Goal: Task Accomplishment & Management: Complete application form

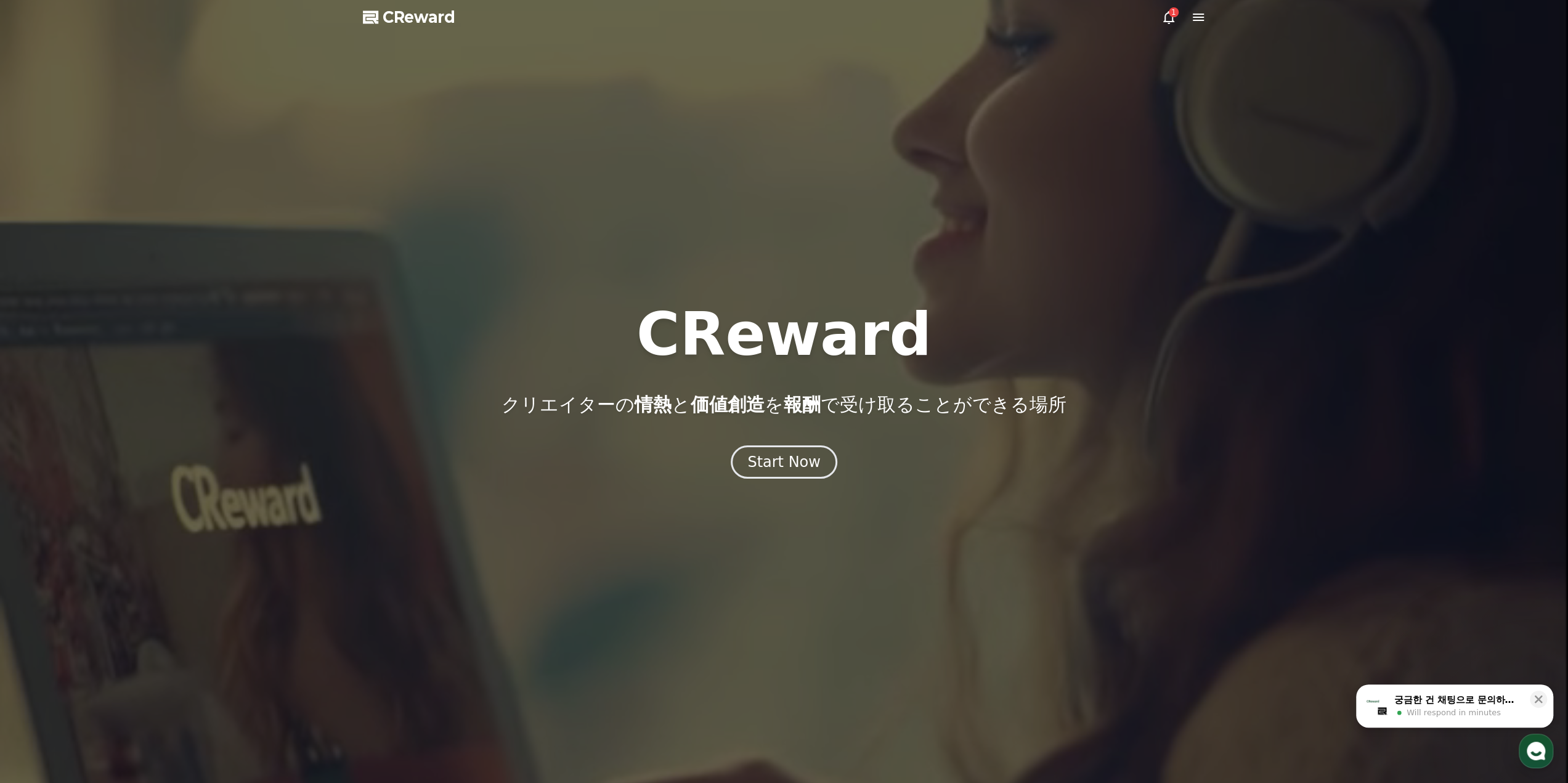
click at [1170, 19] on icon at bounding box center [1169, 18] width 15 height 15
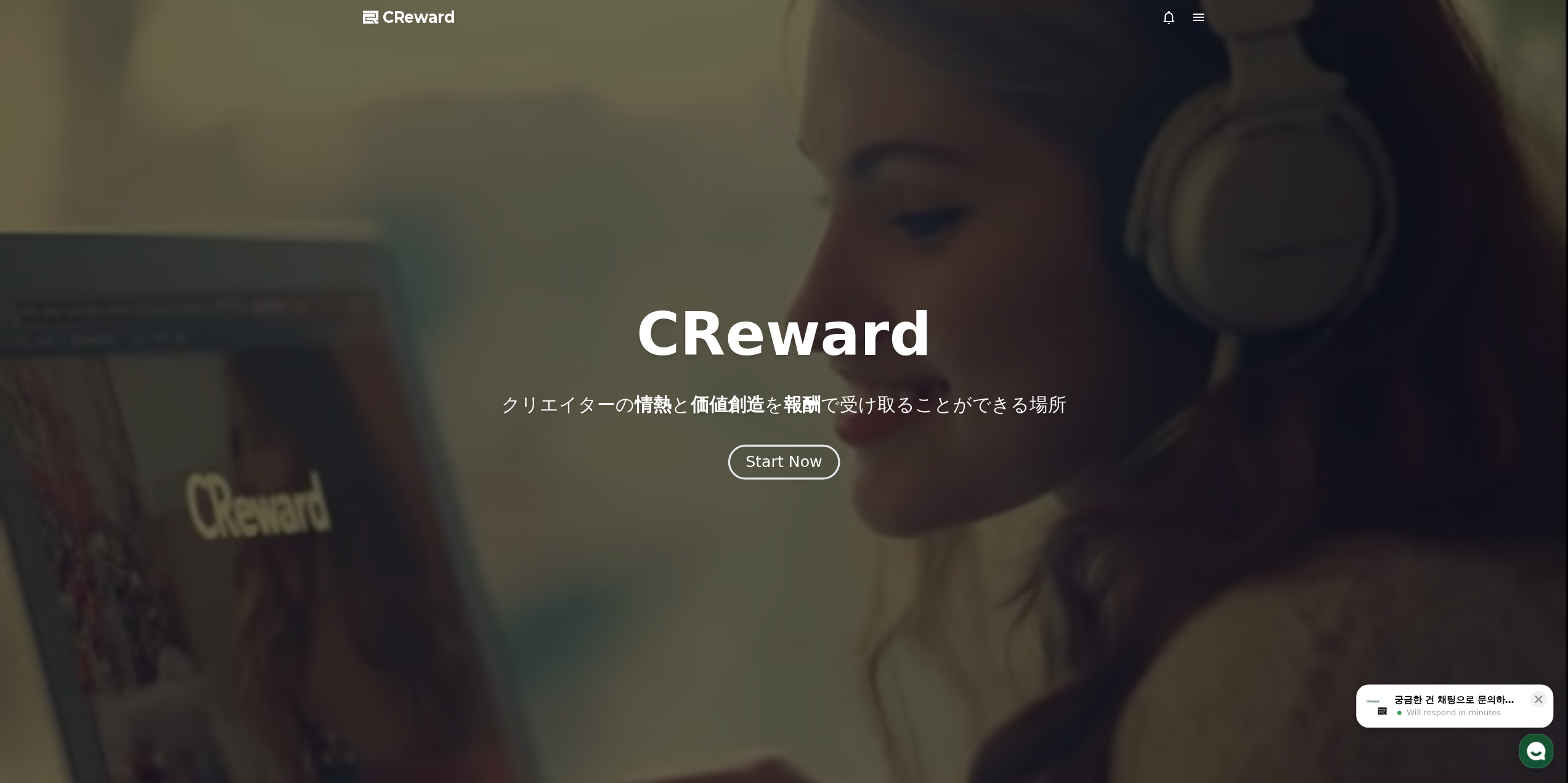
click at [770, 460] on div "Start Now" at bounding box center [784, 461] width 76 height 21
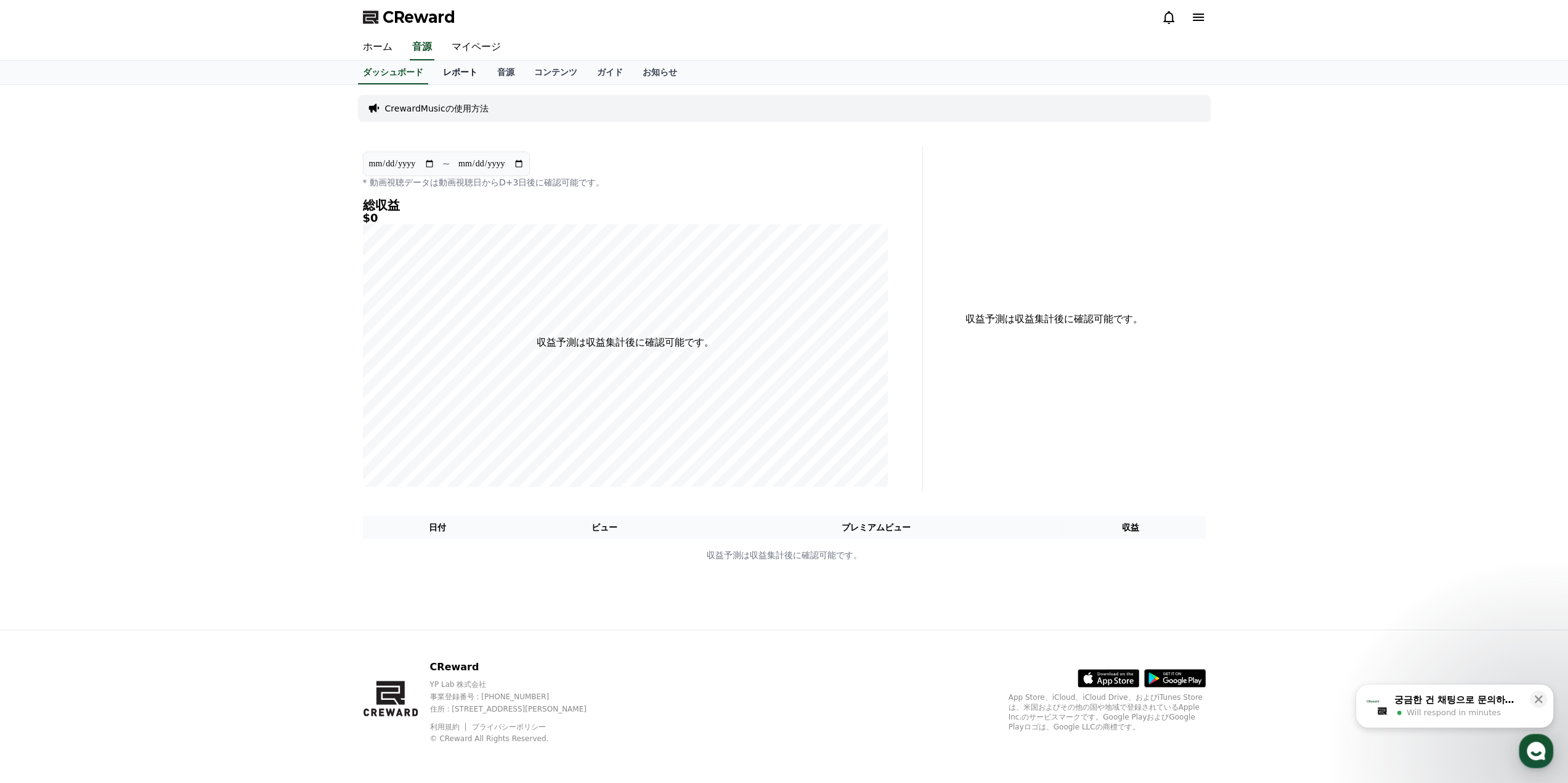
click at [442, 68] on link "レポート" at bounding box center [460, 72] width 54 height 23
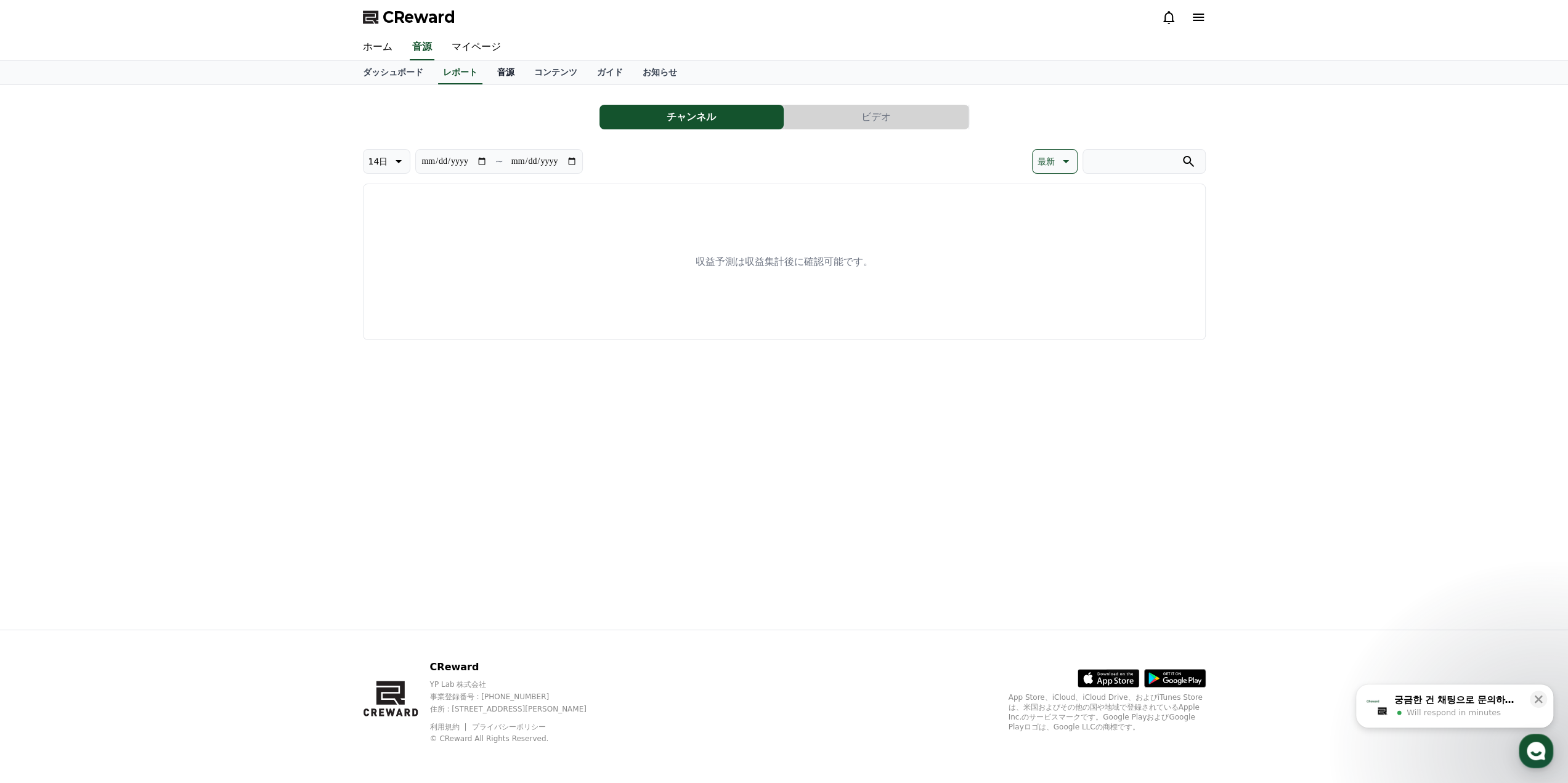
click at [487, 70] on link "音源" at bounding box center [505, 72] width 37 height 23
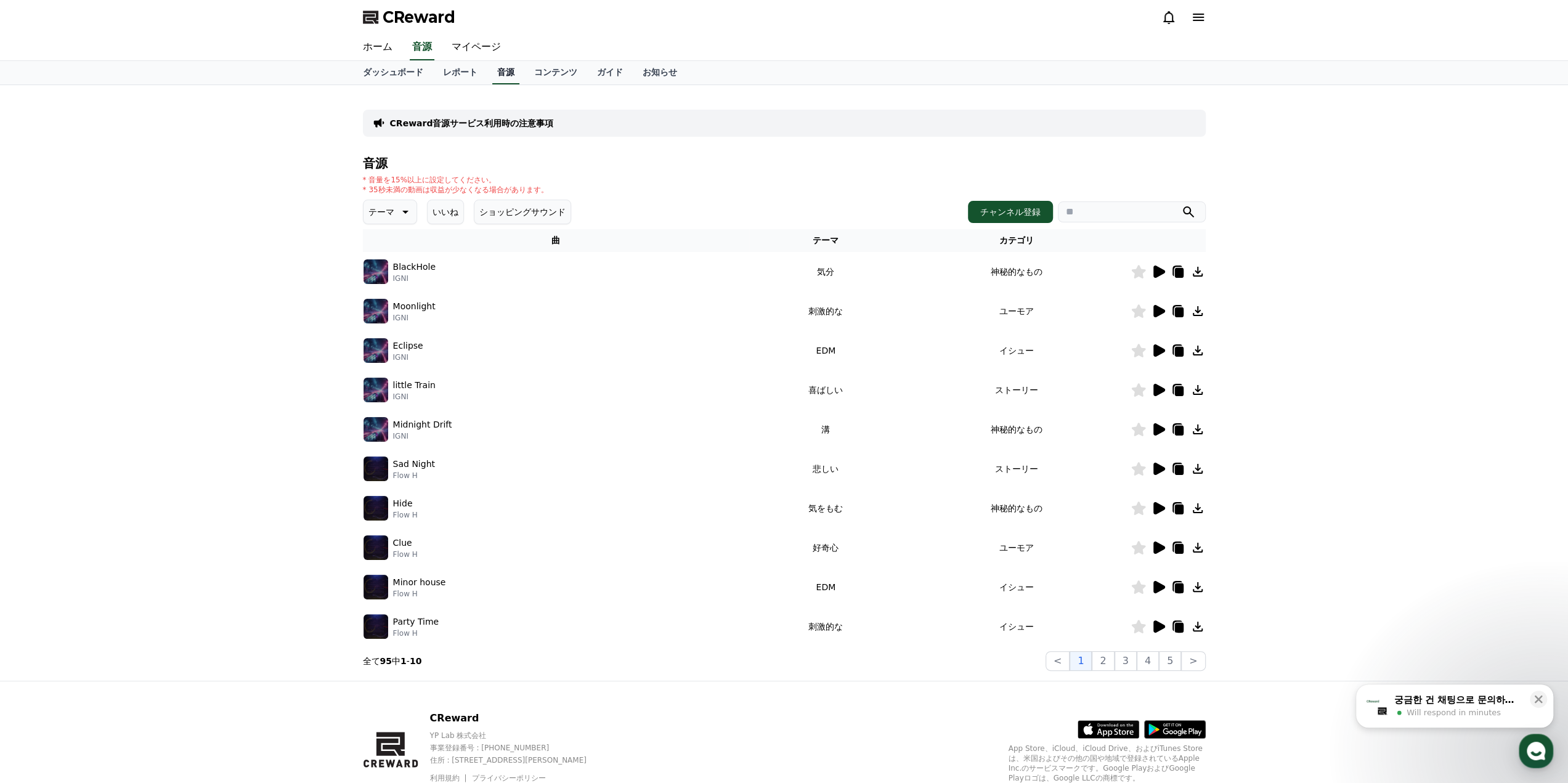
click at [492, 70] on link "音源" at bounding box center [505, 72] width 27 height 23
click at [377, 270] on img at bounding box center [376, 271] width 24 height 24
click at [873, 278] on td "気分" at bounding box center [826, 271] width 154 height 39
click at [1152, 268] on icon at bounding box center [1158, 272] width 15 height 15
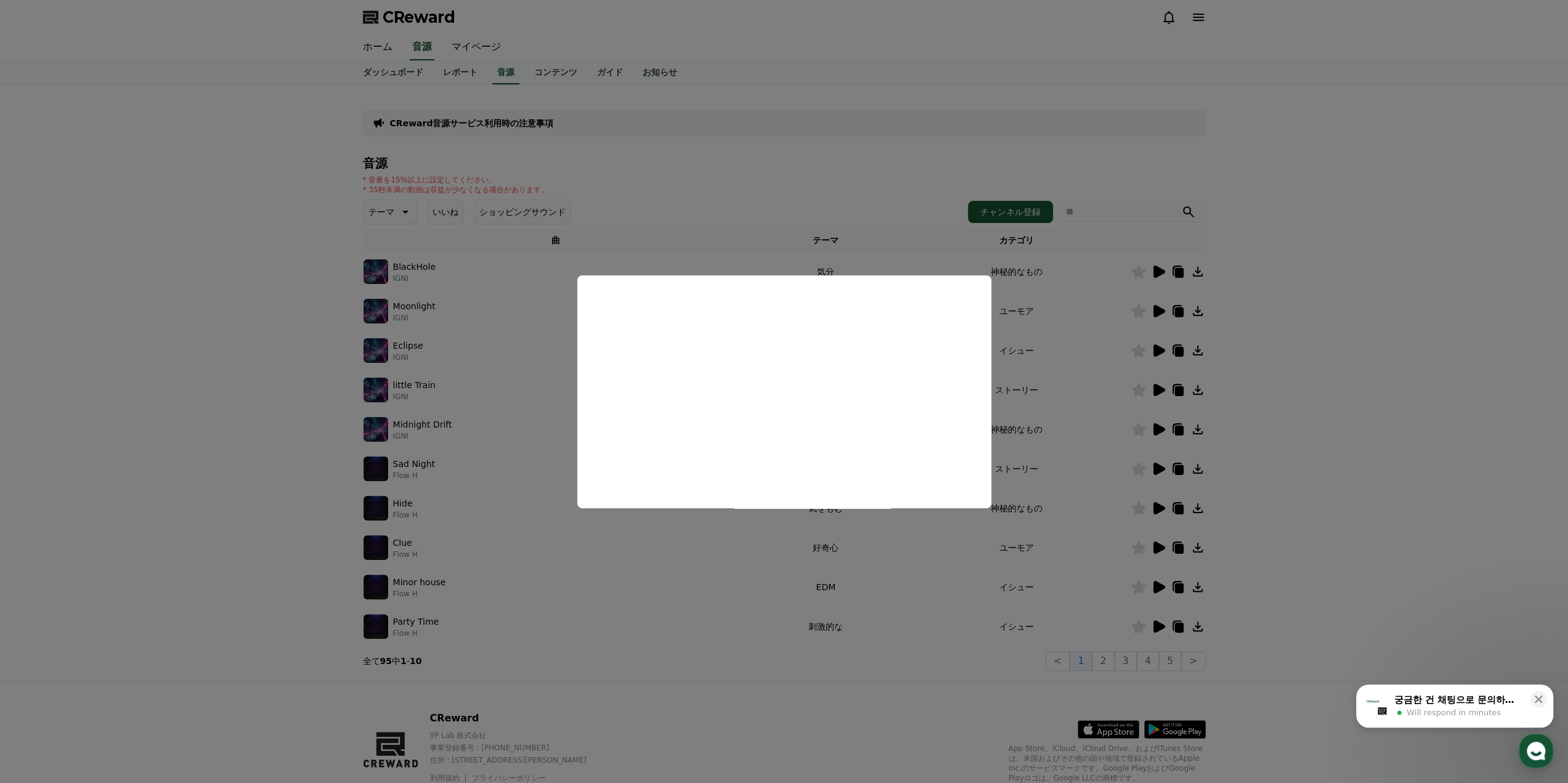
click at [1164, 469] on button "close modal" at bounding box center [784, 391] width 1568 height 783
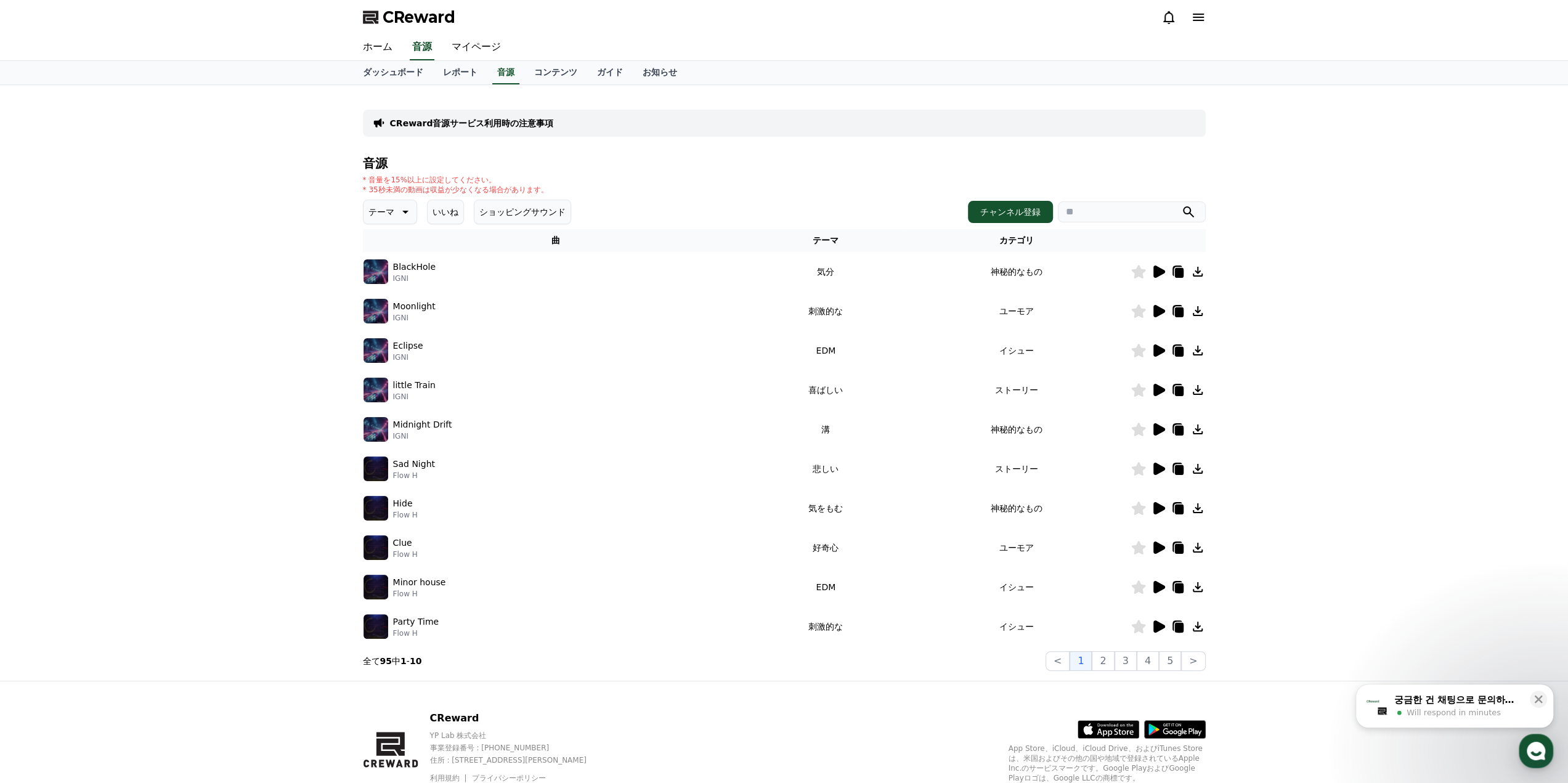
click at [1159, 469] on icon at bounding box center [1159, 469] width 12 height 13
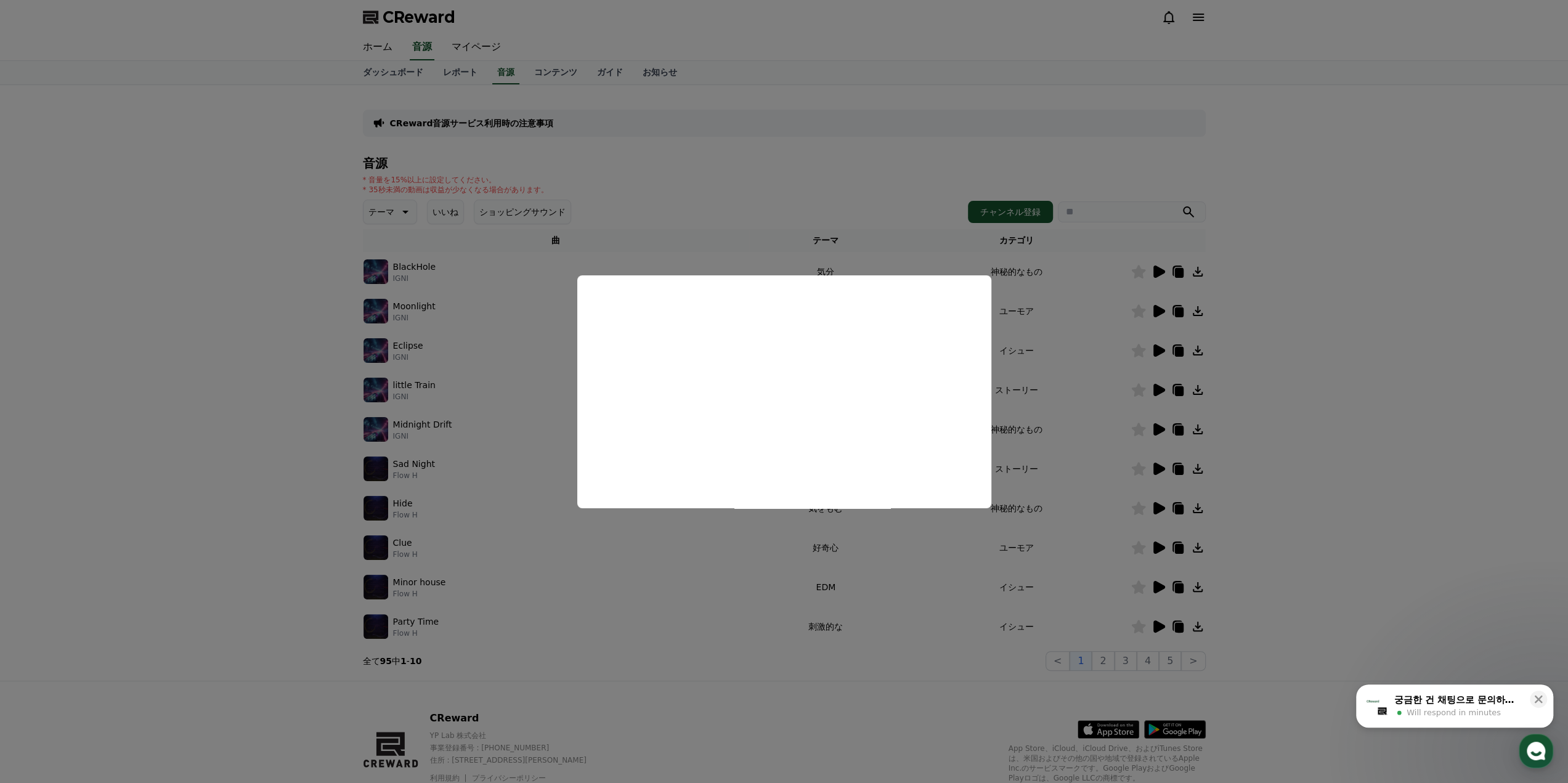
click at [1155, 587] on button "close modal" at bounding box center [784, 391] width 1568 height 783
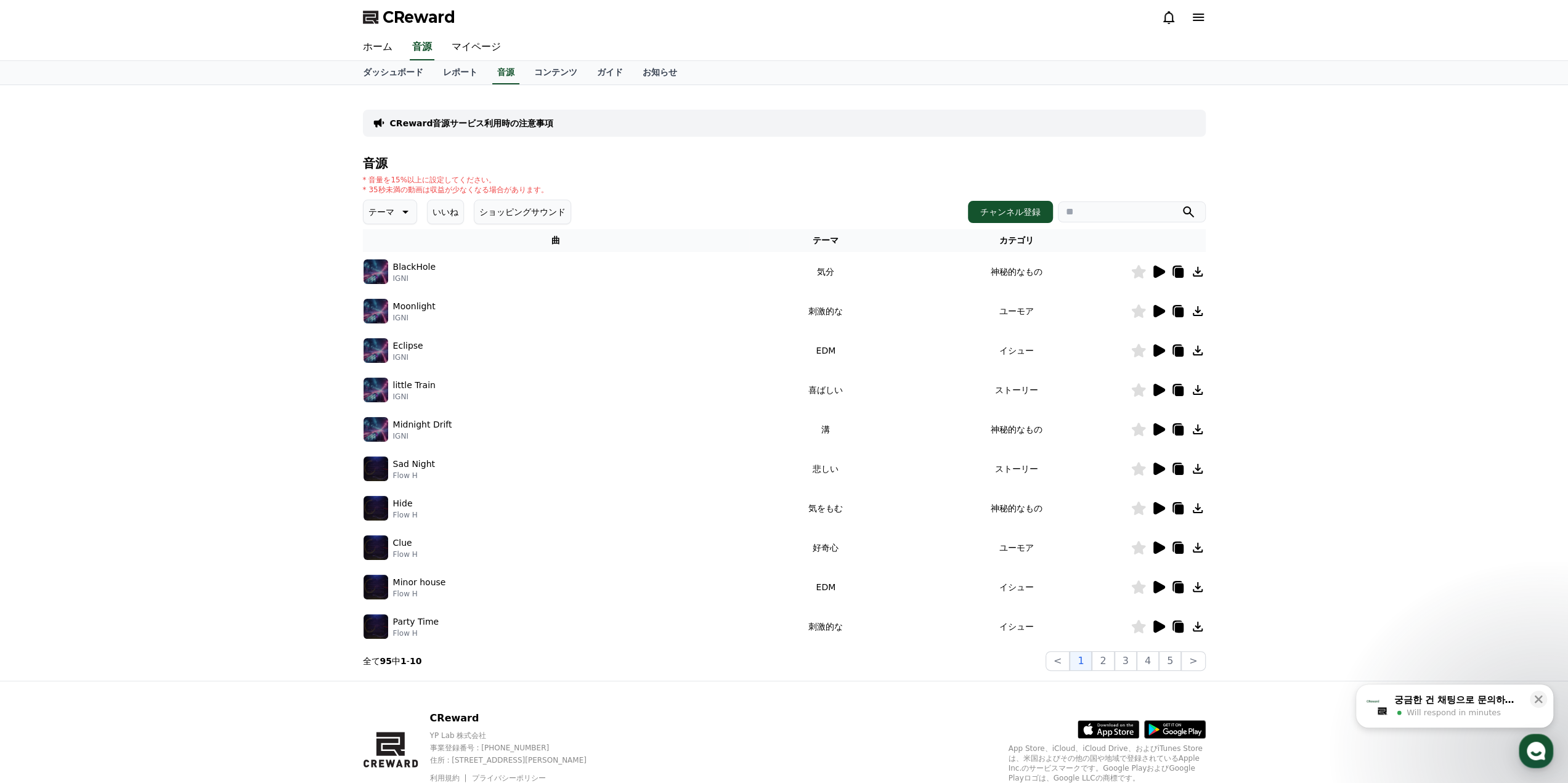
click at [1155, 587] on icon at bounding box center [1159, 587] width 12 height 13
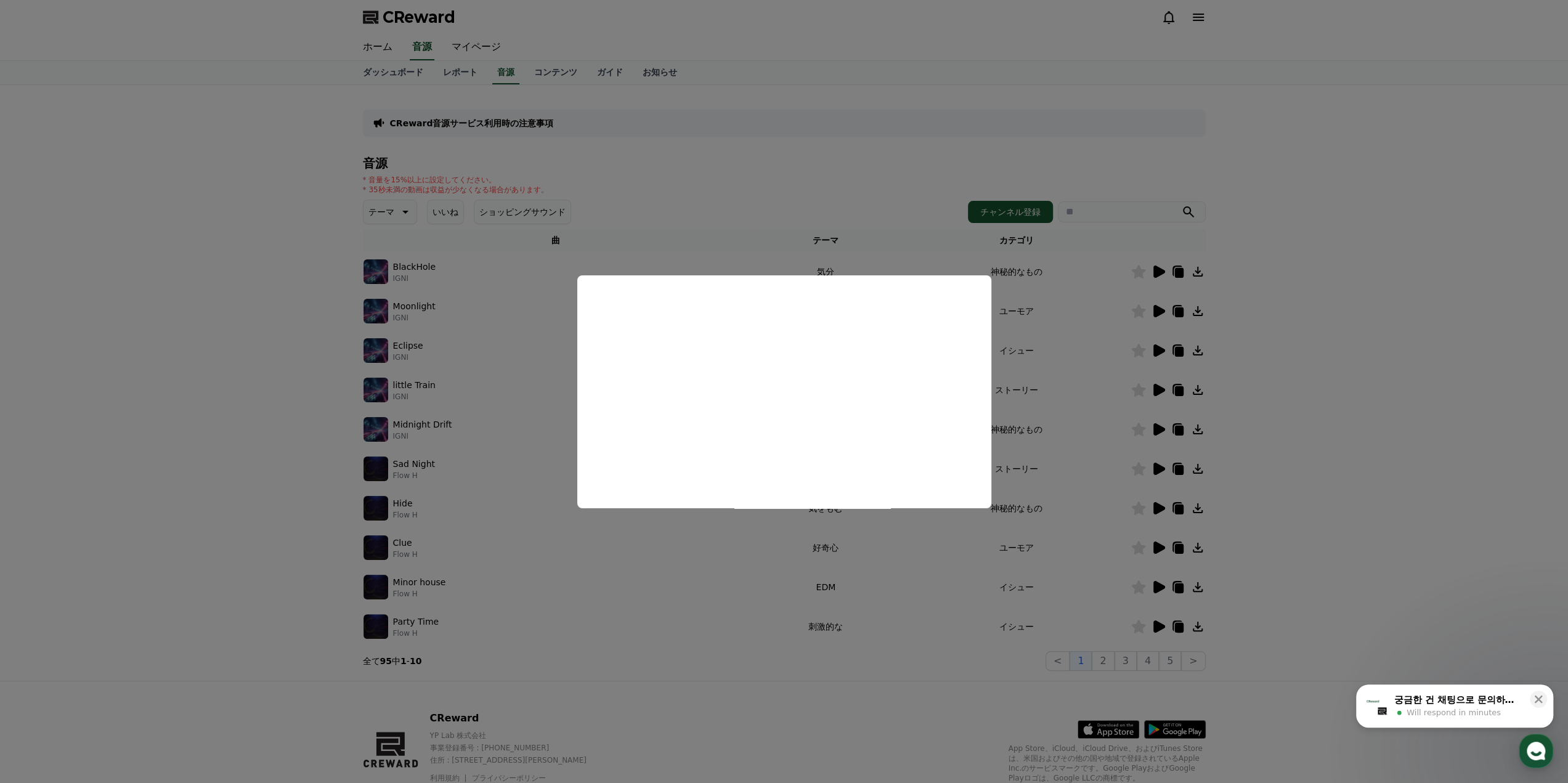
click at [1155, 626] on button "close modal" at bounding box center [784, 391] width 1568 height 783
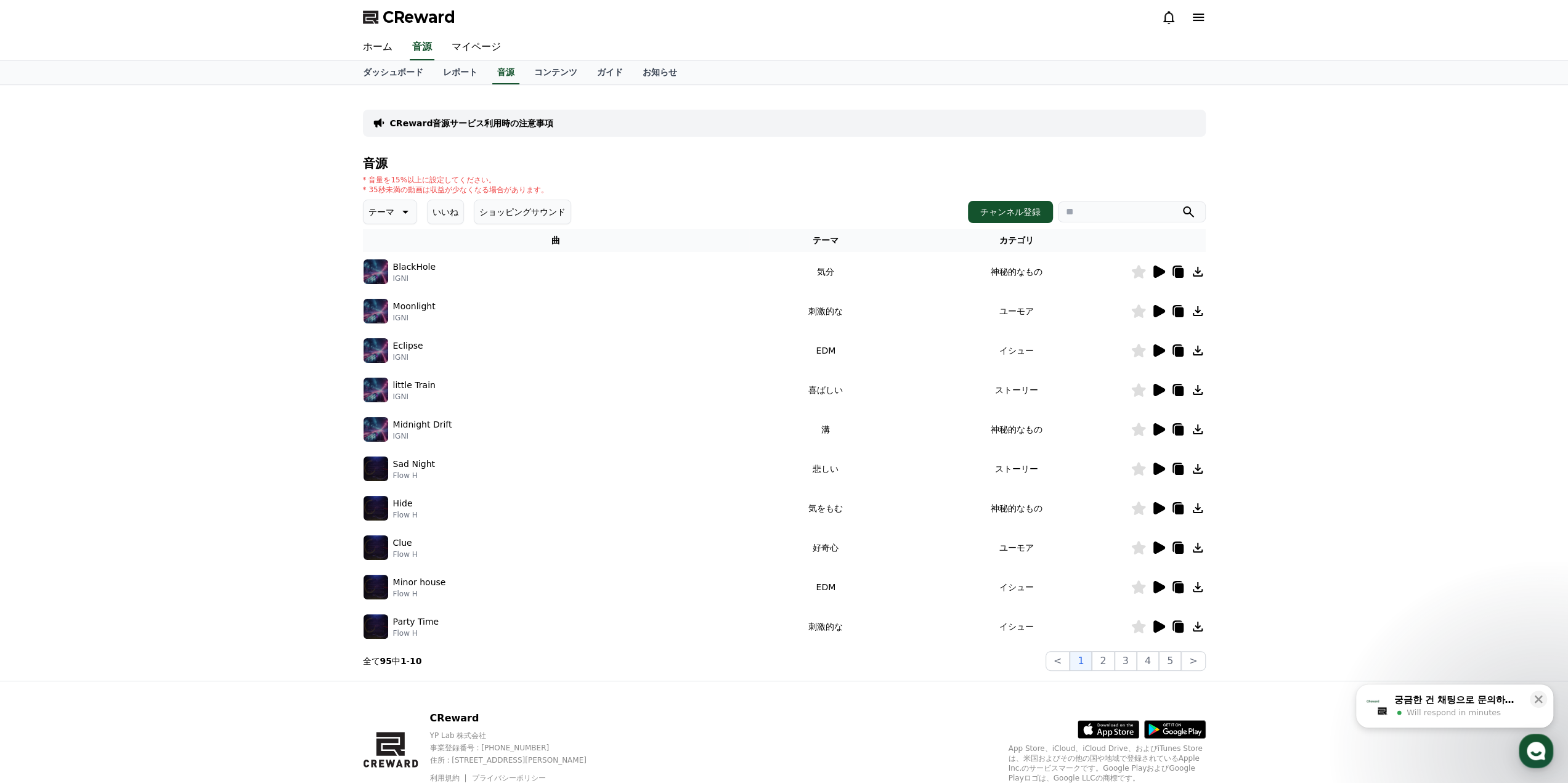
click at [1162, 386] on icon at bounding box center [1158, 390] width 15 height 15
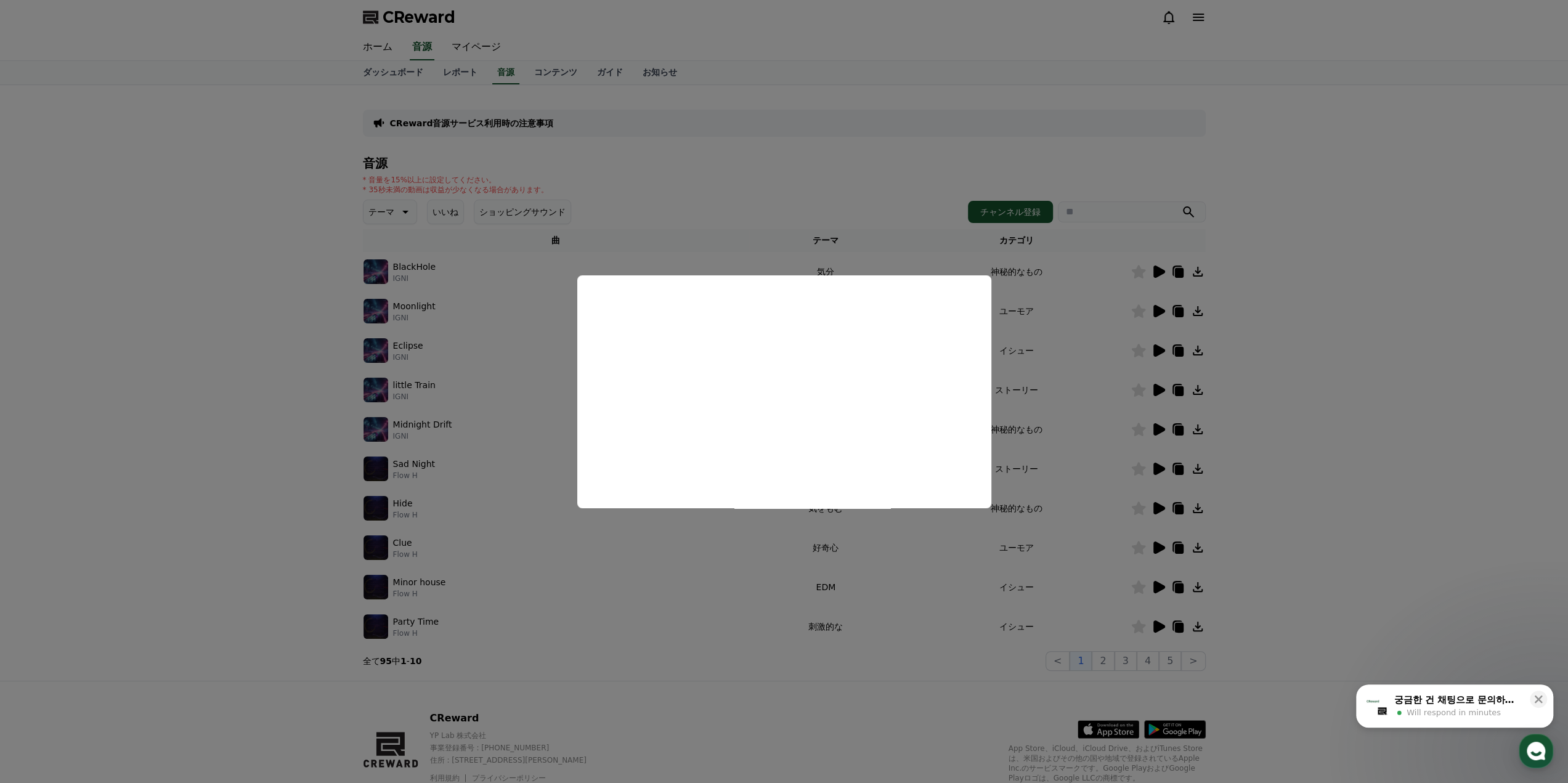
click at [182, 411] on button "close modal" at bounding box center [784, 391] width 1568 height 783
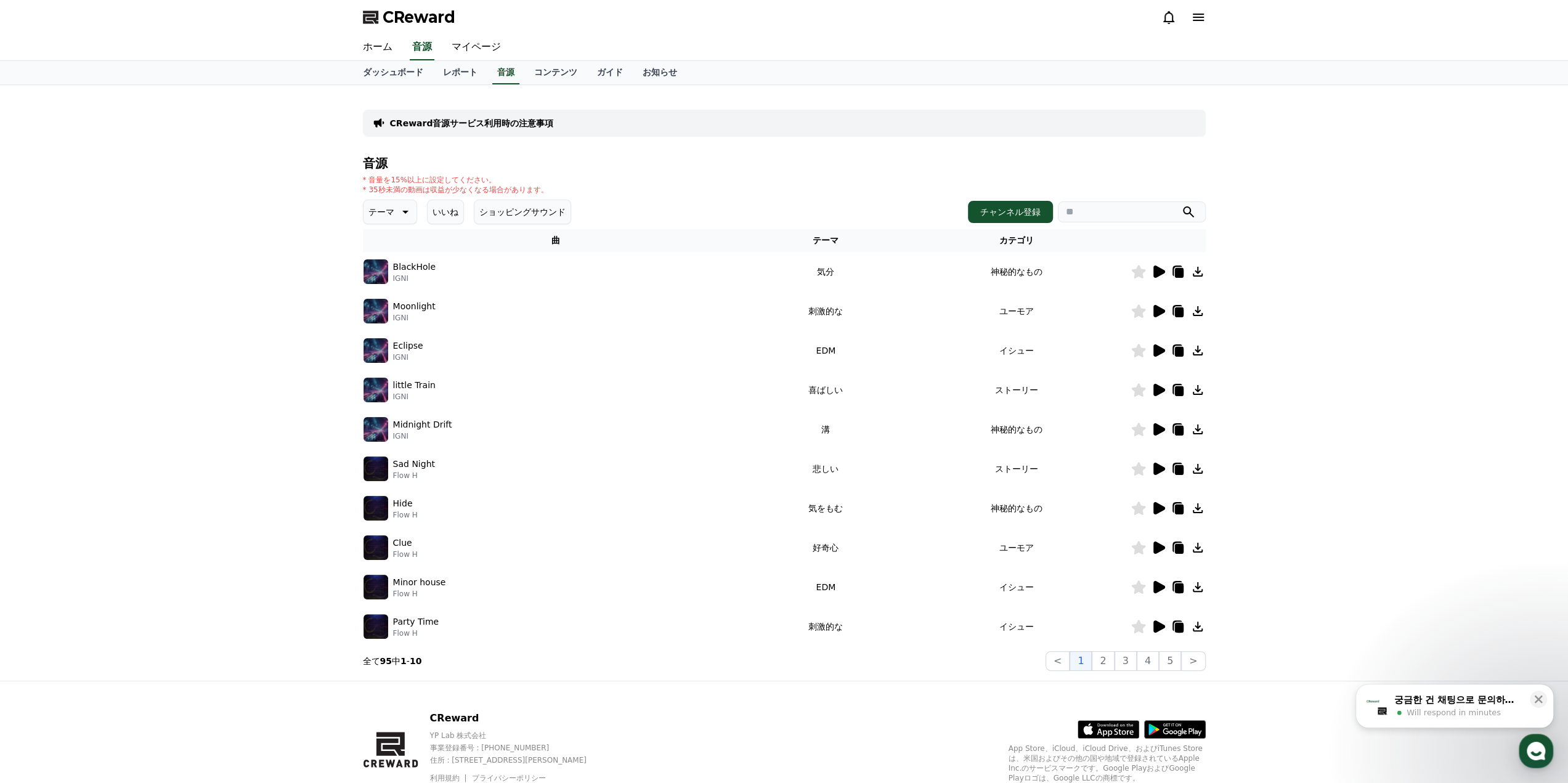
click at [182, 411] on div "CReward音源サービス利用時の注意事項 音源 * 音量を15%以上に設定してください。 * 35秒未満の動画は収益が少なくなる場合があります。 テーマ い…" at bounding box center [784, 383] width 1568 height 596
click at [1197, 390] on icon at bounding box center [1197, 390] width 10 height 10
click at [587, 72] on link "ガイド" at bounding box center [609, 72] width 46 height 23
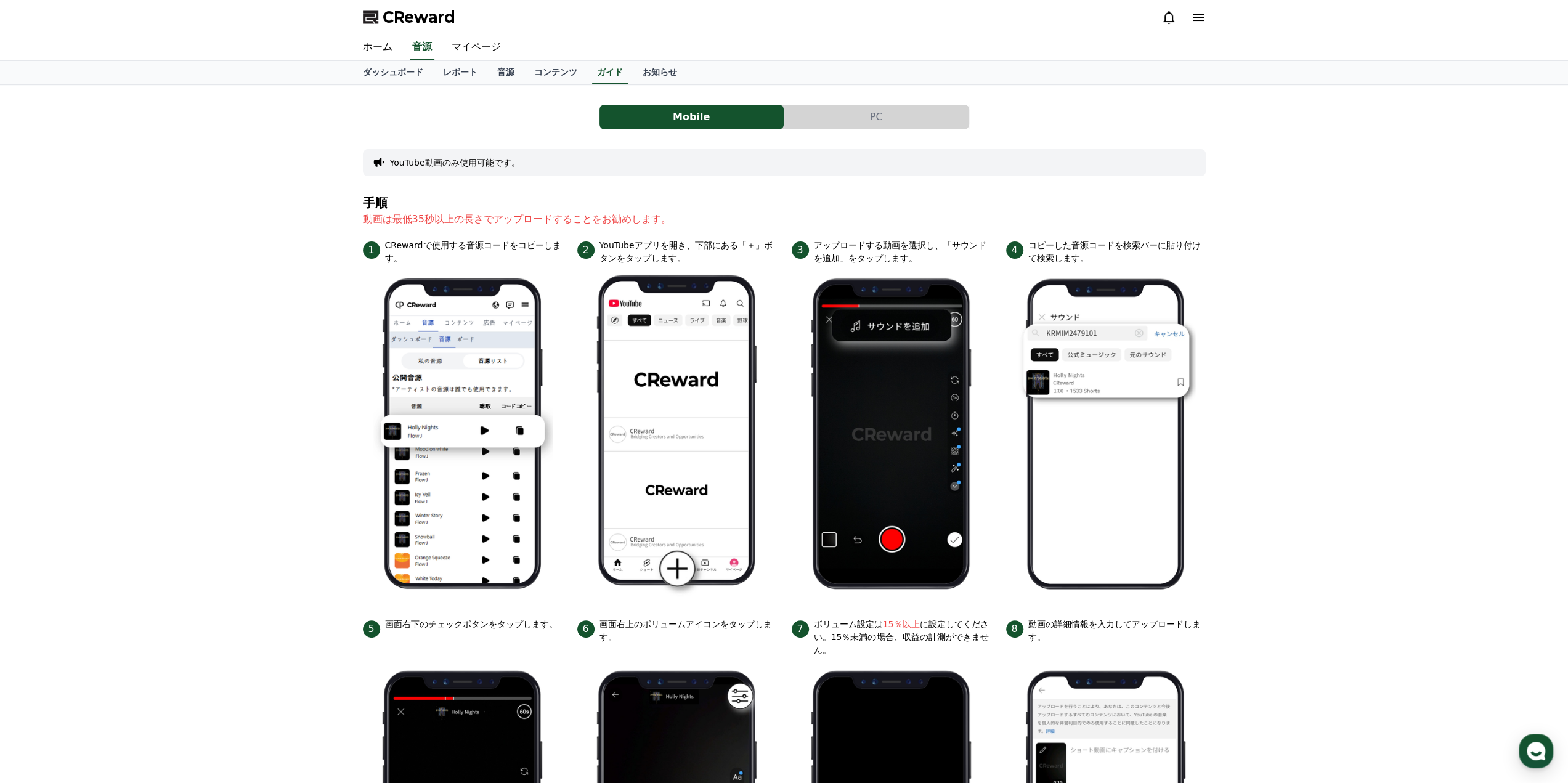
click at [865, 105] on button "PC" at bounding box center [876, 117] width 184 height 24
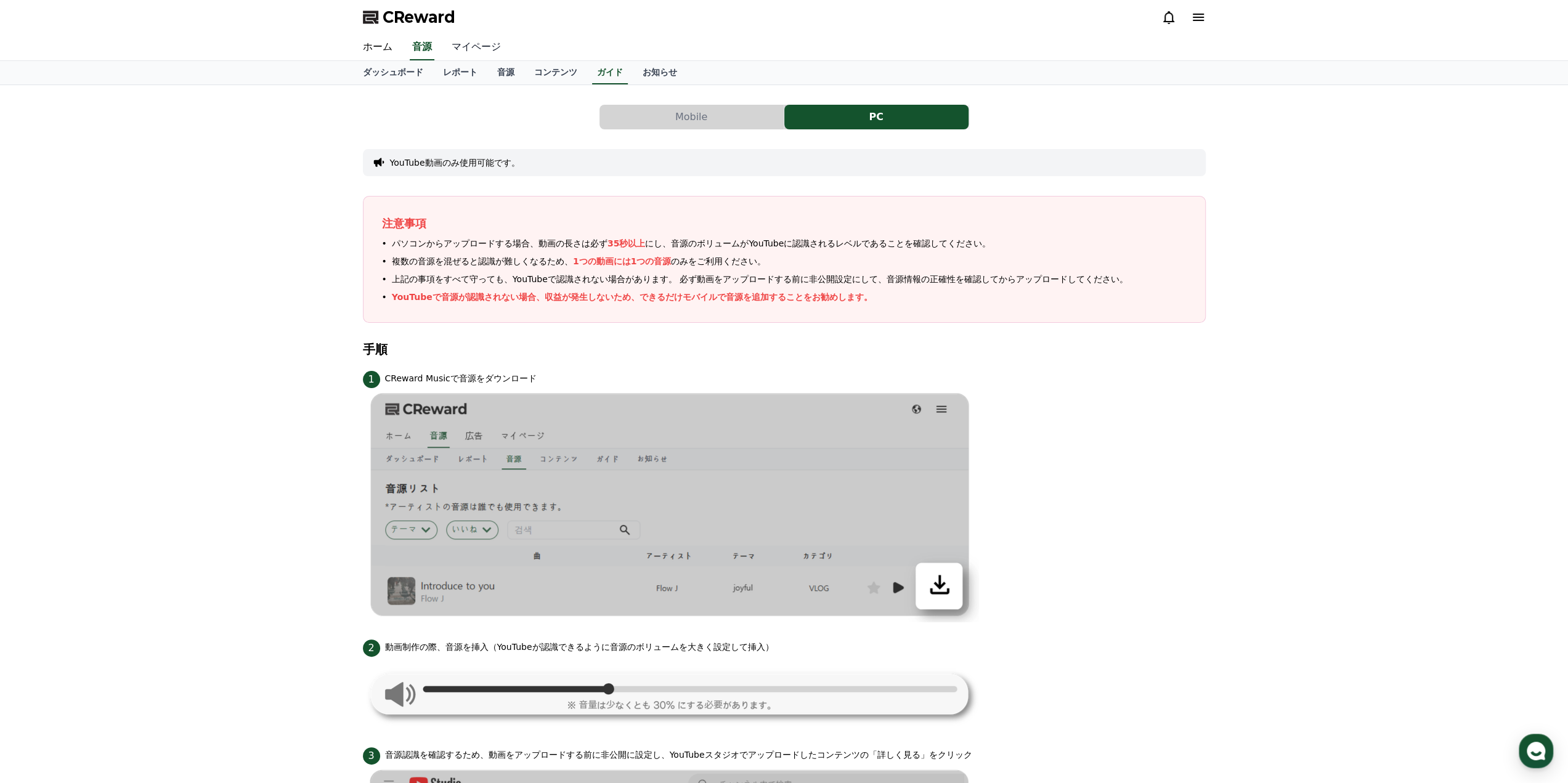
click at [467, 44] on link "マイページ" at bounding box center [476, 47] width 69 height 26
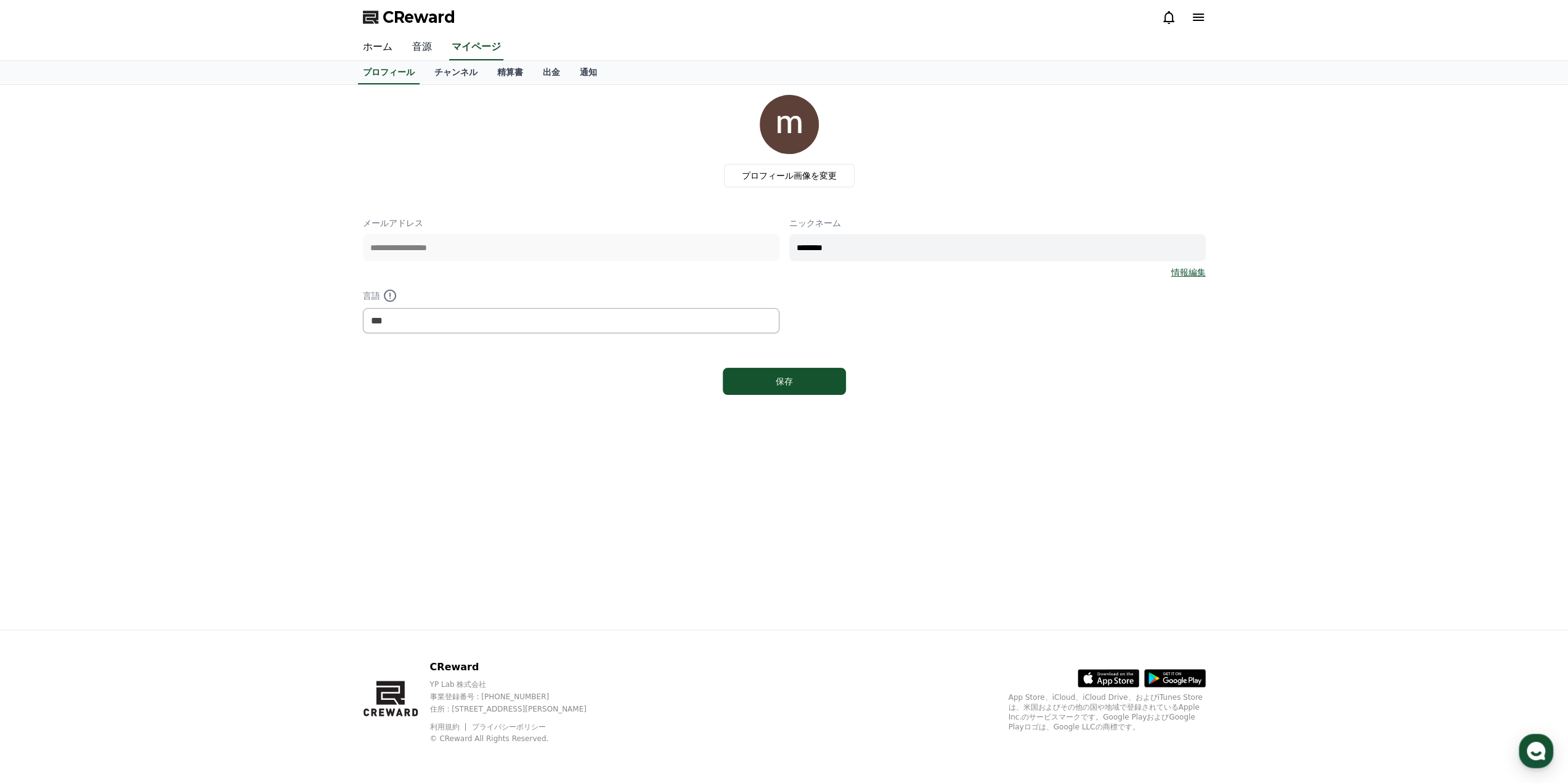
click at [418, 46] on link "音源" at bounding box center [422, 47] width 39 height 26
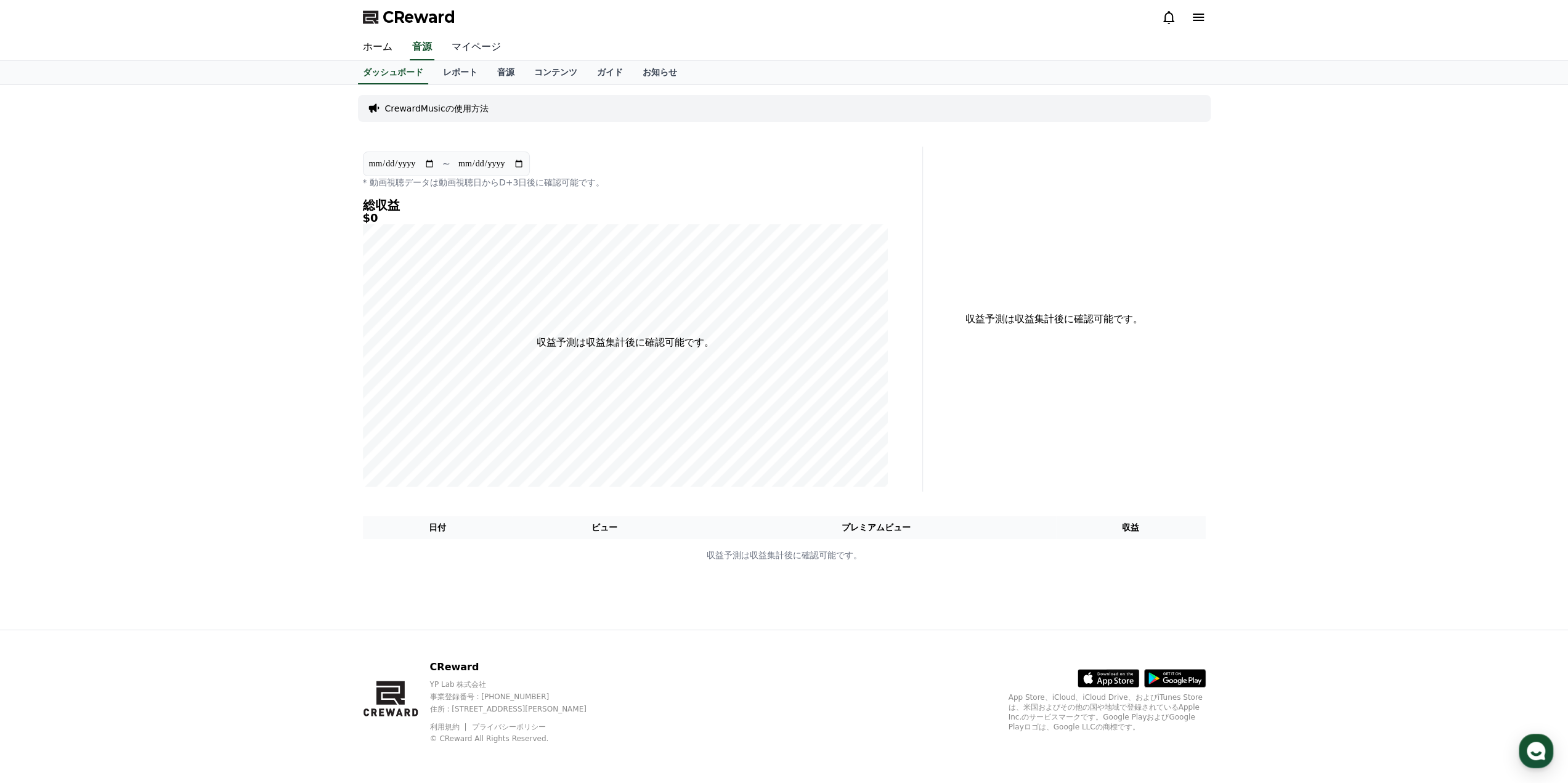
click at [448, 46] on link "マイページ" at bounding box center [476, 47] width 69 height 26
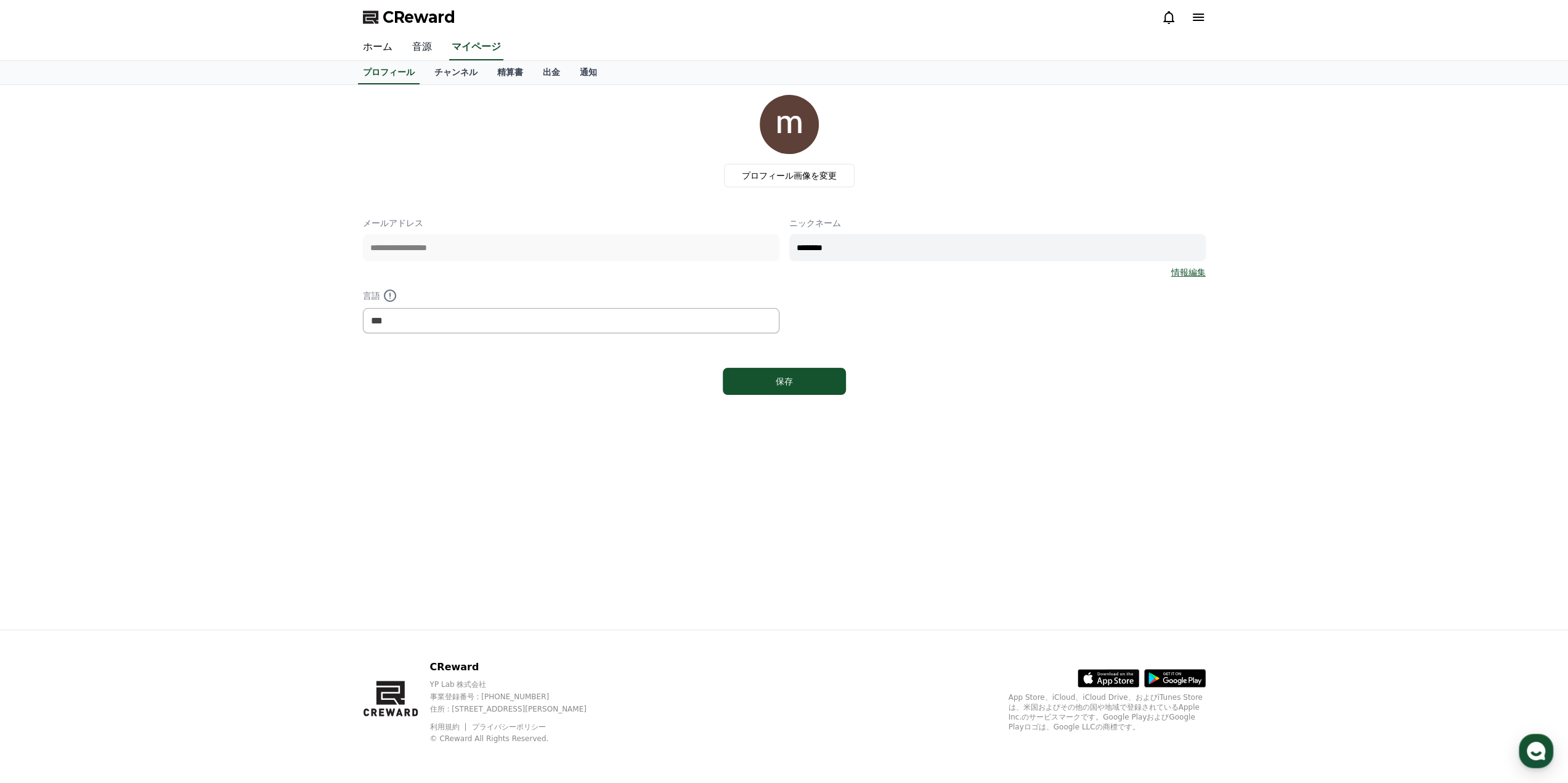
click at [408, 50] on link "音源" at bounding box center [422, 47] width 39 height 26
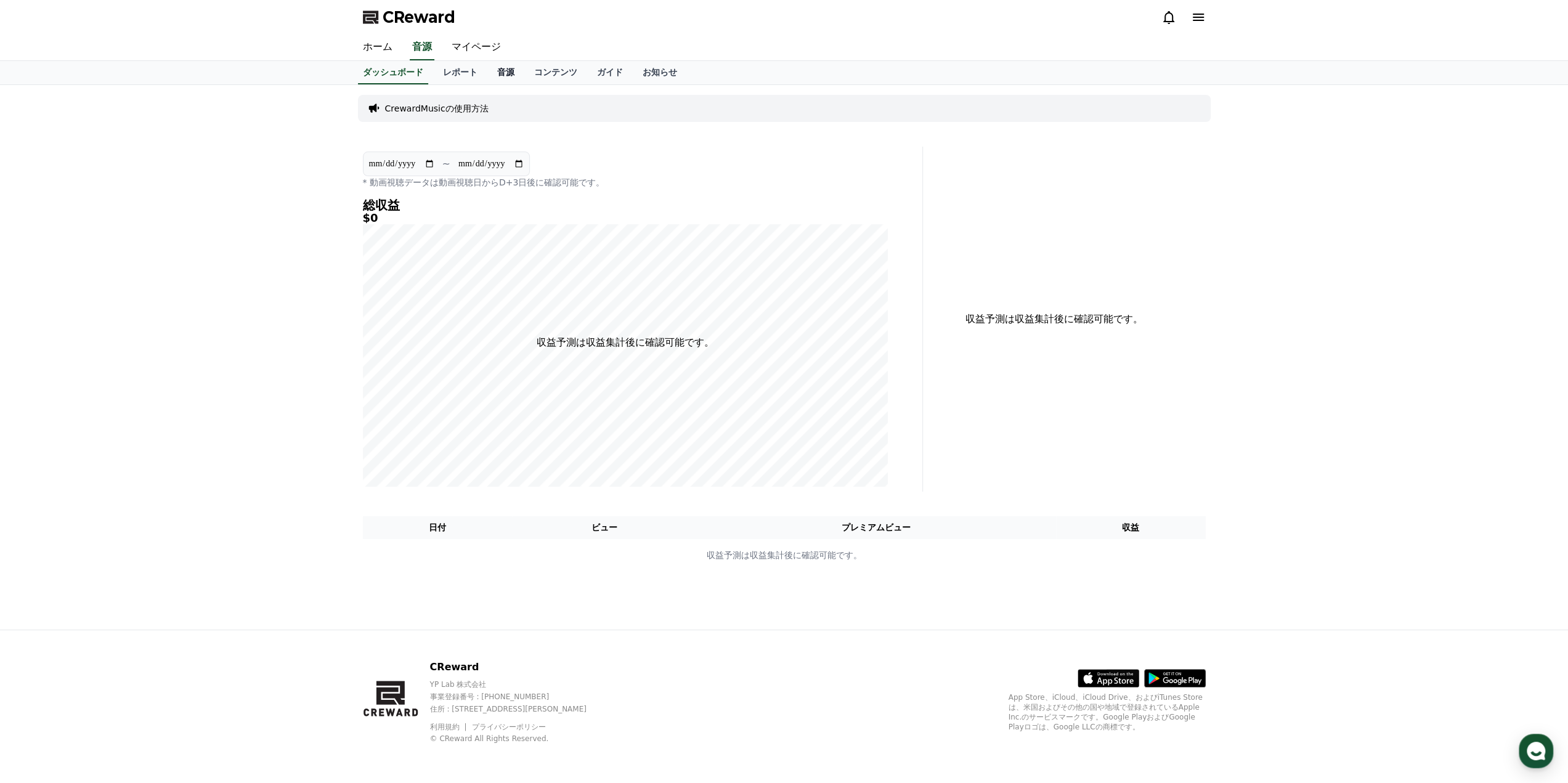
click at [487, 75] on link "音源" at bounding box center [505, 72] width 37 height 23
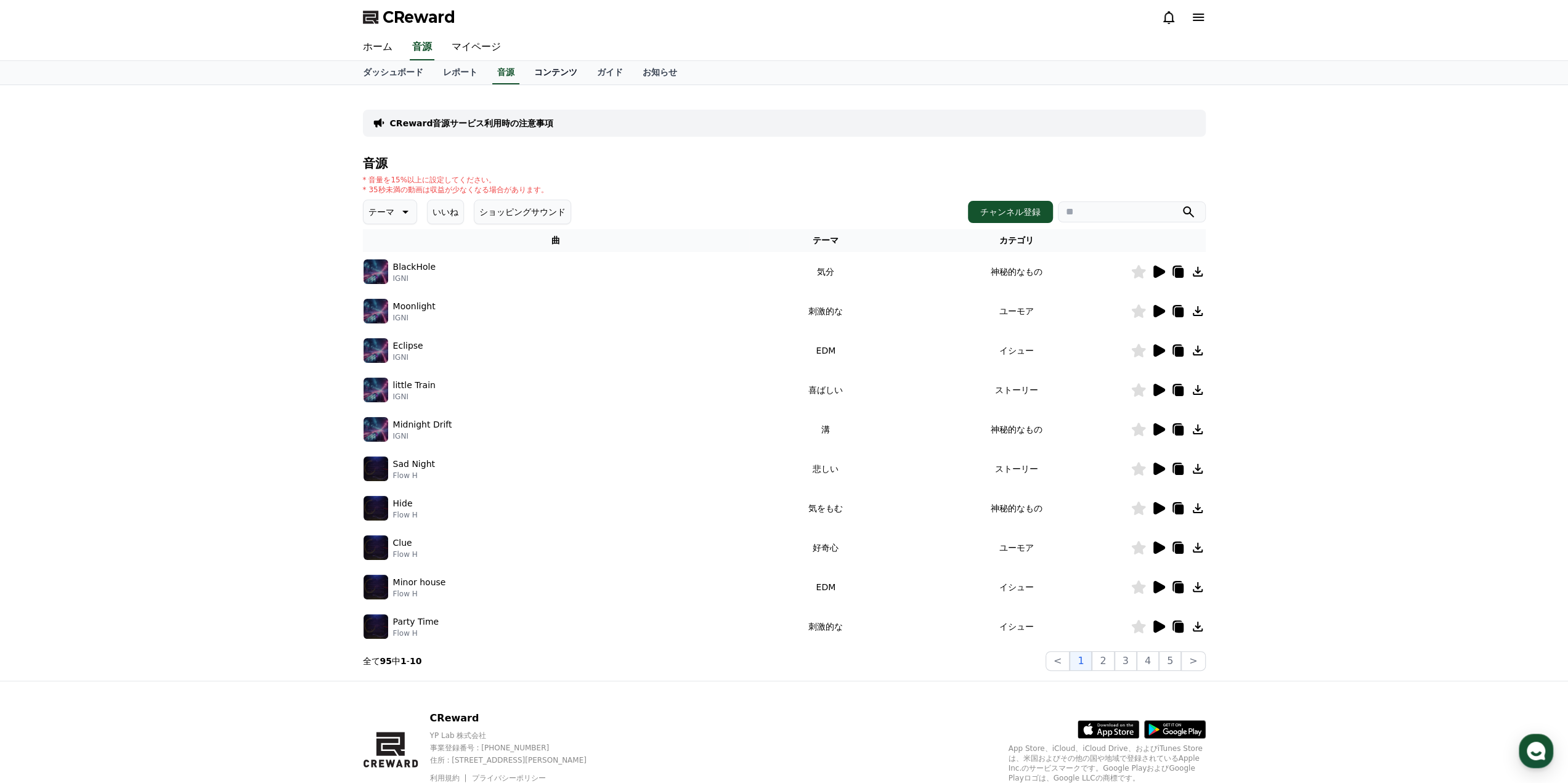
click at [529, 73] on link "コンテンツ" at bounding box center [555, 72] width 63 height 23
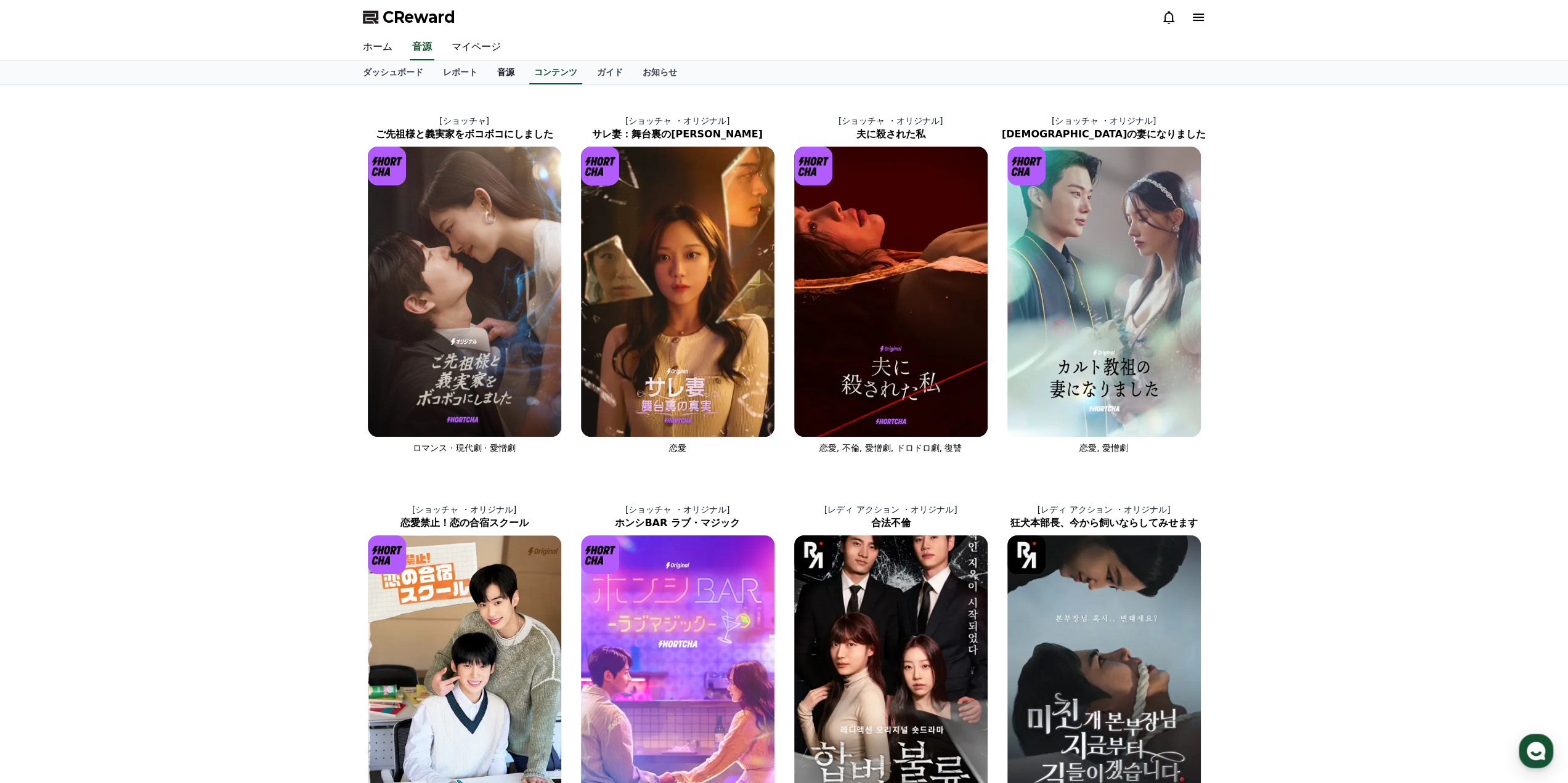
click at [488, 68] on link "音源" at bounding box center [505, 72] width 37 height 23
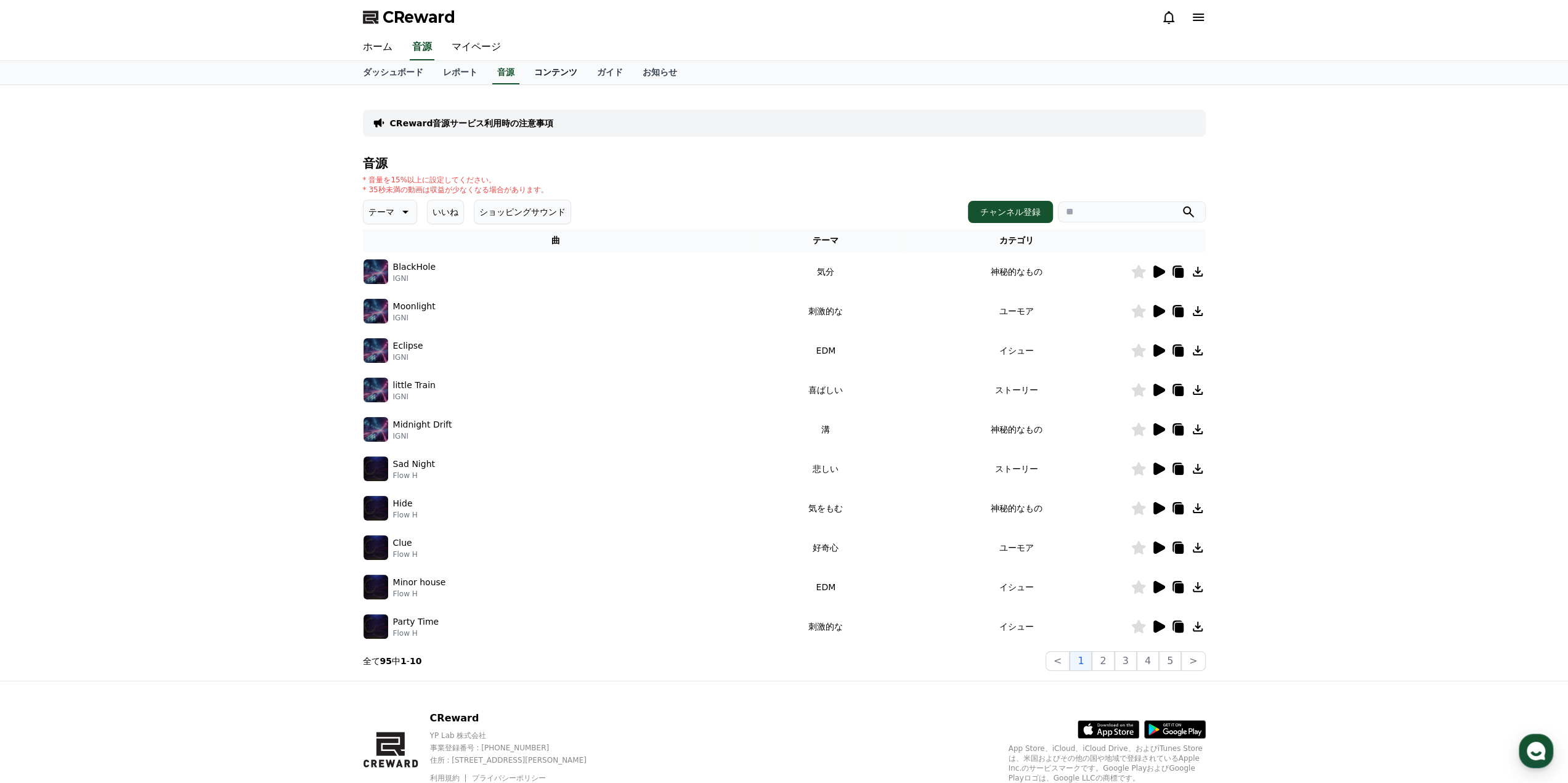
click at [524, 74] on link "コンテンツ" at bounding box center [555, 72] width 63 height 23
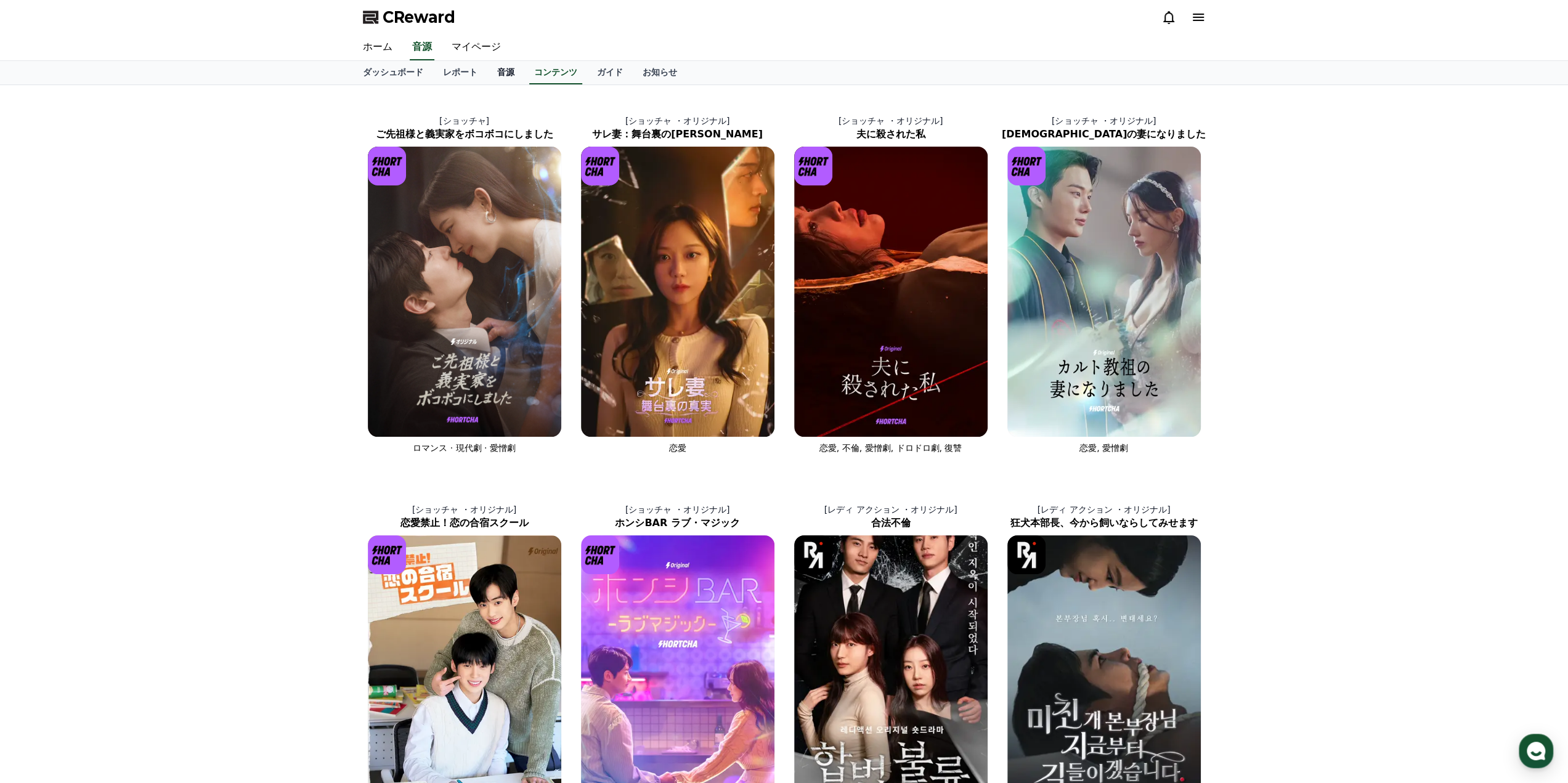
click at [487, 66] on link "音源" at bounding box center [505, 72] width 37 height 23
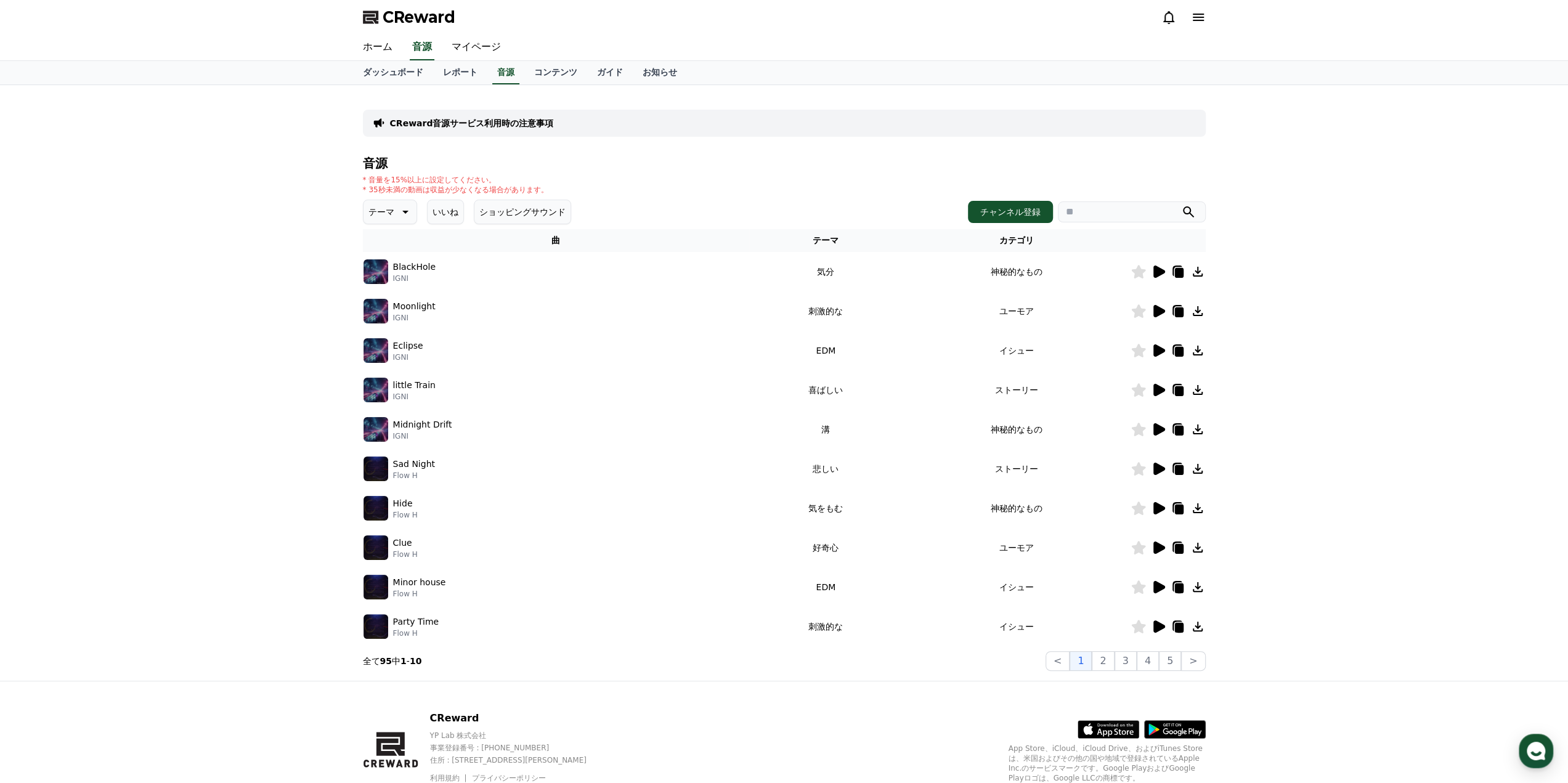
click at [1202, 396] on icon at bounding box center [1197, 390] width 15 height 15
click at [1199, 390] on icon at bounding box center [1197, 390] width 15 height 15
click at [1176, 389] on icon at bounding box center [1179, 391] width 9 height 10
click at [1027, 216] on button "チャンネル登録" at bounding box center [1011, 211] width 85 height 22
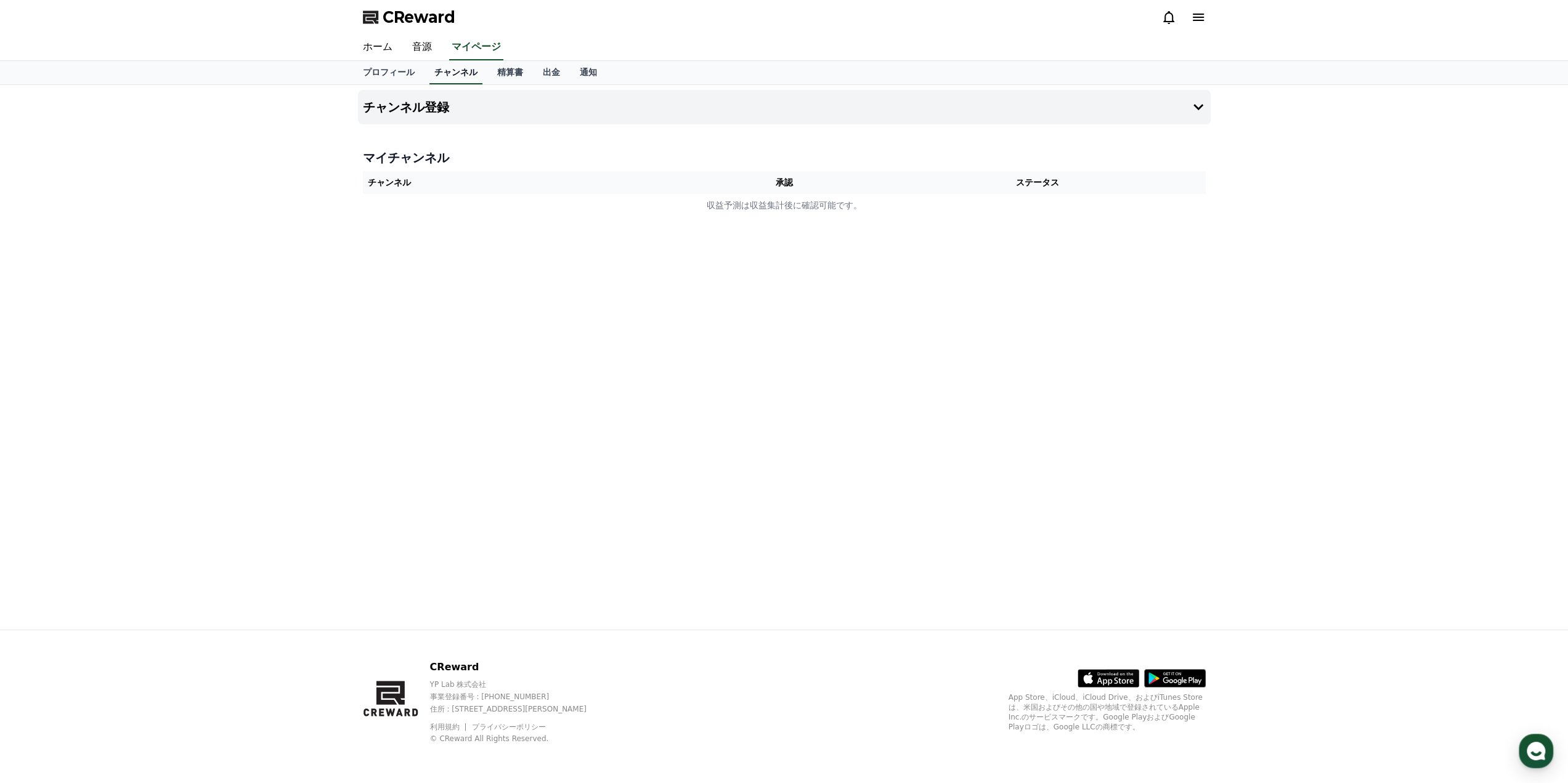
click at [440, 73] on link "チャンネル" at bounding box center [456, 72] width 53 height 23
click at [424, 45] on link "音源" at bounding box center [422, 47] width 39 height 26
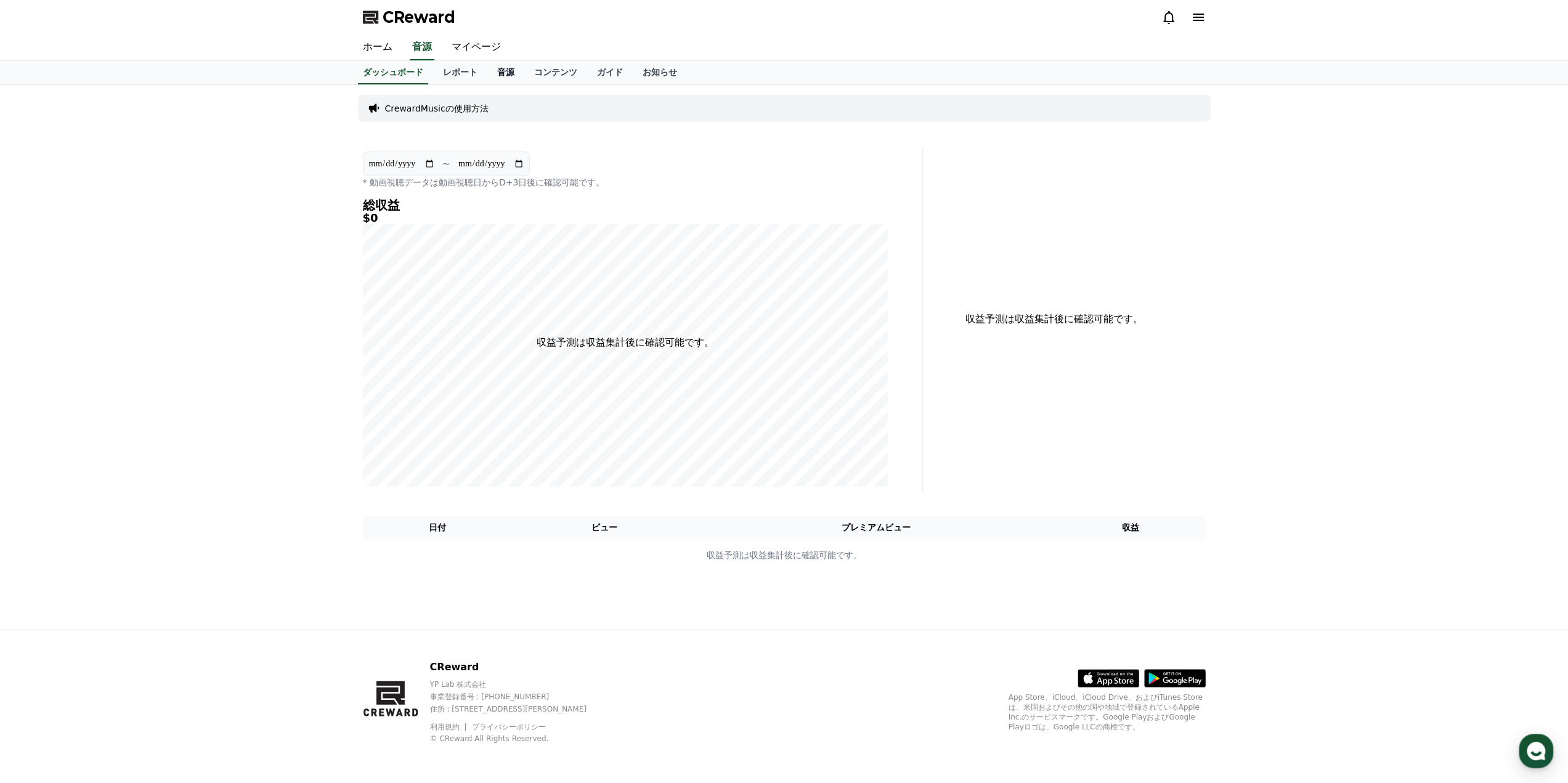
click at [487, 75] on link "音源" at bounding box center [505, 72] width 37 height 23
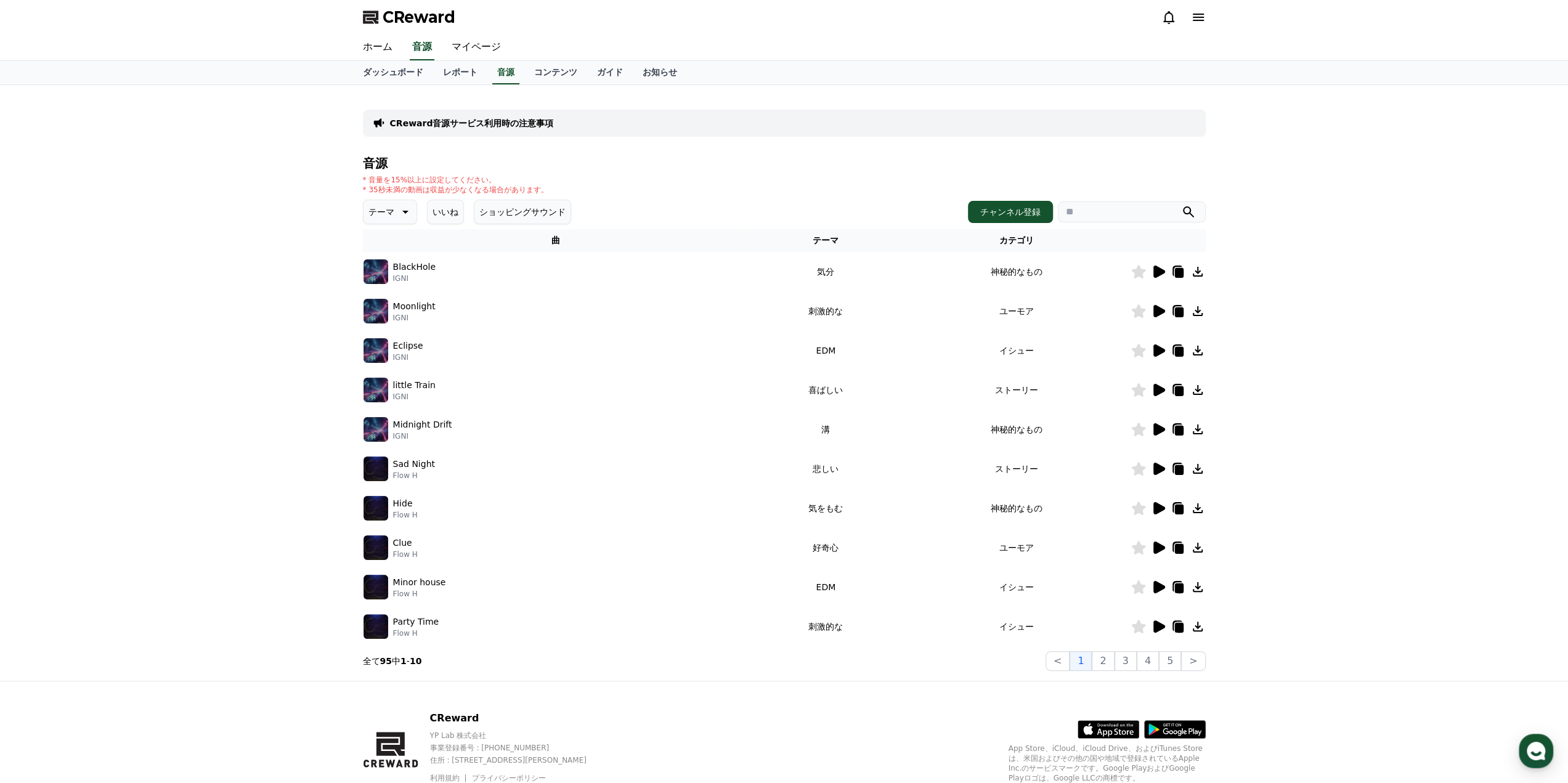
click at [1194, 391] on icon at bounding box center [1197, 390] width 15 height 15
click at [1002, 204] on button "チャンネル登録" at bounding box center [1011, 211] width 85 height 22
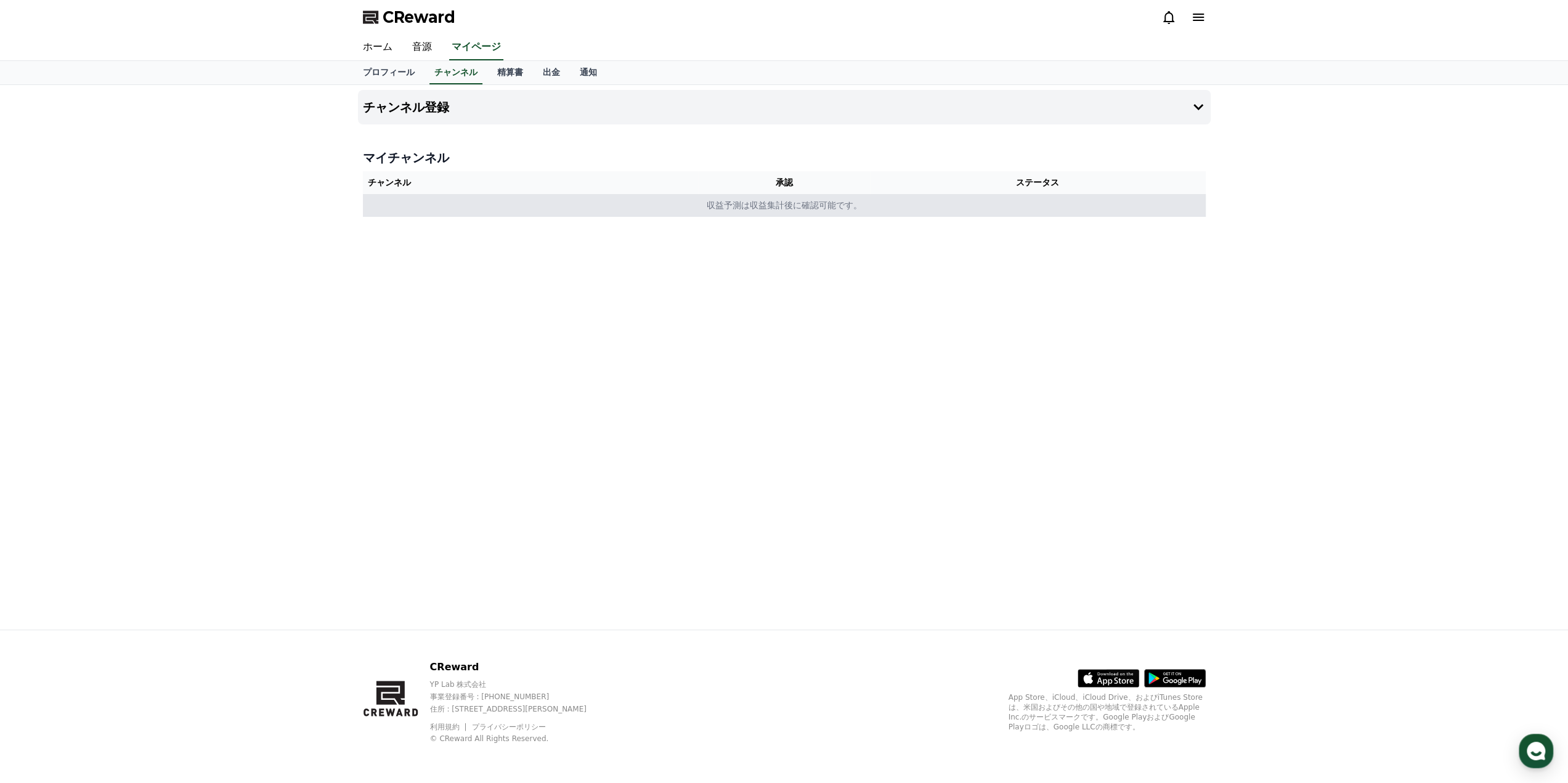
click at [764, 206] on td "収益予測は収益集計後に確認可能です。" at bounding box center [784, 205] width 843 height 23
click at [490, 71] on link "精算書" at bounding box center [510, 72] width 46 height 23
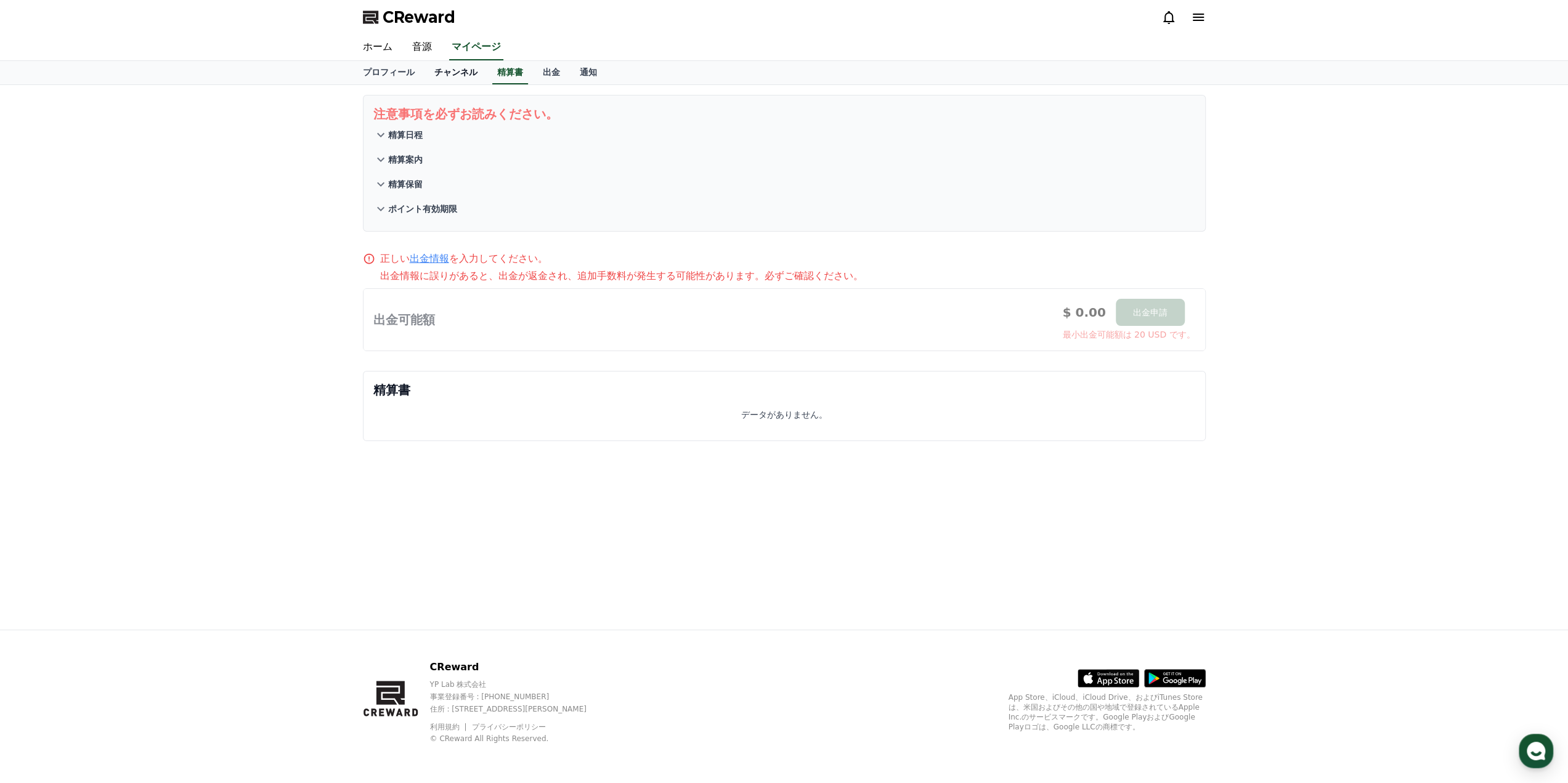
click at [445, 71] on link "チャンネル" at bounding box center [456, 72] width 63 height 23
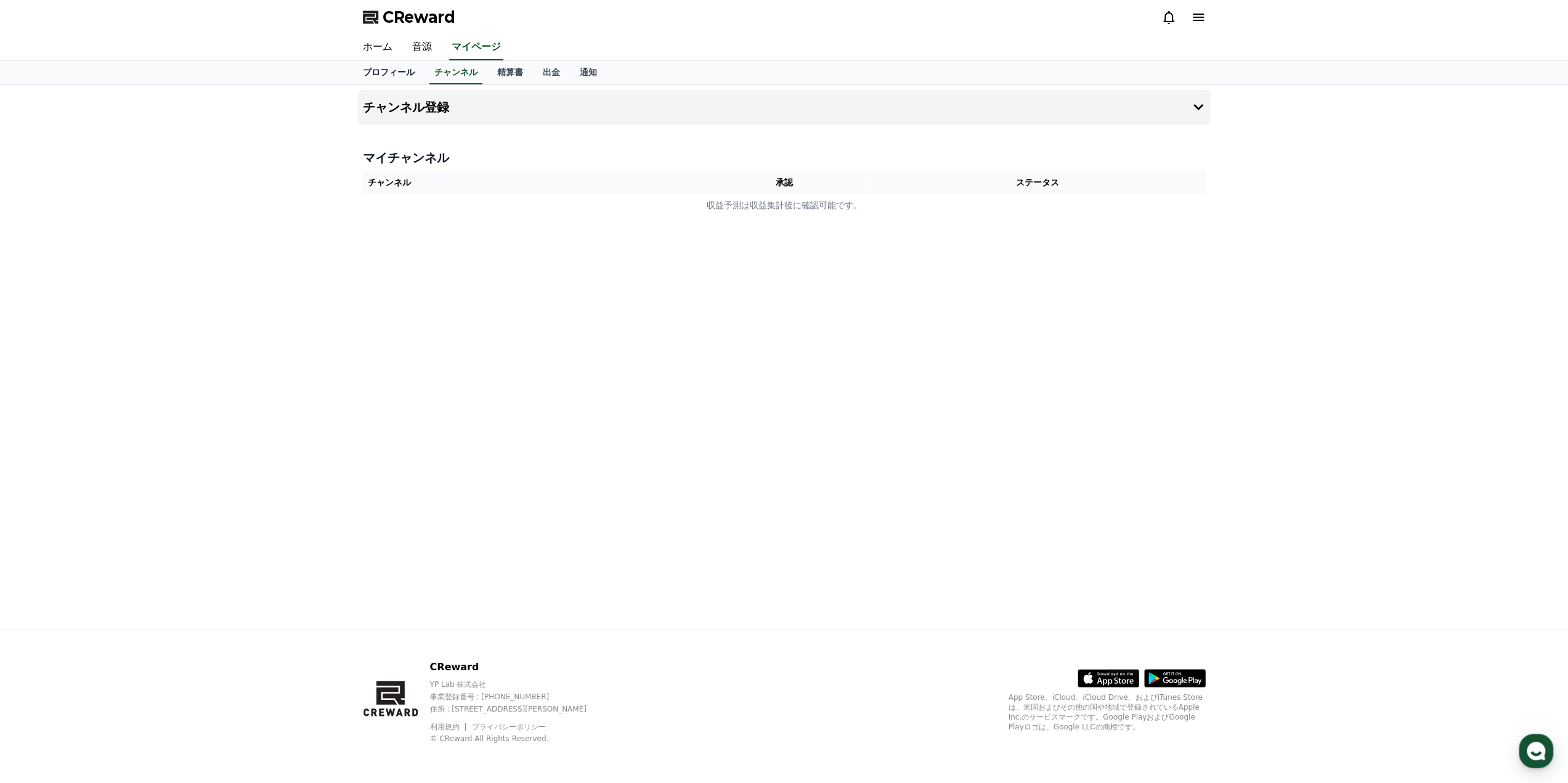
click at [386, 78] on link "プロフィール" at bounding box center [389, 72] width 71 height 23
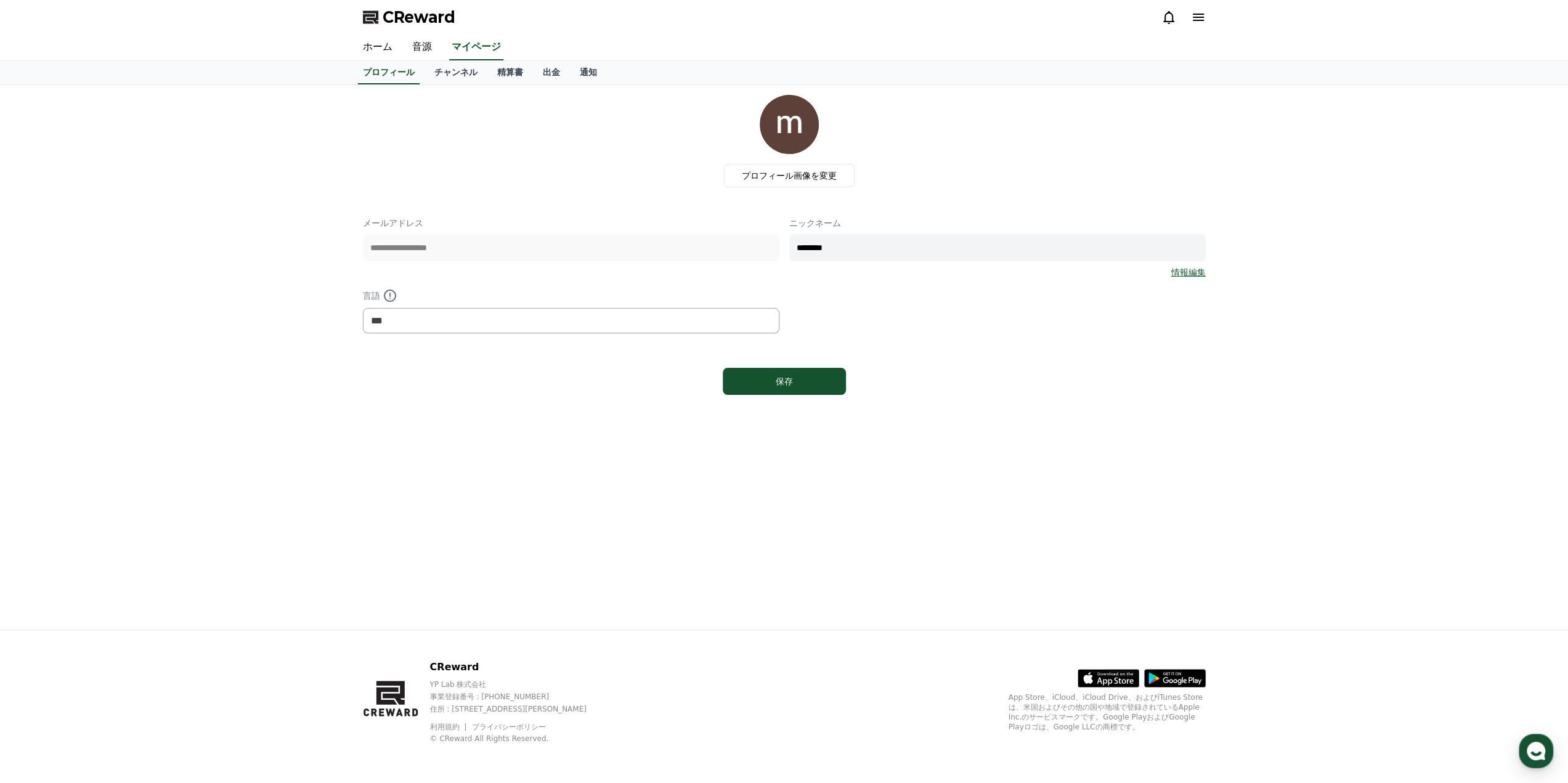
click at [408, 78] on div "プロフィール チャンネル 精算書 出金 通知" at bounding box center [784, 72] width 863 height 23
click at [788, 375] on div "保存" at bounding box center [784, 381] width 74 height 13
click at [451, 74] on link "チャンネル" at bounding box center [456, 72] width 63 height 23
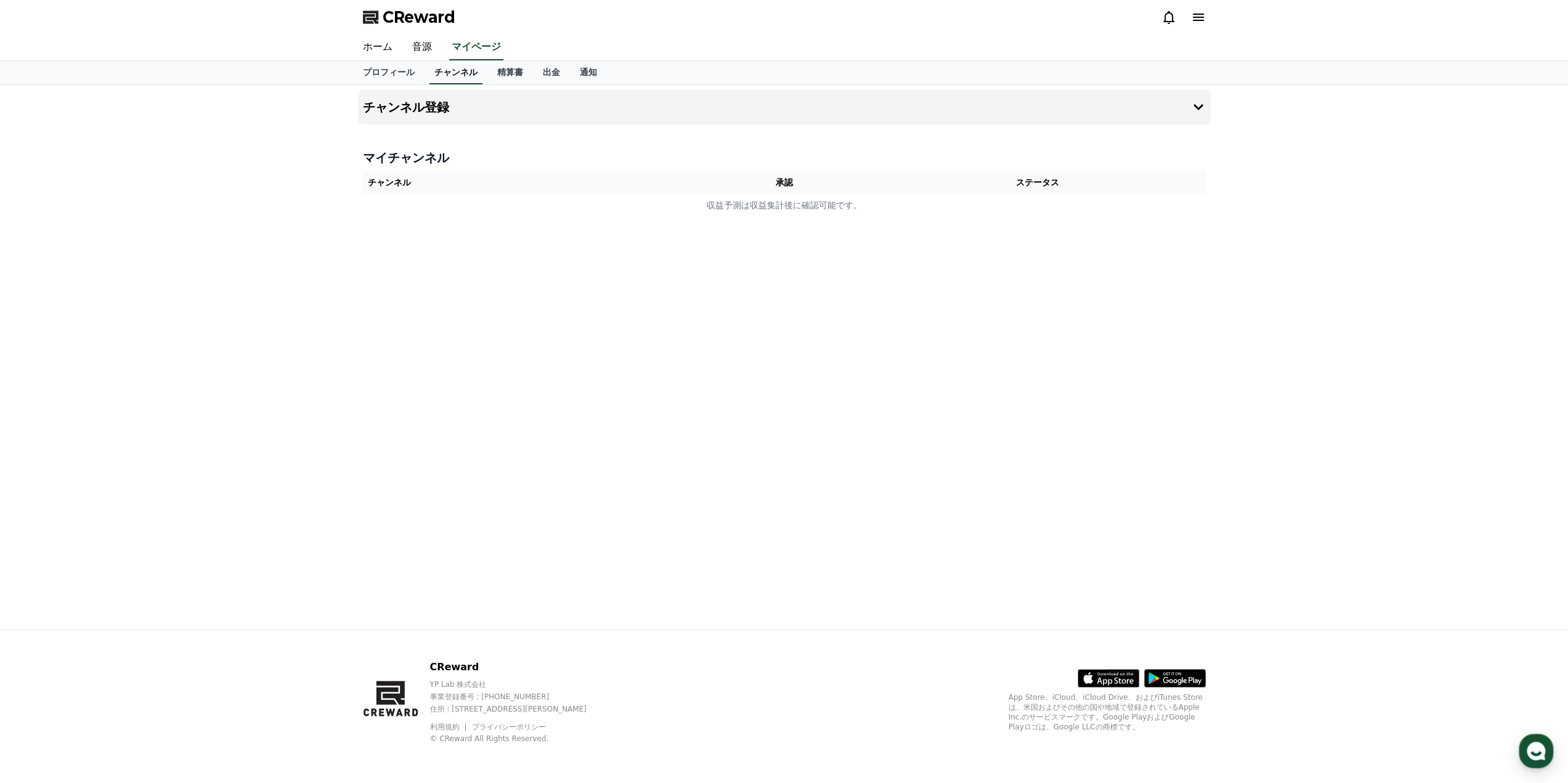
click at [456, 70] on link "チャンネル" at bounding box center [456, 72] width 53 height 23
click at [610, 212] on td "収益予測は収益集計後に確認可能です。" at bounding box center [784, 205] width 843 height 23
click at [423, 49] on link "音源" at bounding box center [422, 47] width 39 height 26
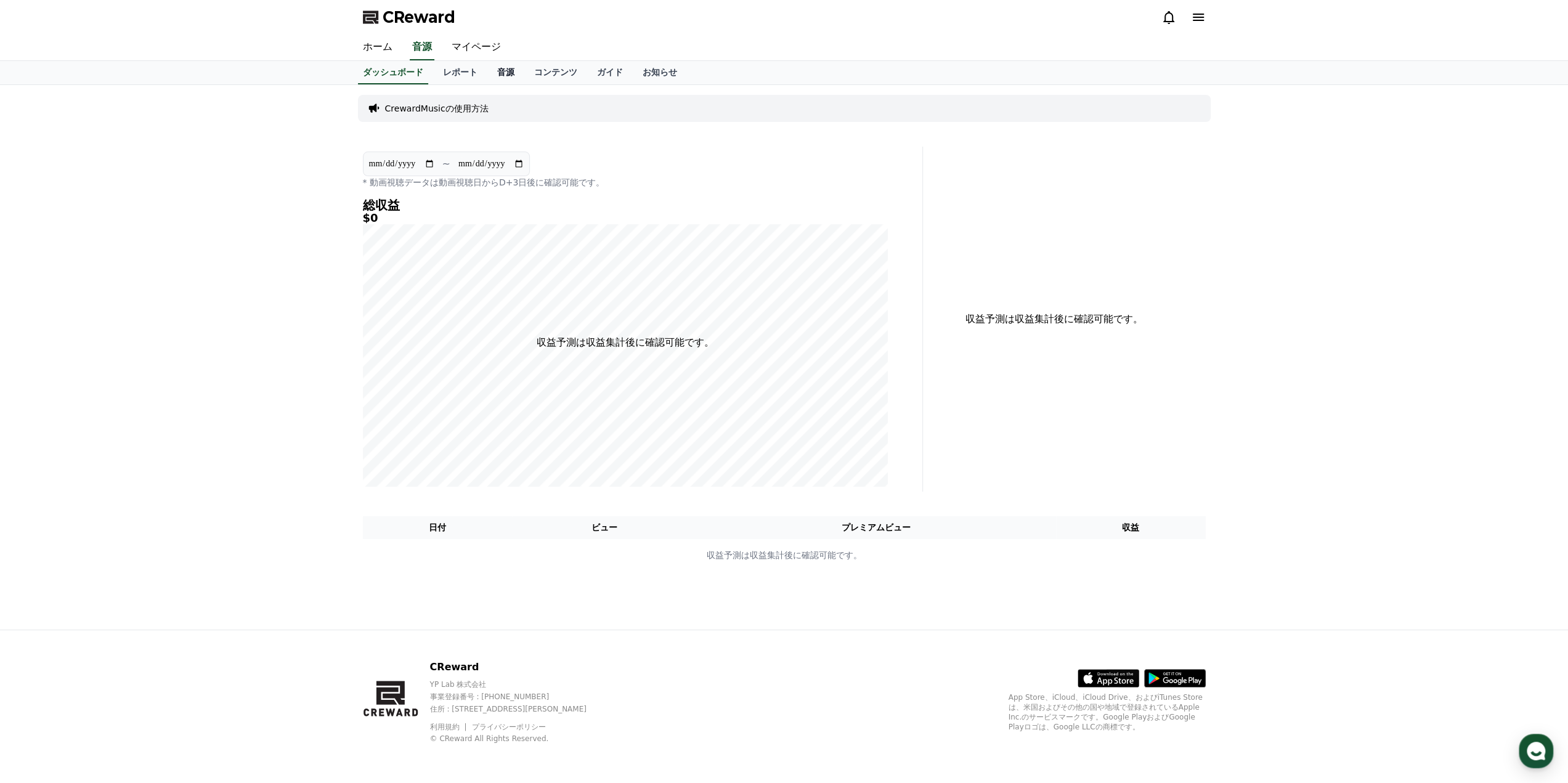
click at [487, 76] on link "音源" at bounding box center [505, 72] width 37 height 23
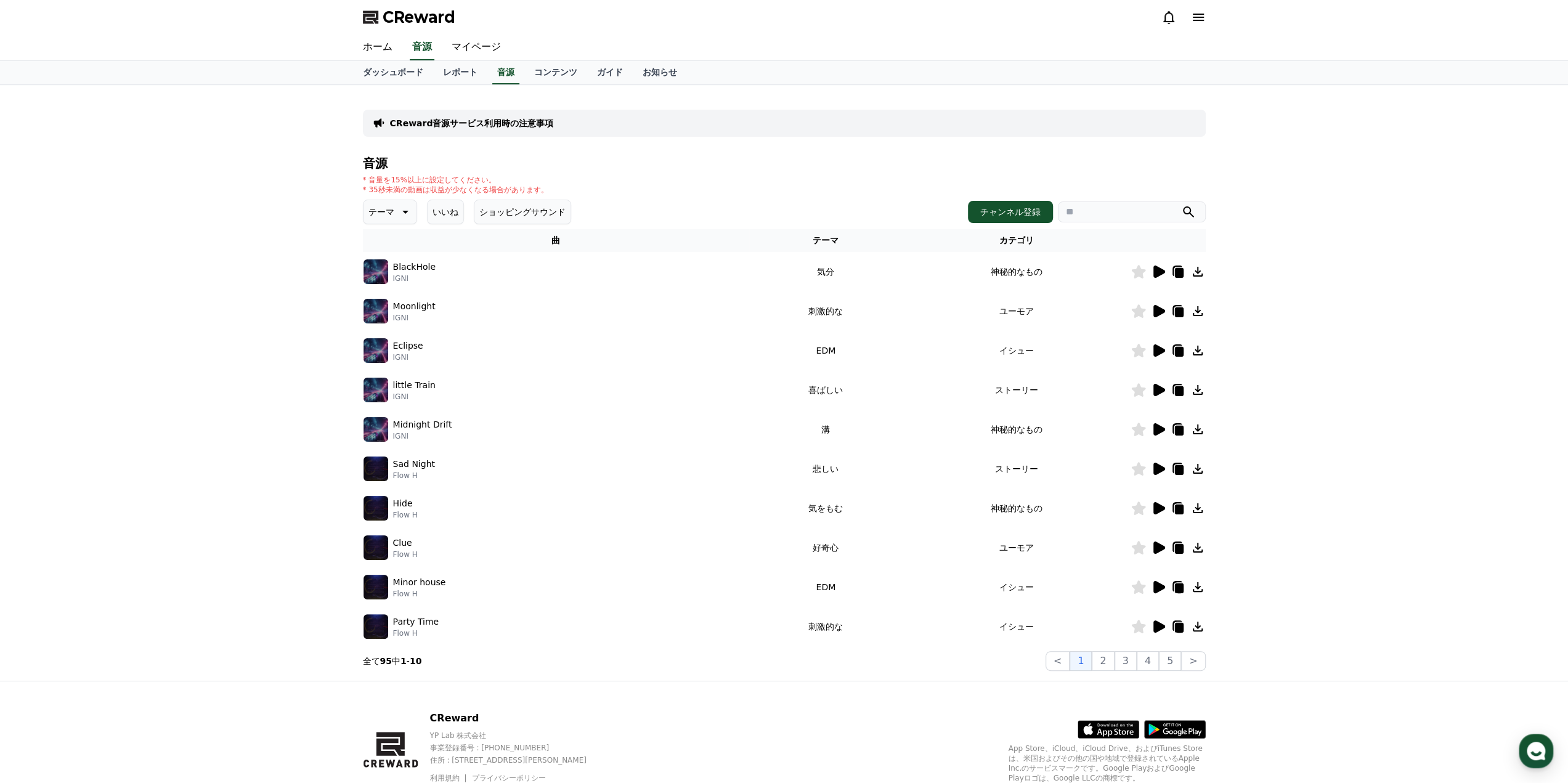
click at [1199, 388] on icon at bounding box center [1197, 390] width 10 height 10
click at [1199, 343] on icon at bounding box center [1197, 350] width 15 height 15
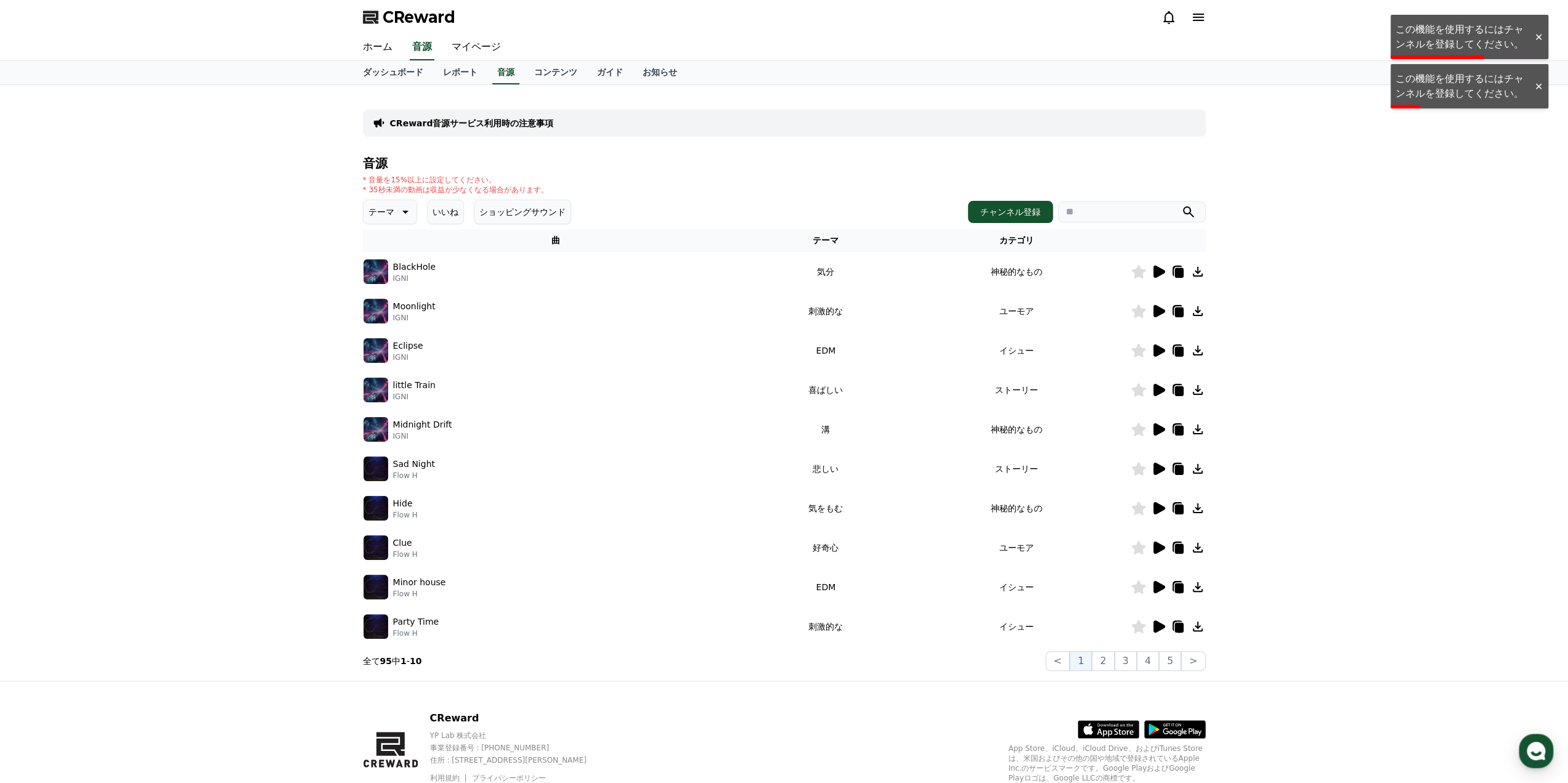
click at [1354, 288] on div "CReward音源サービス利用時の注意事項 音源 * 音量を15%以上に設定してください。 * 35秒未満の動画は収益が少なくなる場合があります。 テーマ い…" at bounding box center [784, 383] width 1568 height 596
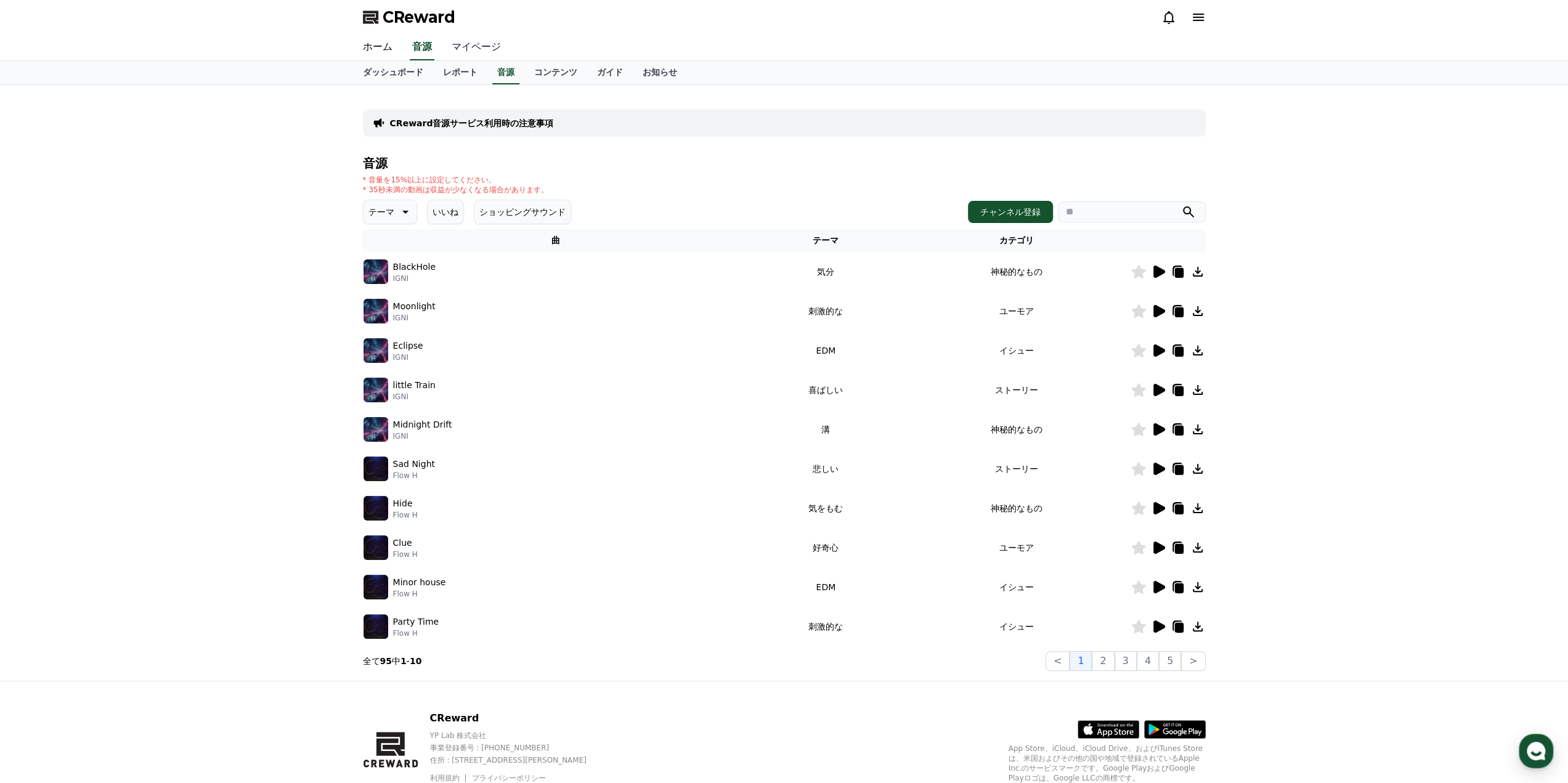
click at [468, 36] on link "マイページ" at bounding box center [476, 47] width 69 height 26
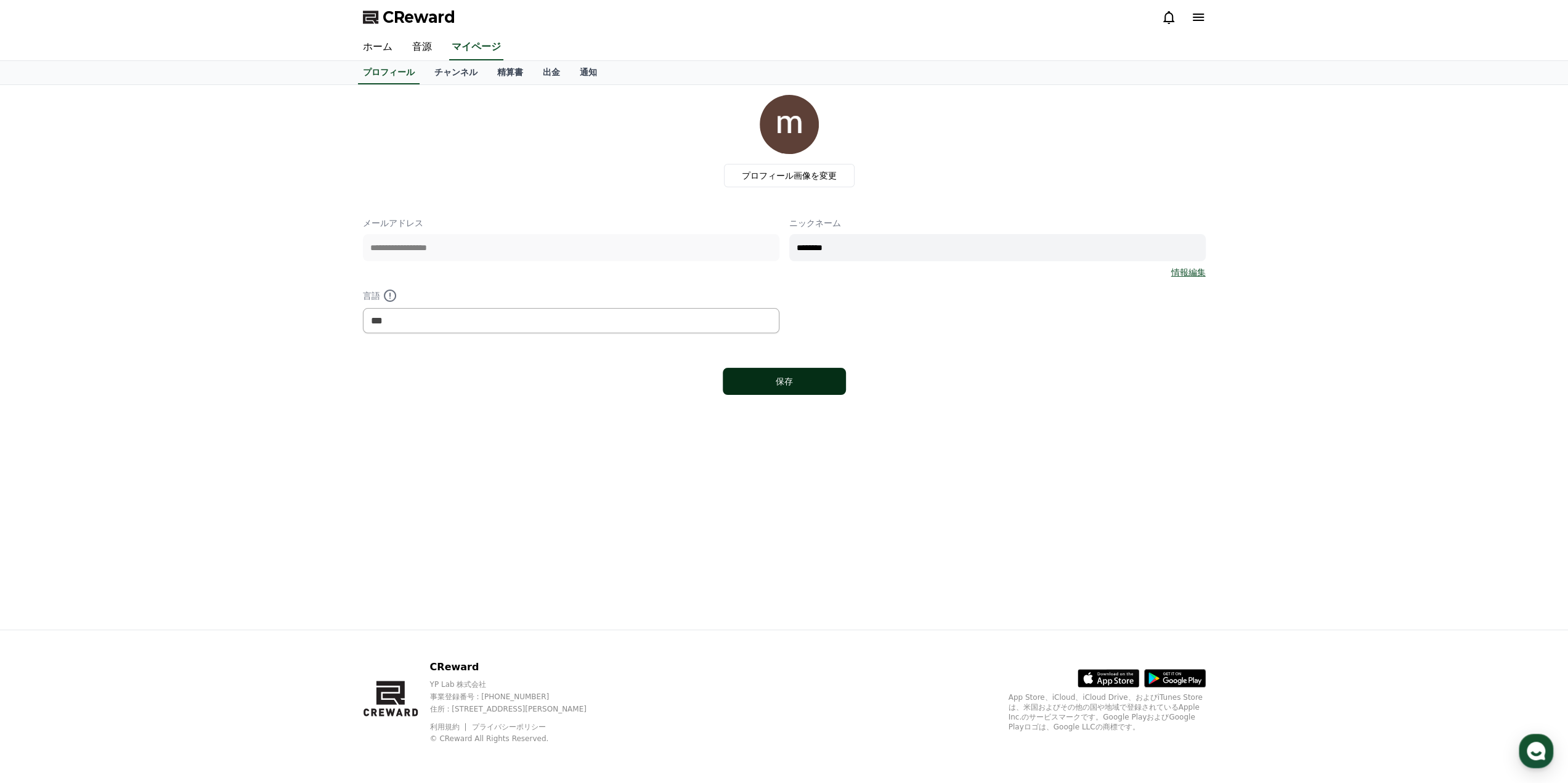
click at [760, 379] on div "保存" at bounding box center [784, 381] width 74 height 13
click at [490, 80] on link "精算書" at bounding box center [510, 72] width 46 height 23
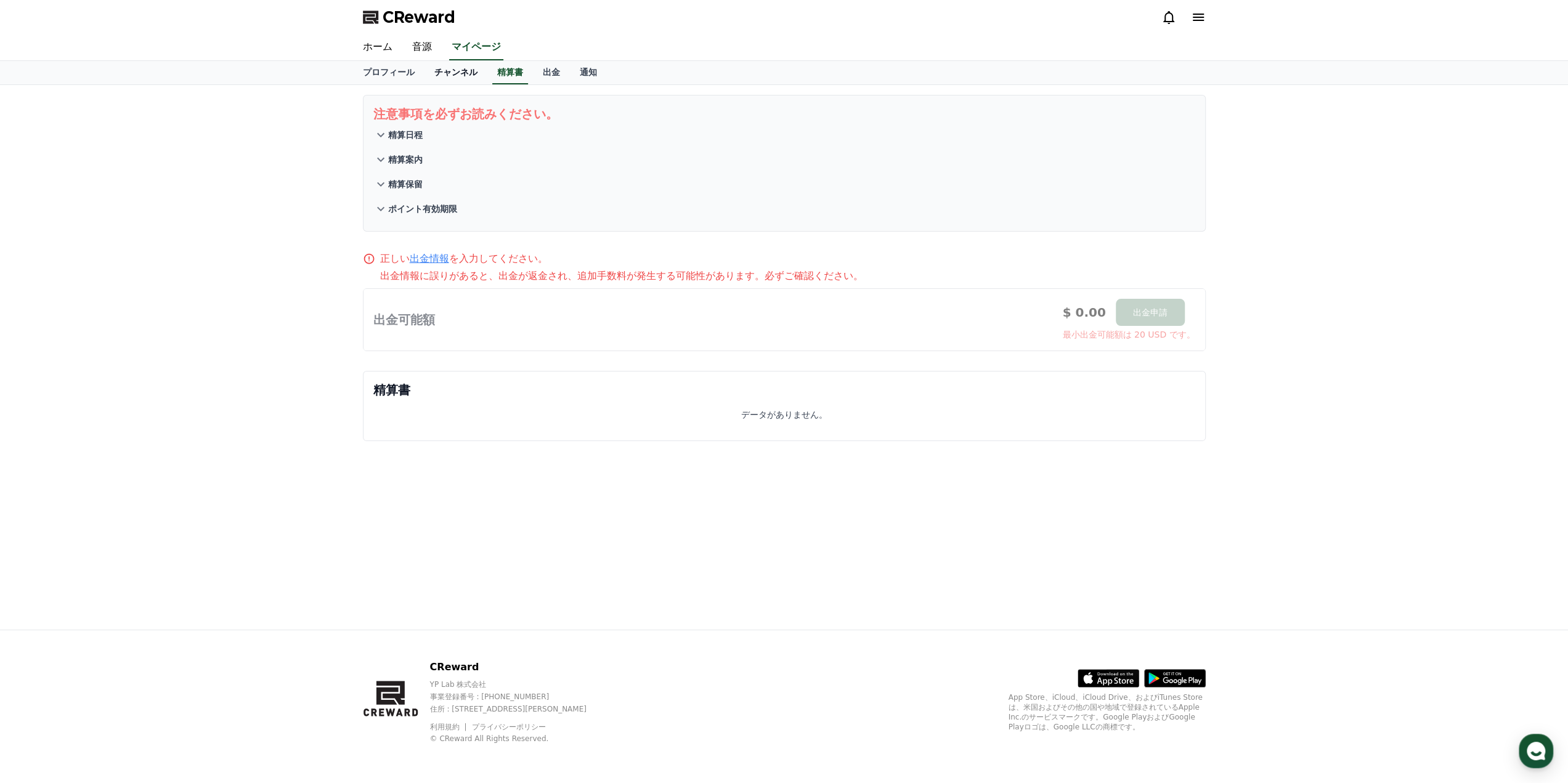
click at [441, 71] on link "チャンネル" at bounding box center [456, 72] width 63 height 23
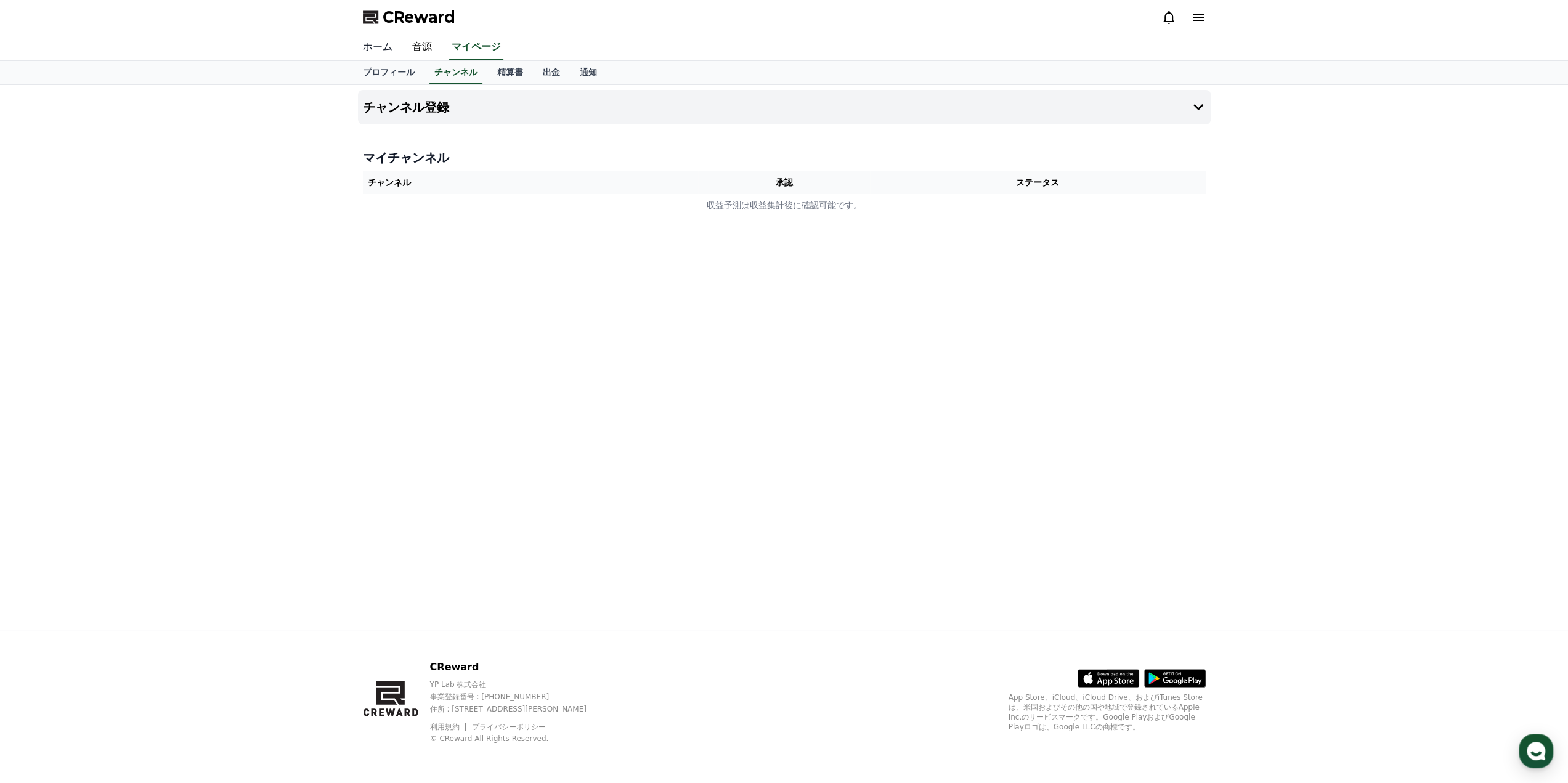
click at [377, 53] on link "ホーム" at bounding box center [377, 47] width 50 height 26
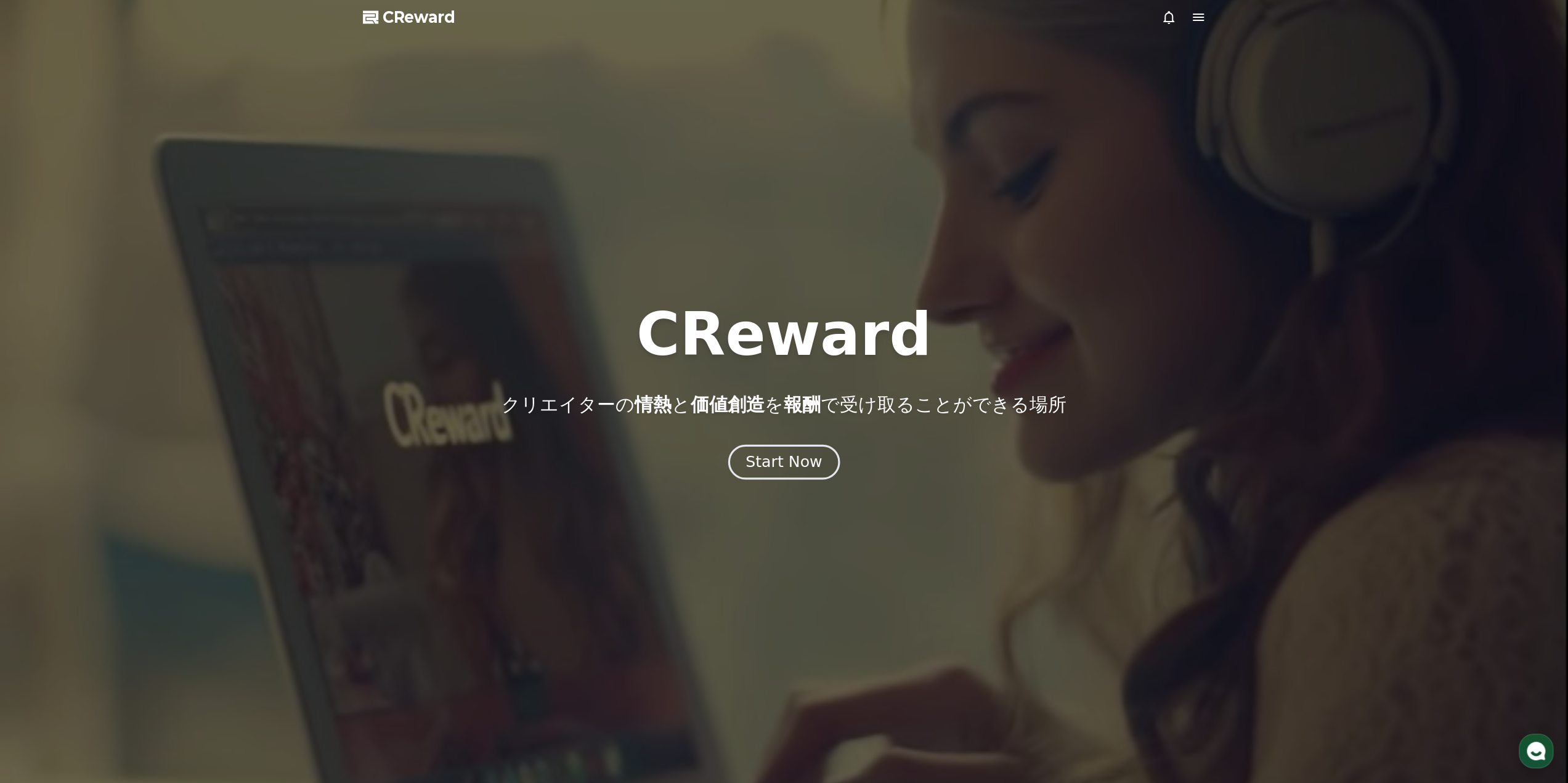
click at [793, 460] on div "Start Now" at bounding box center [784, 461] width 76 height 21
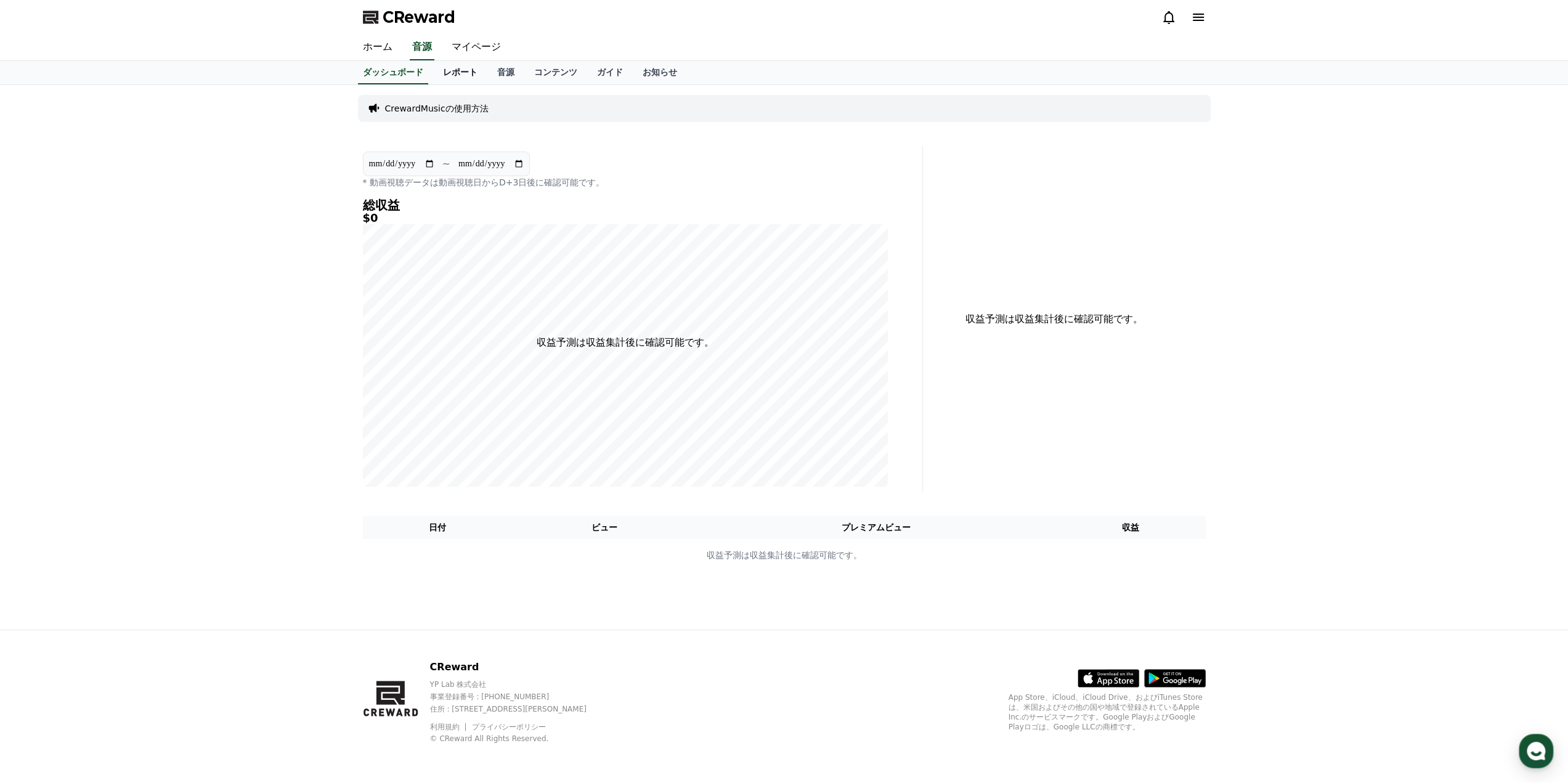
click at [435, 71] on link "レポート" at bounding box center [460, 72] width 54 height 23
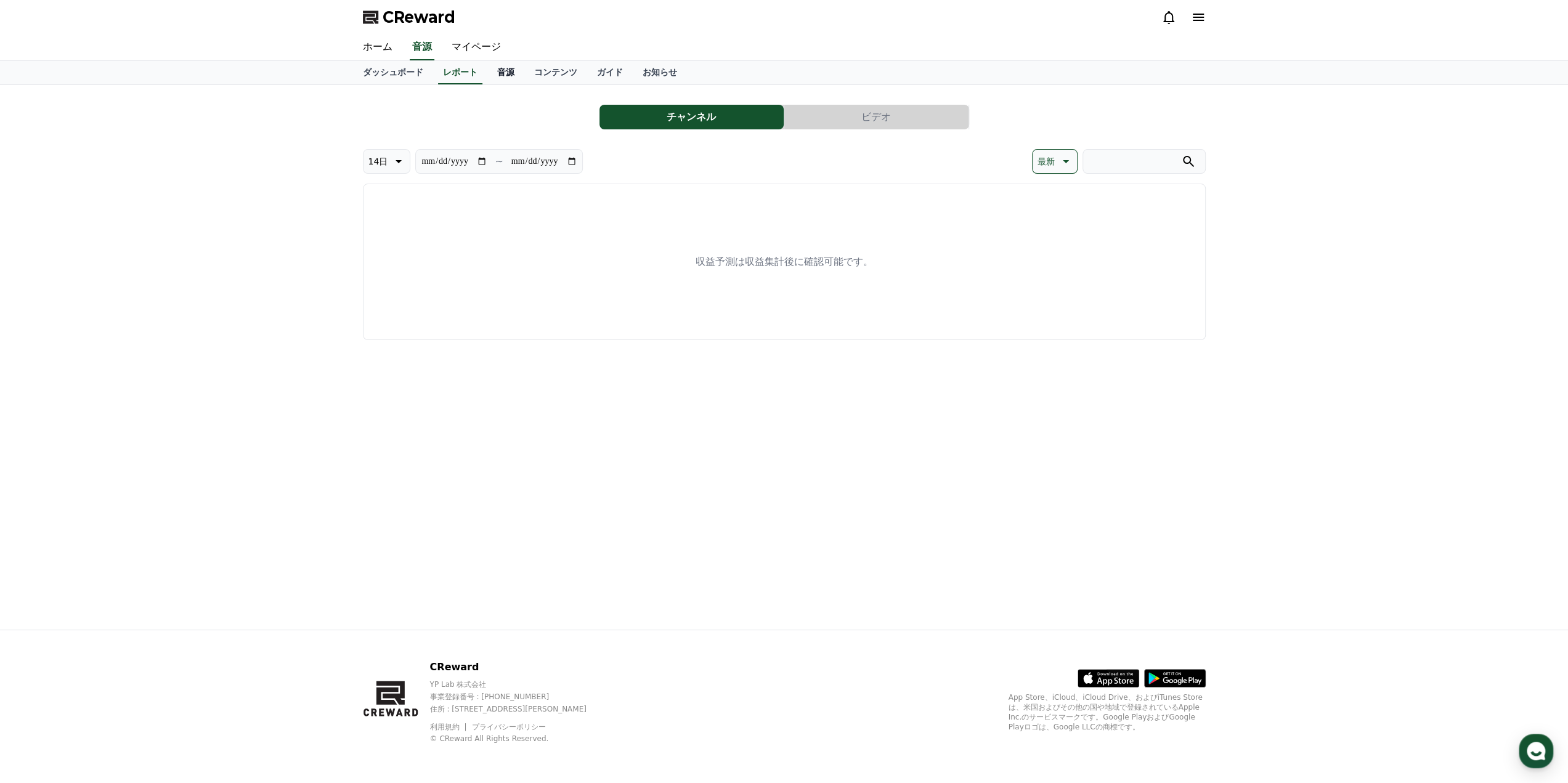
click at [487, 71] on link "音源" at bounding box center [505, 72] width 37 height 23
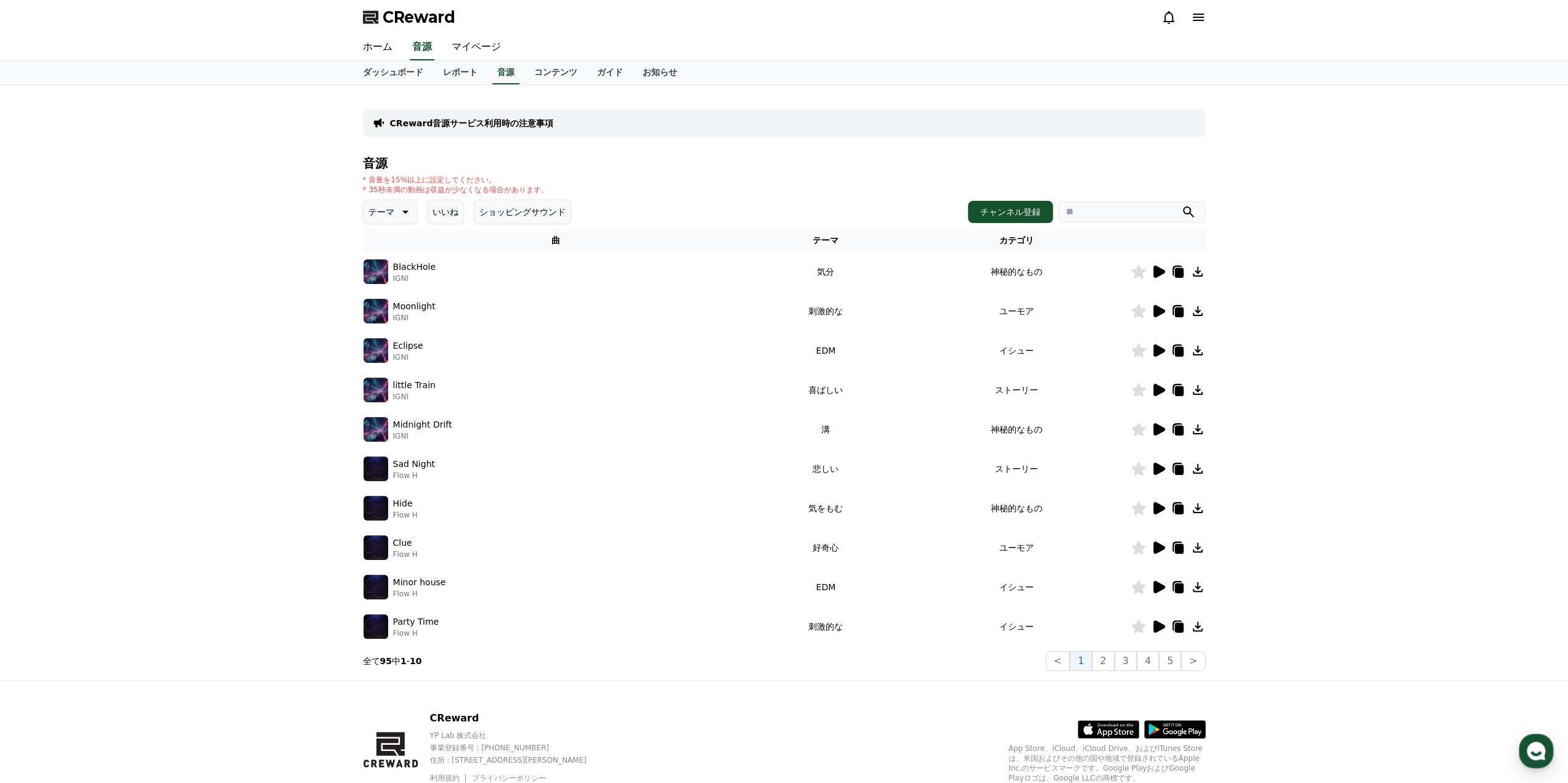
click at [1199, 389] on icon at bounding box center [1197, 390] width 10 height 10
click at [1278, 248] on div "CReward音源サービス利用時の注意事項 音源 * 音量を15%以上に設定してください。 * 35秒未満の動画は収益が少なくなる場合があります。 テーマ い…" at bounding box center [784, 383] width 1568 height 596
click at [1201, 22] on icon at bounding box center [1198, 18] width 15 height 15
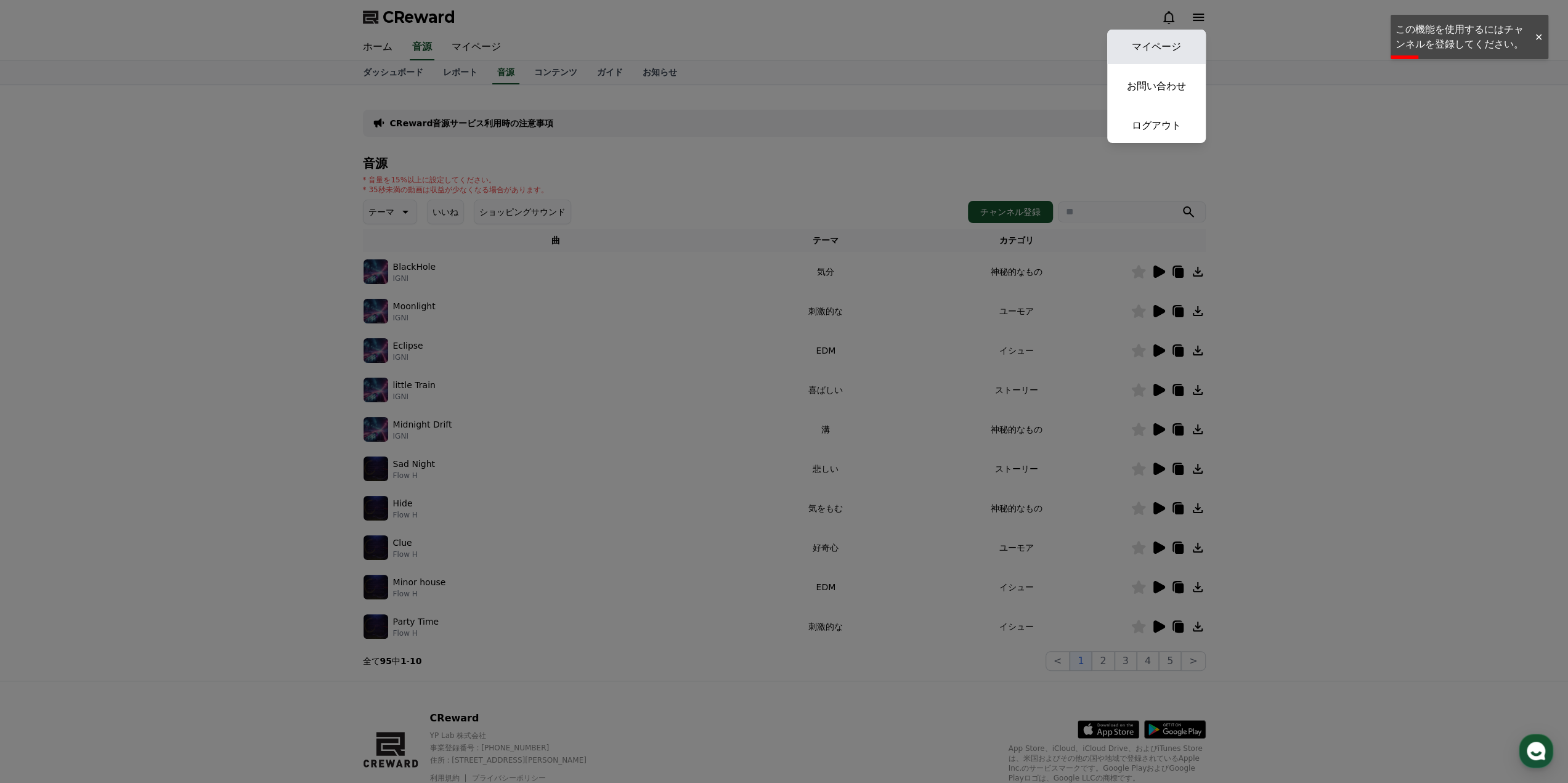
click at [1167, 46] on link "マイページ" at bounding box center [1156, 46] width 98 height 34
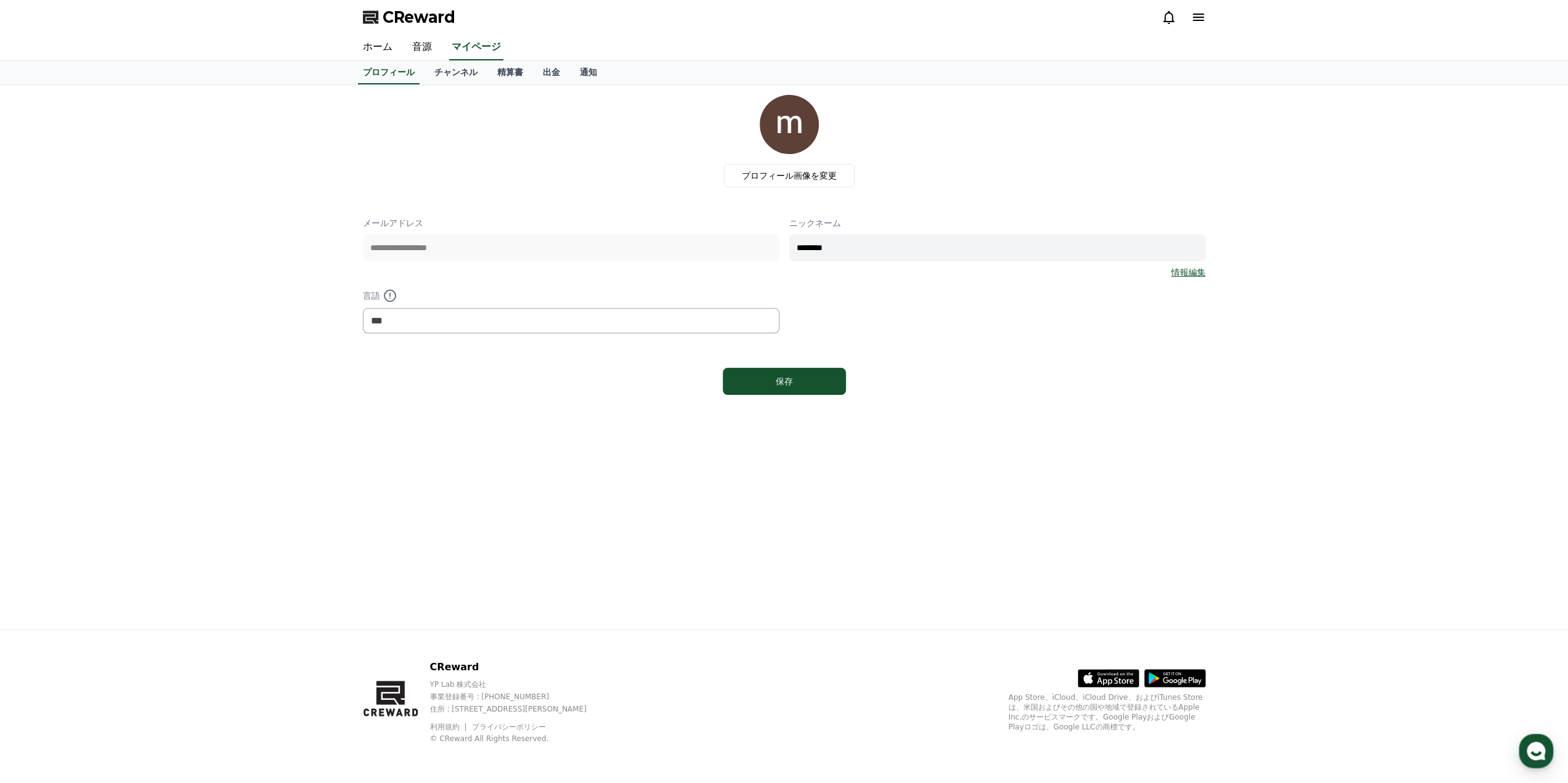
click at [404, 8] on span "CReward" at bounding box center [419, 17] width 73 height 19
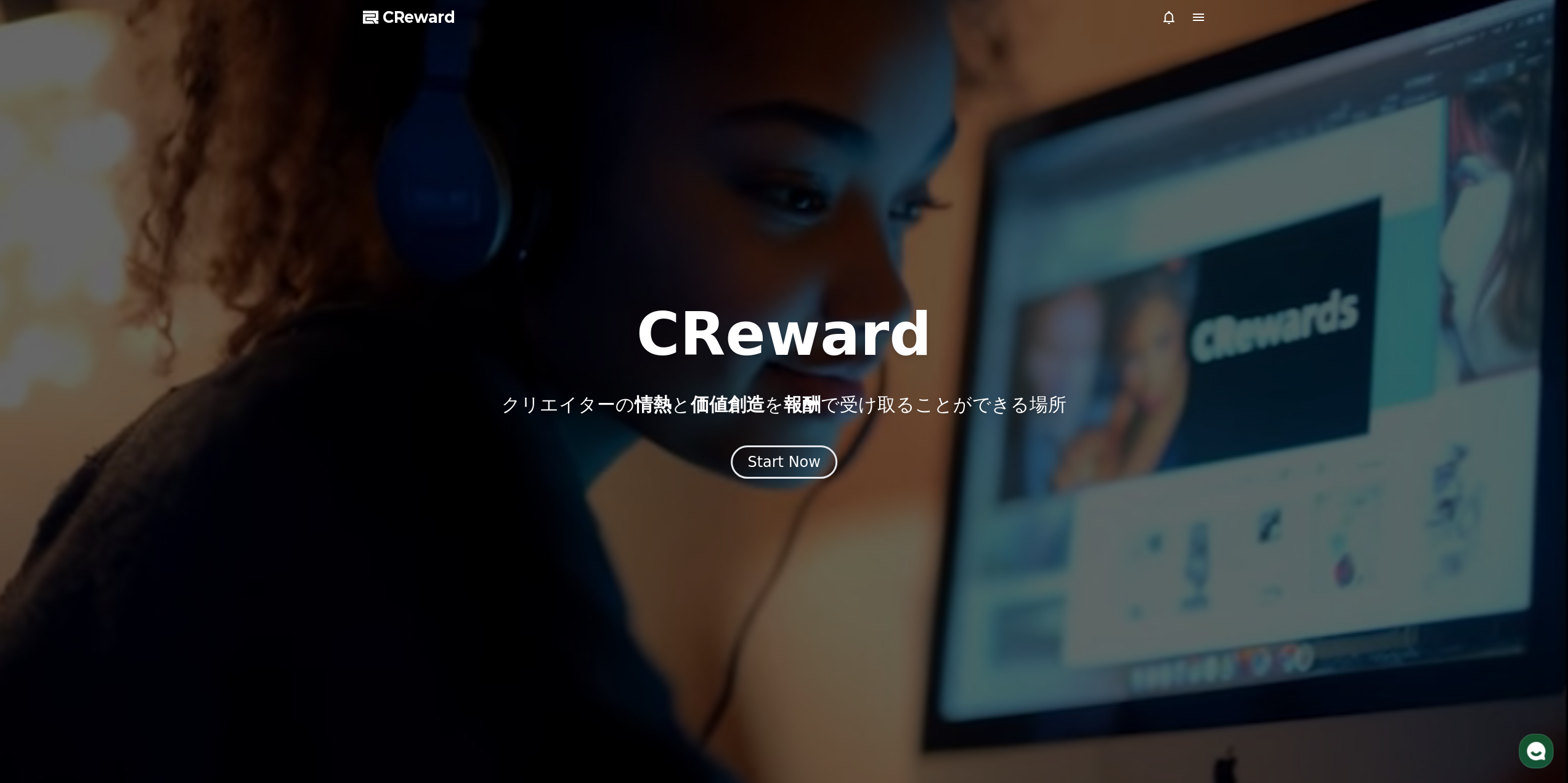
click at [396, 11] on span "CReward" at bounding box center [419, 17] width 73 height 19
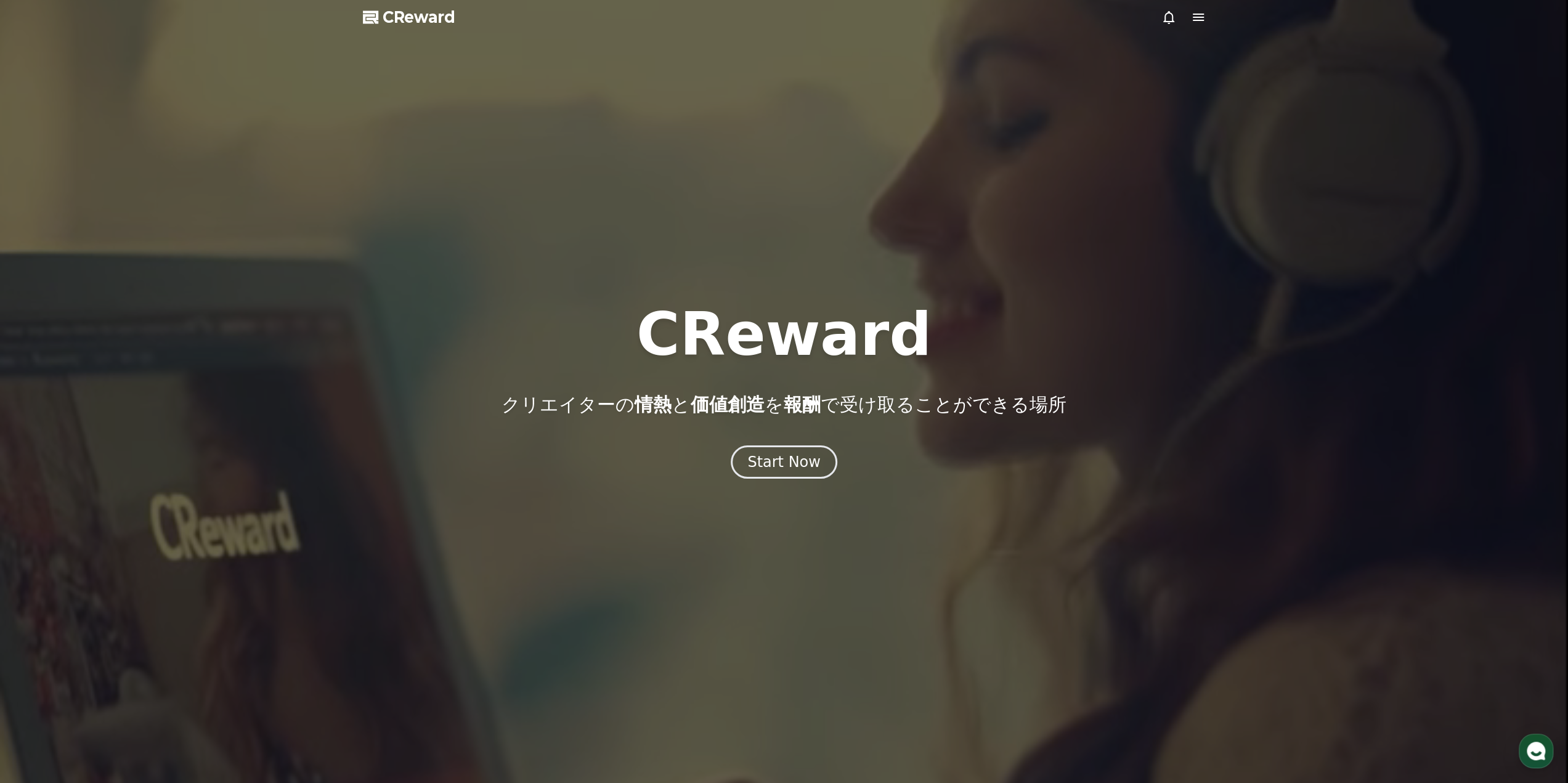
click at [1201, 16] on icon at bounding box center [1198, 18] width 15 height 15
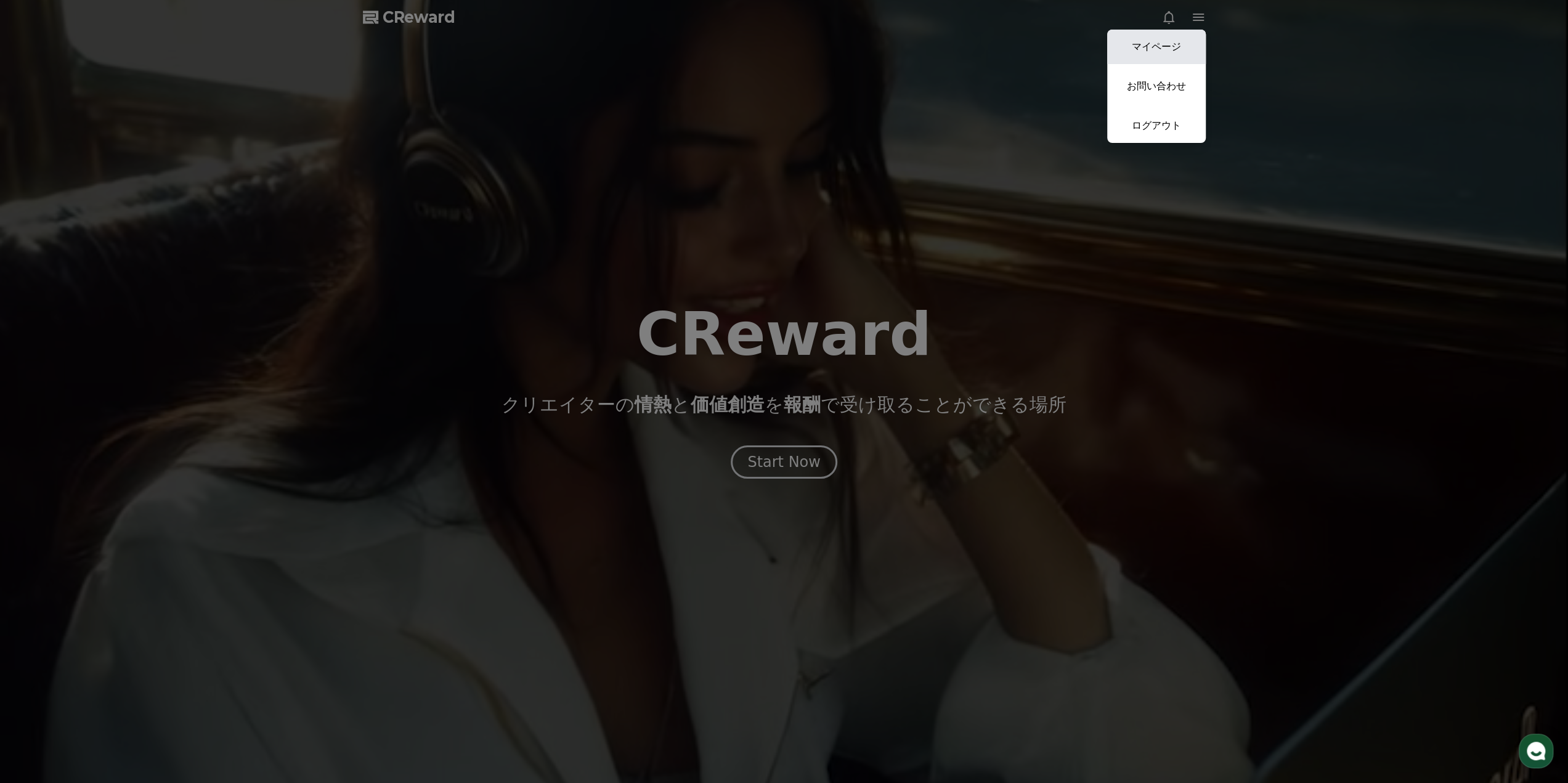
click at [1181, 45] on link "マイページ" at bounding box center [1156, 46] width 98 height 34
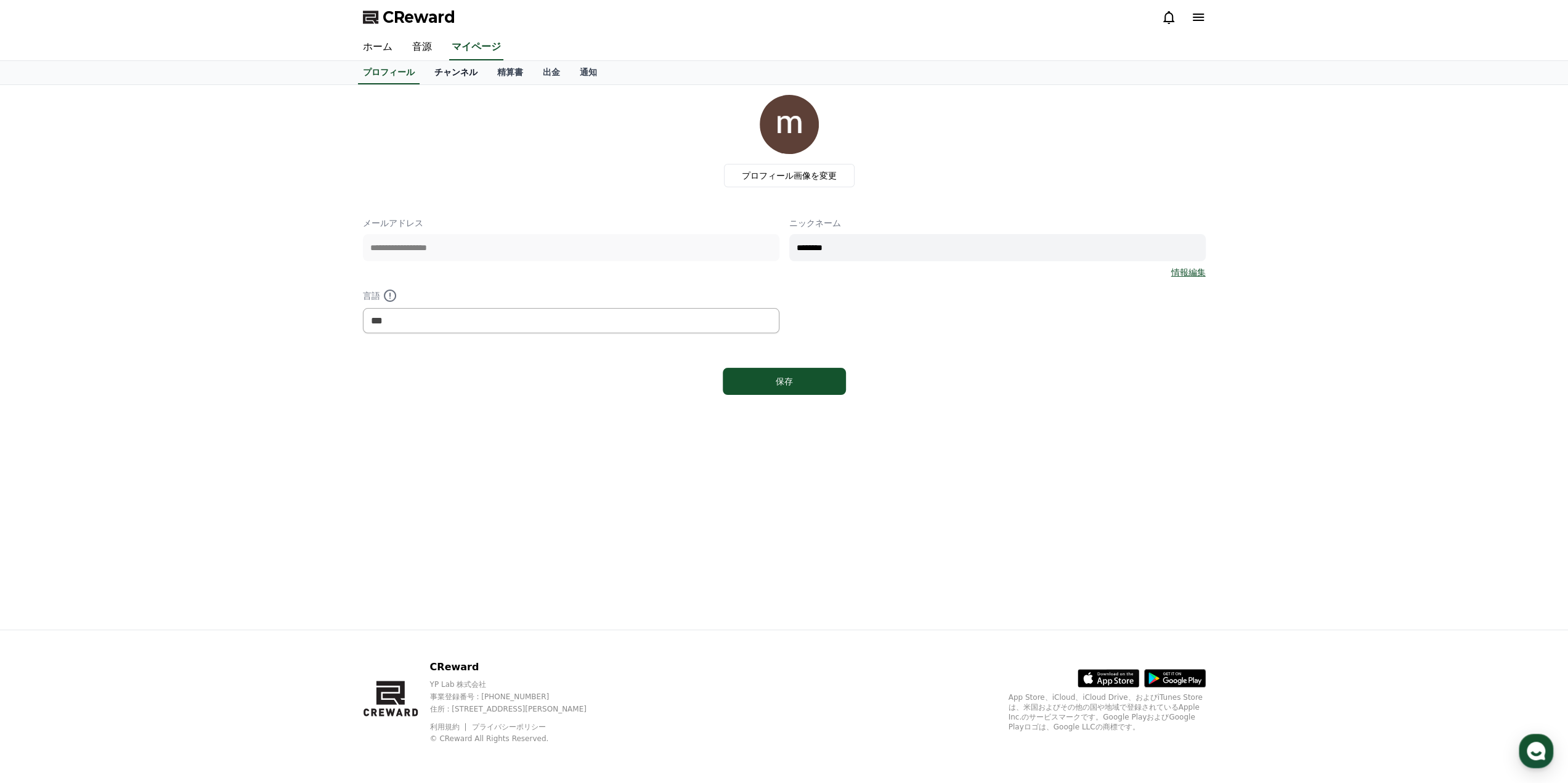
click at [428, 72] on link "チャンネル" at bounding box center [456, 72] width 63 height 23
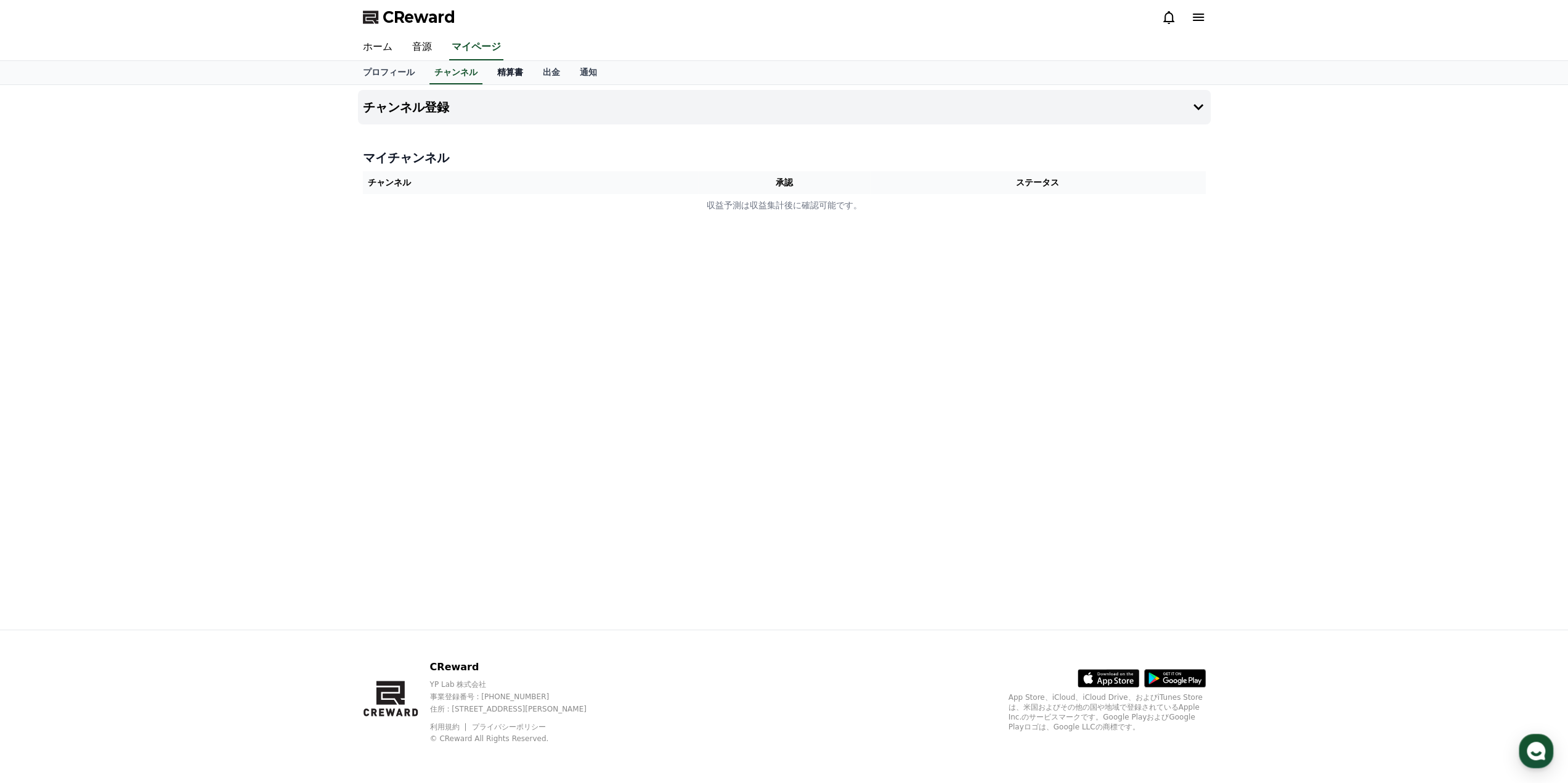
click at [487, 74] on link "精算書" at bounding box center [510, 72] width 46 height 23
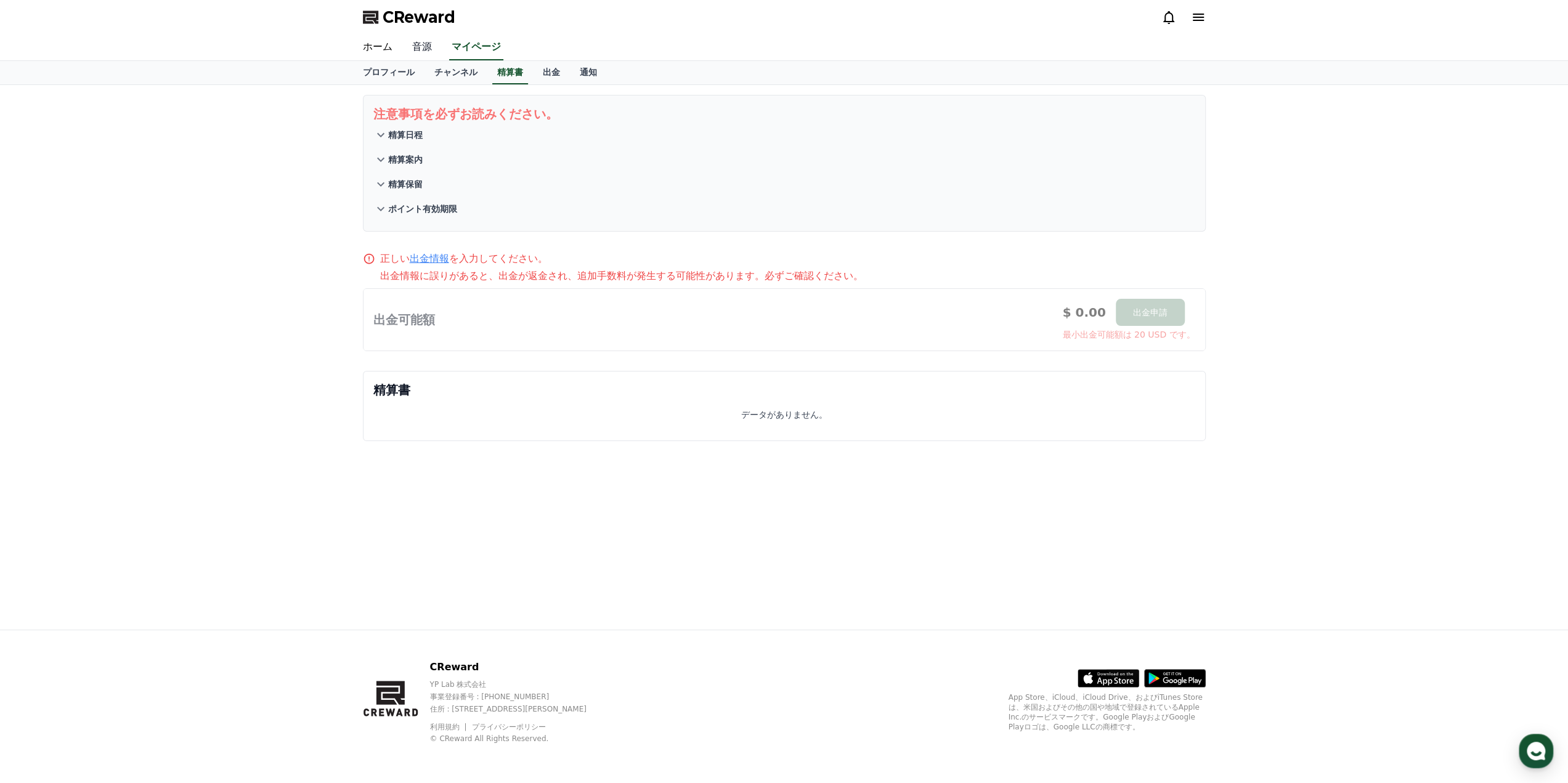
click at [412, 46] on link "音源" at bounding box center [422, 47] width 39 height 26
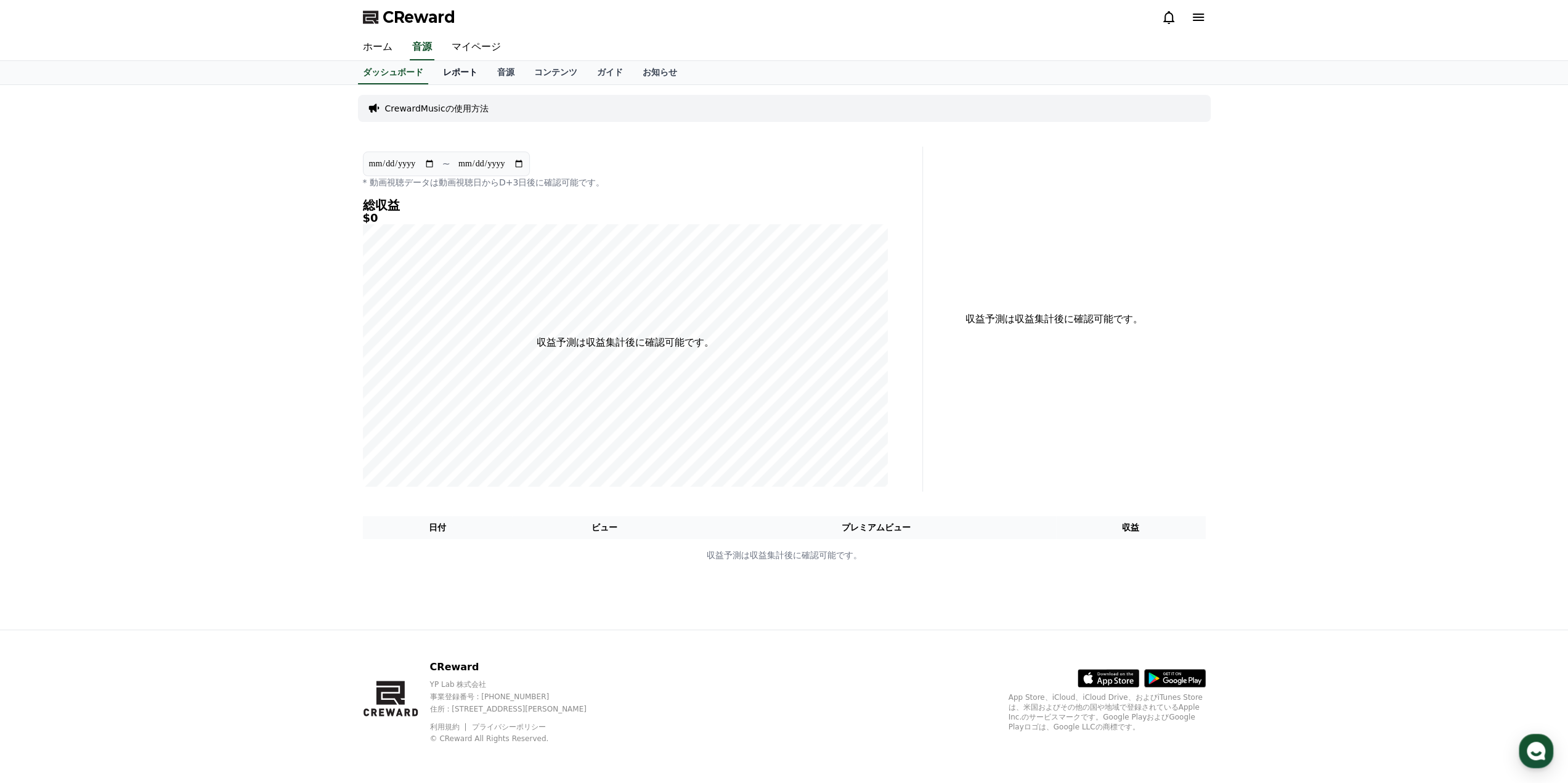
click at [443, 67] on link "レポート" at bounding box center [460, 72] width 54 height 23
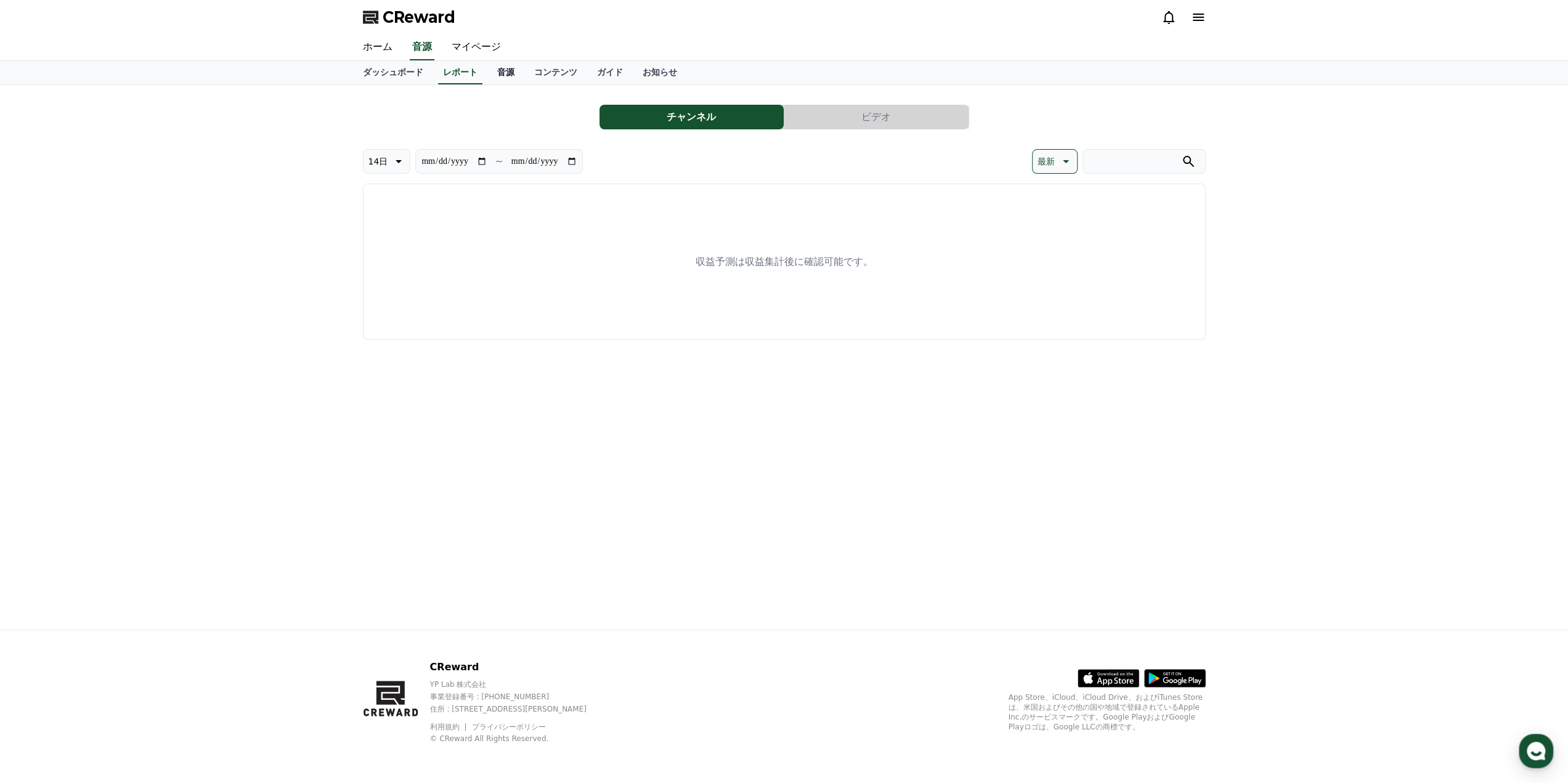
click at [487, 70] on link "音源" at bounding box center [505, 72] width 37 height 23
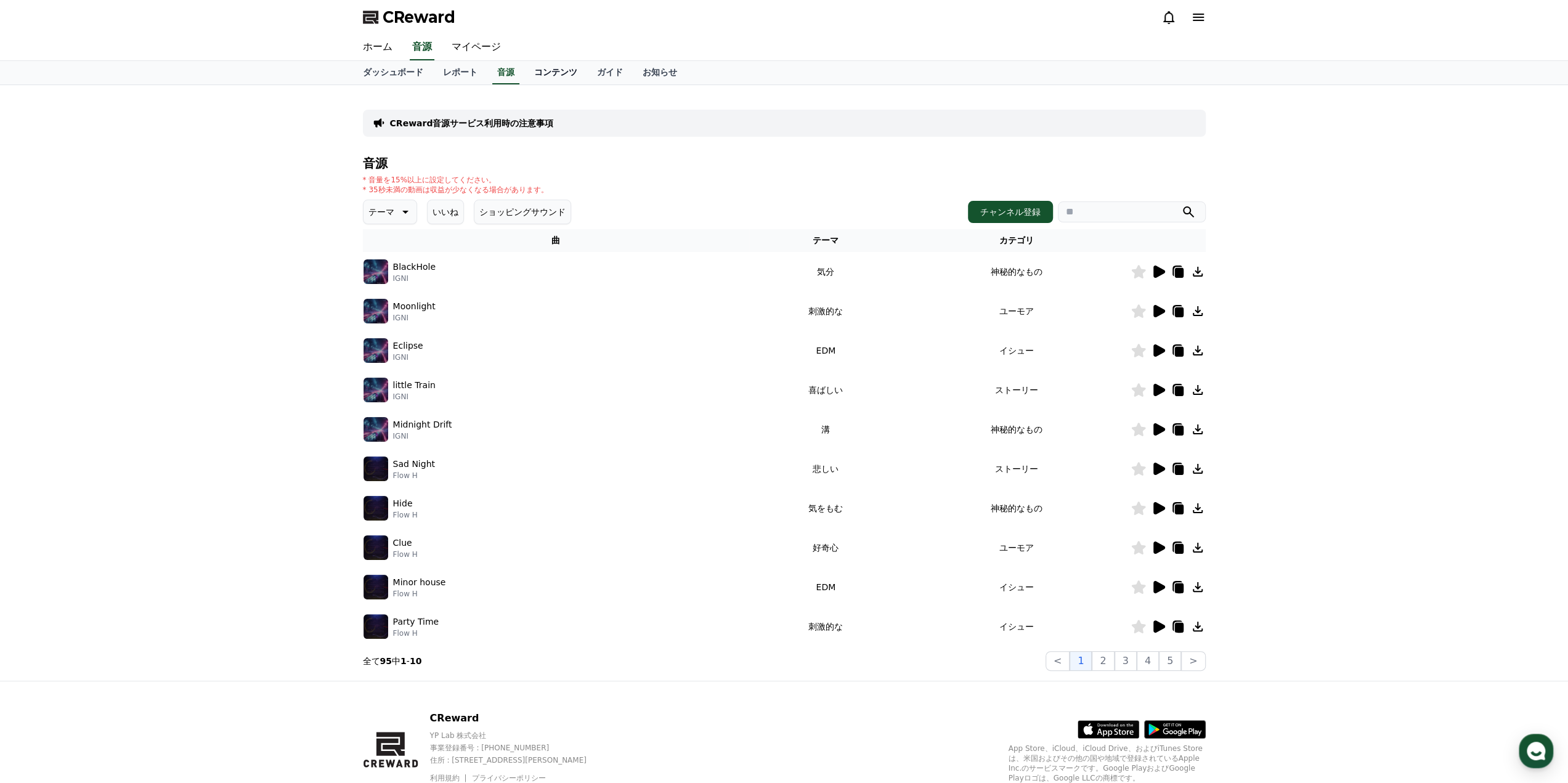
click at [525, 71] on link "コンテンツ" at bounding box center [555, 72] width 63 height 23
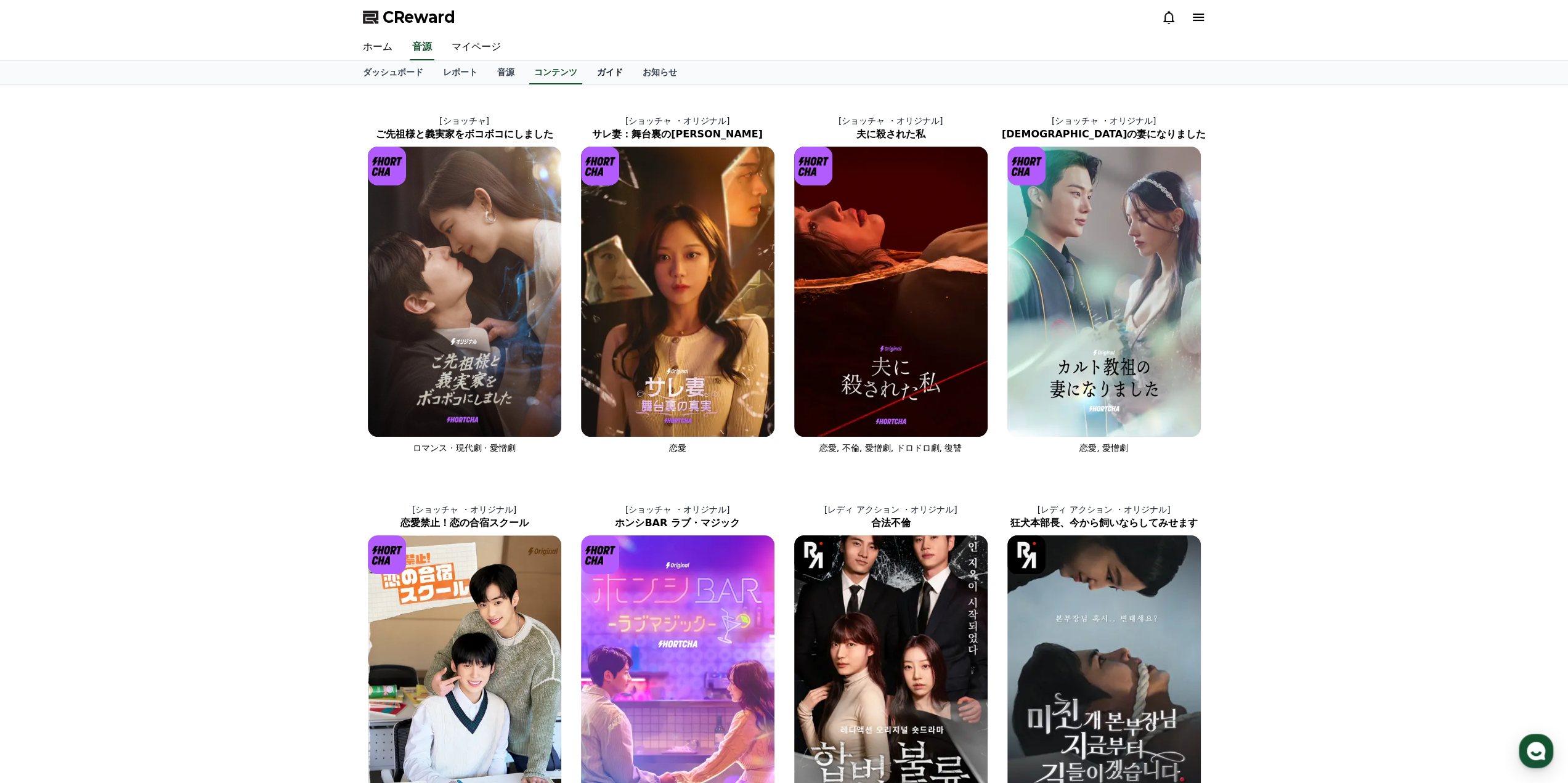
click at [587, 70] on link "ガイド" at bounding box center [609, 72] width 46 height 23
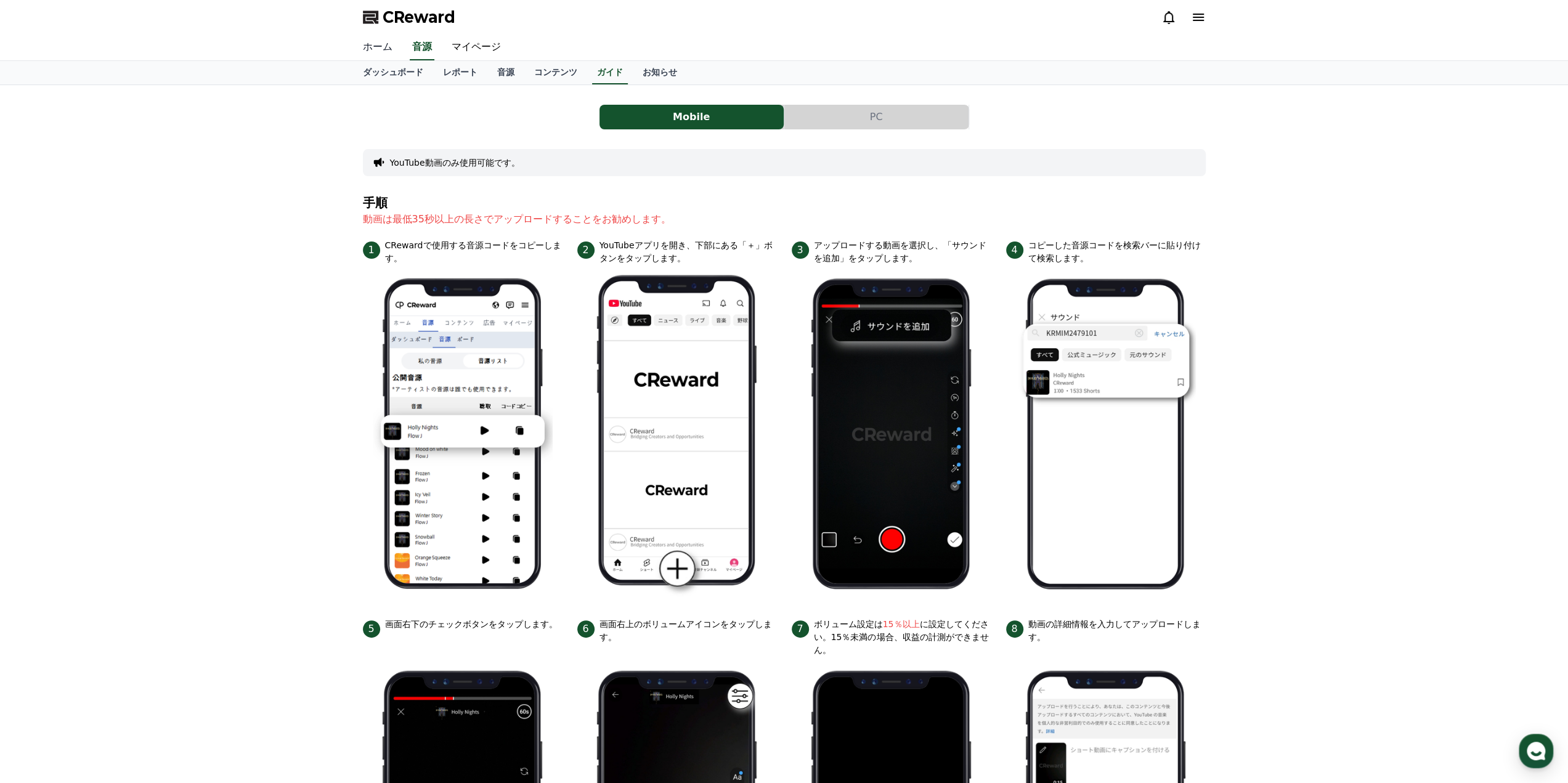
click at [381, 49] on link "ホーム" at bounding box center [377, 47] width 50 height 26
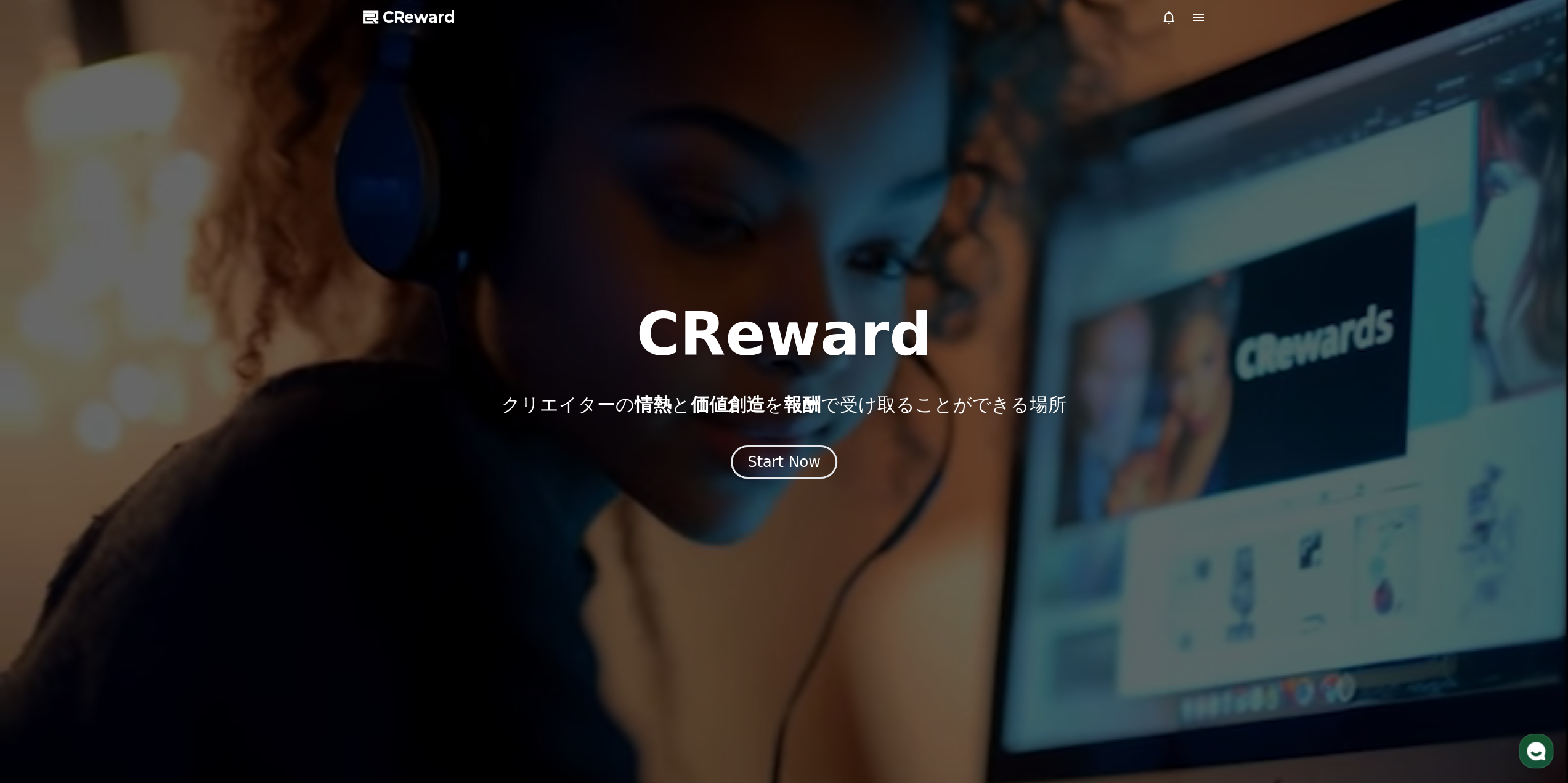
click at [437, 26] on span "CReward" at bounding box center [419, 17] width 73 height 19
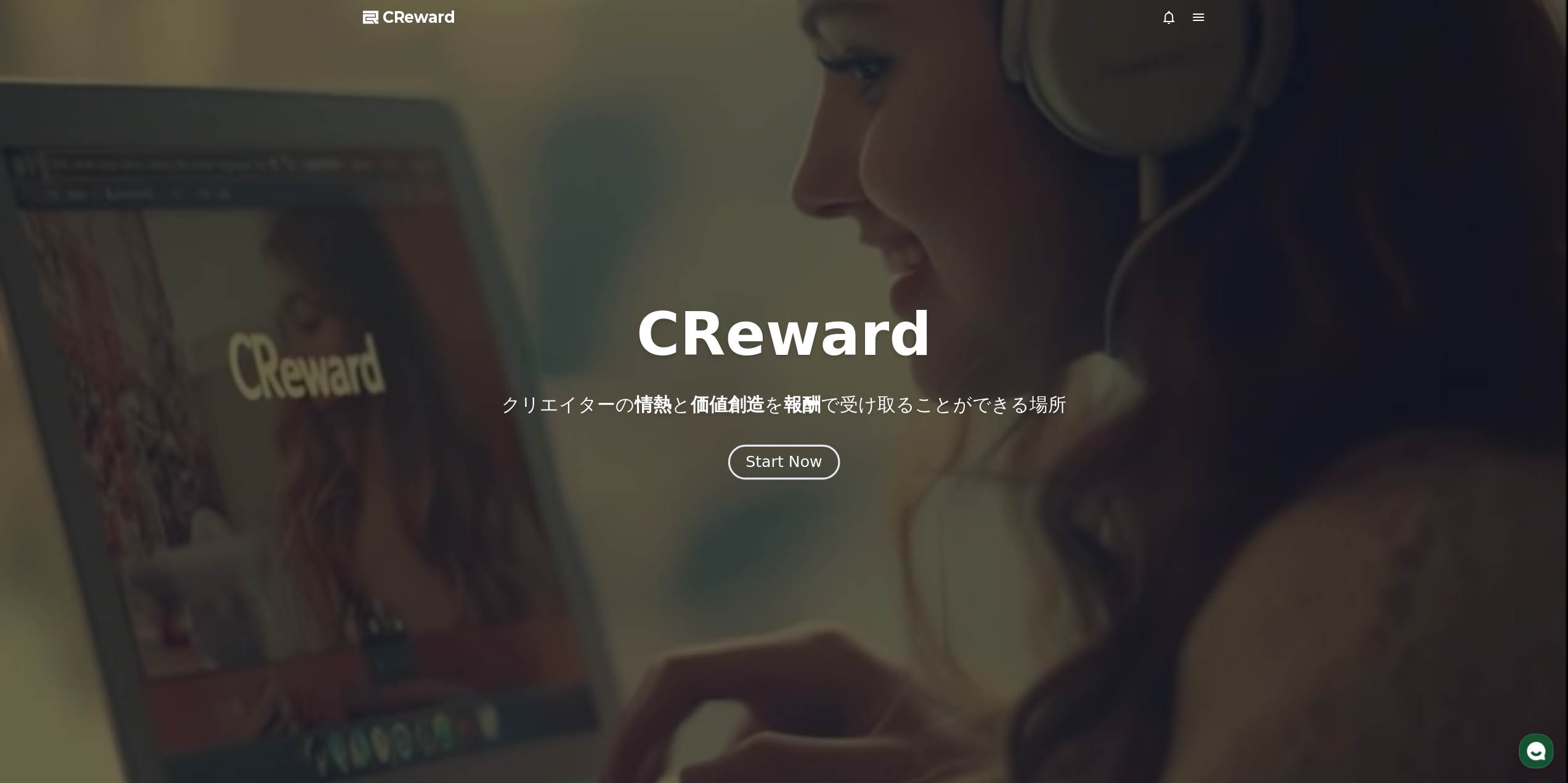
click at [759, 458] on div "Start Now" at bounding box center [784, 461] width 76 height 21
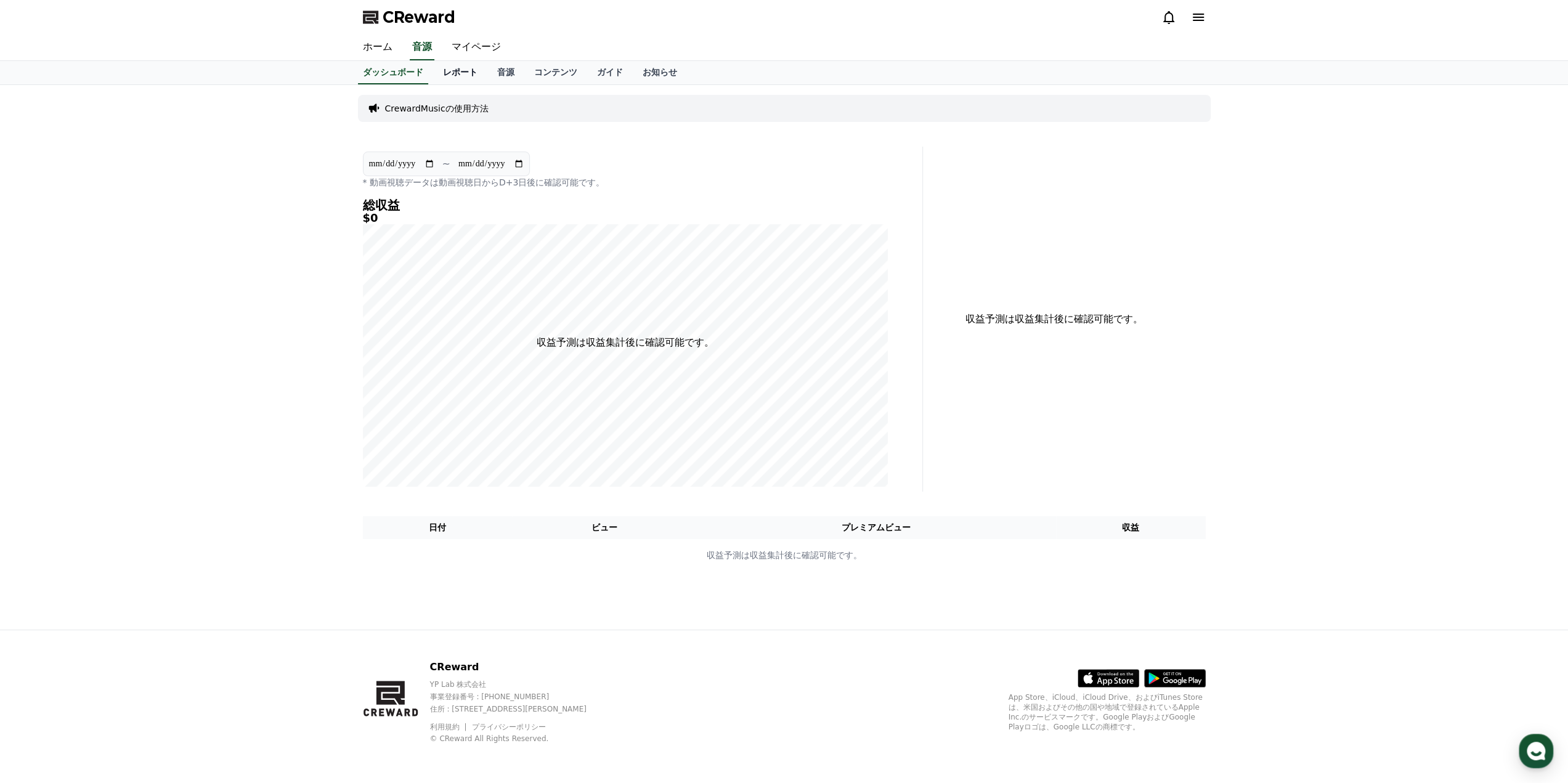
click at [441, 72] on link "レポート" at bounding box center [460, 72] width 54 height 23
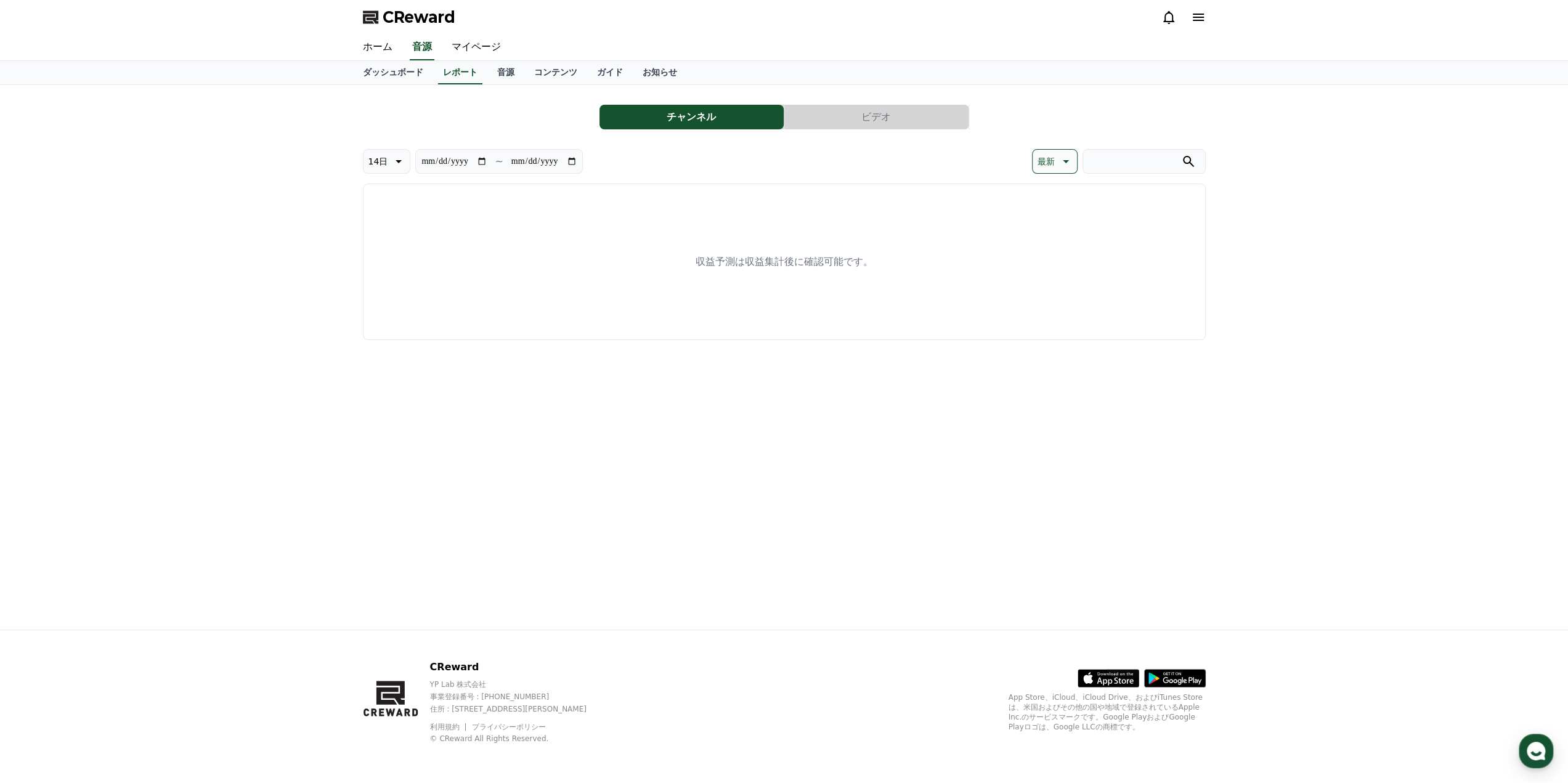
click at [629, 116] on button "チャンネル" at bounding box center [692, 117] width 184 height 24
click at [487, 66] on link "音源" at bounding box center [505, 72] width 37 height 23
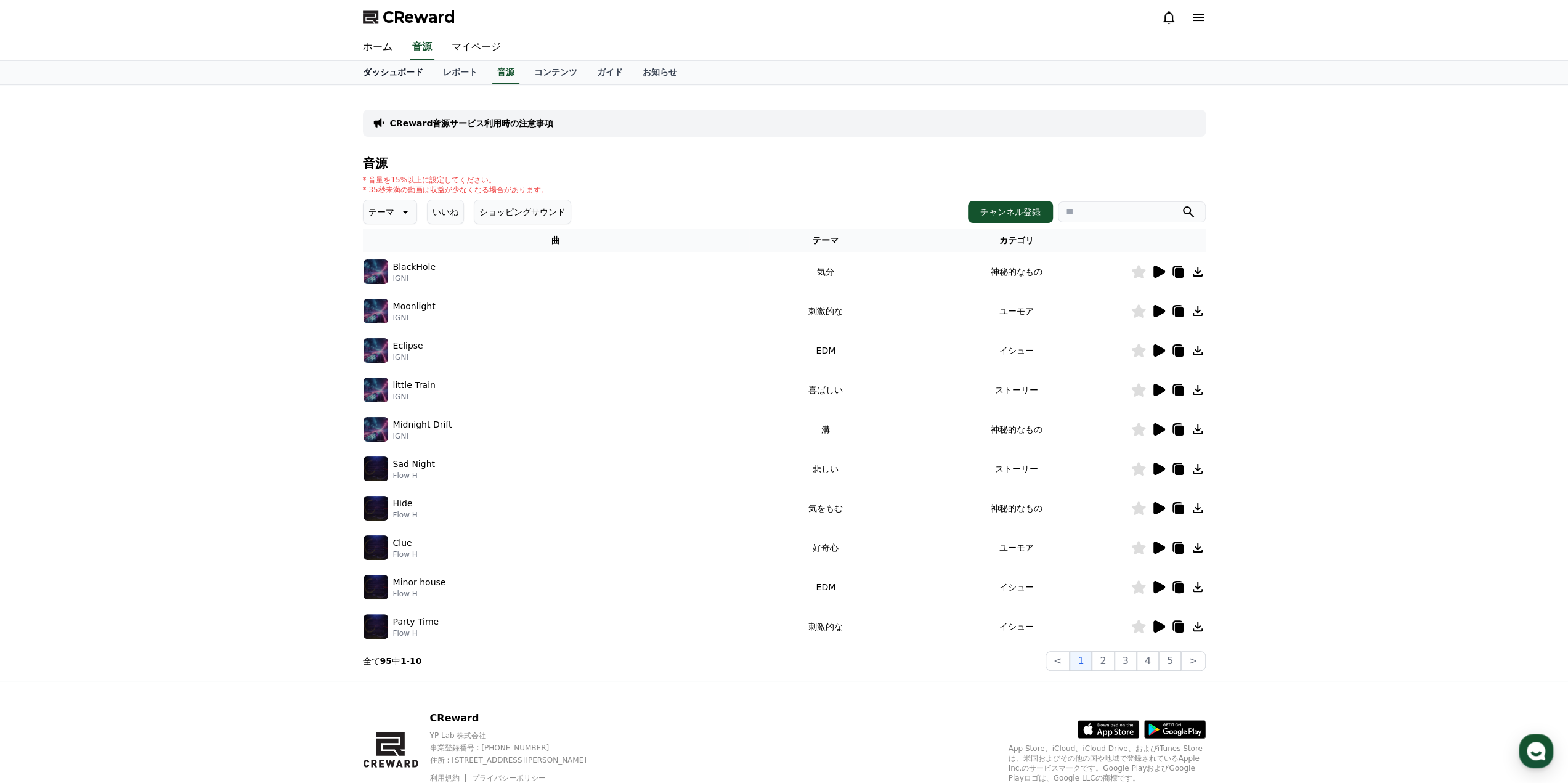
click at [380, 65] on link "ダッシュボード" at bounding box center [393, 72] width 80 height 23
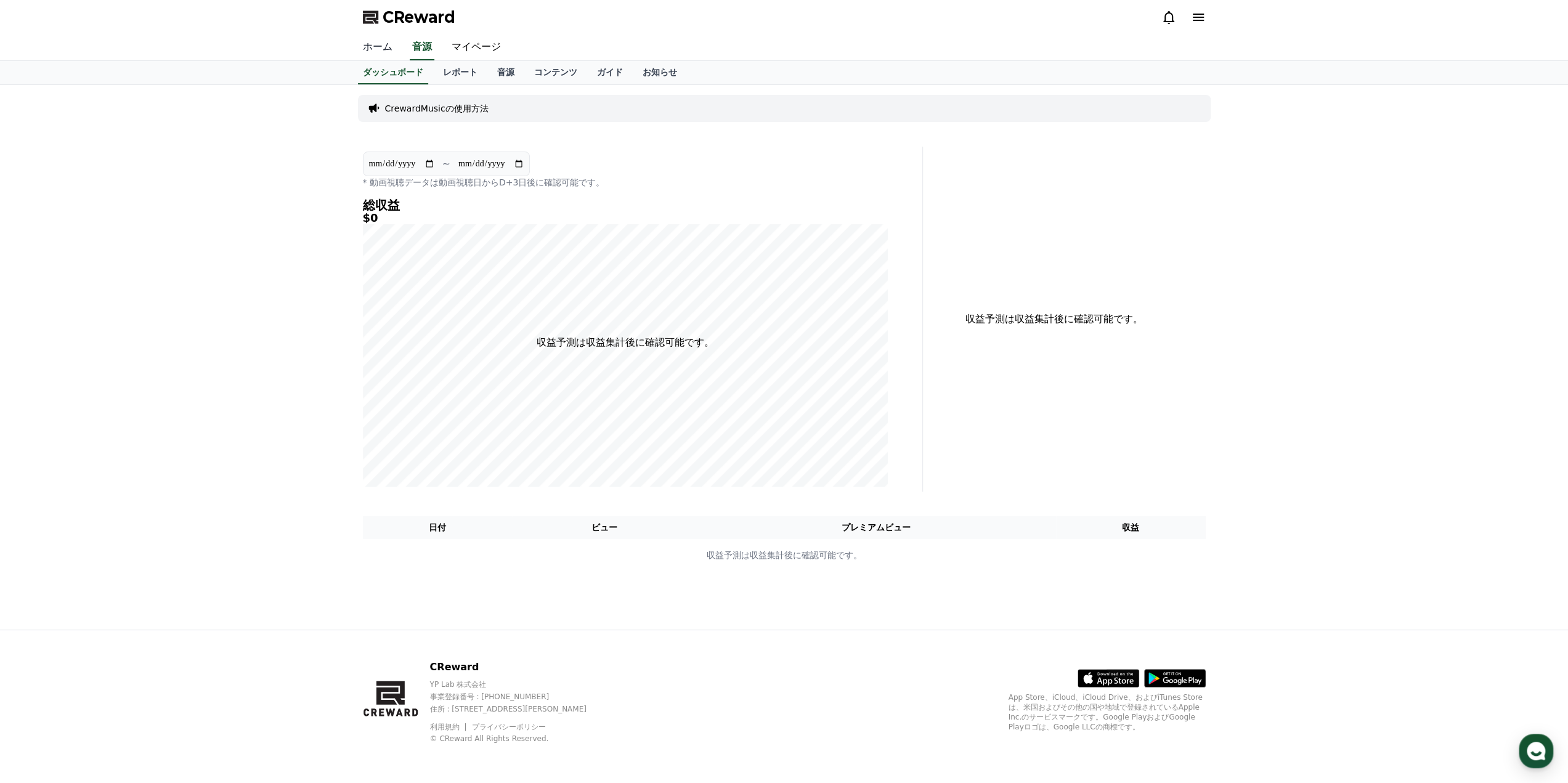
click at [372, 37] on link "ホーム" at bounding box center [377, 47] width 50 height 26
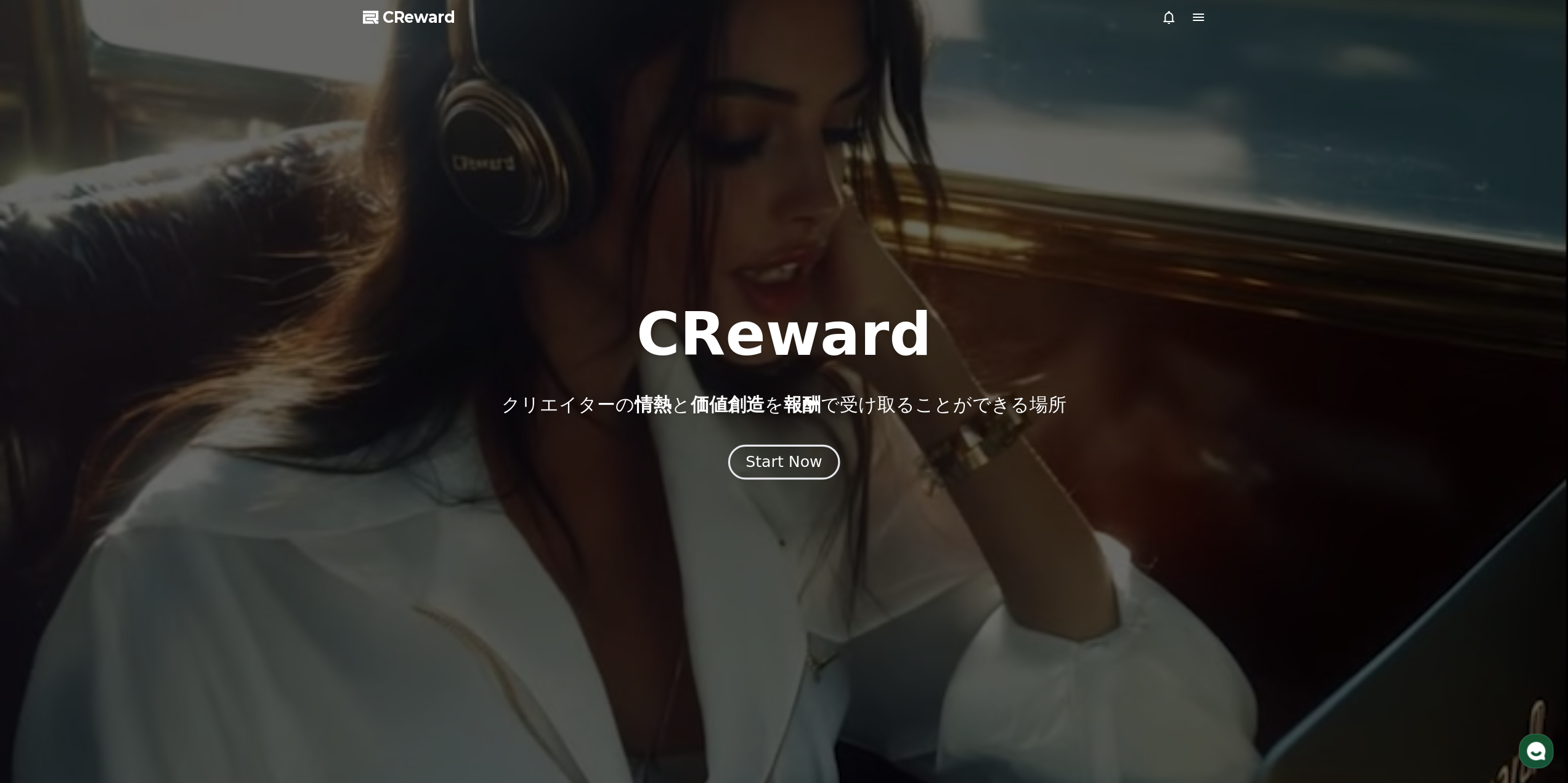
click at [791, 460] on div "Start Now" at bounding box center [784, 461] width 76 height 21
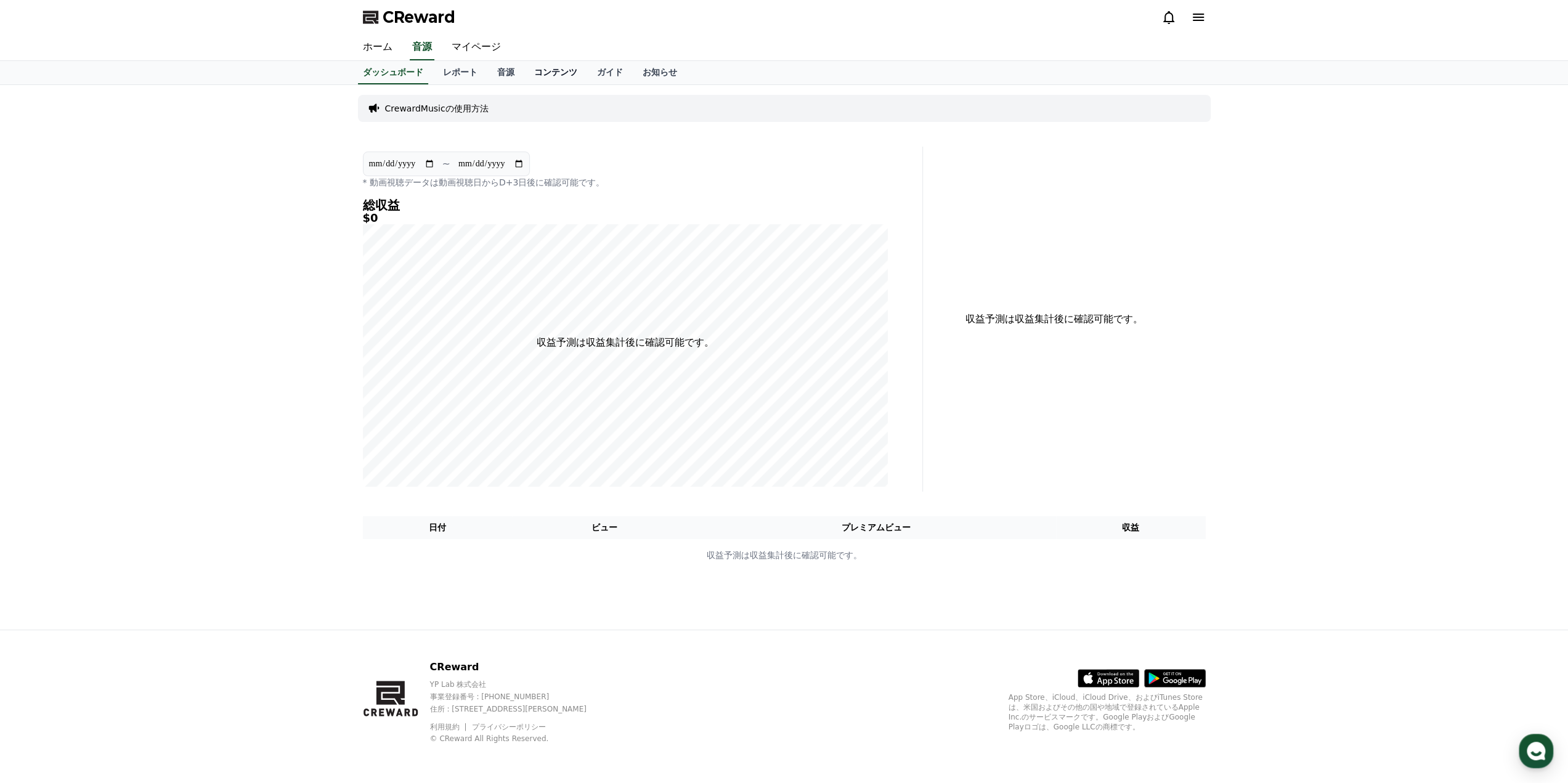
drag, startPoint x: 540, startPoint y: 72, endPoint x: 529, endPoint y: 73, distance: 11.0
click at [540, 72] on link "コンテンツ" at bounding box center [555, 72] width 63 height 23
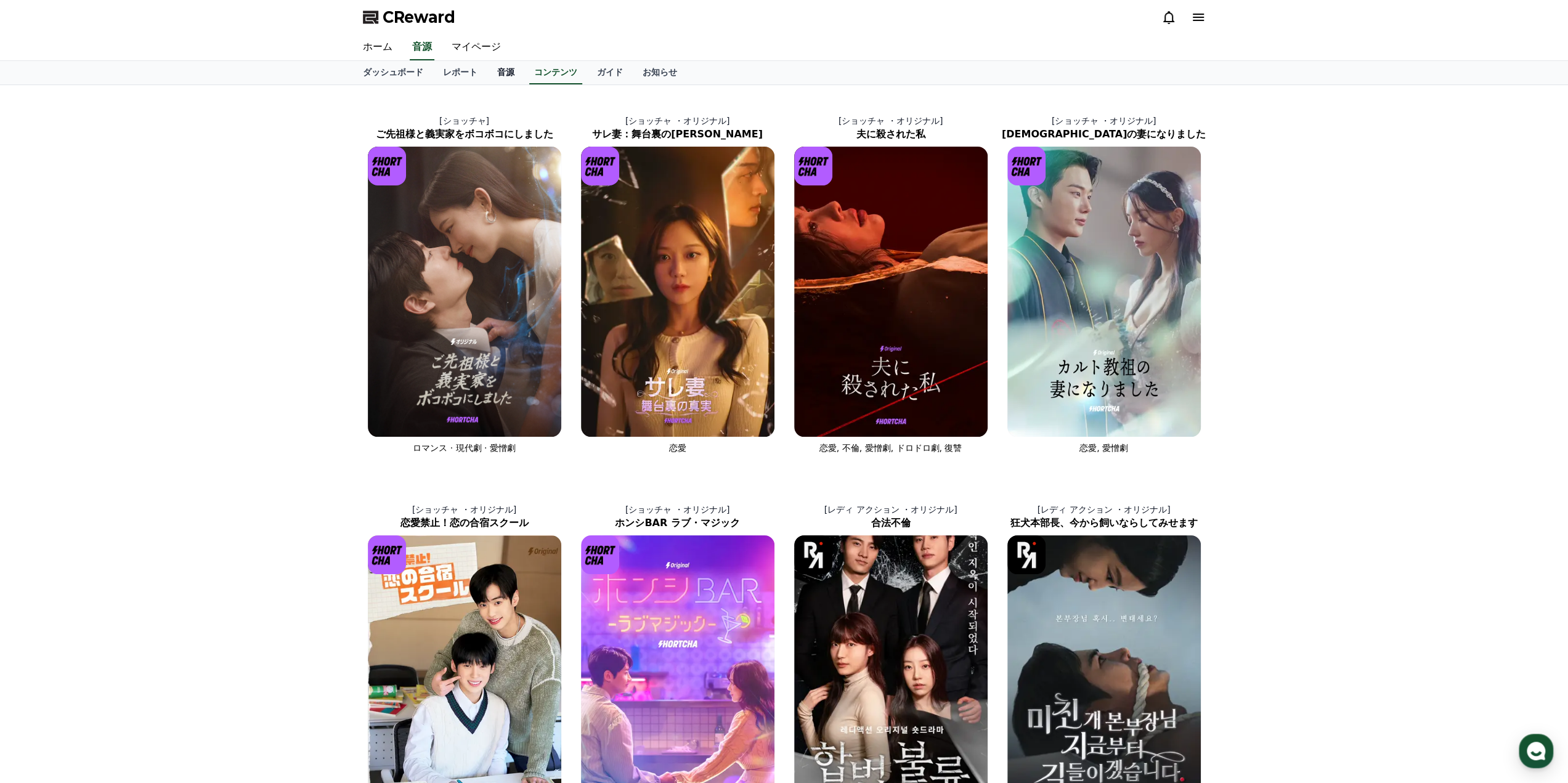
click at [488, 73] on link "音源" at bounding box center [505, 72] width 37 height 23
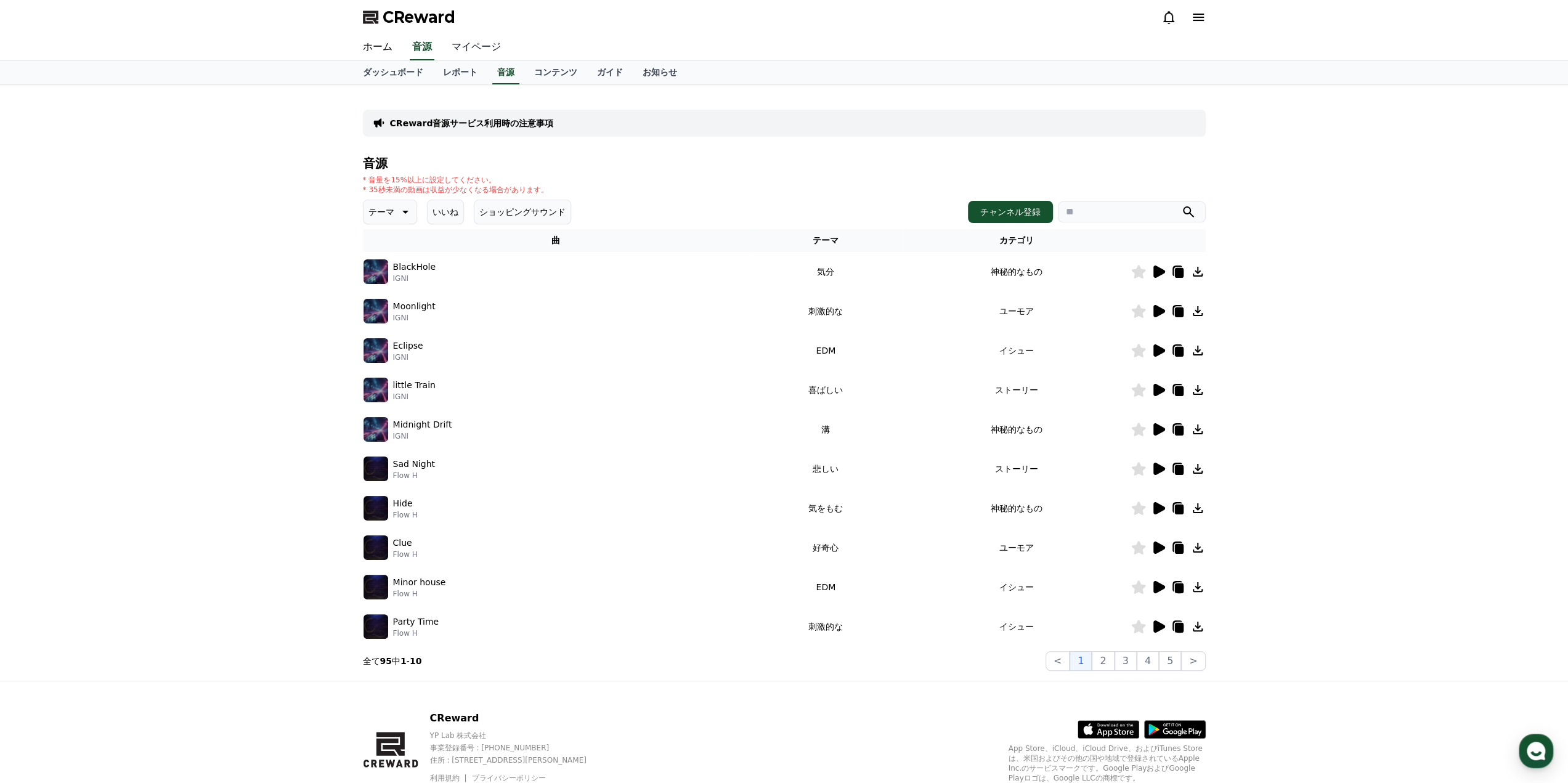
click at [458, 51] on link "マイページ" at bounding box center [476, 47] width 69 height 26
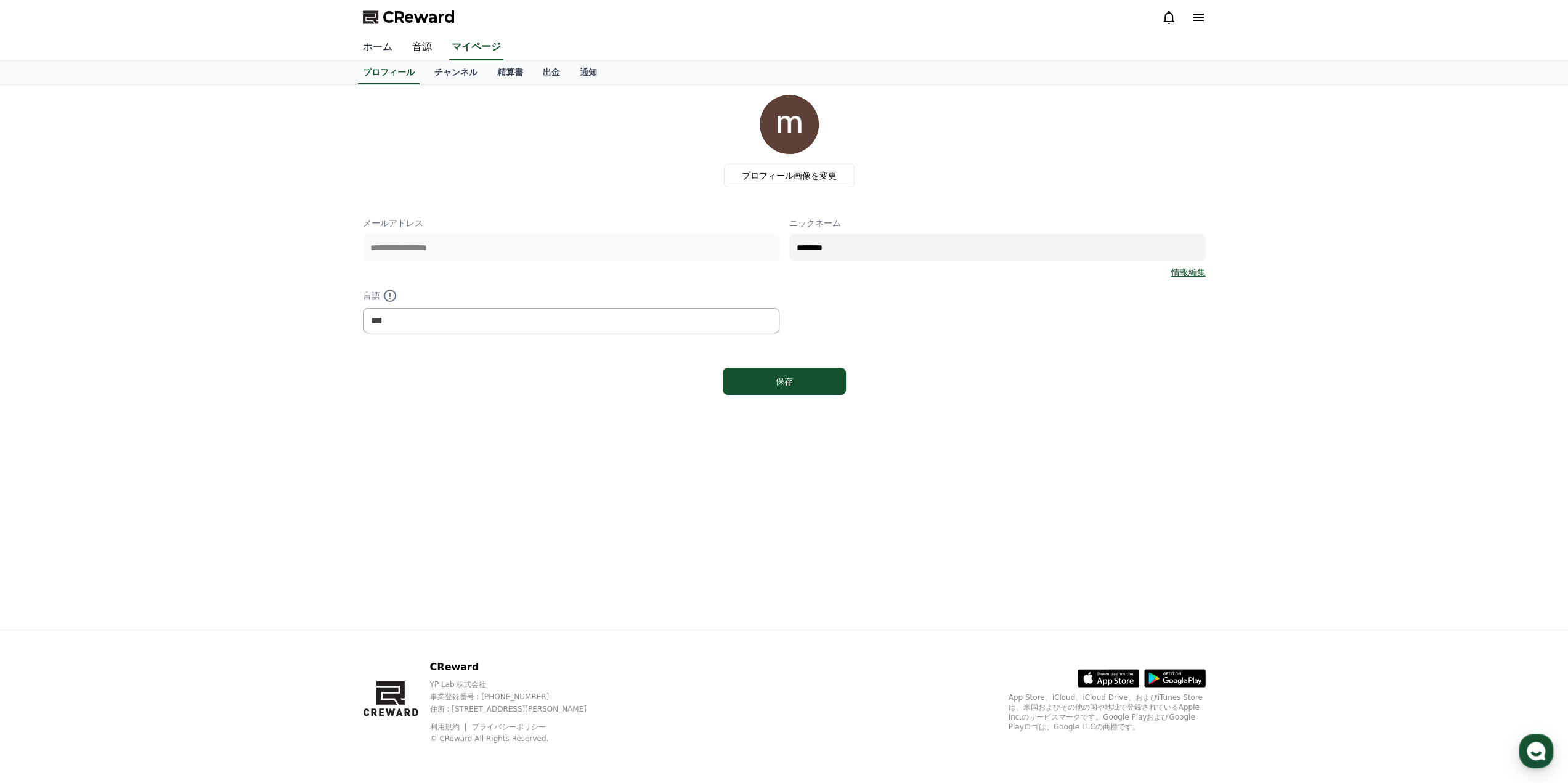
click at [370, 49] on link "ホーム" at bounding box center [377, 47] width 50 height 26
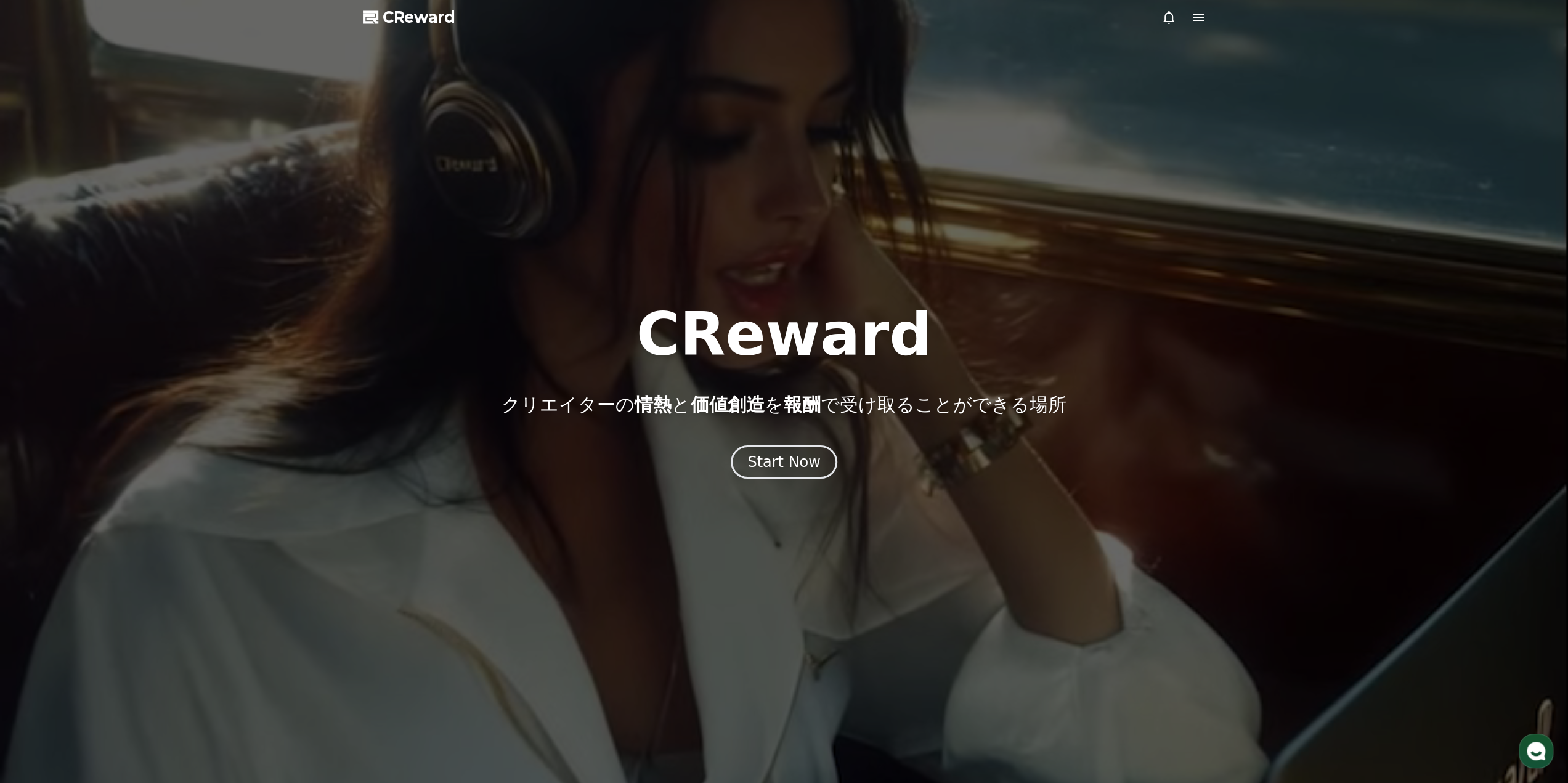
click at [1191, 16] on icon at bounding box center [1198, 18] width 15 height 15
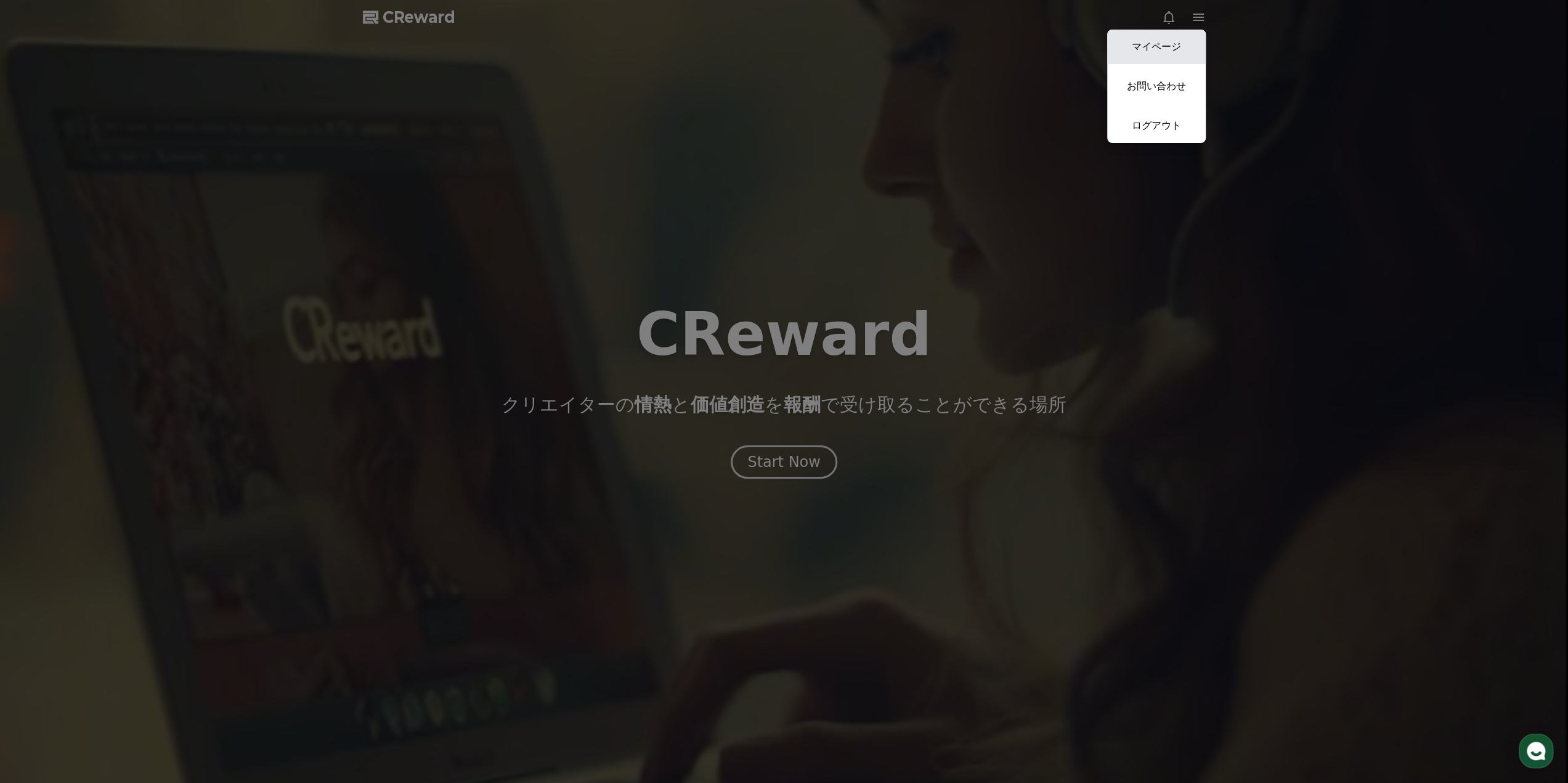
click at [1177, 33] on link "マイページ" at bounding box center [1156, 46] width 98 height 34
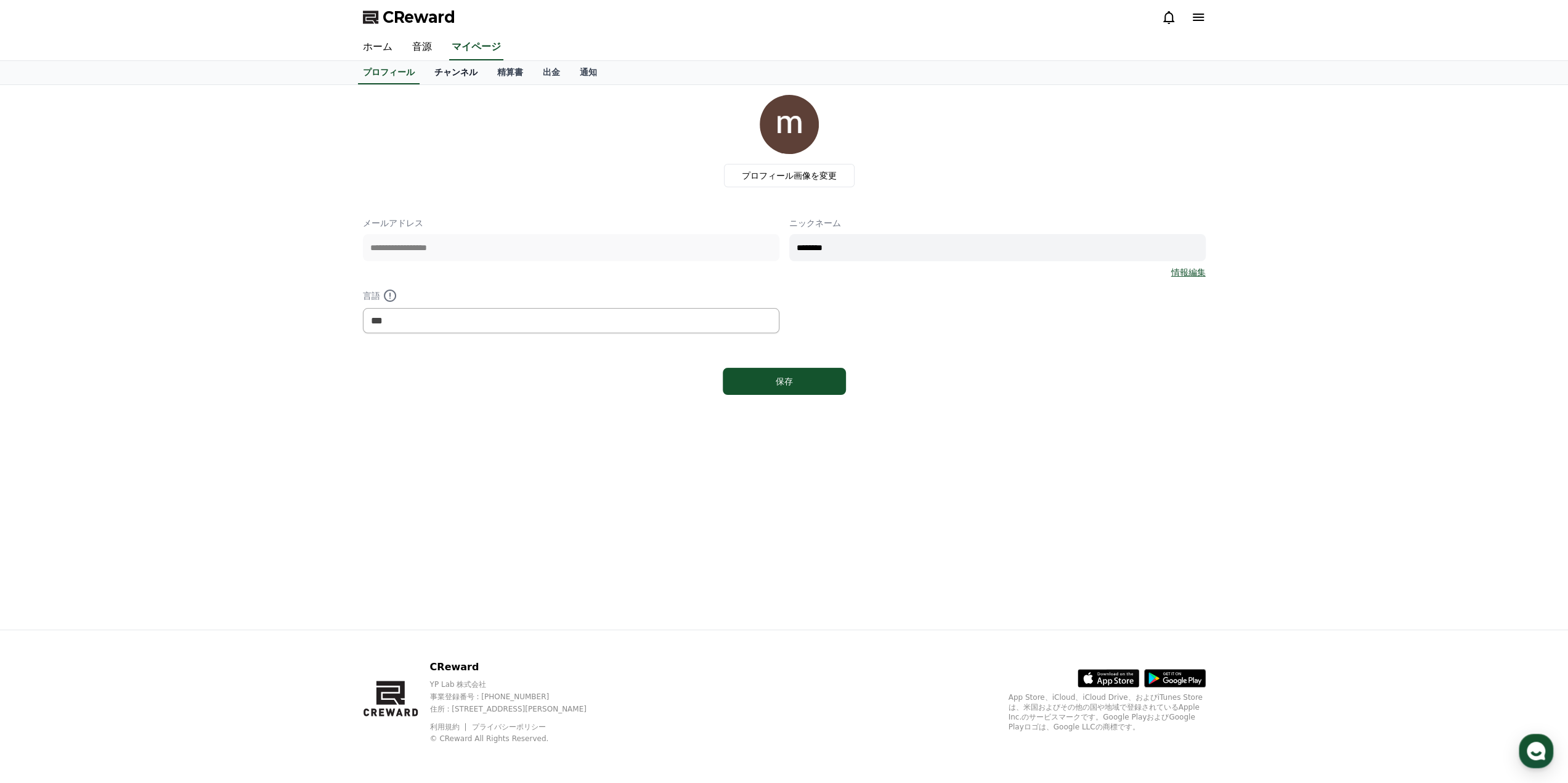
click at [448, 73] on link "チャンネル" at bounding box center [456, 72] width 63 height 23
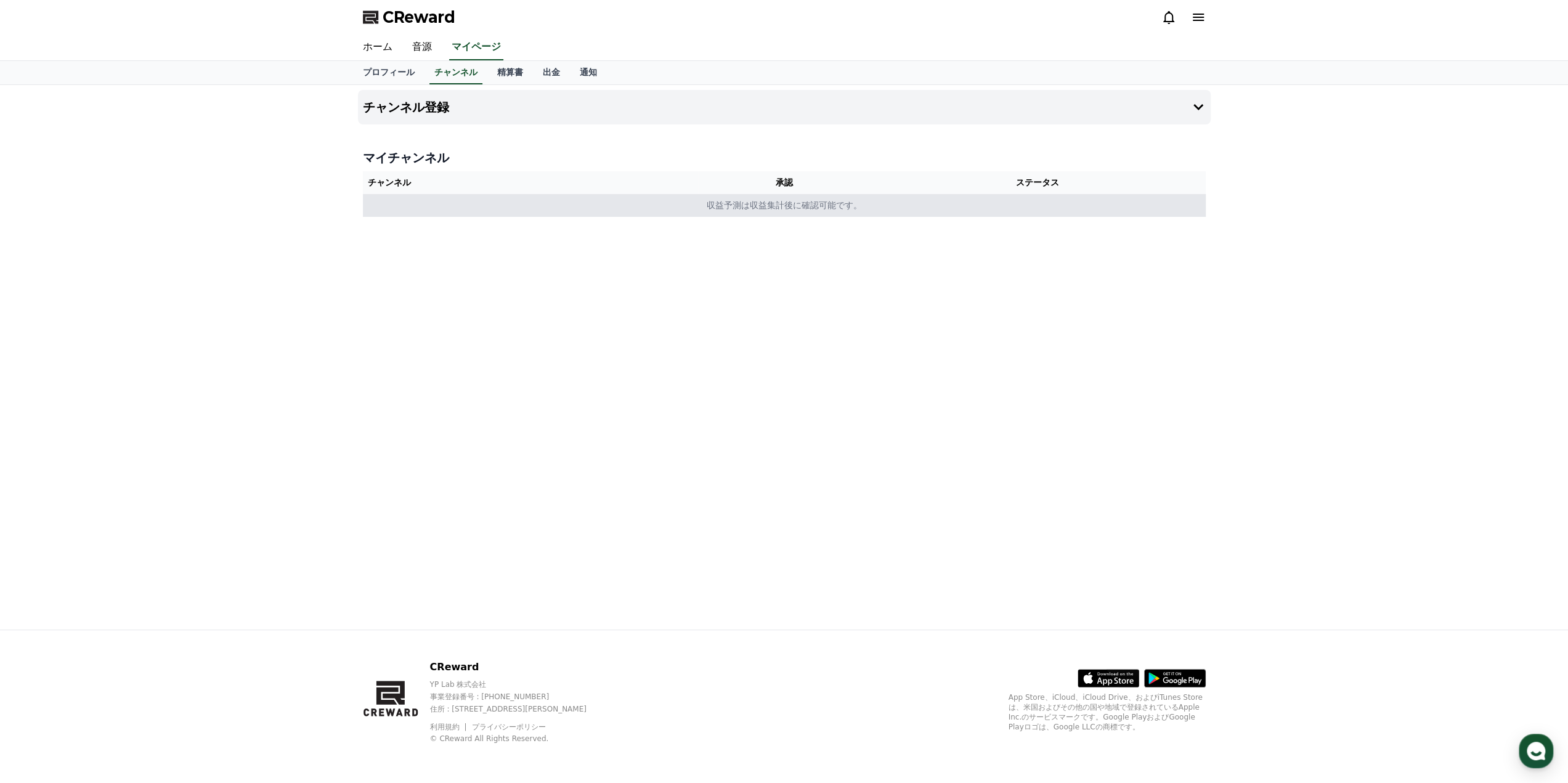
click at [764, 206] on td "収益予測は収益集計後に確認可能です。" at bounding box center [784, 205] width 843 height 23
click at [406, 113] on h4 "チャンネル登録" at bounding box center [406, 107] width 87 height 14
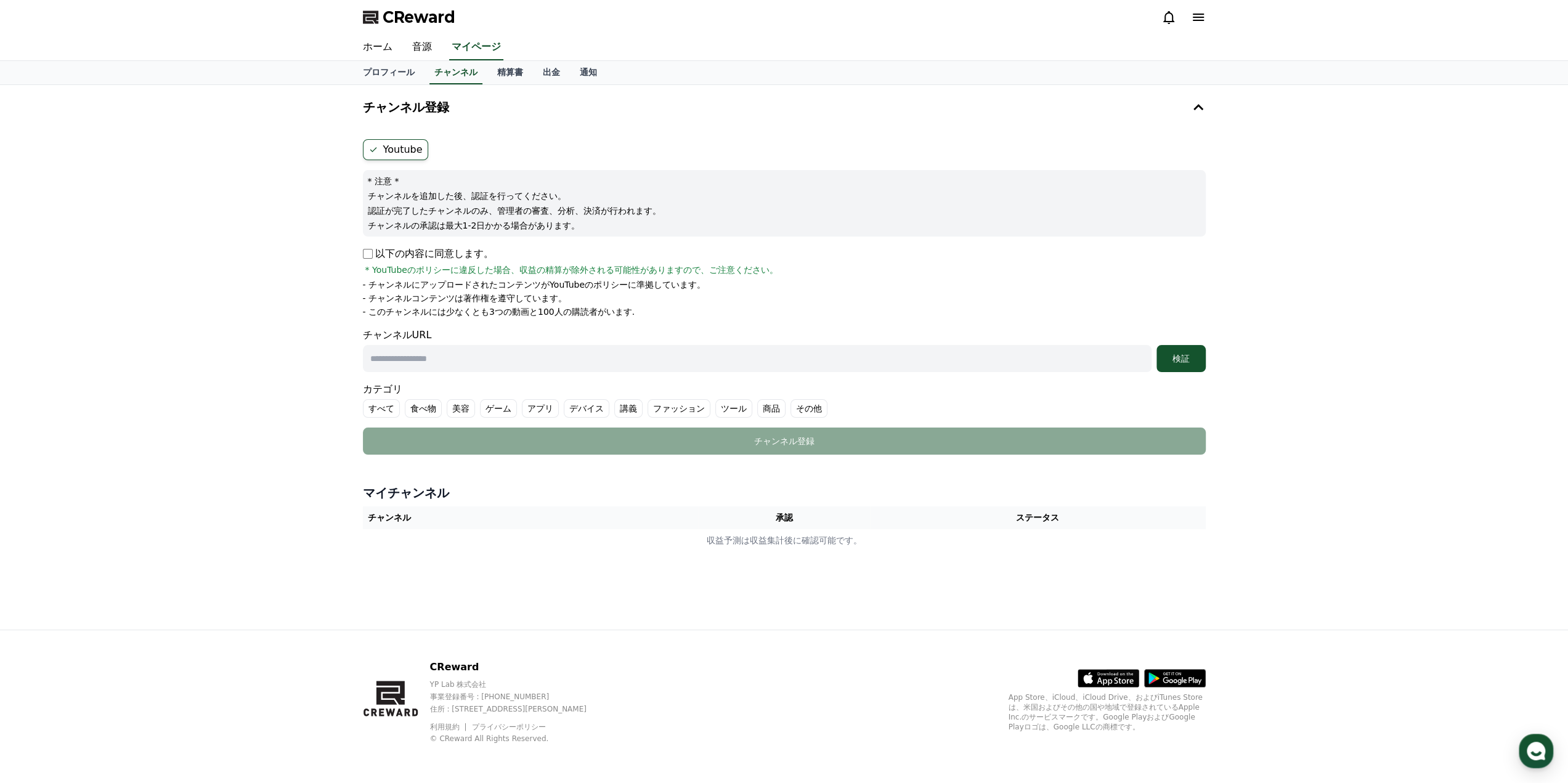
click at [367, 259] on p "以下の内容に同意します。" at bounding box center [428, 254] width 130 height 15
click at [456, 372] on form "Youtube * 注意 * チャンネルを追加した後、認証を行ってください。 認証が完了したチャンネルのみ、管理者の審査、分析、決済が行われます。 チャンネル…" at bounding box center [784, 297] width 843 height 315
click at [457, 360] on input "text" at bounding box center [757, 358] width 789 height 27
paste input "**********"
type input "**********"
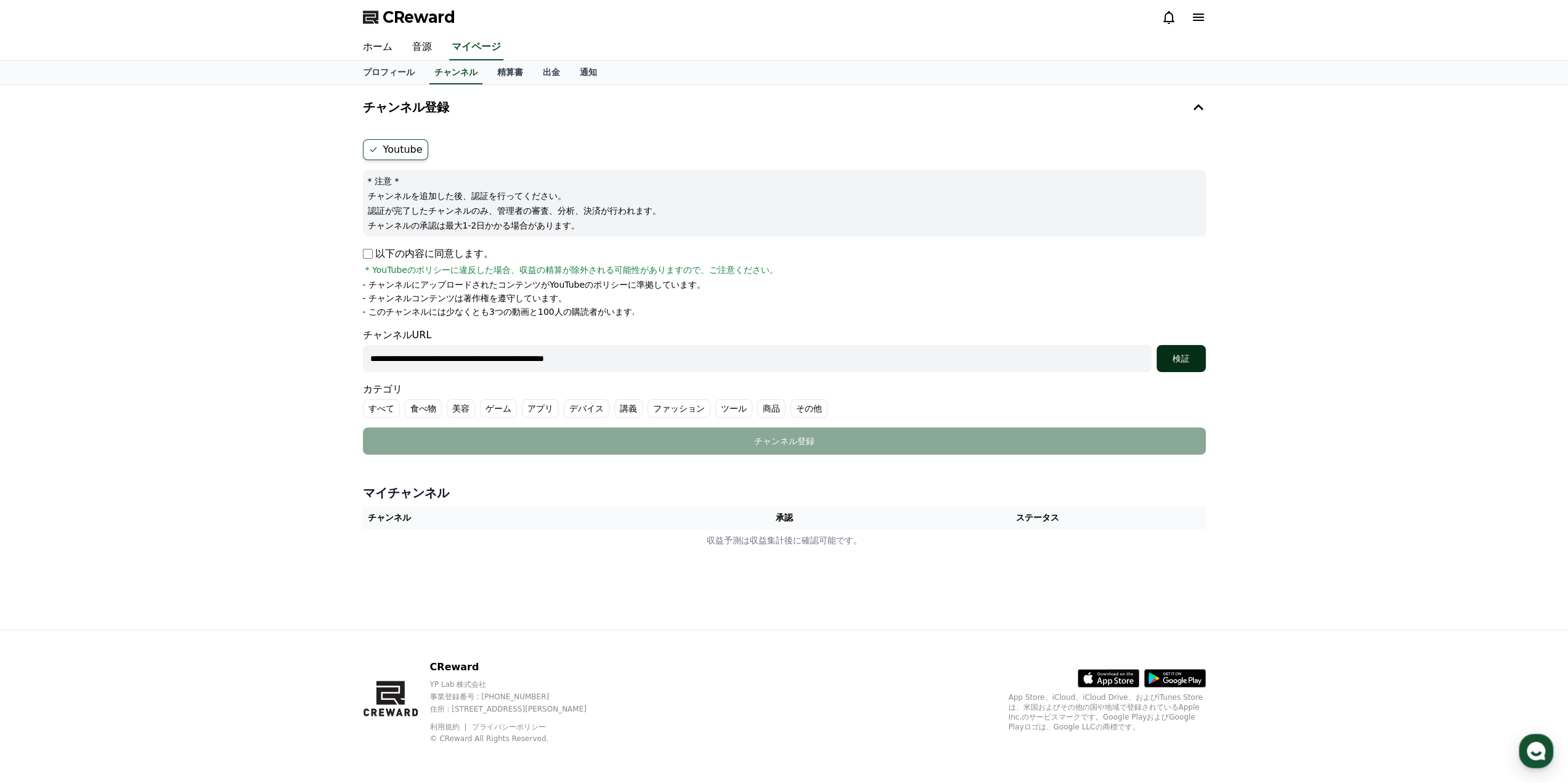
click at [1184, 364] on button "検証" at bounding box center [1181, 358] width 50 height 27
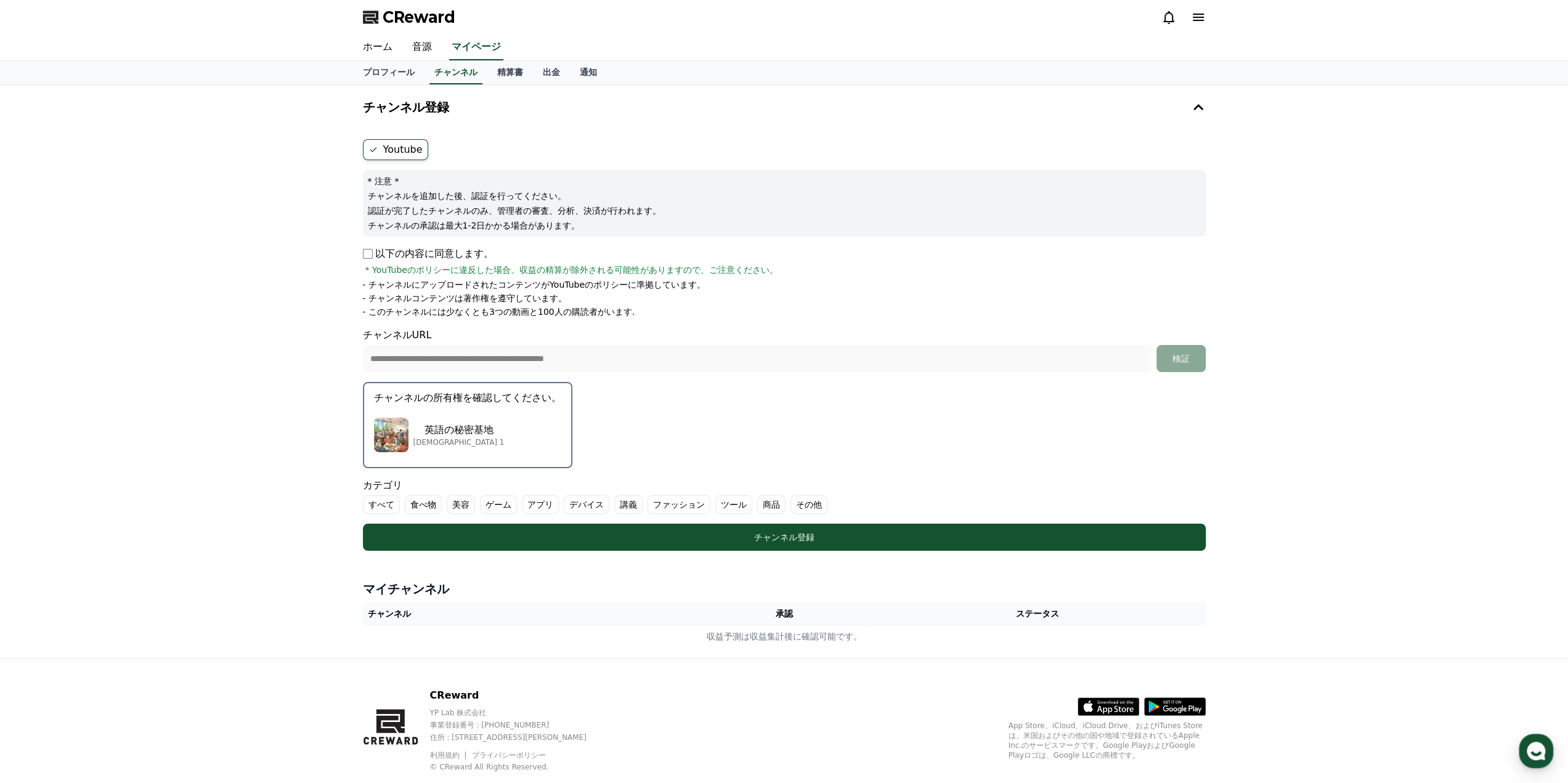
click at [1307, 154] on div "**********" at bounding box center [784, 372] width 1568 height 573
click at [487, 72] on link "精算書" at bounding box center [510, 72] width 46 height 23
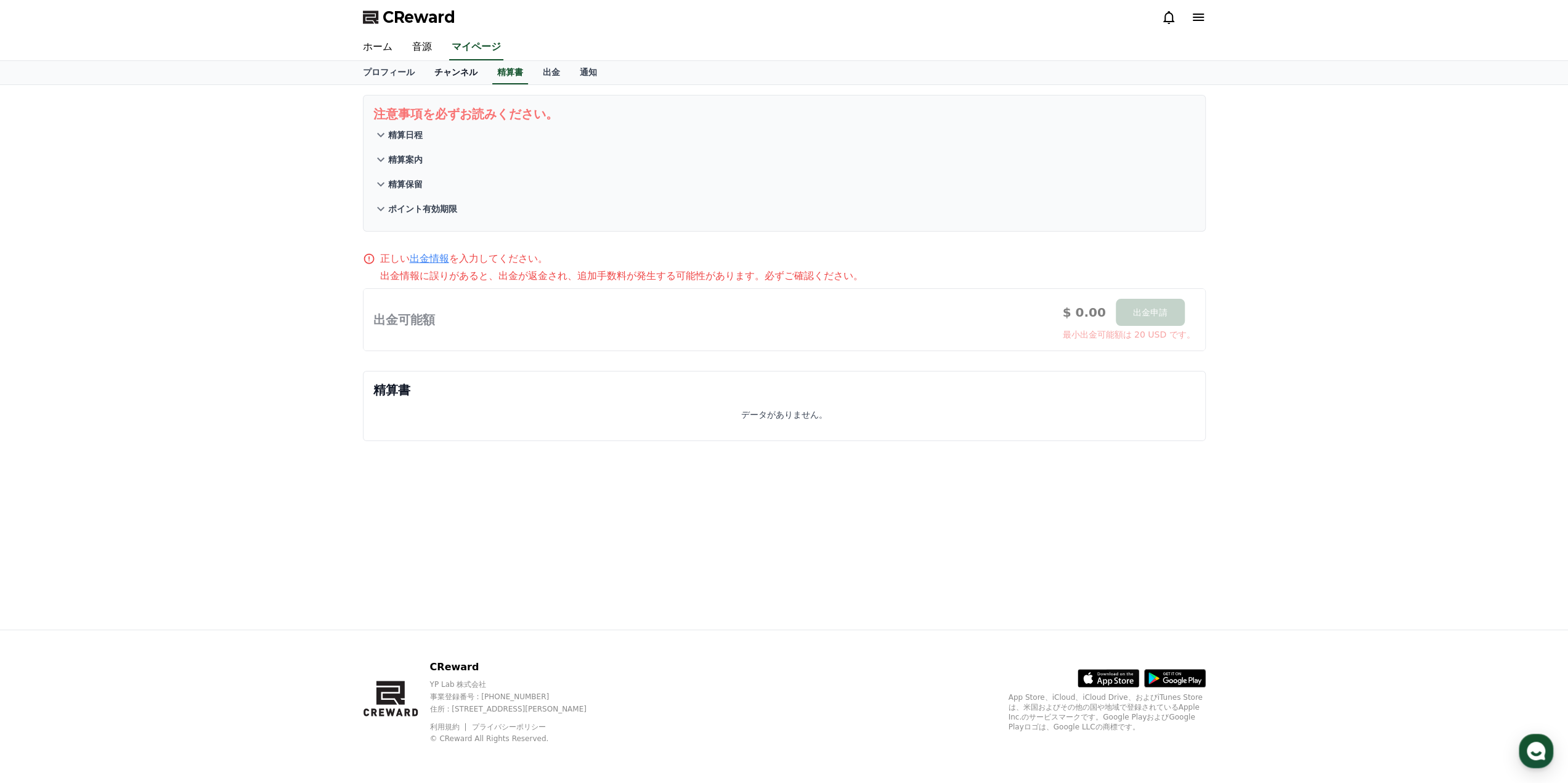
click at [426, 73] on link "チャンネル" at bounding box center [456, 72] width 63 height 23
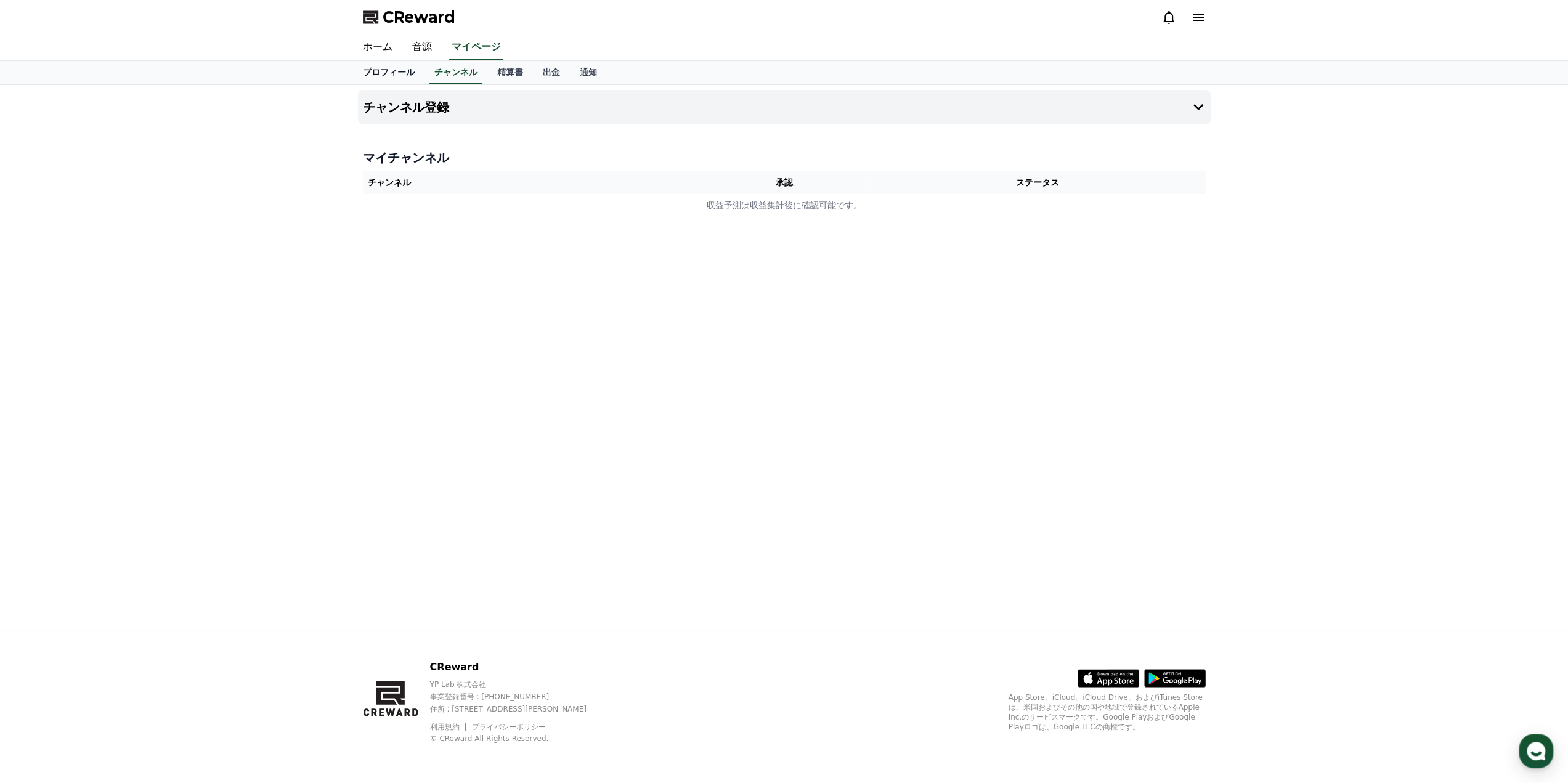
click at [389, 76] on link "プロフィール" at bounding box center [389, 72] width 71 height 23
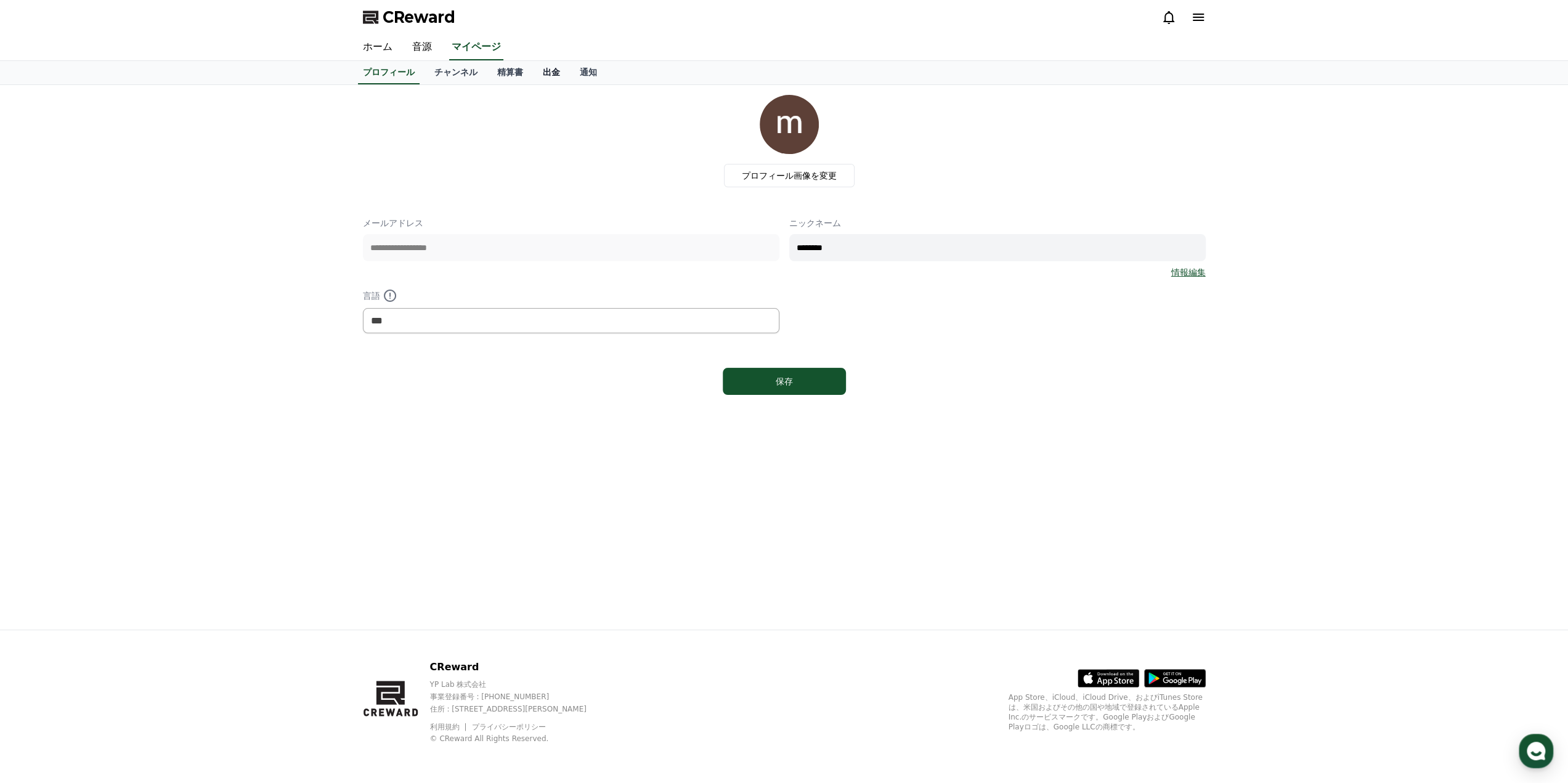
click at [533, 73] on link "出金" at bounding box center [551, 72] width 37 height 23
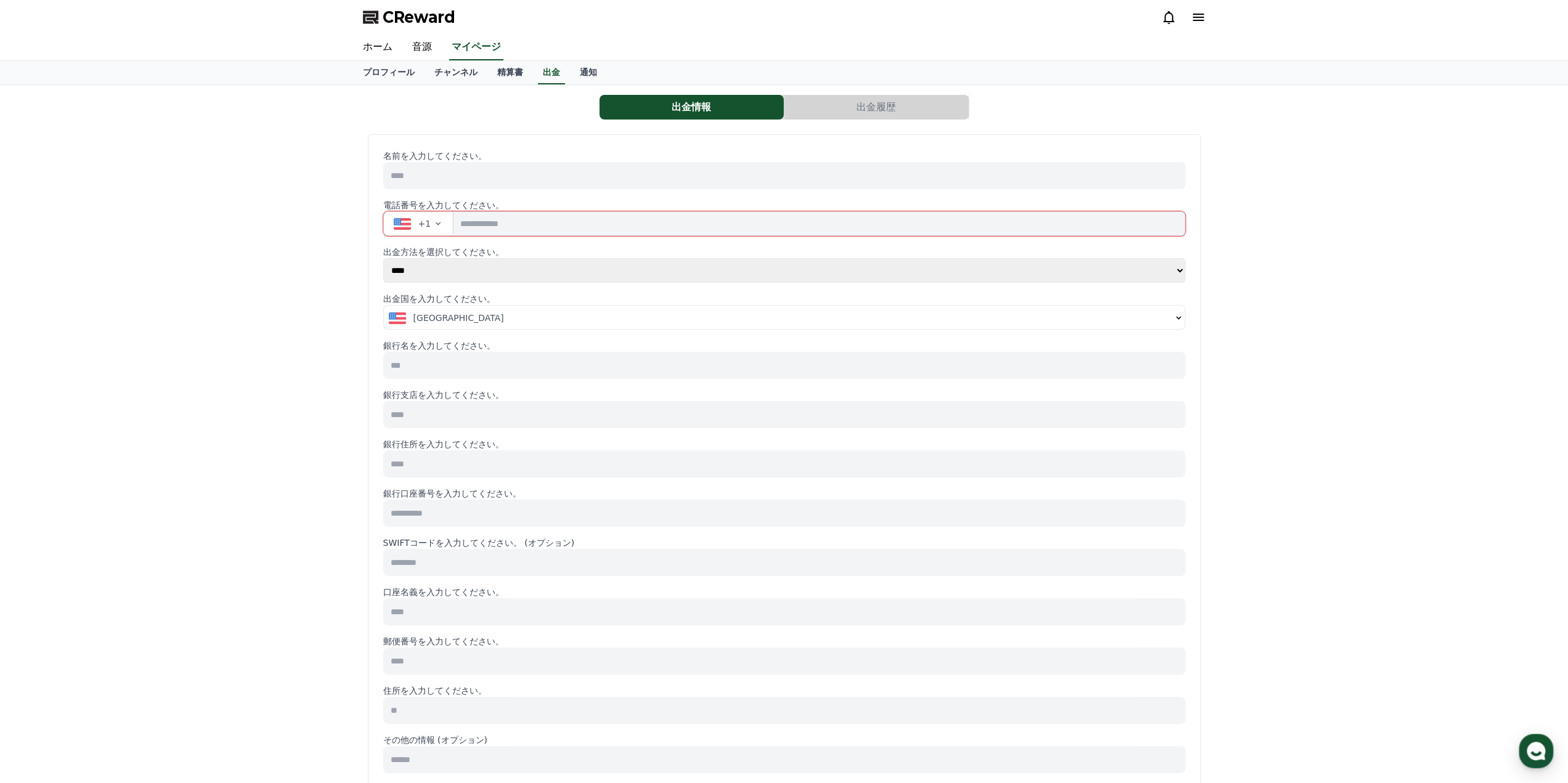
click at [288, 189] on div "出金情報 出金履歴 名前を入力してください。 電話番号を入力してください。 +1 出金方法を選択してください。 **** ****** 出金国を入力してくださ…" at bounding box center [784, 578] width 1568 height 985
click at [399, 17] on span "CReward" at bounding box center [419, 17] width 73 height 19
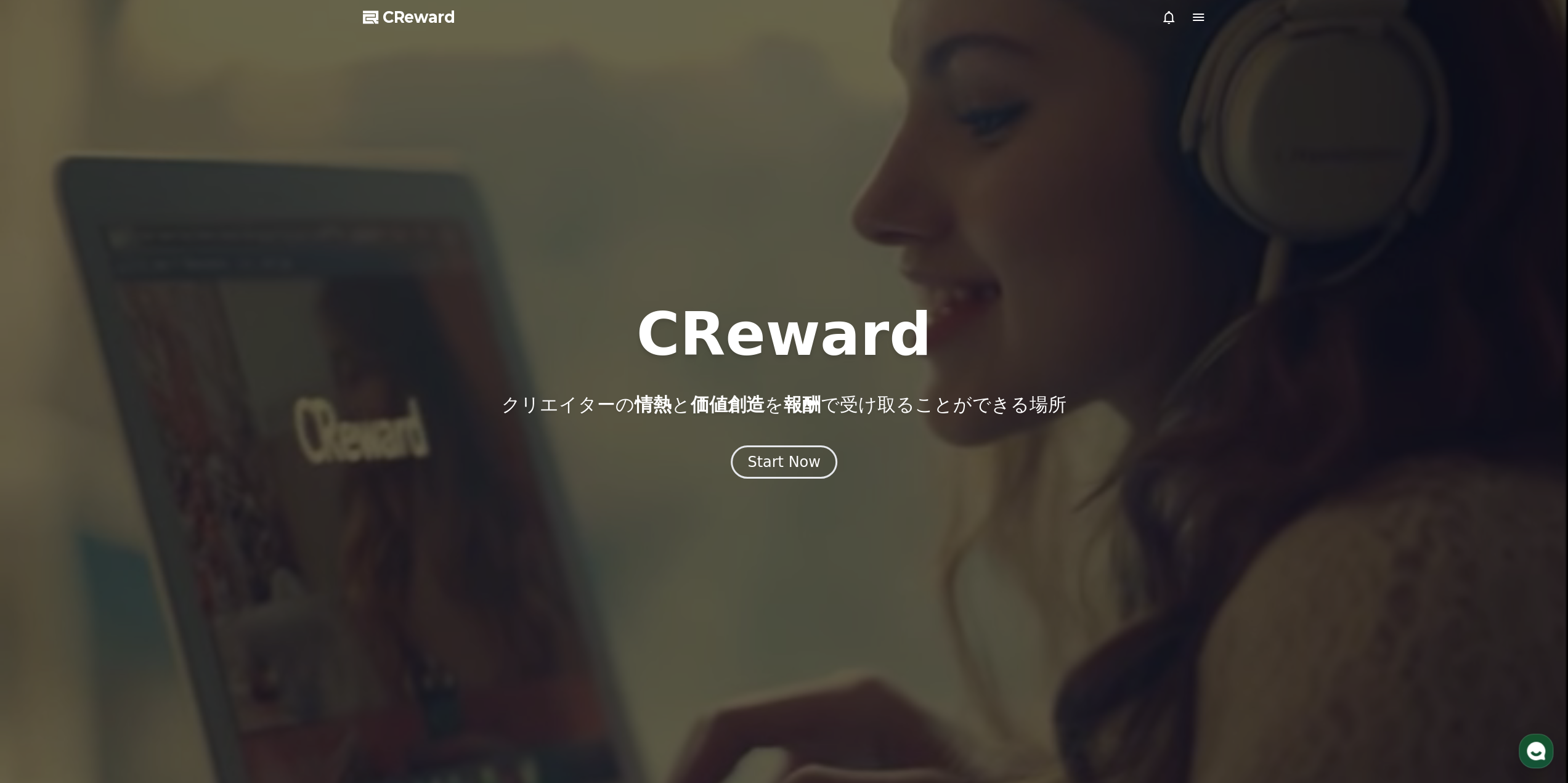
click at [1196, 21] on icon at bounding box center [1198, 18] width 15 height 15
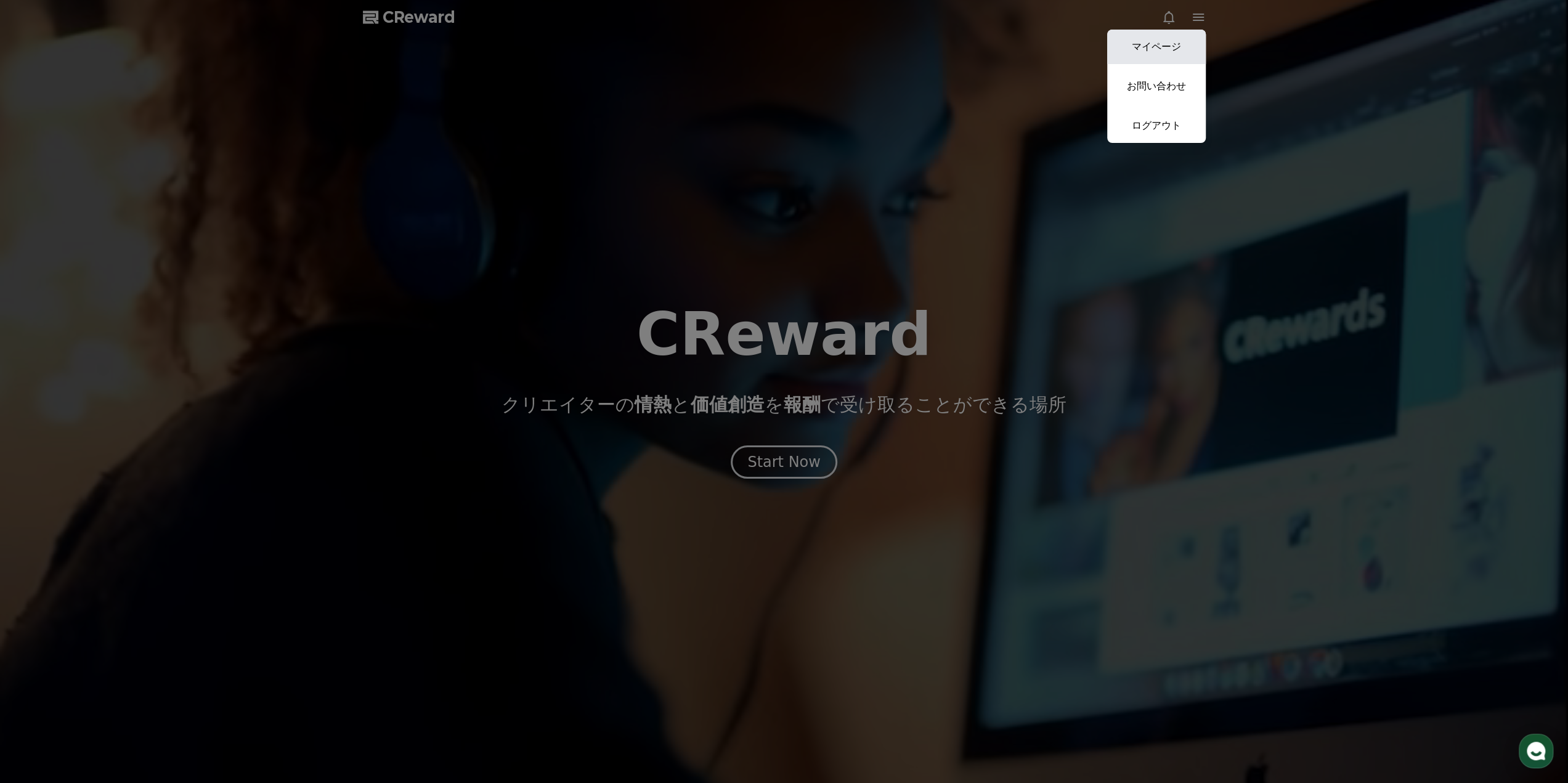
click at [1165, 51] on link "マイページ" at bounding box center [1156, 46] width 98 height 34
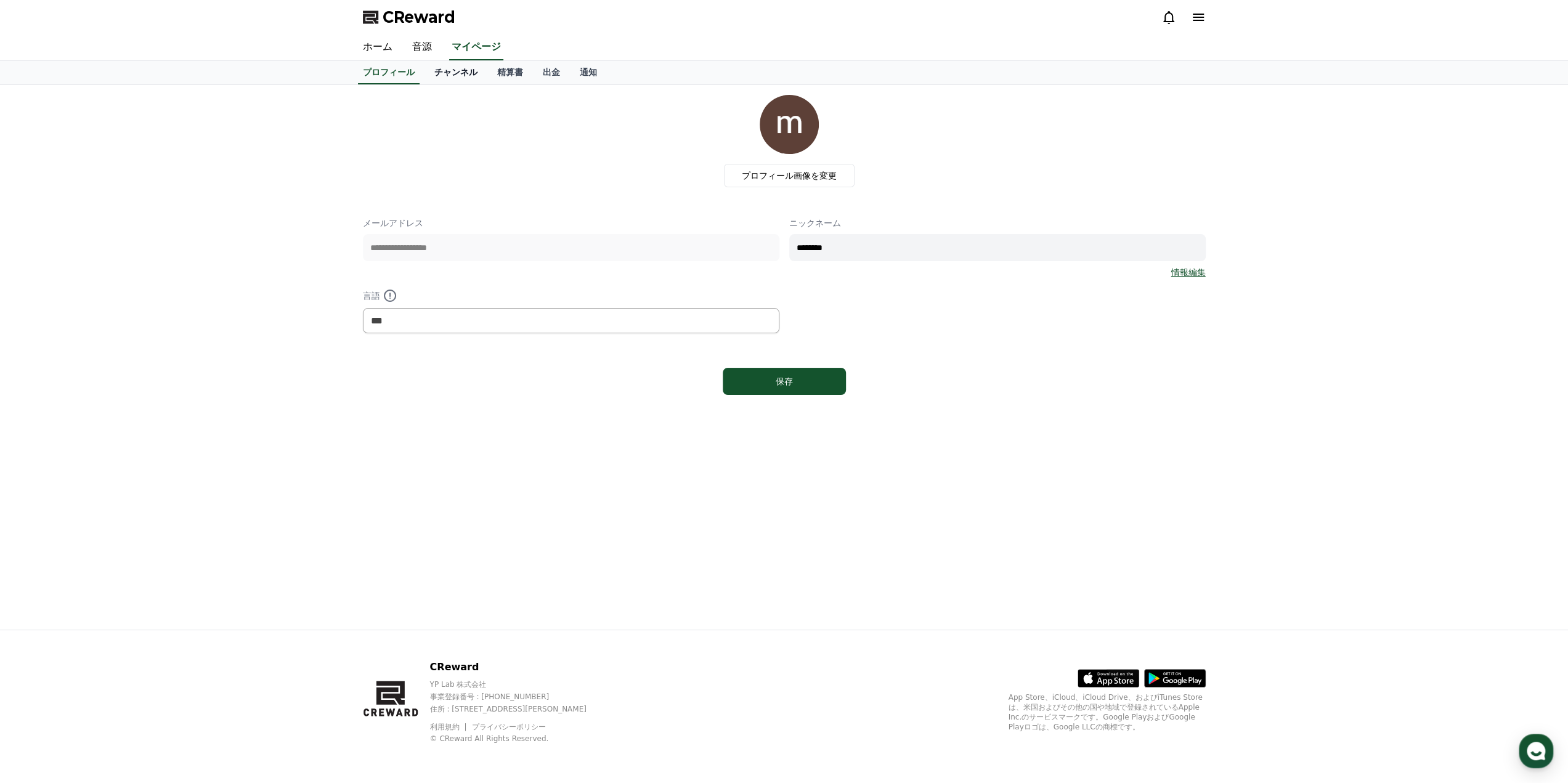
click at [438, 74] on link "チャンネル" at bounding box center [456, 72] width 63 height 23
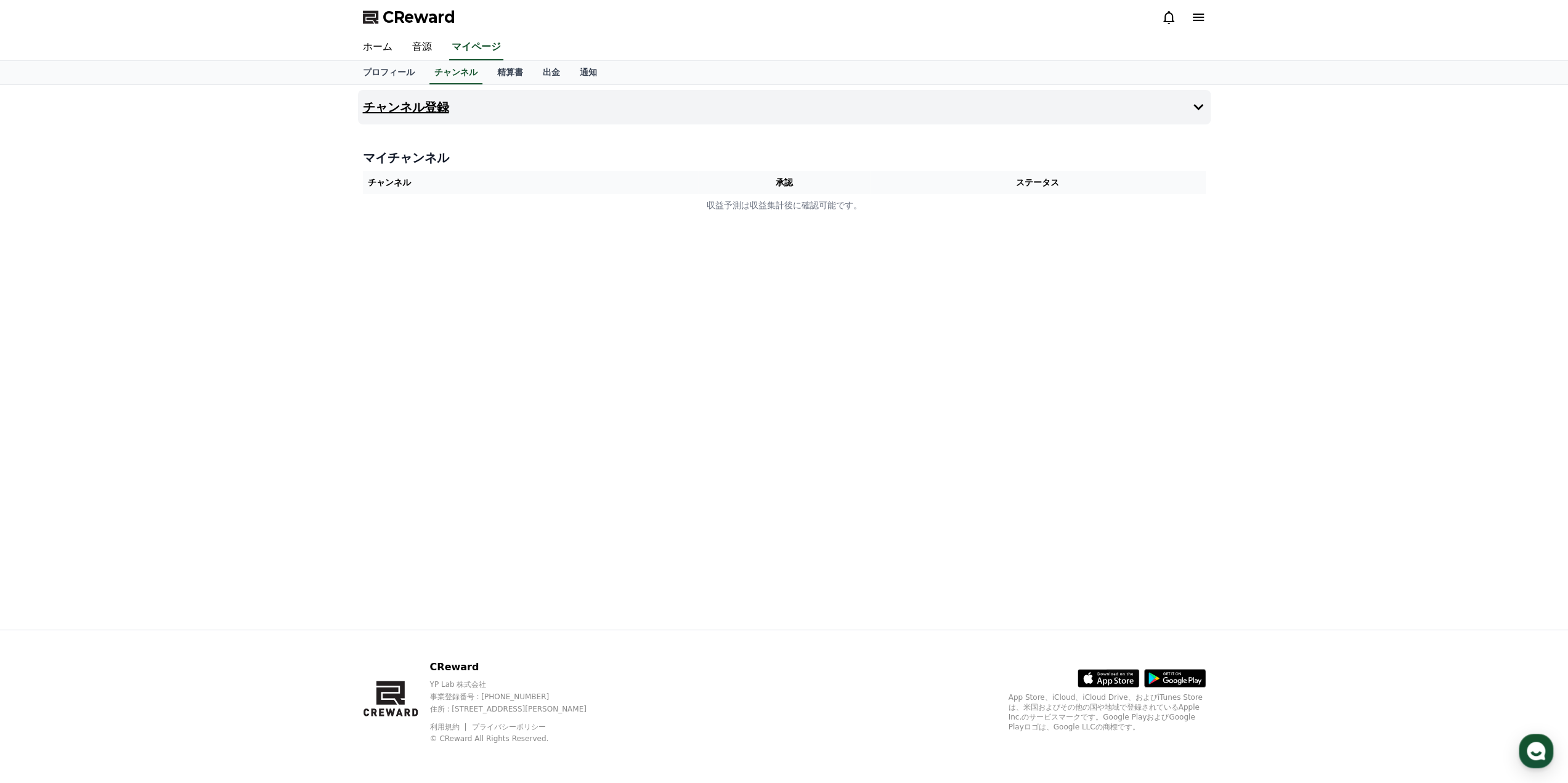
click at [414, 100] on h4 "チャンネル登録" at bounding box center [406, 107] width 87 height 14
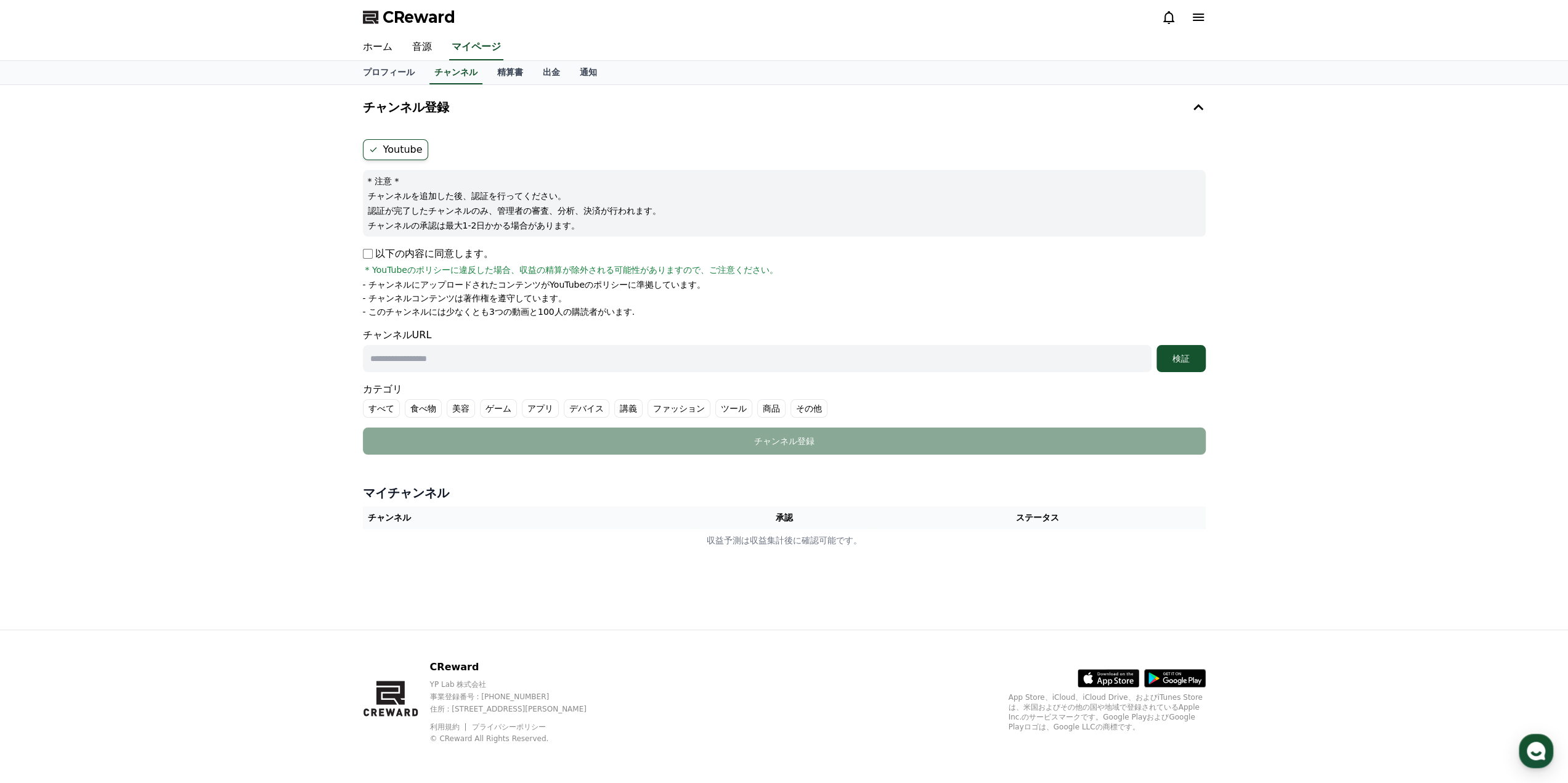
click at [458, 359] on input "text" at bounding box center [757, 358] width 789 height 27
paste input "**********"
type input "**********"
click at [1194, 353] on div "検証" at bounding box center [1181, 359] width 39 height 13
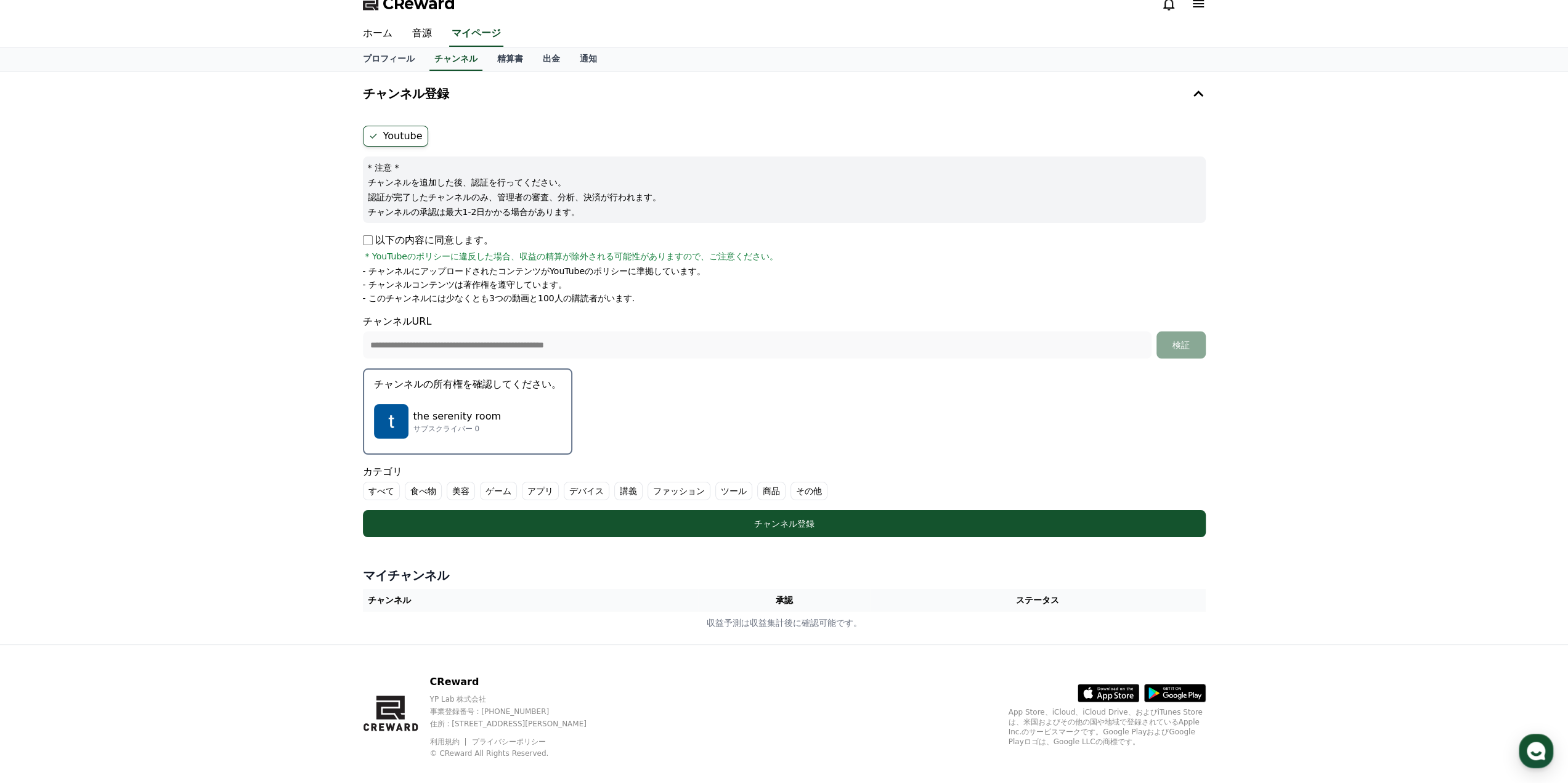
scroll to position [26, 0]
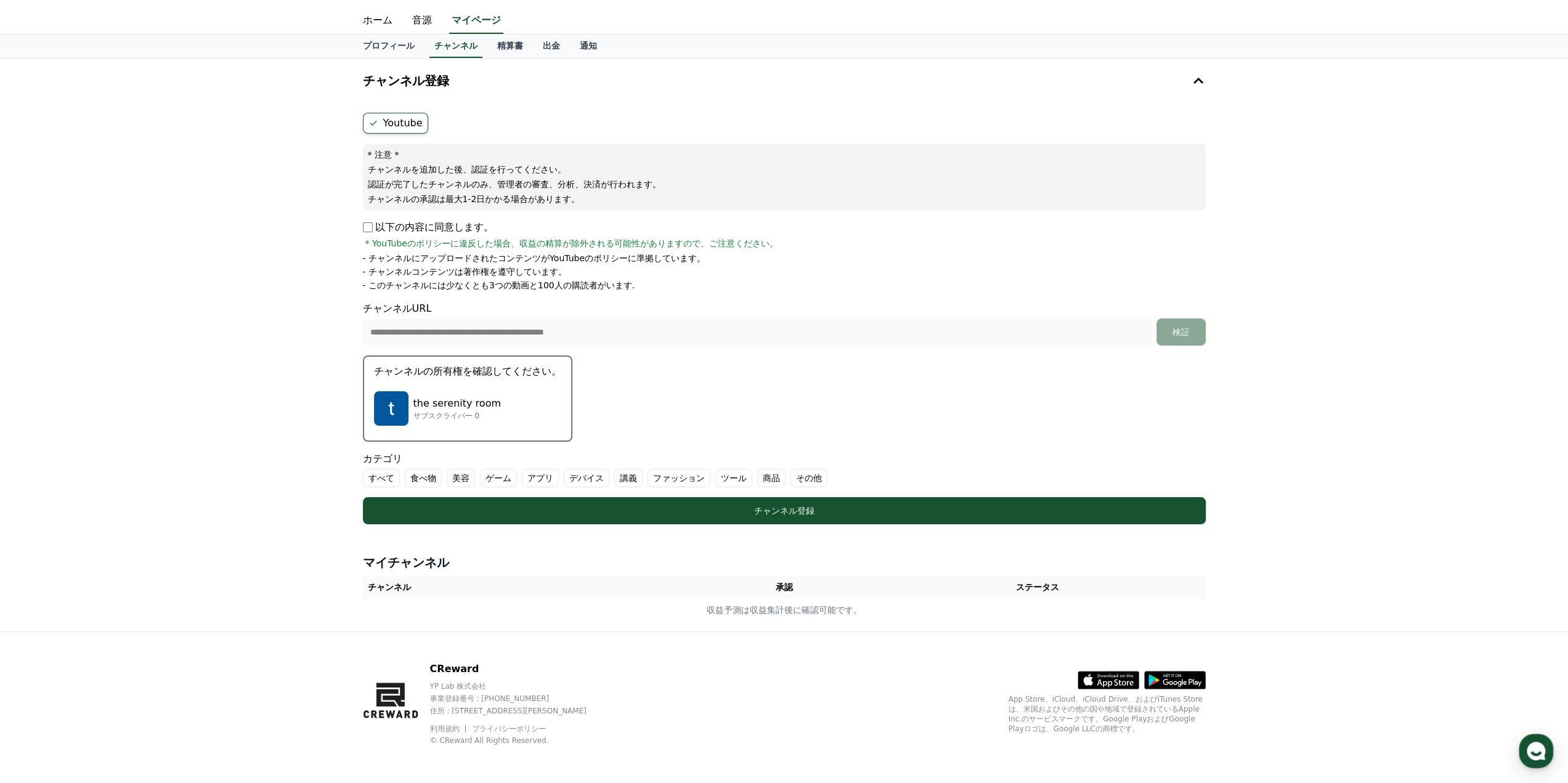
click at [791, 476] on label "その他" at bounding box center [809, 478] width 37 height 18
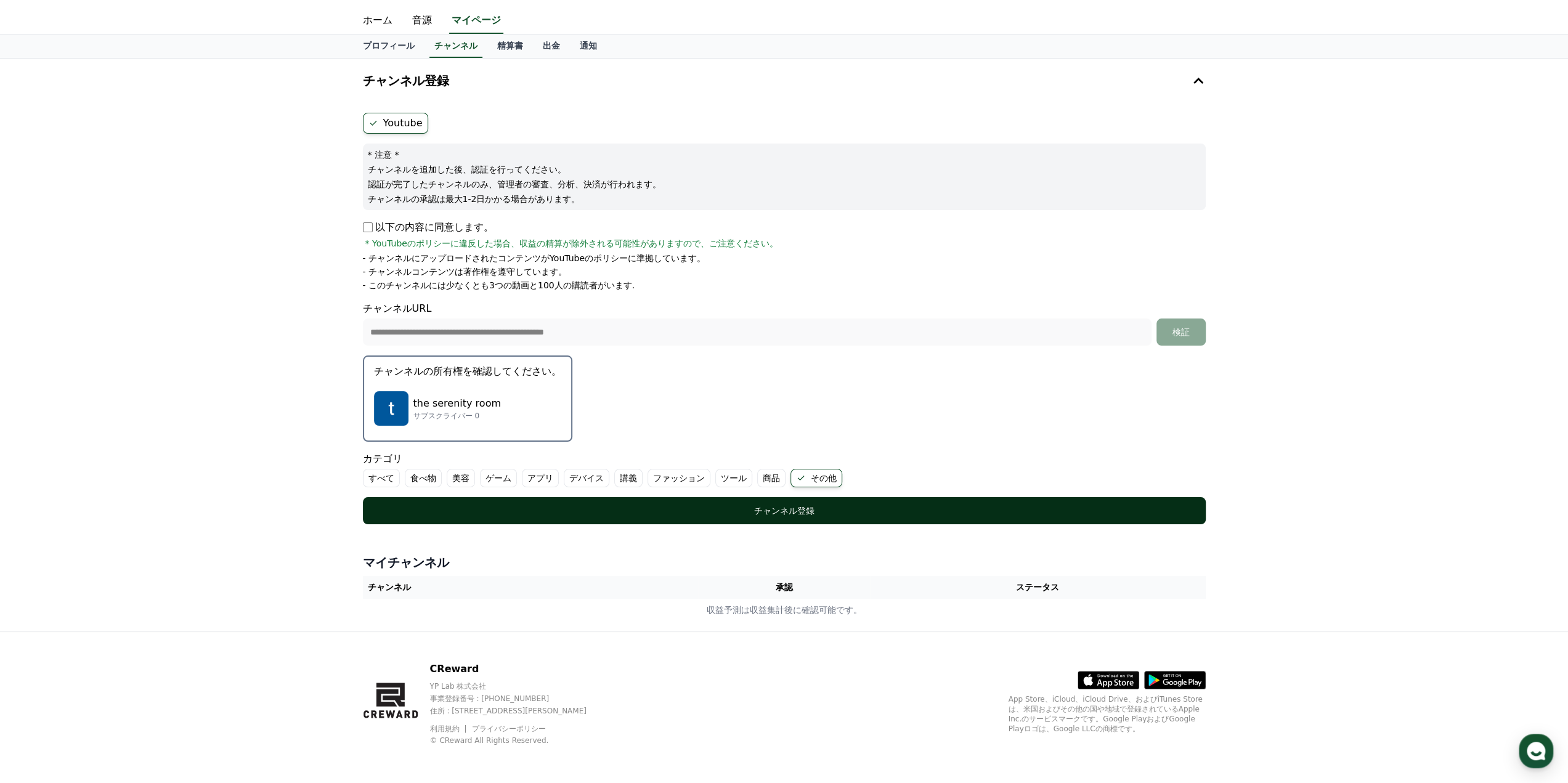
click at [772, 505] on div "チャンネル登録" at bounding box center [784, 511] width 793 height 13
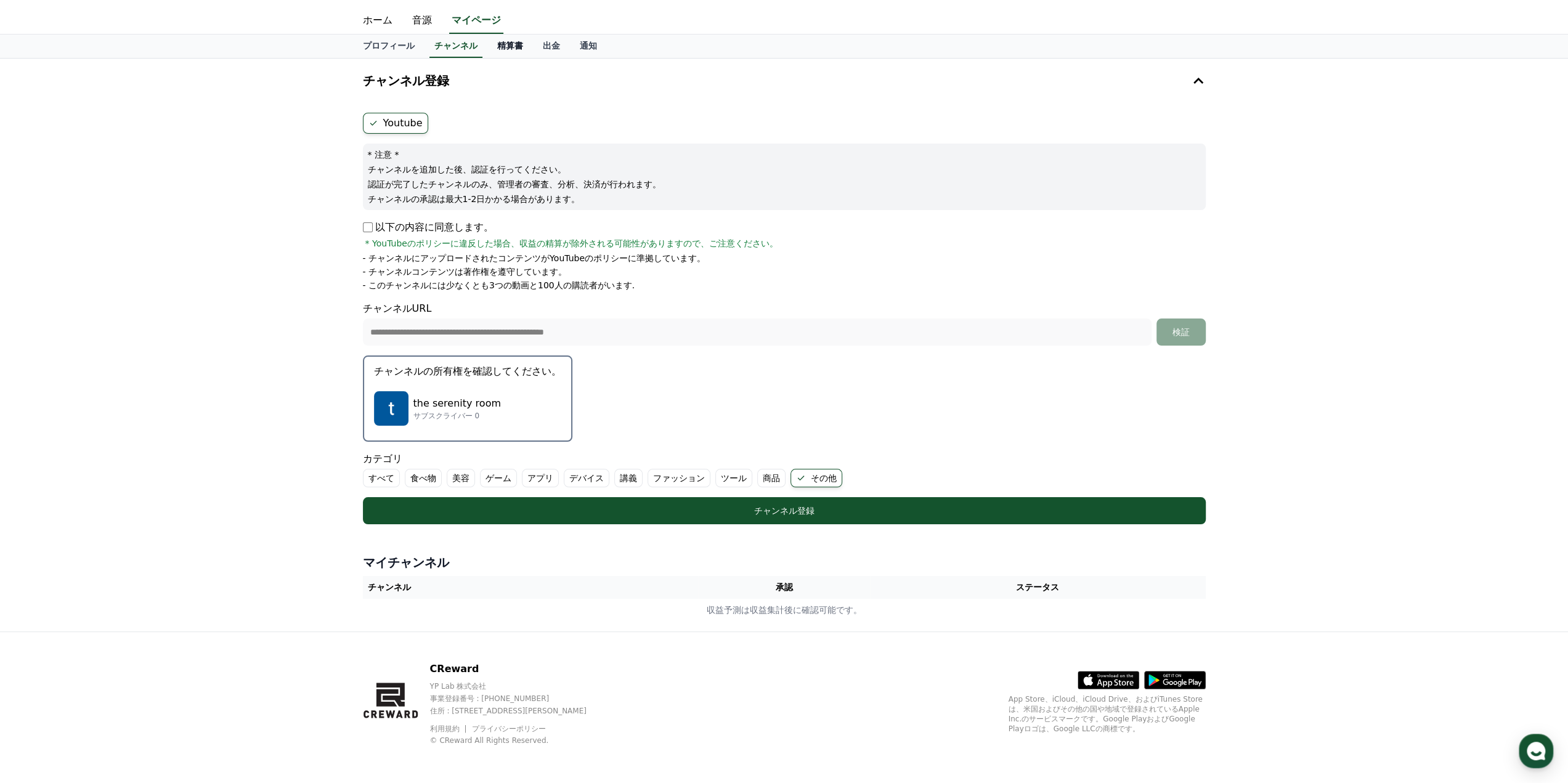
click at [487, 44] on link "精算書" at bounding box center [510, 46] width 46 height 23
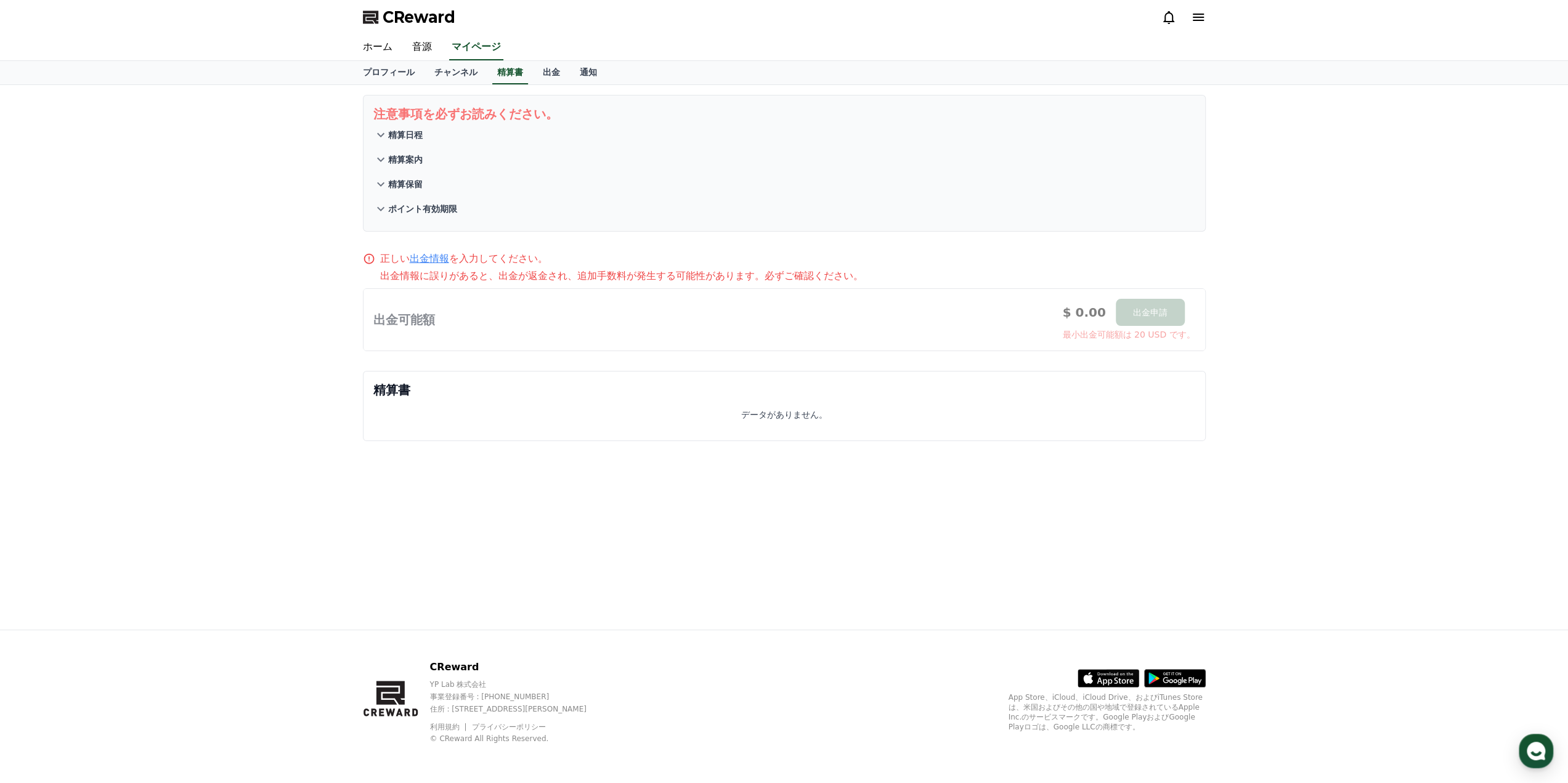
click at [439, 43] on div "ホーム 音源 マイページ" at bounding box center [784, 47] width 863 height 26
click at [423, 46] on link "音源" at bounding box center [422, 47] width 39 height 26
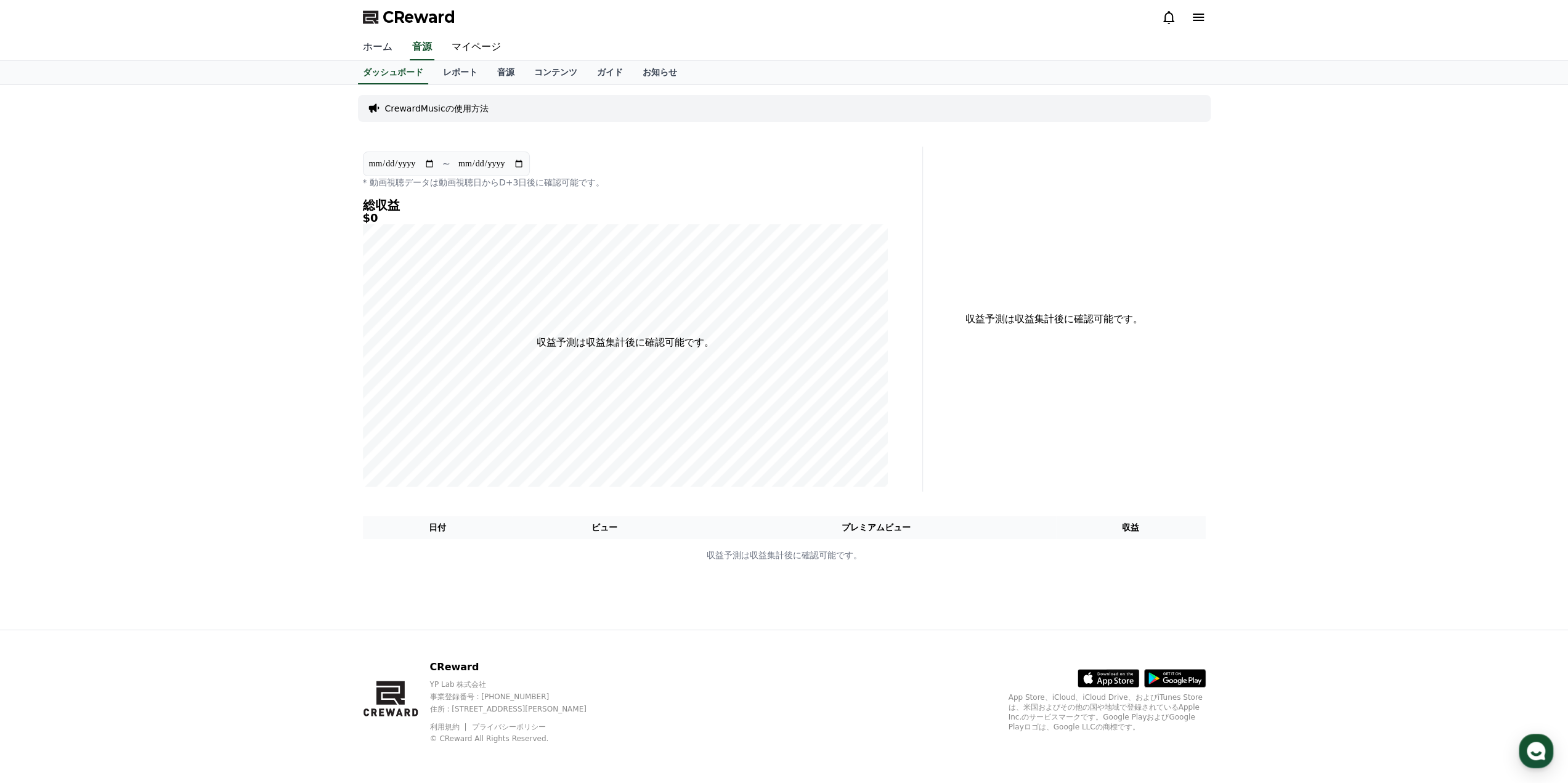
click at [370, 49] on link "ホーム" at bounding box center [377, 47] width 50 height 26
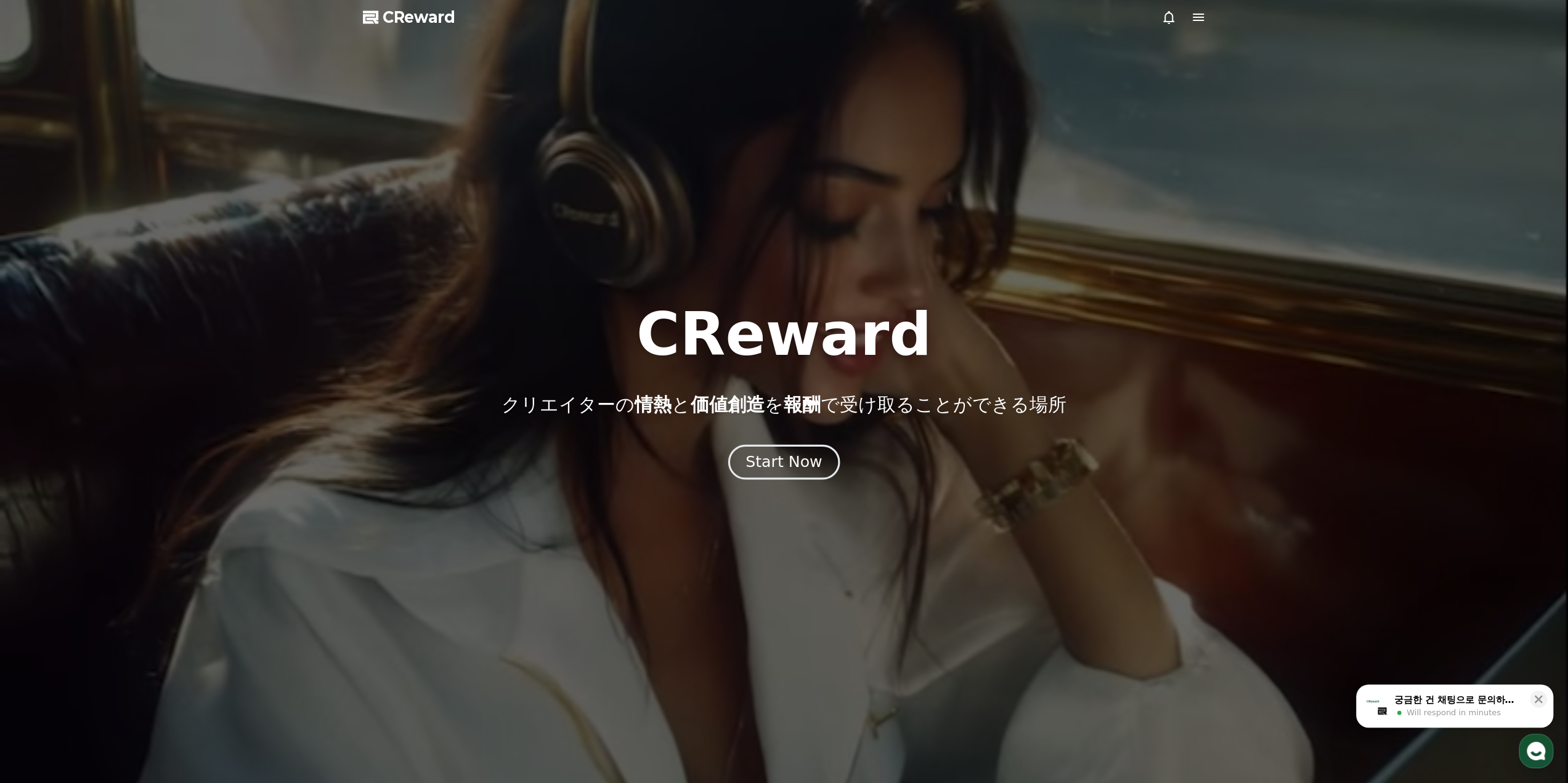
click at [789, 460] on div "Start Now" at bounding box center [784, 461] width 76 height 21
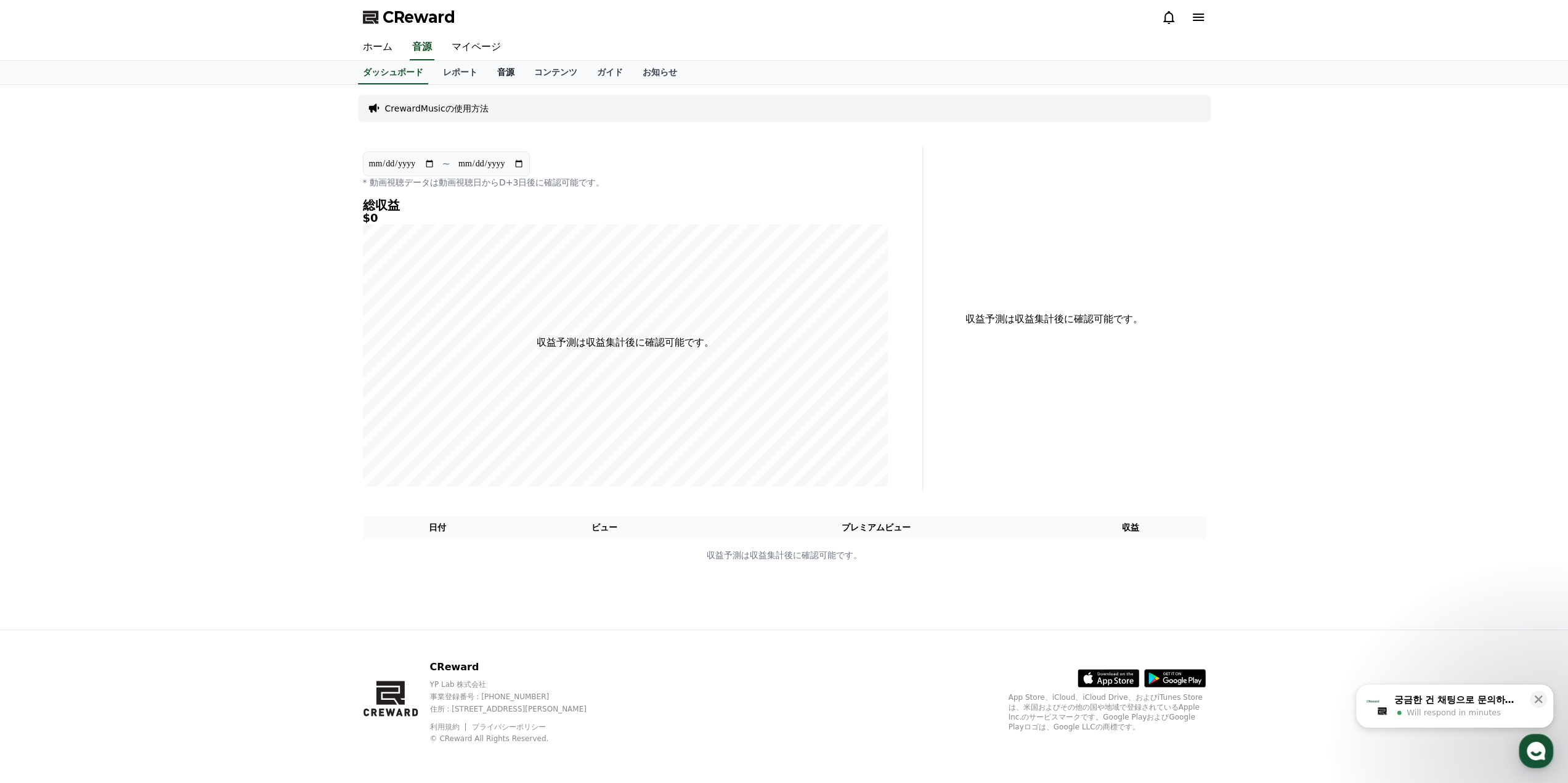
click at [487, 73] on link "音源" at bounding box center [505, 72] width 37 height 23
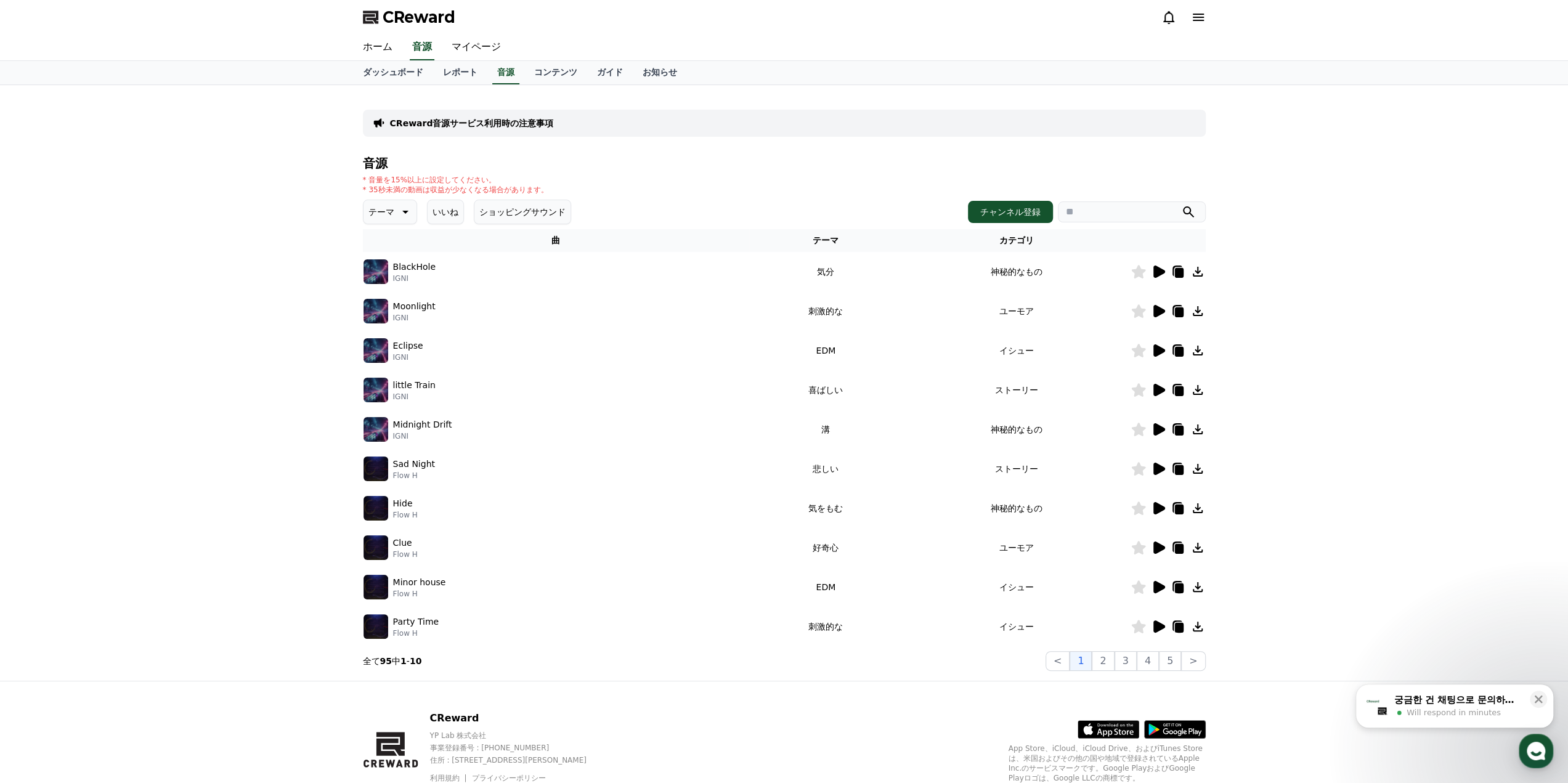
click at [1198, 392] on icon at bounding box center [1197, 390] width 15 height 15
click at [1199, 391] on icon at bounding box center [1197, 390] width 15 height 15
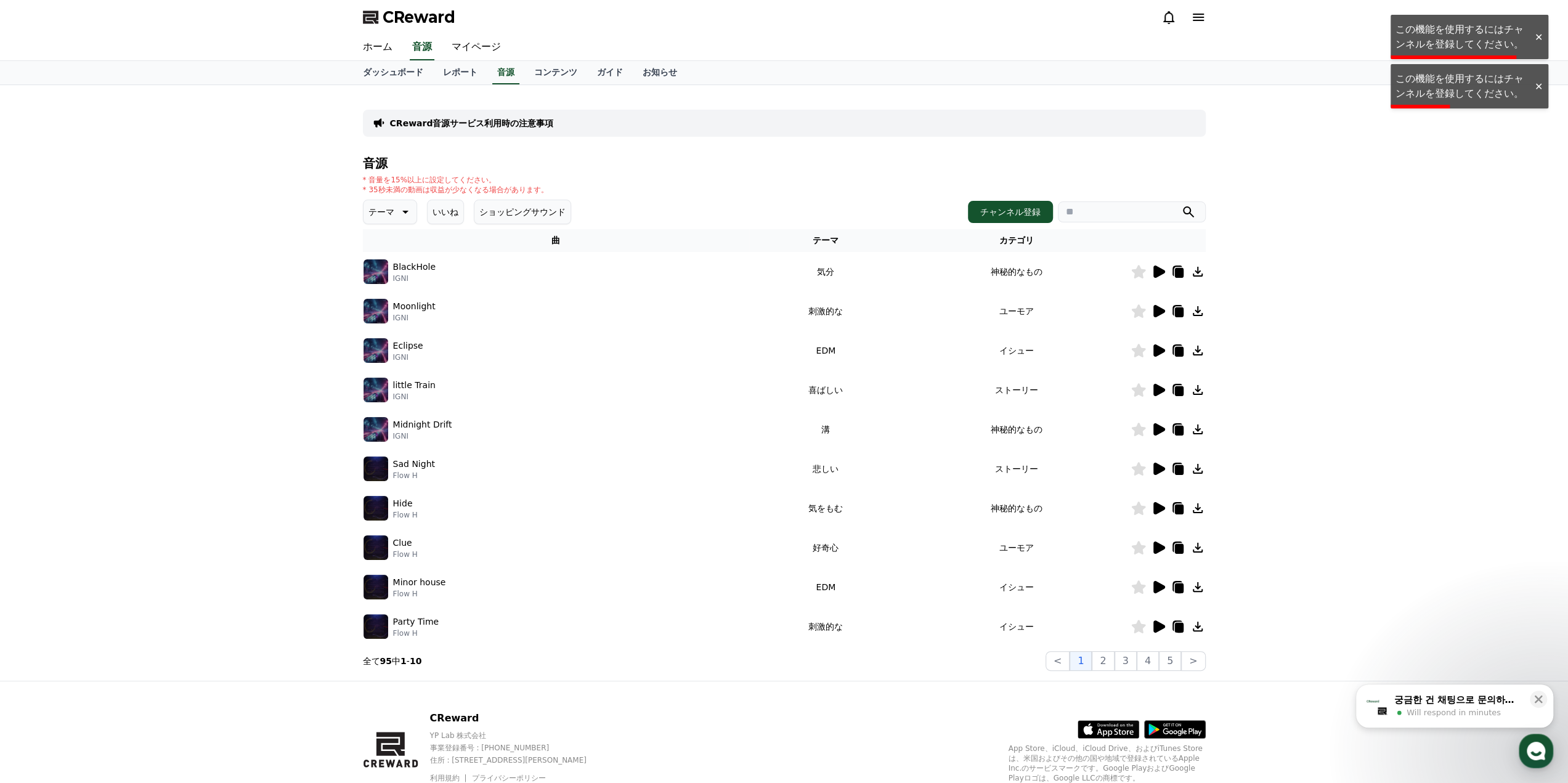
click at [1487, 712] on span "Will respond in minutes" at bounding box center [1453, 713] width 94 height 11
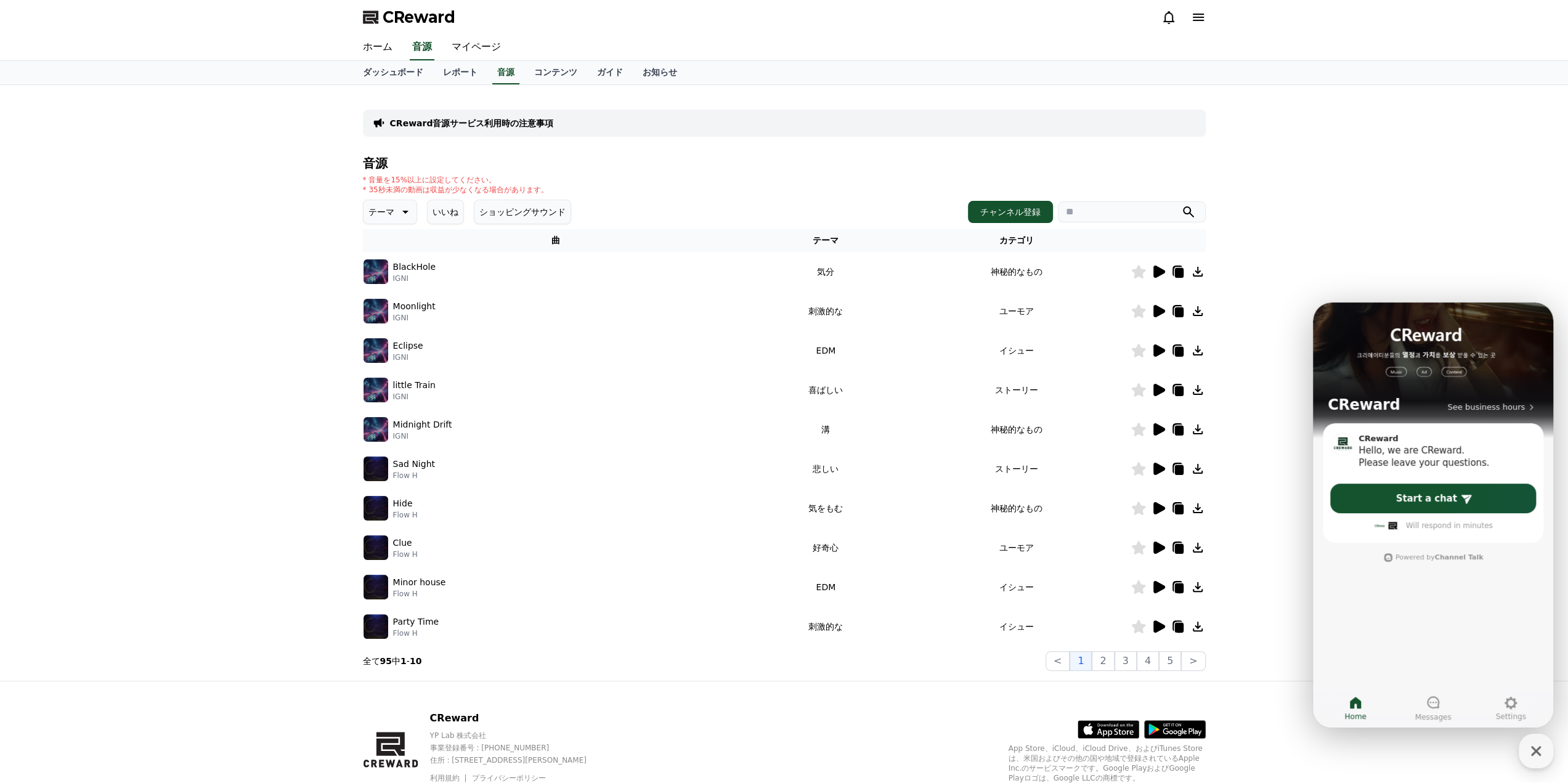
click at [1286, 481] on div "CReward音源サービス利用時の注意事項 音源 * 音量を15%以上に設定してください。 * 35秒未満の動画は収益が少なくなる場合があります。 テーマ い…" at bounding box center [784, 383] width 1568 height 596
click at [1276, 597] on div "CReward音源サービス利用時の注意事項 音源 * 音量を15%以上に設定してください。 * 35秒未満の動画は収益が少なくなる場合があります。 テーマ い…" at bounding box center [784, 383] width 1568 height 596
click at [1354, 708] on icon at bounding box center [1355, 702] width 11 height 12
drag, startPoint x: 1296, startPoint y: 564, endPoint x: 1203, endPoint y: 544, distance: 95.1
click at [1296, 564] on div "CReward音源サービス利用時の注意事項 音源 * 音量を15%以上に設定してください。 * 35秒未満の動画は収益が少なくなる場合があります。 テーマ い…" at bounding box center [784, 383] width 1568 height 596
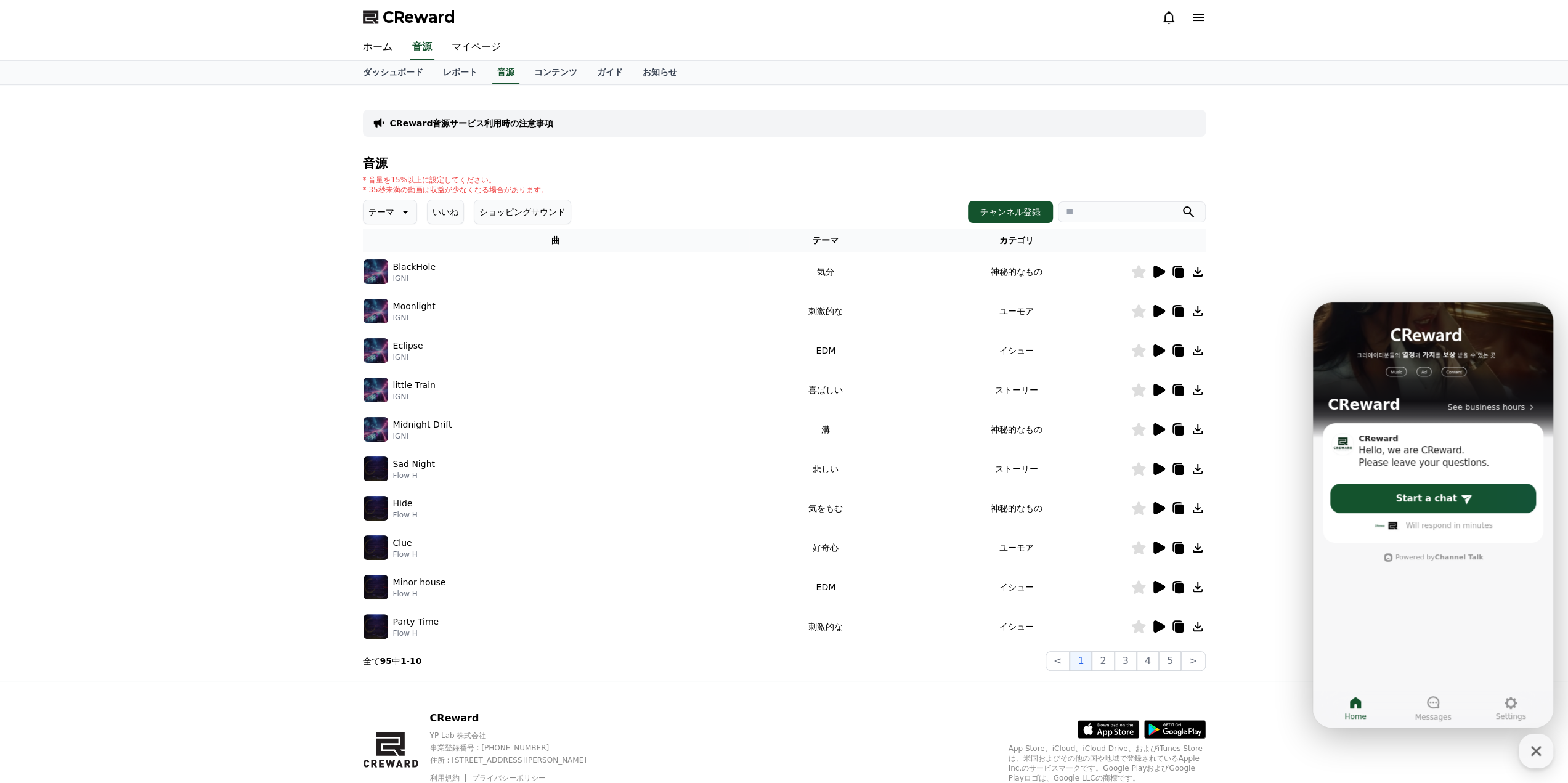
click at [1192, 469] on icon at bounding box center [1197, 469] width 15 height 15
drag, startPoint x: 1460, startPoint y: 265, endPoint x: 124, endPoint y: 19, distance: 1358.5
click at [1460, 265] on div "CReward音源サービス利用時の注意事項 音源 * 音量を15%以上に設定してください。 * 35秒未満の動画は収益が少なくなる場合があります。 テーマ い…" at bounding box center [784, 383] width 1568 height 596
click at [1537, 747] on icon "button" at bounding box center [1535, 750] width 22 height 22
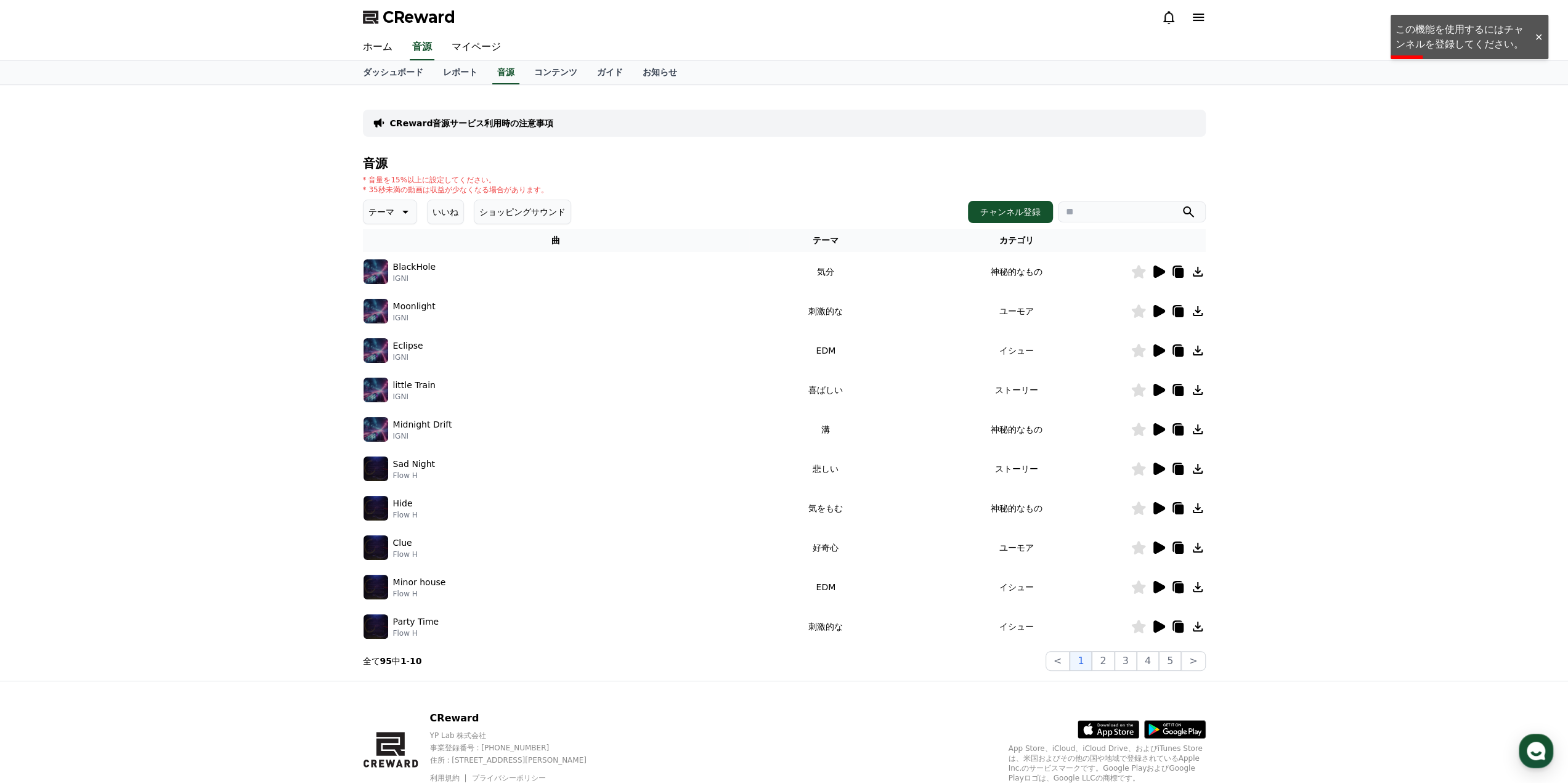
click at [1468, 557] on div "CReward音源サービス利用時の注意事項 音源 * 音量を15%以上に設定してください。 * 35秒未満の動画は収益が少なくなる場合があります。 テーマ い…" at bounding box center [784, 383] width 1568 height 596
click at [1539, 36] on div "ホーム 音源 マイページ" at bounding box center [784, 48] width 1568 height 26
drag, startPoint x: 1463, startPoint y: 280, endPoint x: 1451, endPoint y: 295, distance: 19.2
click at [1463, 280] on div "CReward音源サービス利用時の注意事項 音源 * 音量を15%以上に設定してください。 * 35秒未満の動画は収益が少なくなる場合があります。 テーマ い…" at bounding box center [784, 383] width 1568 height 596
click at [1038, 209] on button "チャンネル登録" at bounding box center [1011, 211] width 85 height 22
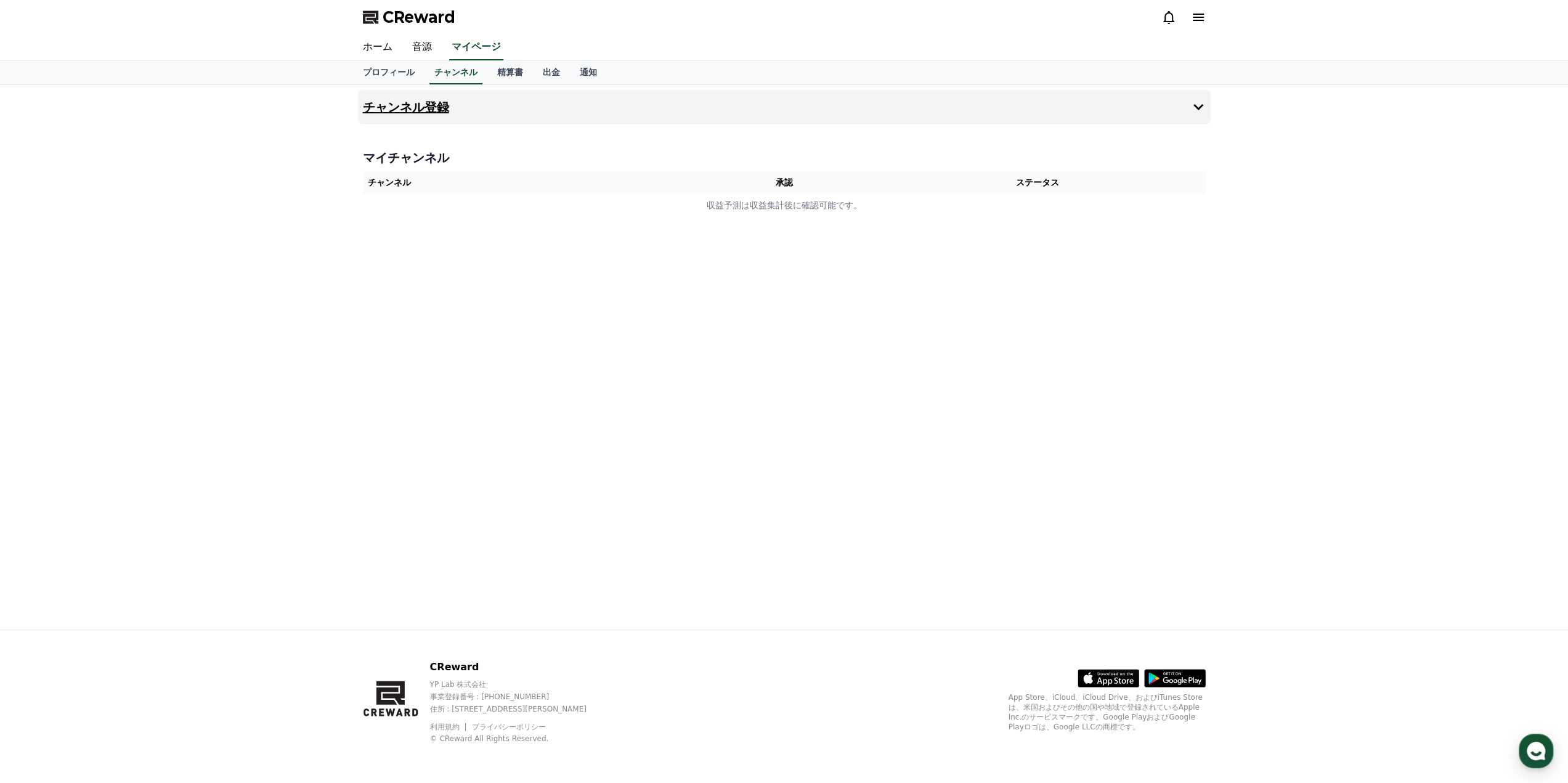
click at [415, 105] on h4 "チャンネル登録" at bounding box center [406, 107] width 87 height 14
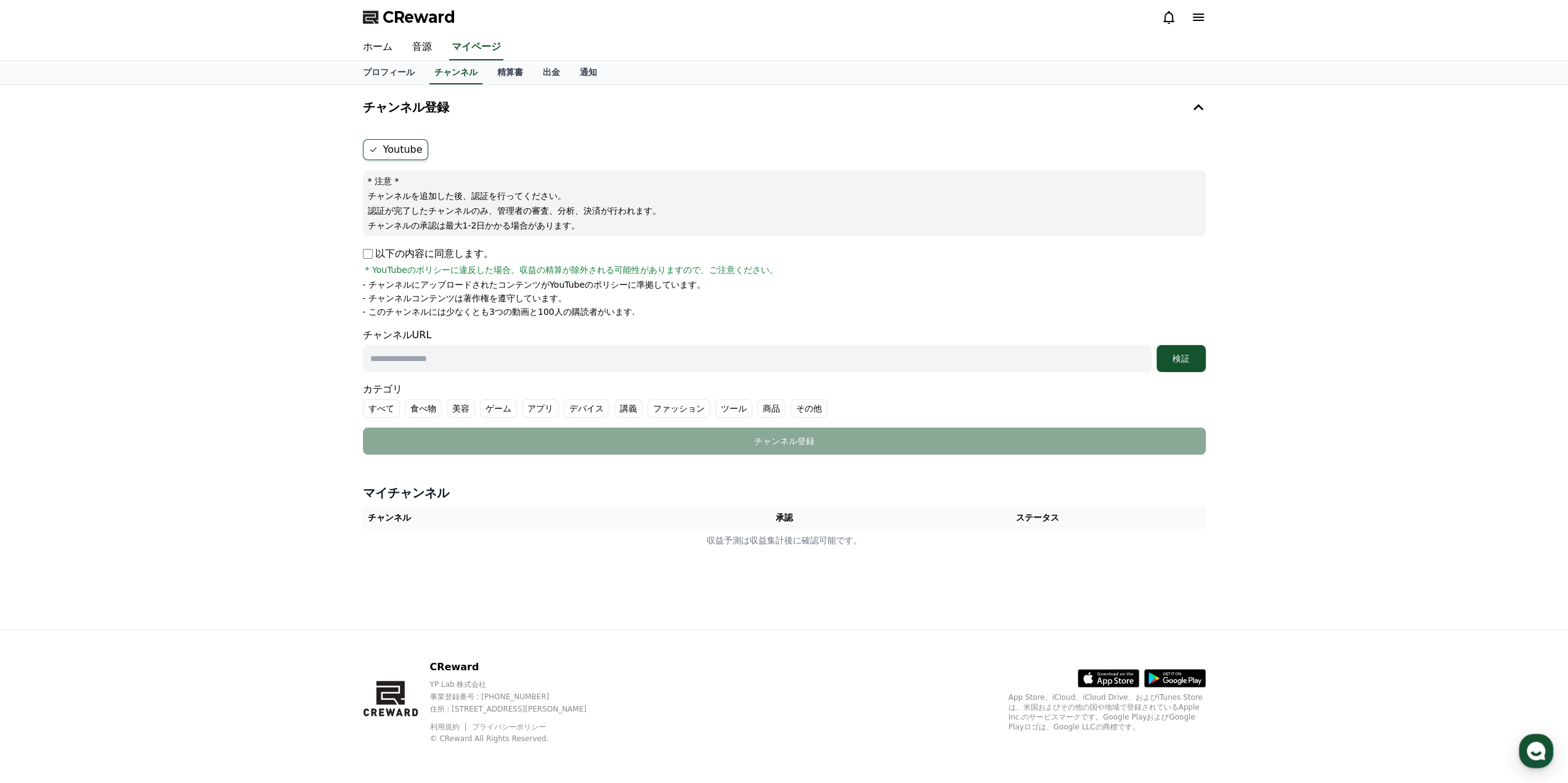
click at [567, 355] on input "text" at bounding box center [757, 358] width 789 height 27
click at [870, 275] on div "以下の内容に同意します。 * YouTubeのポリシーに違反した場合、収益の精算が除外される可能性がありますので、ご注意ください。 - チャンネルにアップロー…" at bounding box center [784, 282] width 843 height 71
drag, startPoint x: 447, startPoint y: 310, endPoint x: 574, endPoint y: 309, distance: 127.0
click at [574, 309] on p "- このチャンネルには少なくとも3つの動画と100人の購読者がいます." at bounding box center [499, 312] width 272 height 13
click at [584, 309] on p "- このチャンネルには少なくとも3つの動画と100人の購読者がいます." at bounding box center [499, 312] width 272 height 13
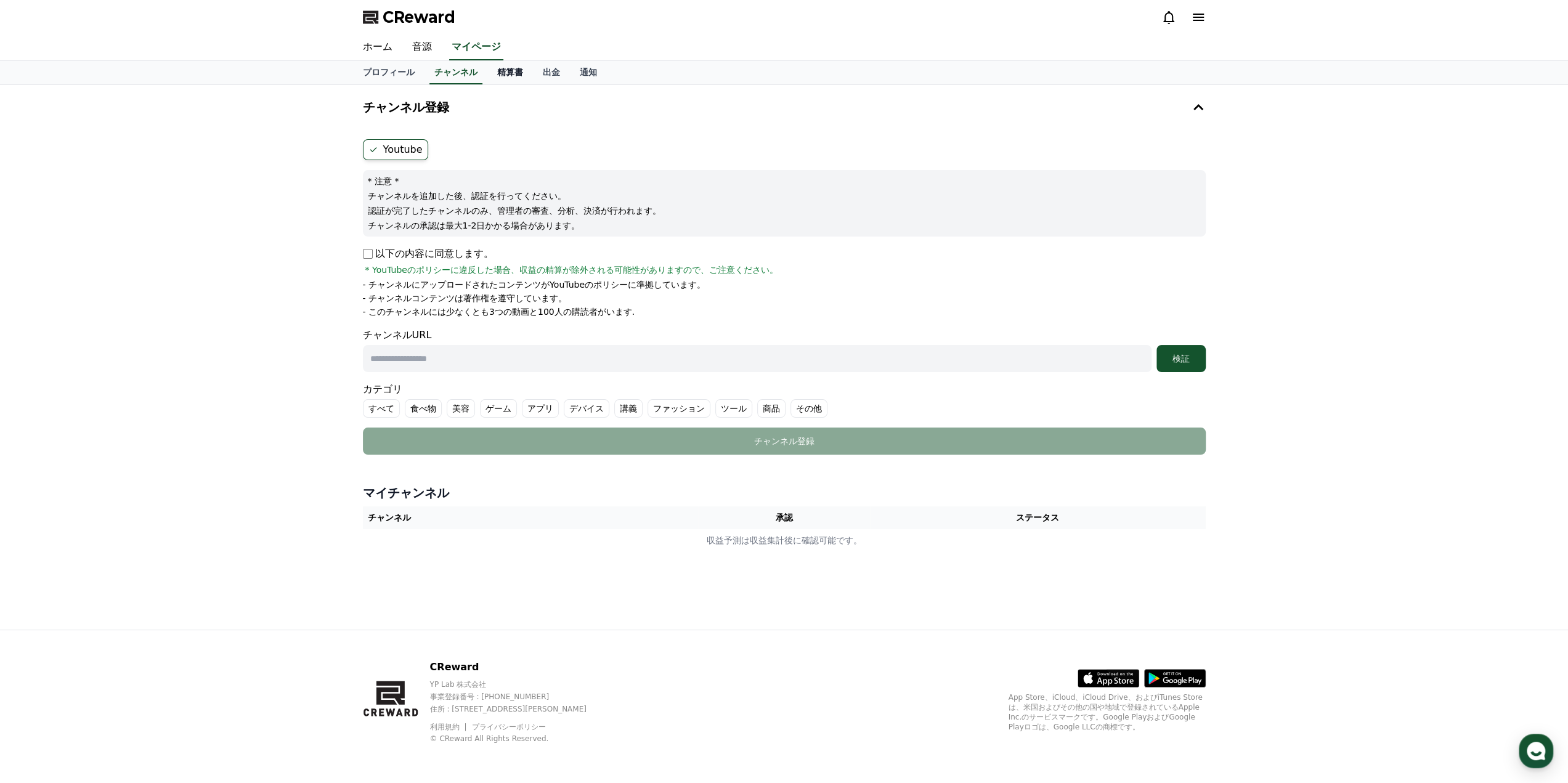
click at [492, 75] on link "精算書" at bounding box center [510, 72] width 46 height 23
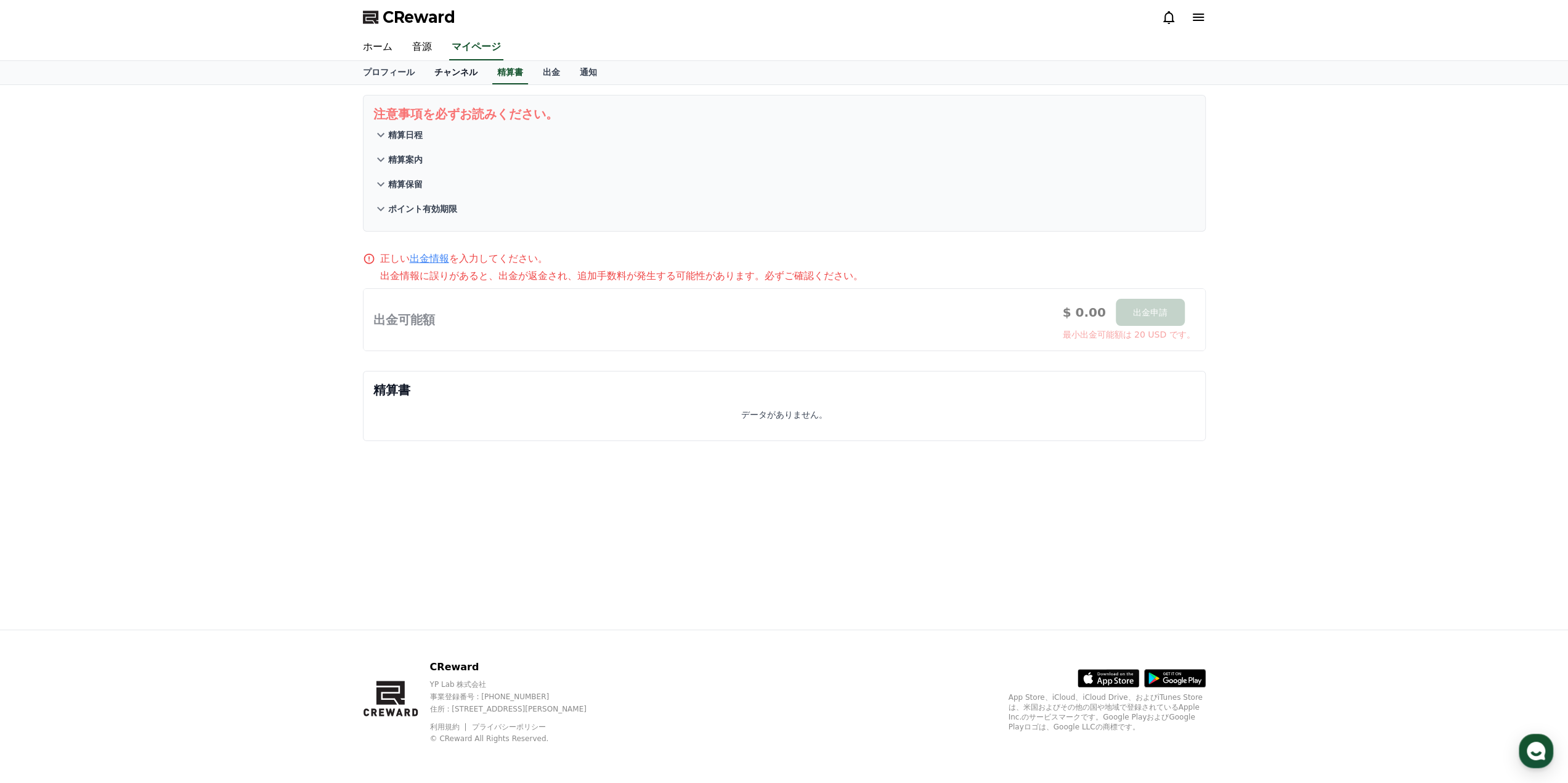
click at [433, 75] on link "チャンネル" at bounding box center [456, 72] width 63 height 23
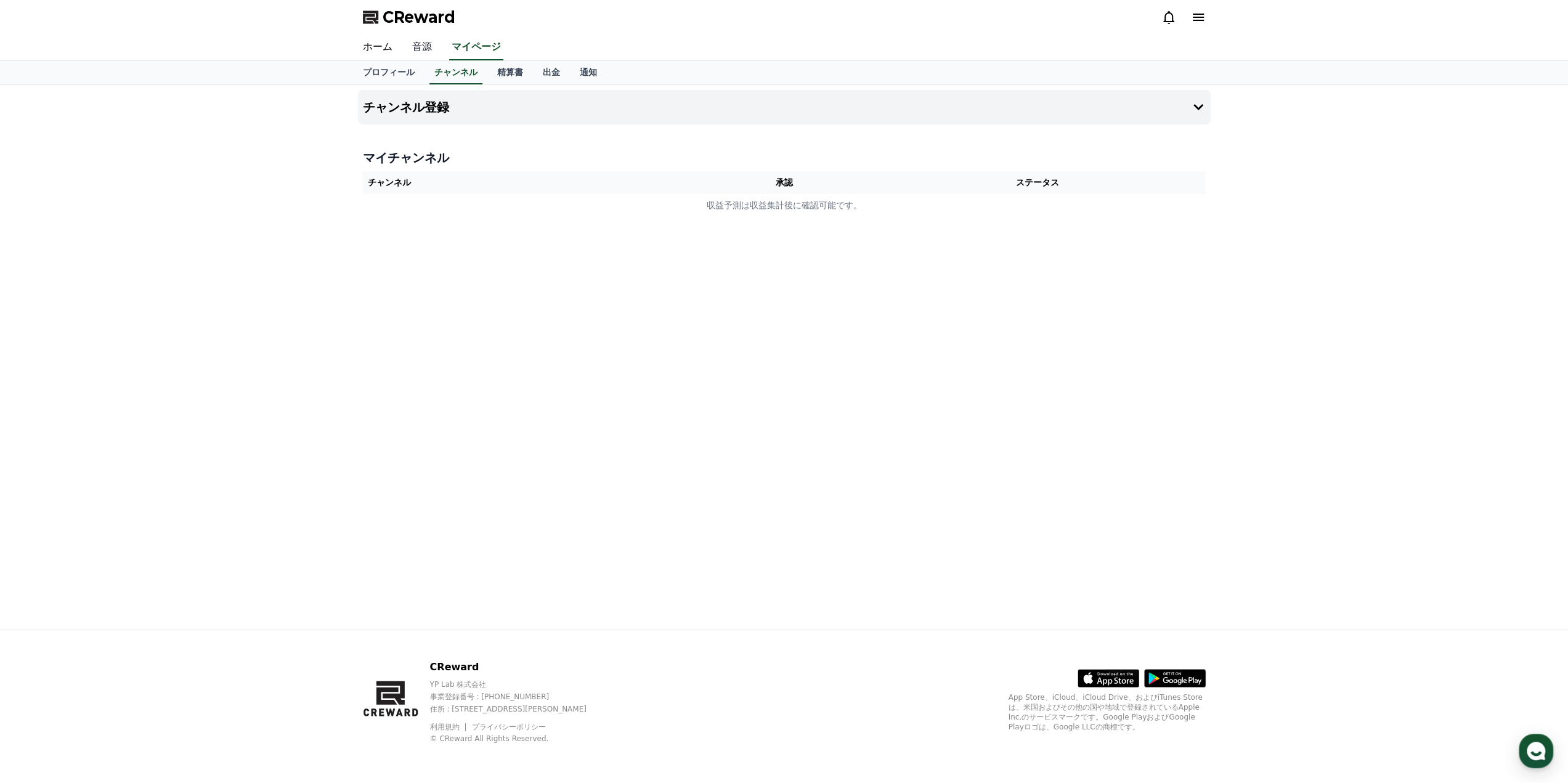
click at [415, 38] on link "音源" at bounding box center [422, 47] width 39 height 26
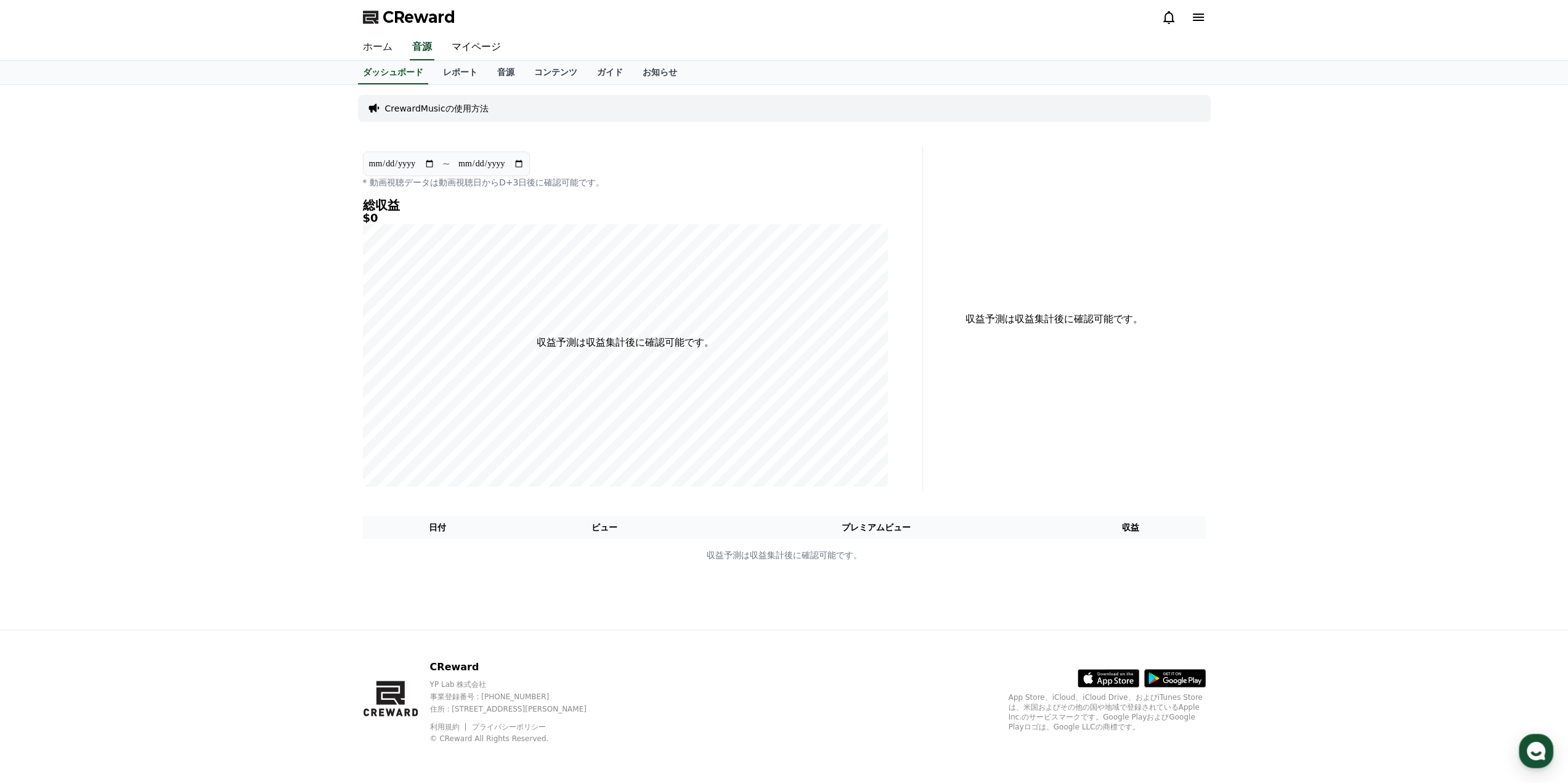
click at [381, 45] on link "ホーム" at bounding box center [377, 47] width 50 height 26
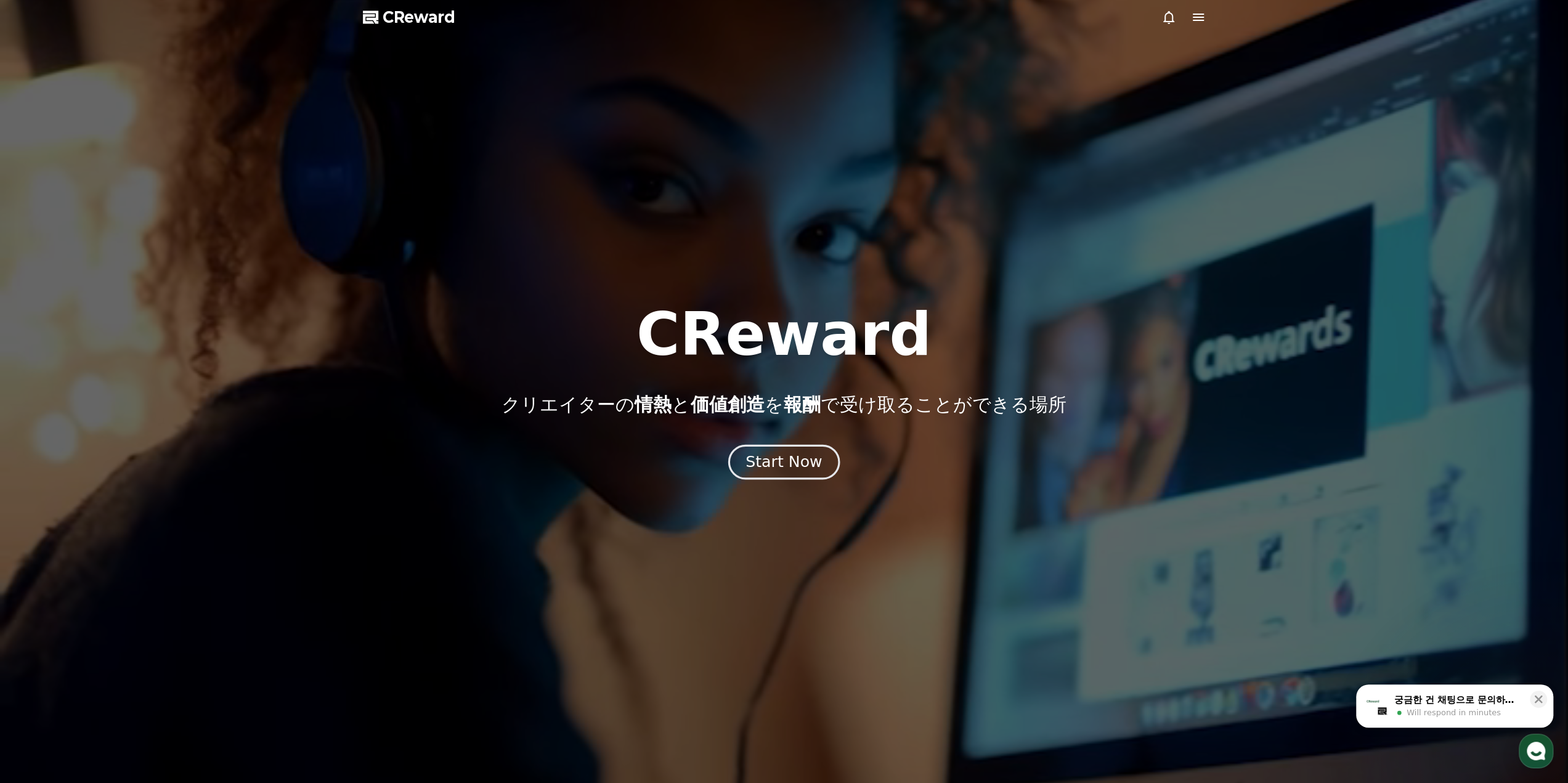
click at [801, 463] on div "Start Now" at bounding box center [784, 461] width 76 height 21
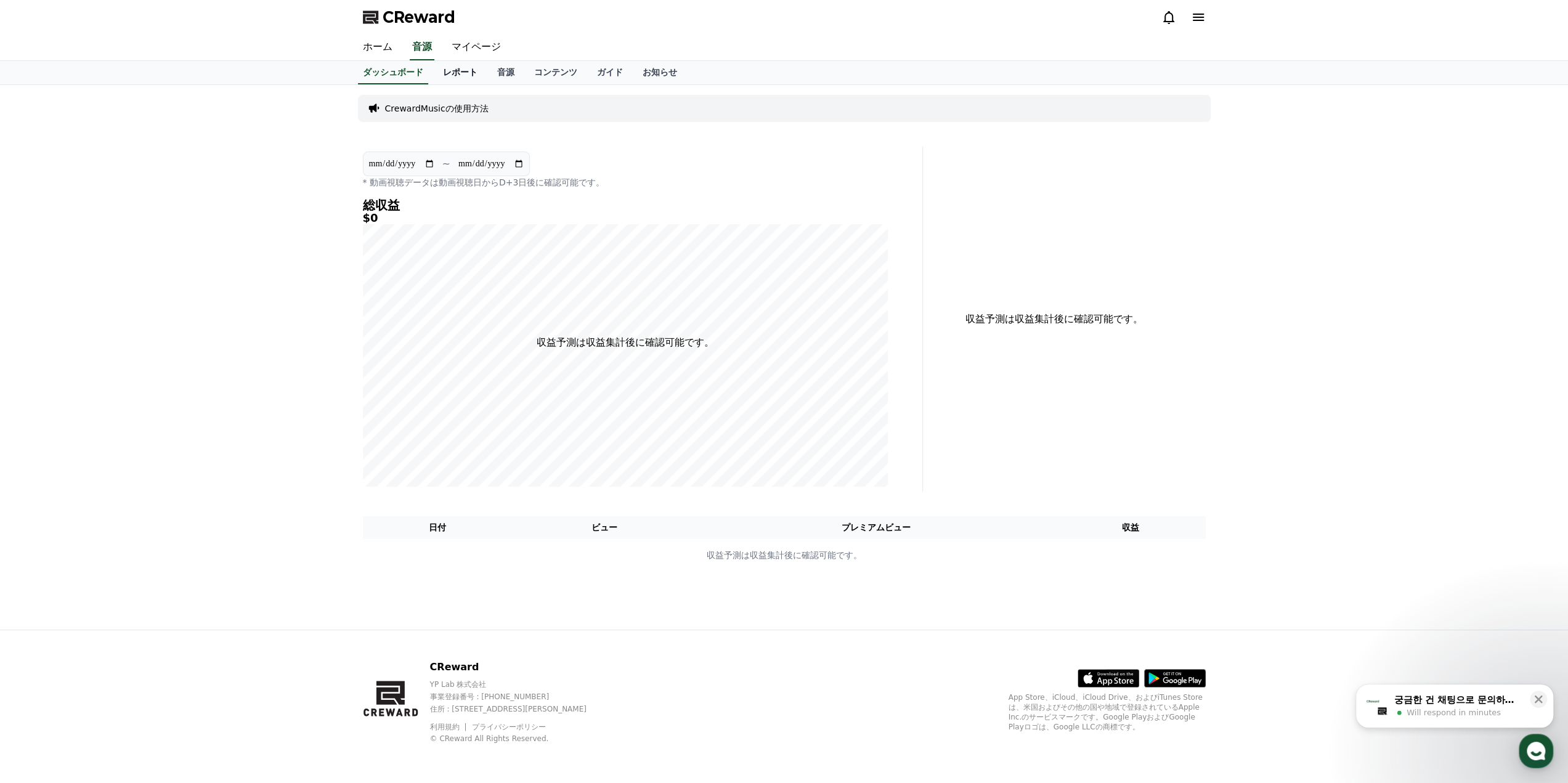
click at [436, 70] on link "レポート" at bounding box center [460, 72] width 54 height 23
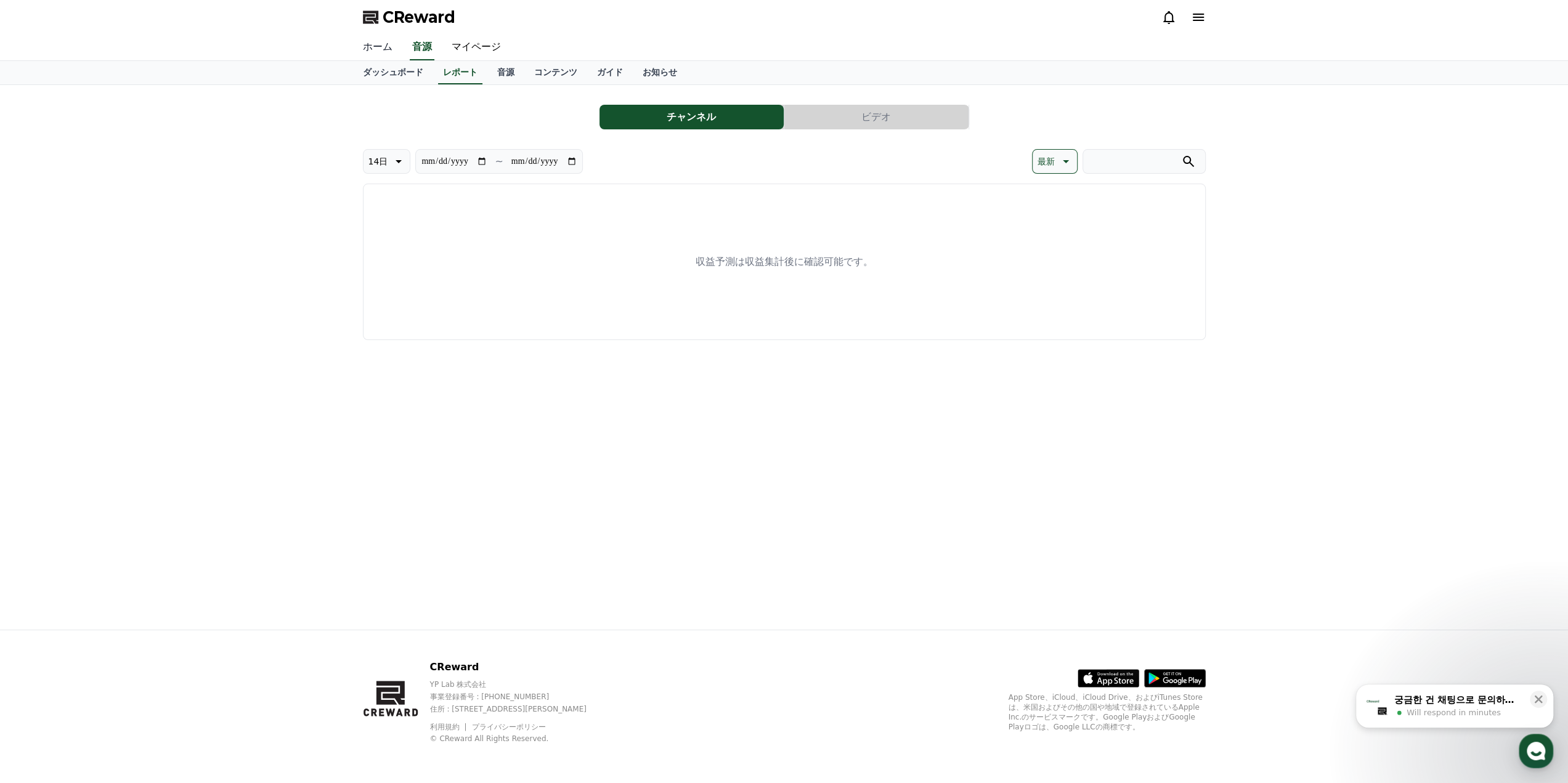
click at [376, 46] on link "ホーム" at bounding box center [377, 47] width 50 height 26
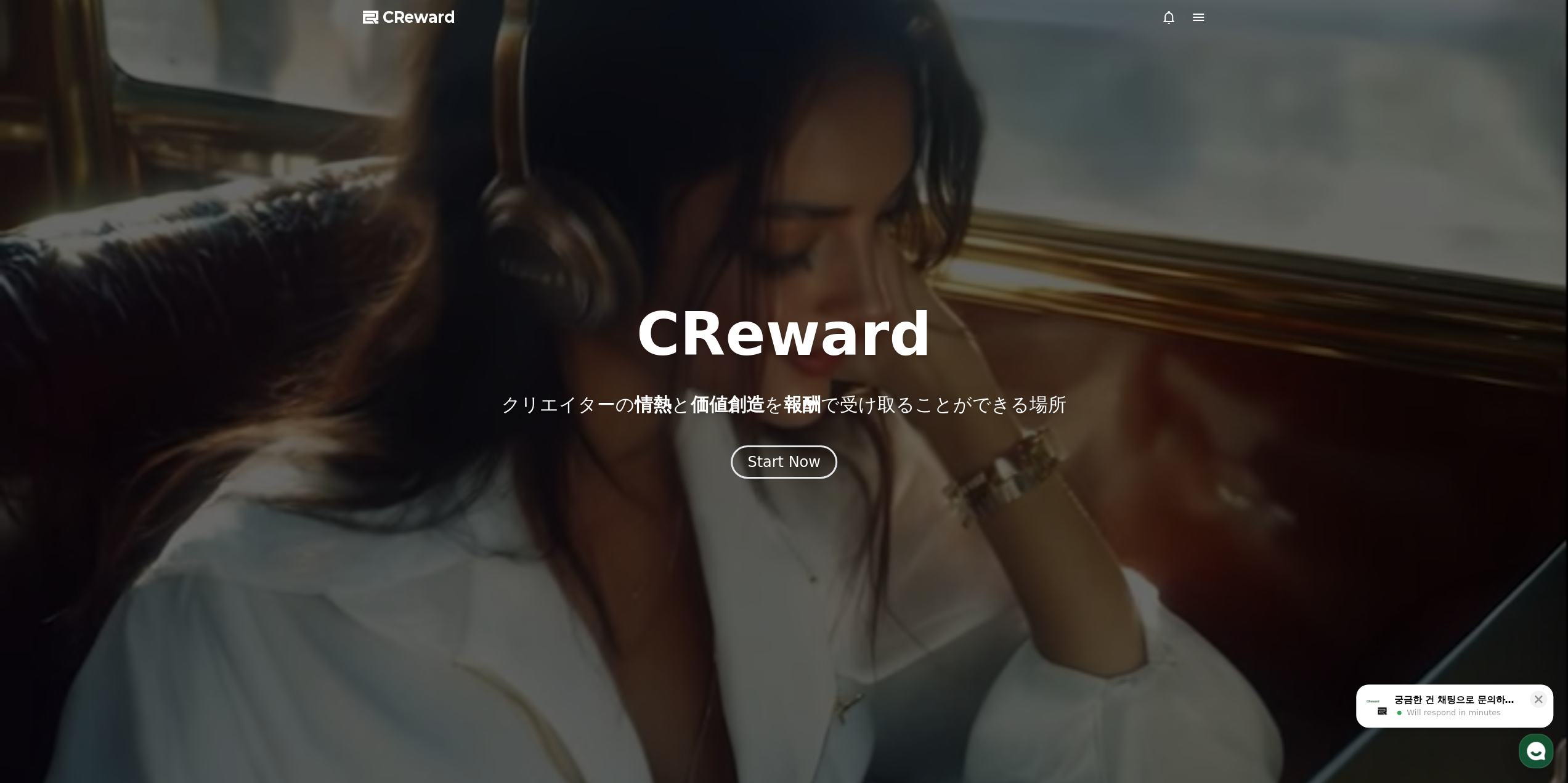
click at [394, 19] on span "CReward" at bounding box center [419, 17] width 73 height 19
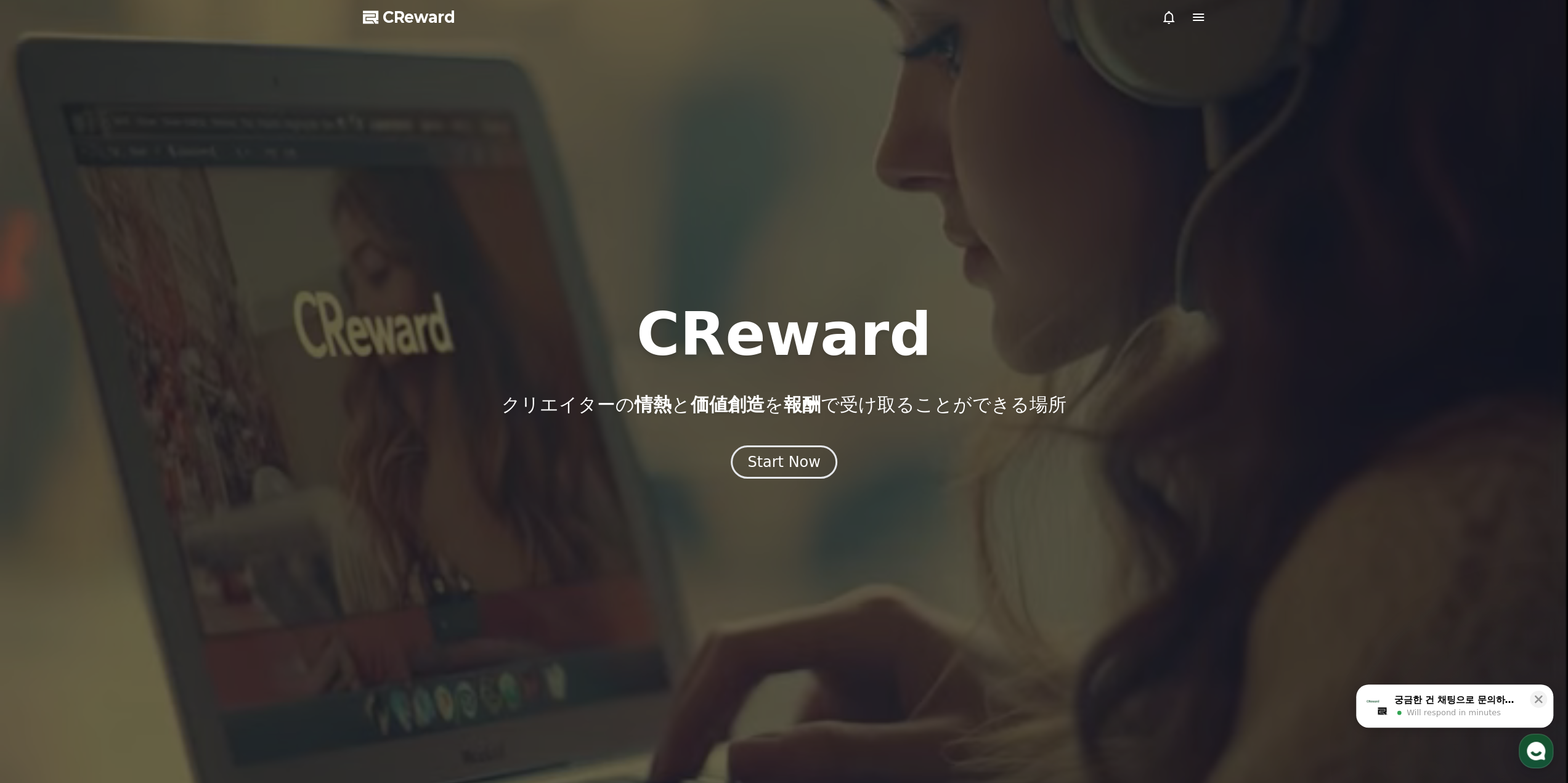
click at [1194, 29] on div at bounding box center [784, 391] width 1568 height 783
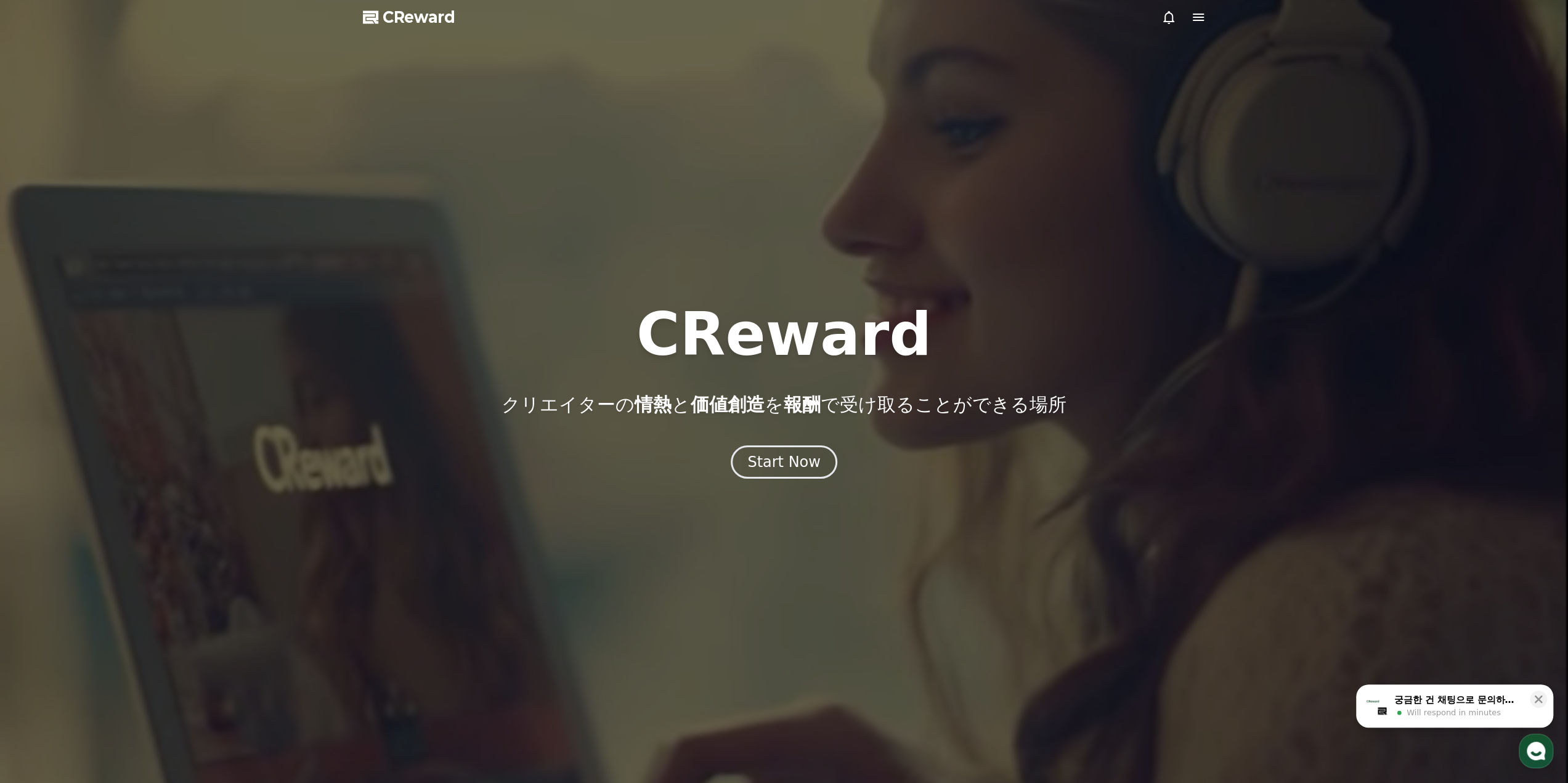
click at [1194, 21] on icon at bounding box center [1198, 18] width 15 height 15
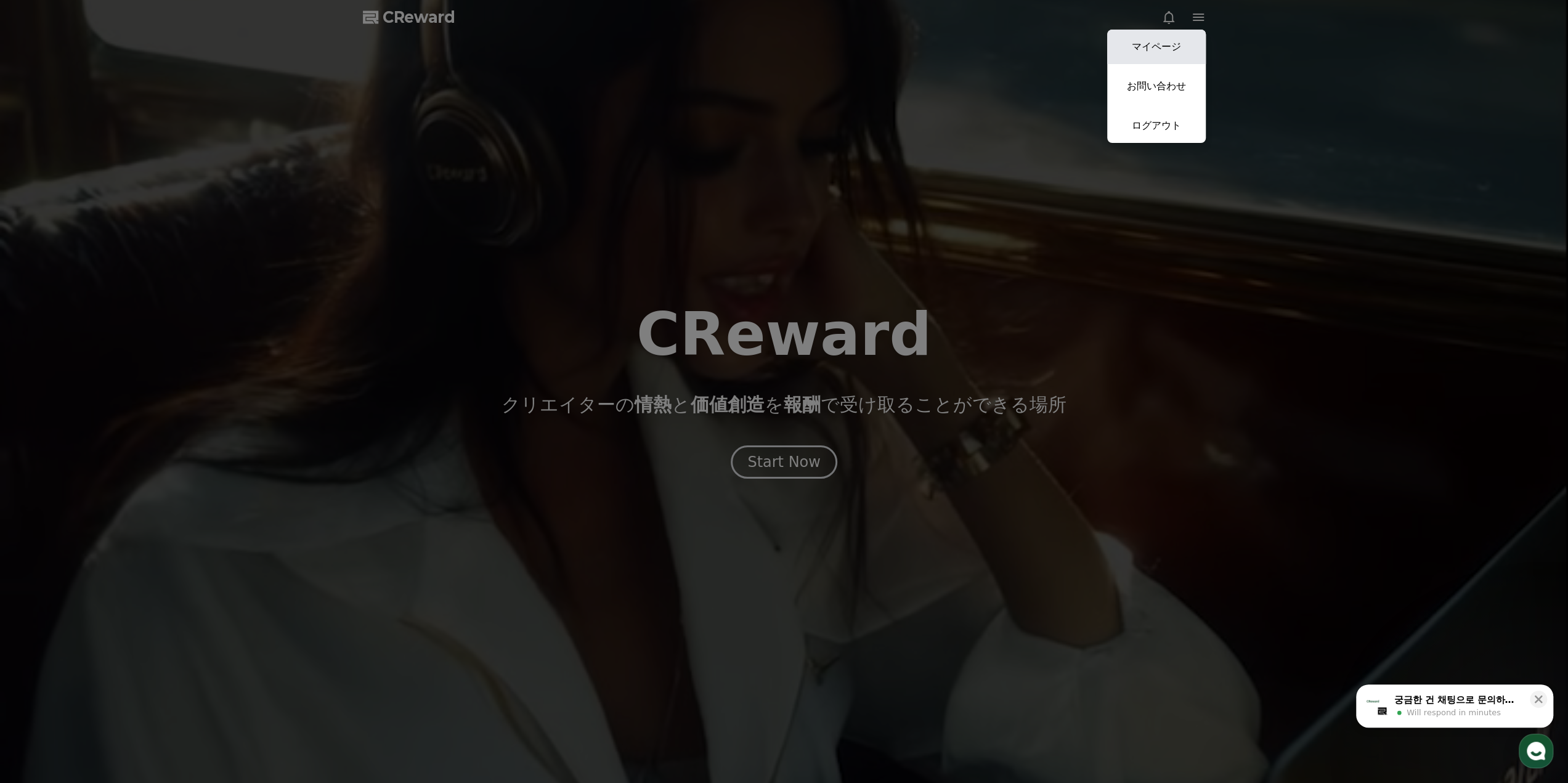
click at [1179, 44] on link "マイページ" at bounding box center [1156, 46] width 98 height 34
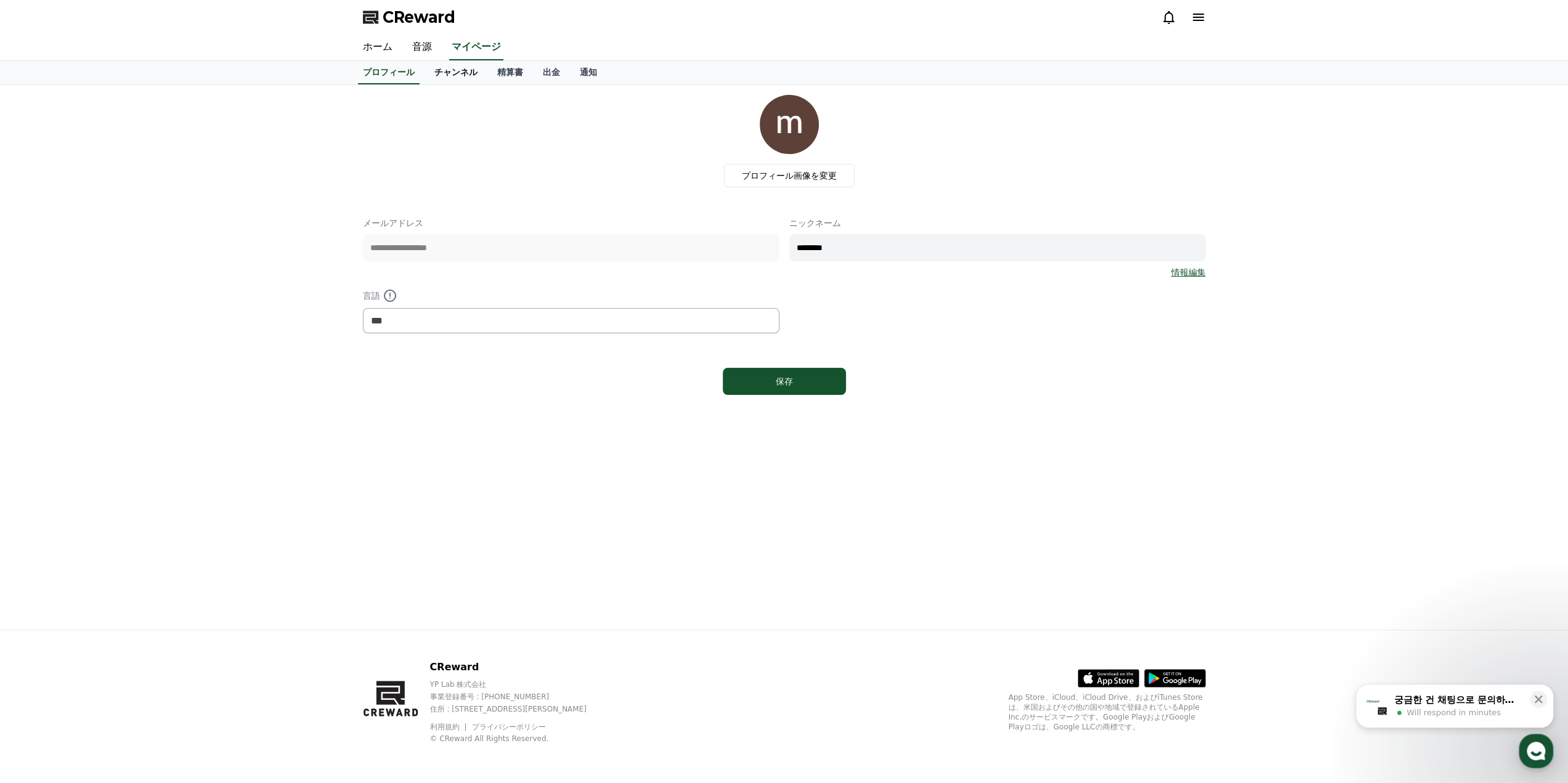
click at [445, 78] on link "チャンネル" at bounding box center [456, 72] width 63 height 23
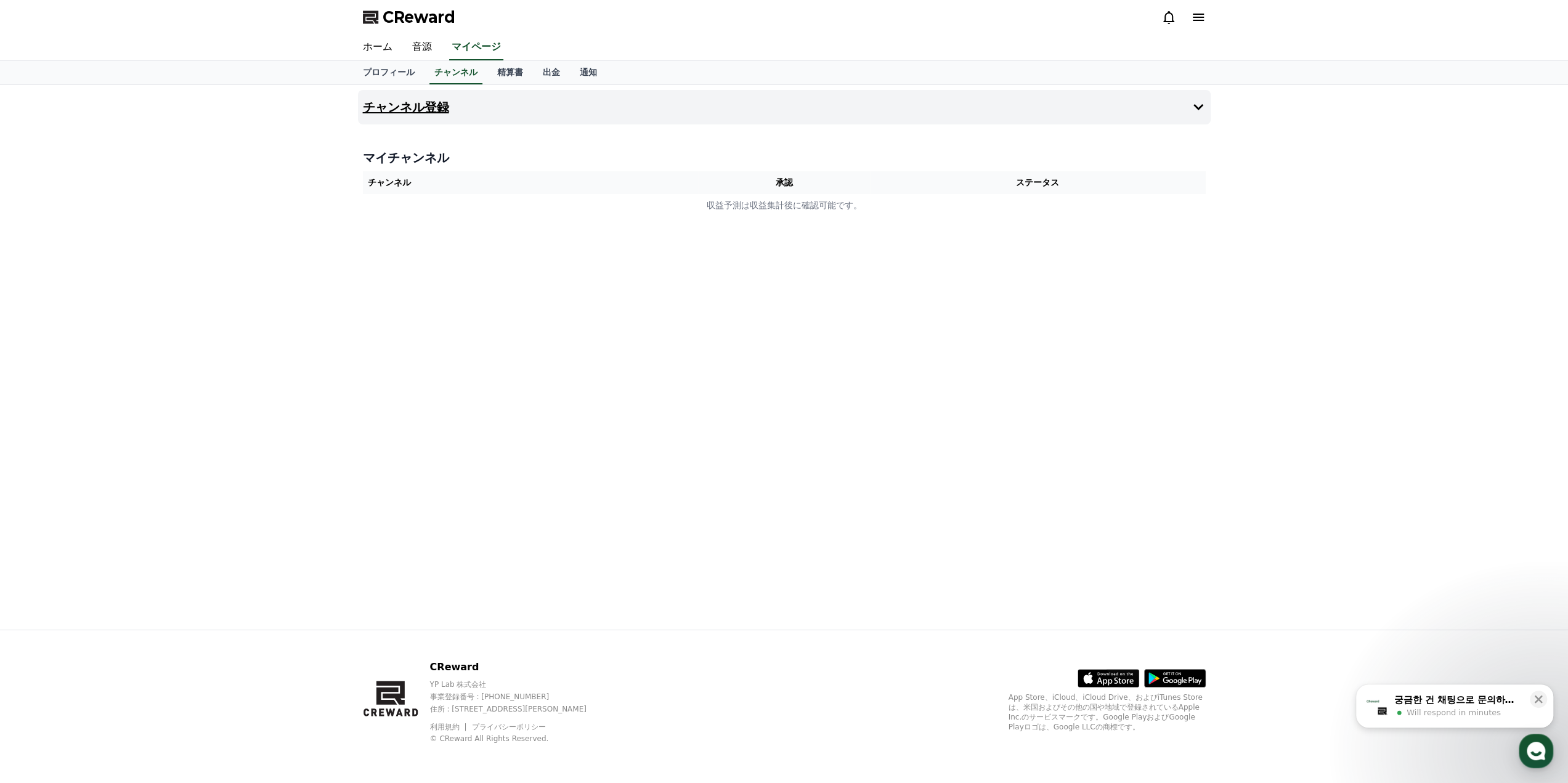
click at [442, 103] on button "チャンネル登録" at bounding box center [784, 107] width 853 height 34
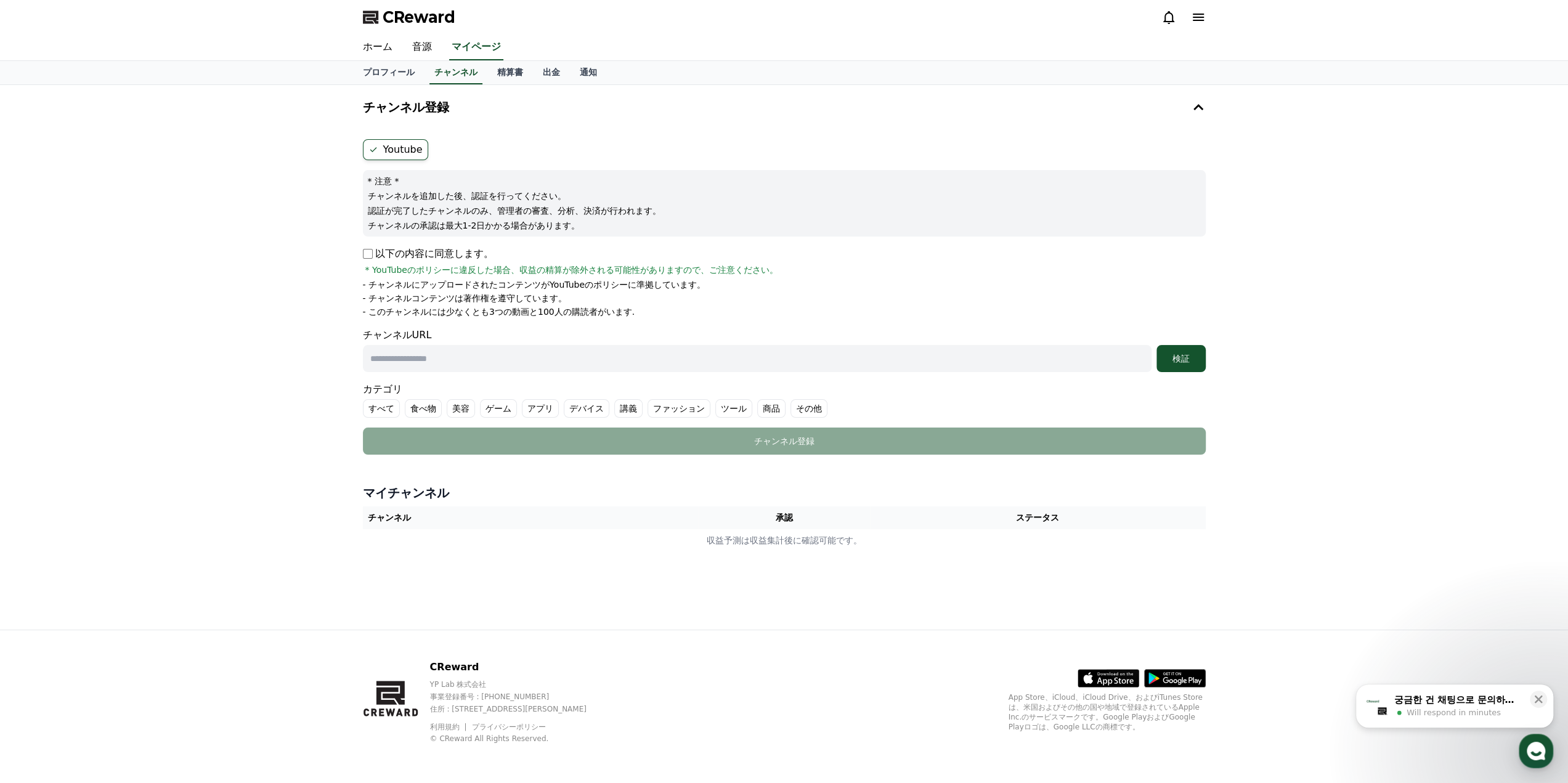
click at [499, 364] on input "text" at bounding box center [757, 358] width 789 height 27
paste input "**********"
type input "**********"
click at [1179, 359] on div "検証" at bounding box center [1181, 359] width 39 height 13
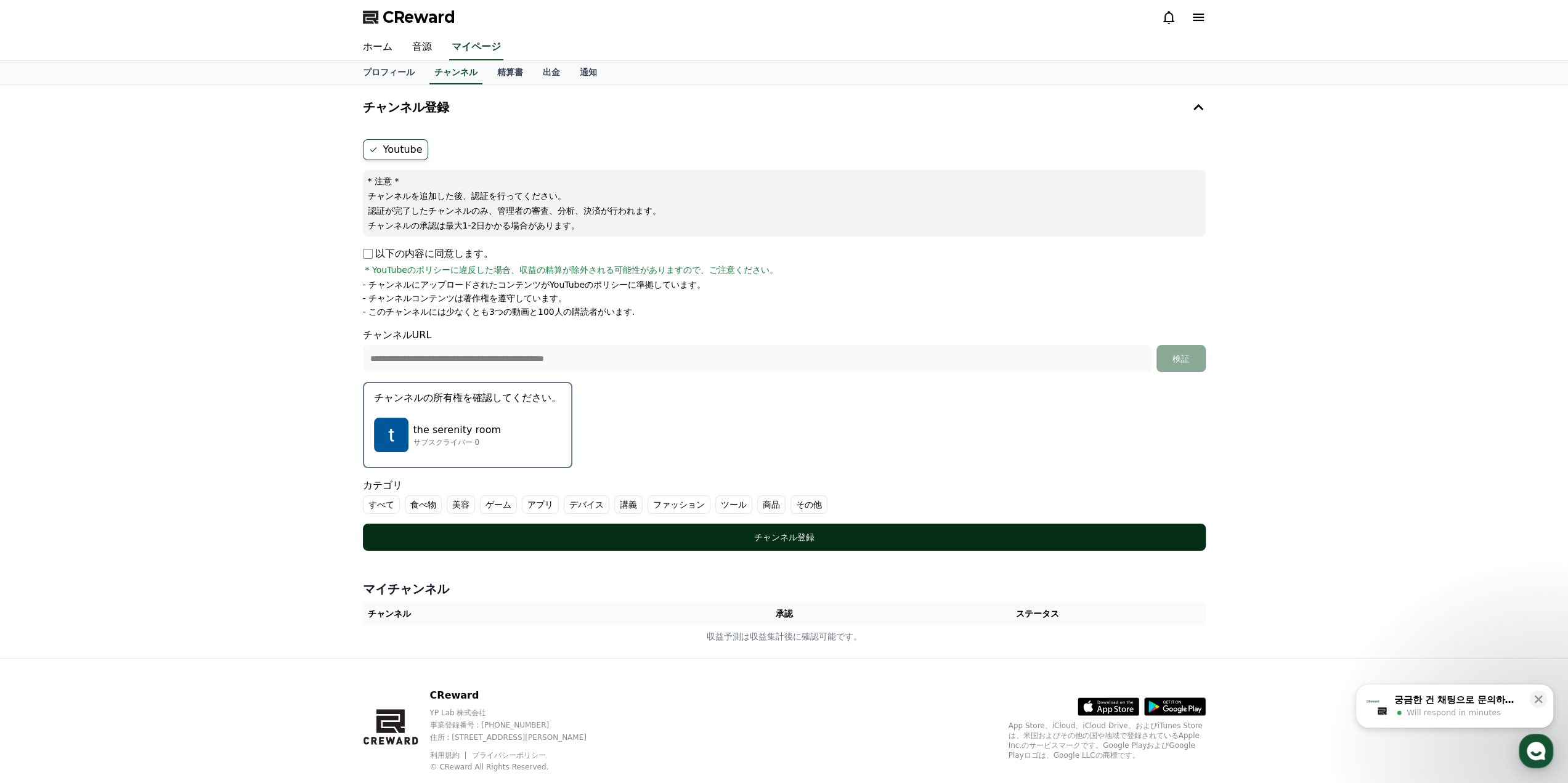
click at [781, 535] on div "チャンネル登録" at bounding box center [784, 537] width 793 height 13
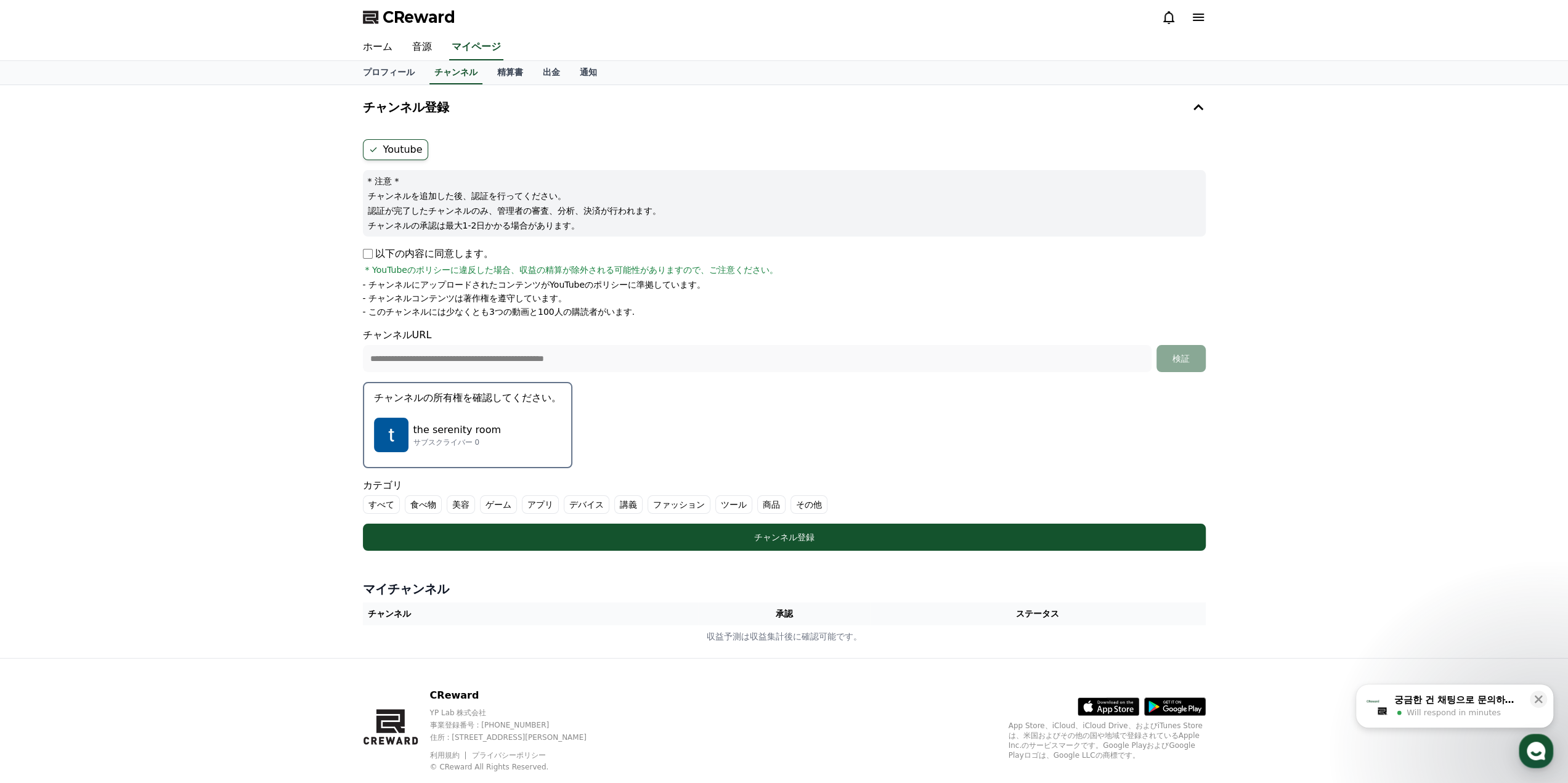
click at [791, 500] on label "その他" at bounding box center [809, 504] width 37 height 18
click at [791, 500] on label "その他" at bounding box center [816, 504] width 52 height 18
click at [791, 501] on label "その他" at bounding box center [809, 504] width 37 height 18
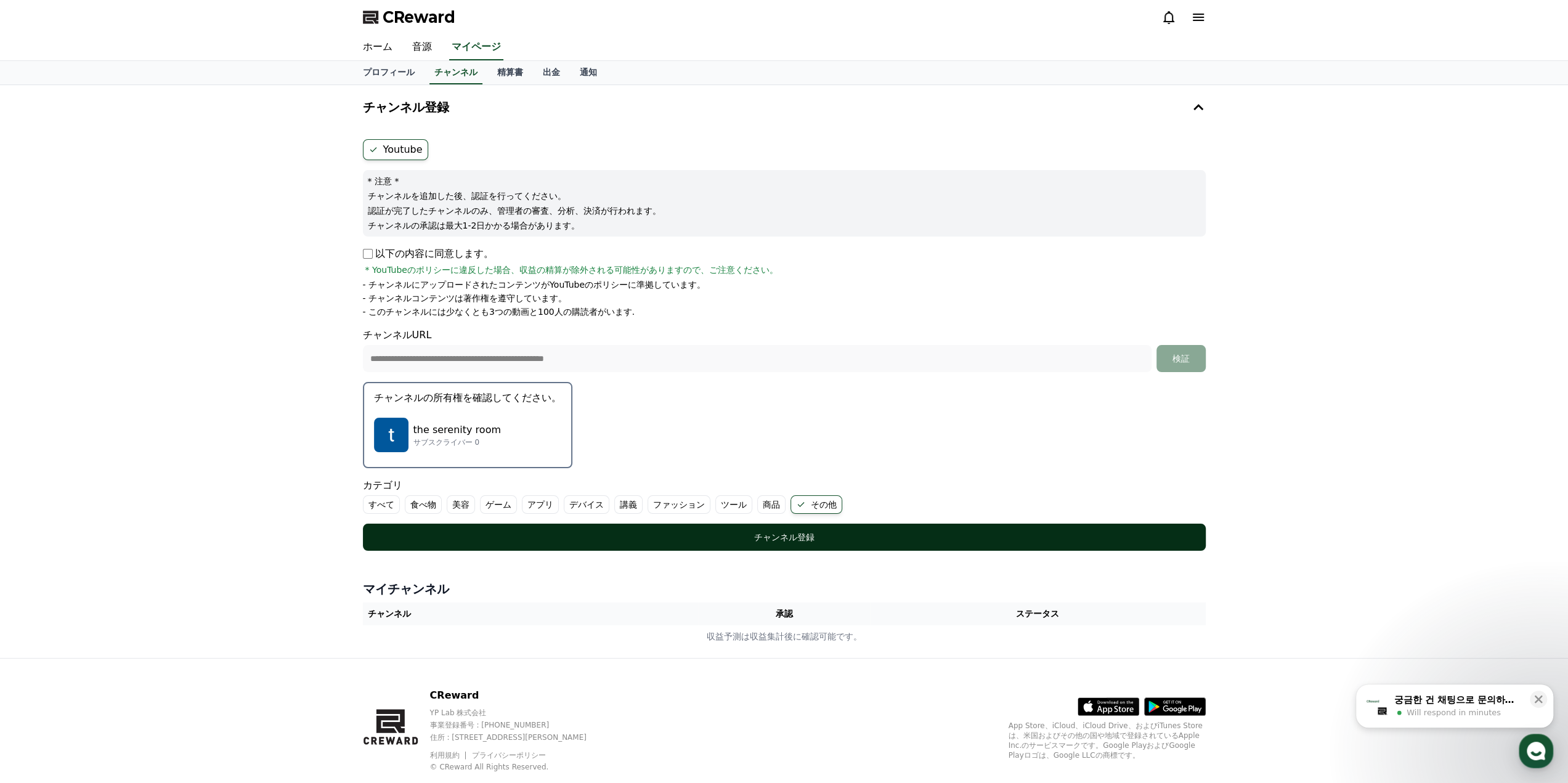
click at [754, 526] on button "チャンネル登録" at bounding box center [784, 537] width 843 height 27
click at [823, 536] on div "チャンネル登録" at bounding box center [784, 537] width 793 height 13
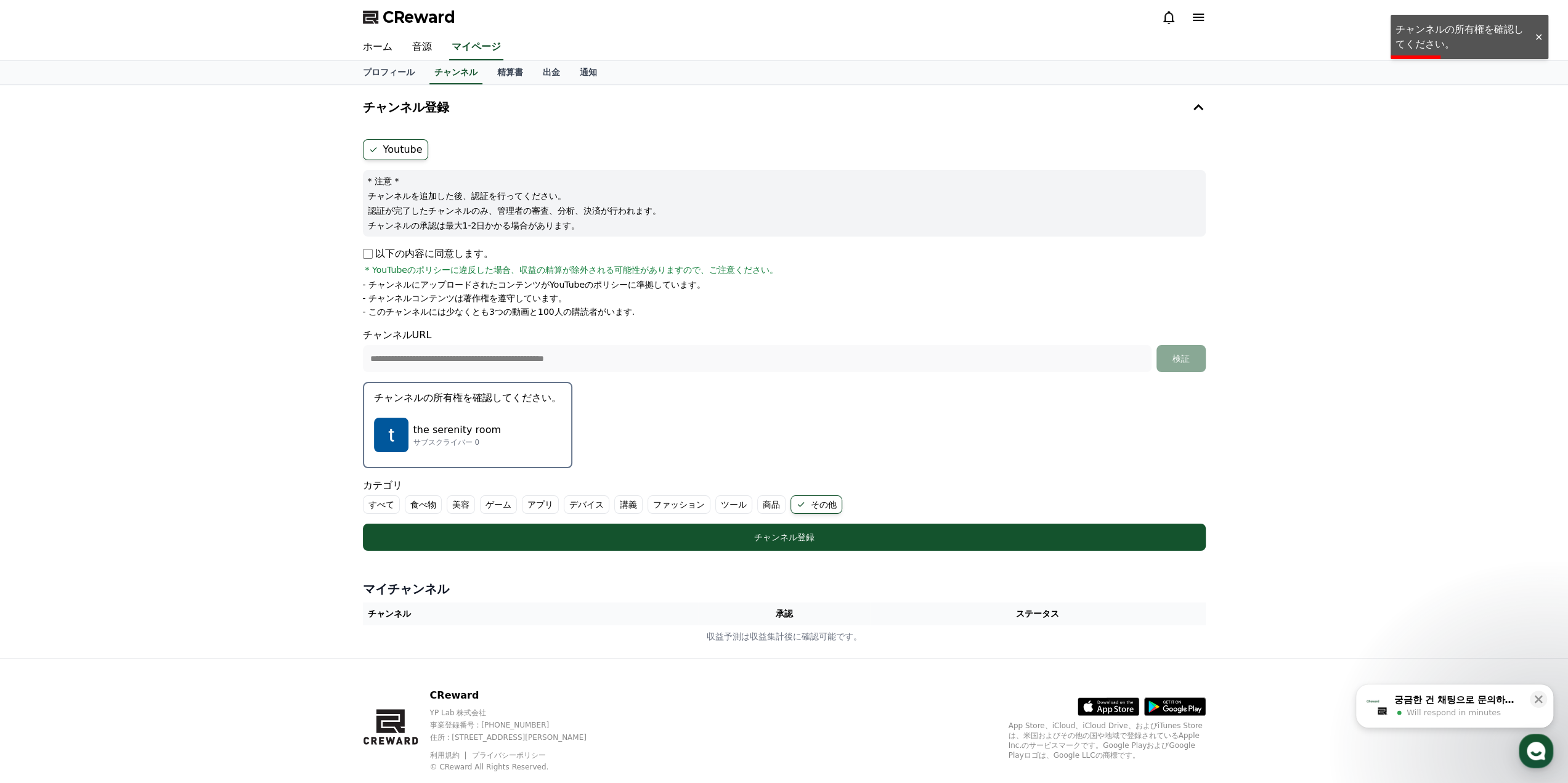
click at [395, 432] on img "button" at bounding box center [391, 434] width 34 height 34
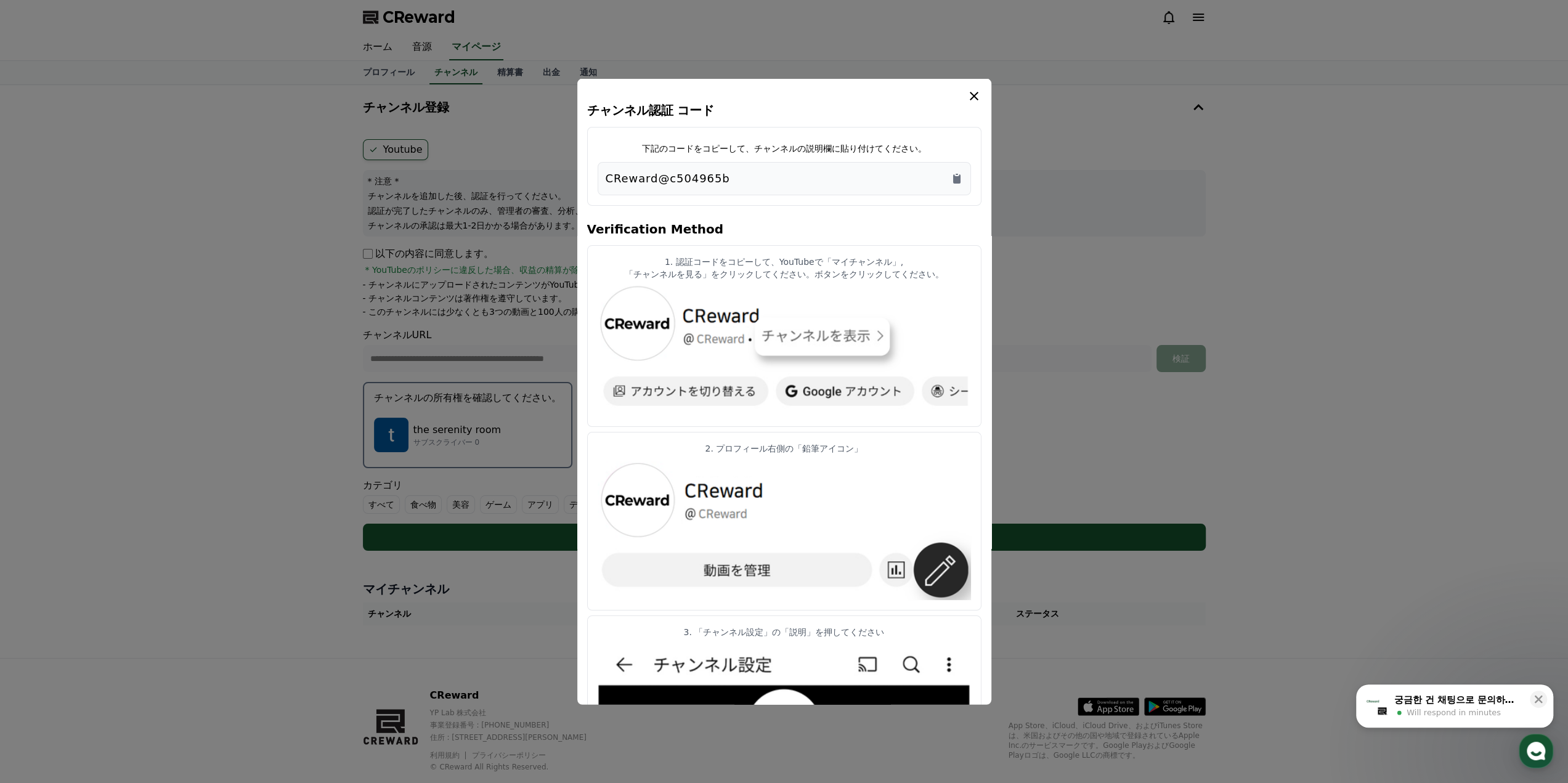
drag, startPoint x: 729, startPoint y: 174, endPoint x: 589, endPoint y: 184, distance: 140.4
click at [589, 184] on div "下記のコードをコピーして、チャンネルの説明欄に貼り付けてください。 CReward@c504965b" at bounding box center [784, 166] width 394 height 79
copy p "CReward@c504965b"
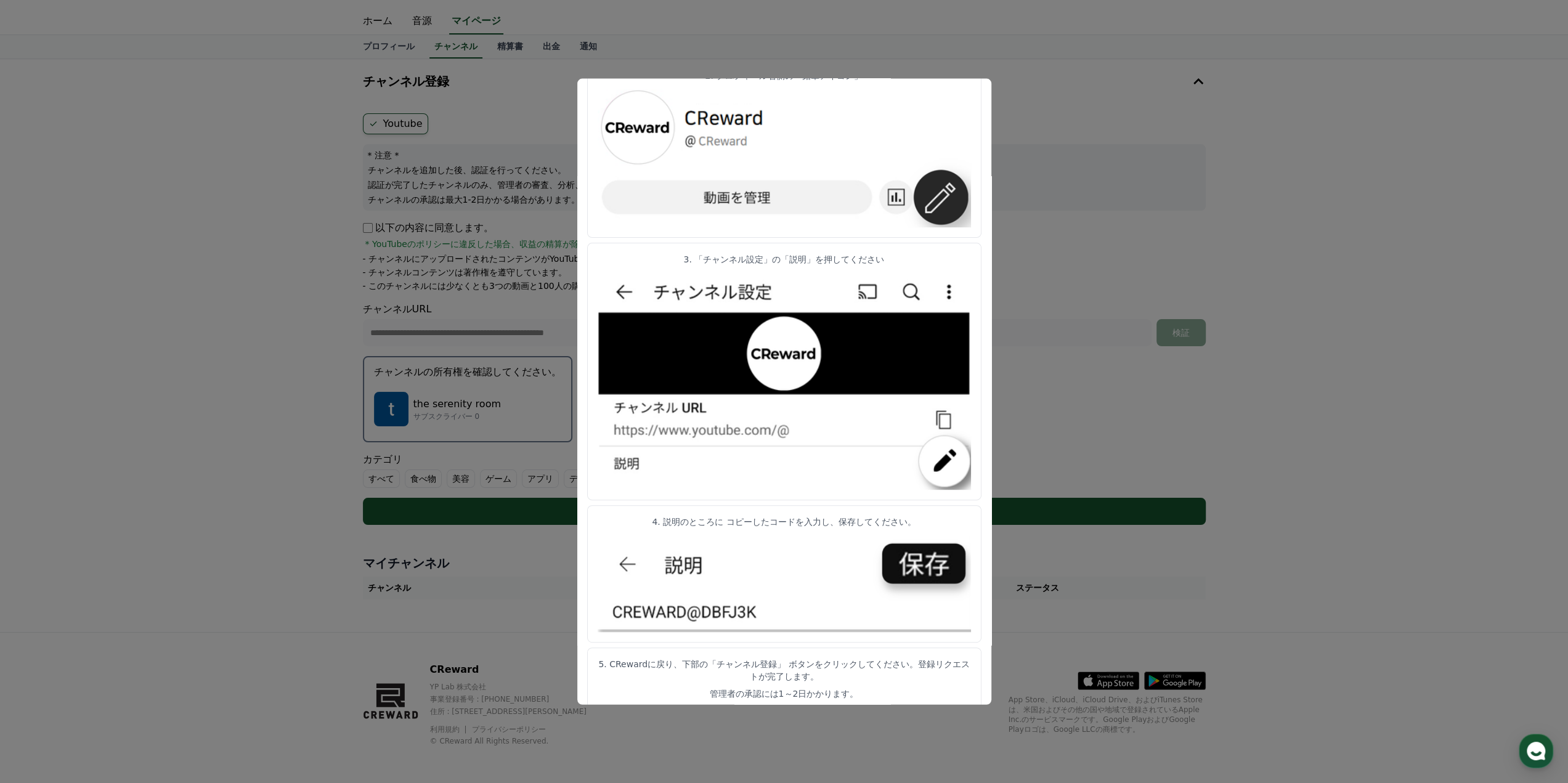
scroll to position [26, 0]
